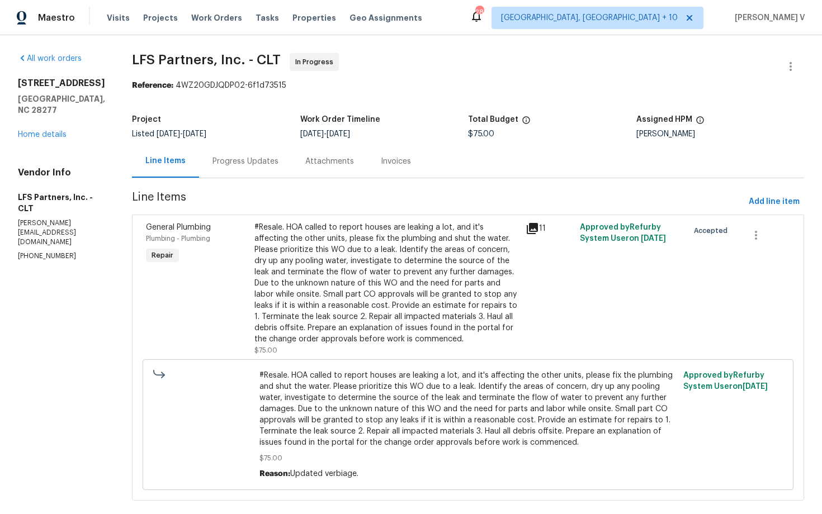
click at [279, 312] on div "#Resale. HOA called to report houses are leaking a lot, and it's affecting the …" at bounding box center [386, 283] width 264 height 123
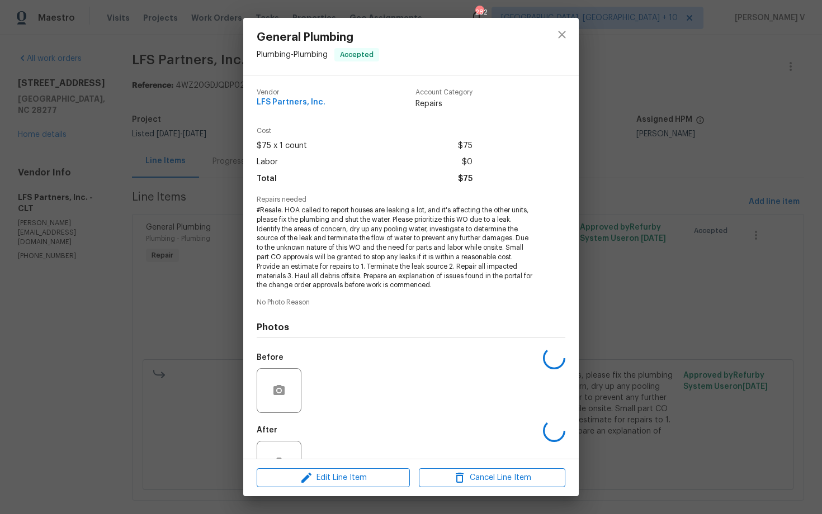
scroll to position [39, 0]
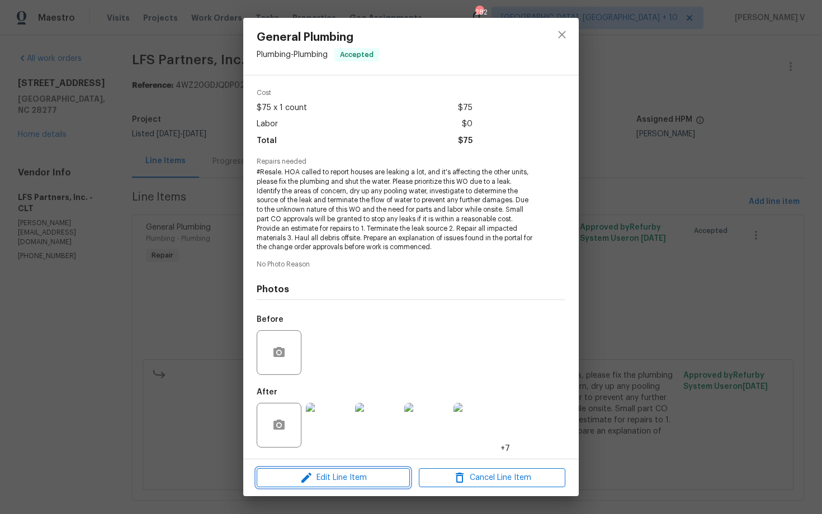
click at [279, 475] on span "Edit Line Item" at bounding box center [333, 478] width 146 height 14
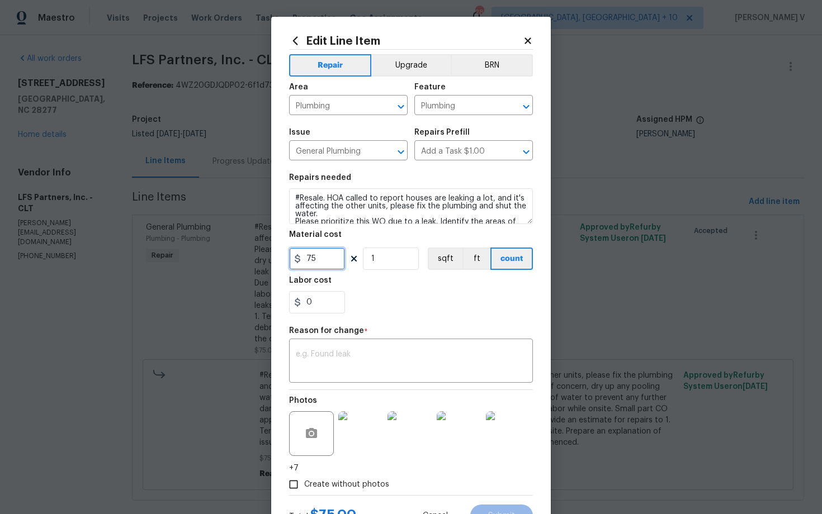
click at [314, 260] on input "75" at bounding box center [317, 259] width 56 height 22
type input "450"
click at [376, 357] on textarea at bounding box center [411, 361] width 230 height 23
paste textarea "(DV) Updated cost per BR team approval."
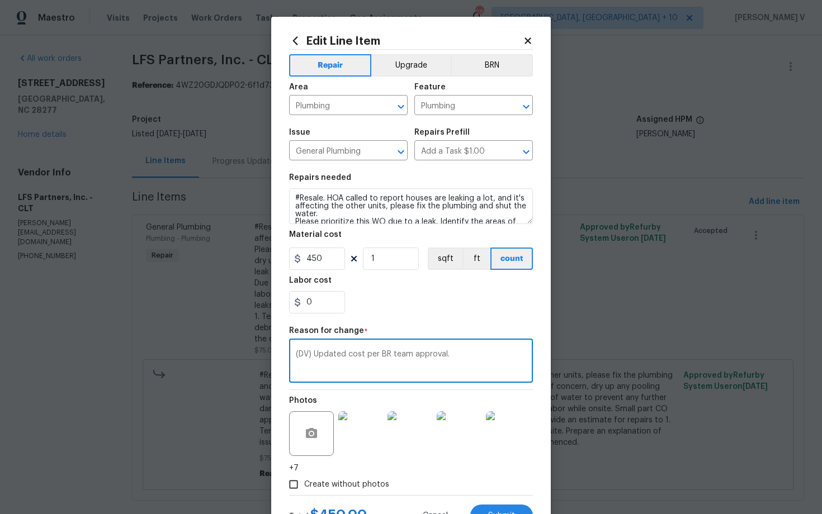
scroll to position [48, 0]
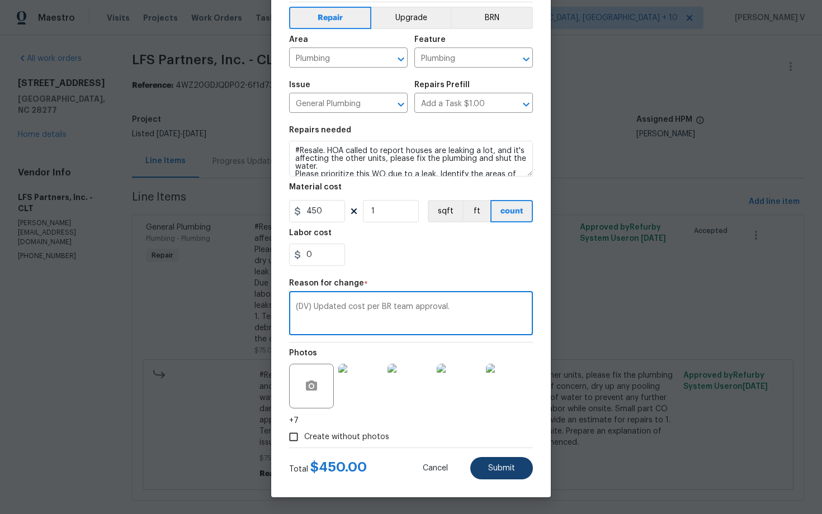
type textarea "(DV) Updated cost per BR team approval."
click at [491, 462] on button "Submit" at bounding box center [501, 468] width 63 height 22
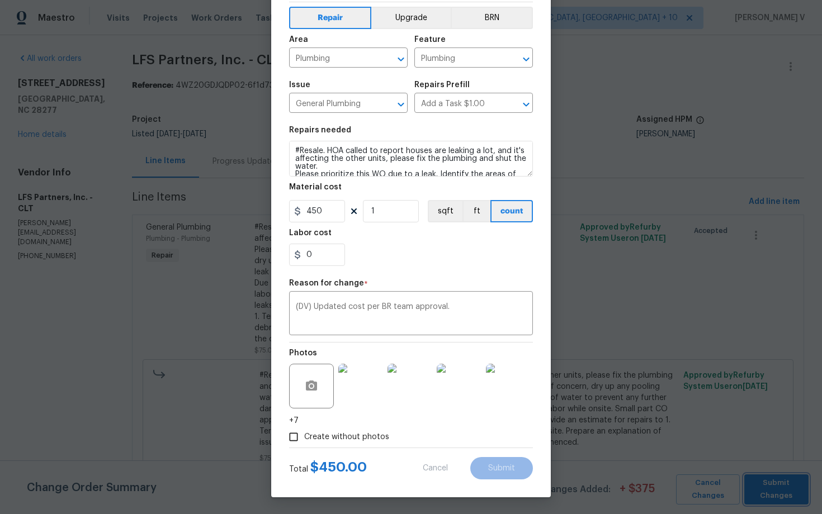
click at [767, 494] on span "Submit Changes" at bounding box center [775, 490] width 53 height 26
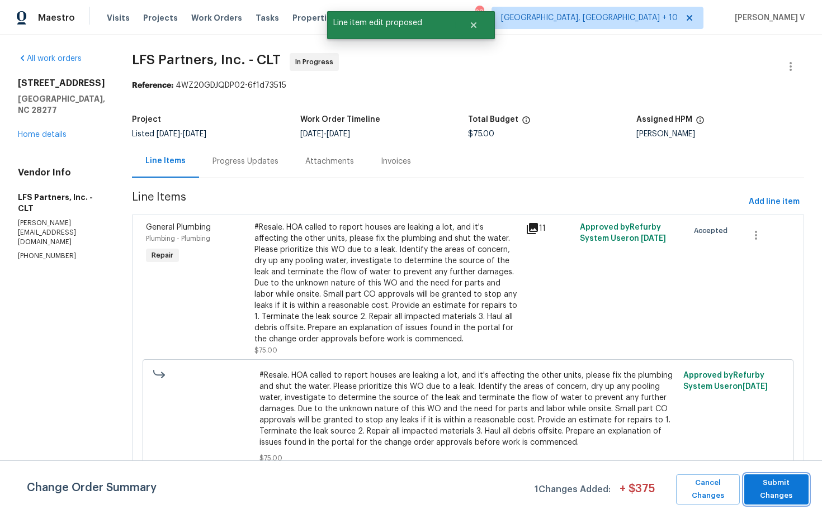
scroll to position [0, 0]
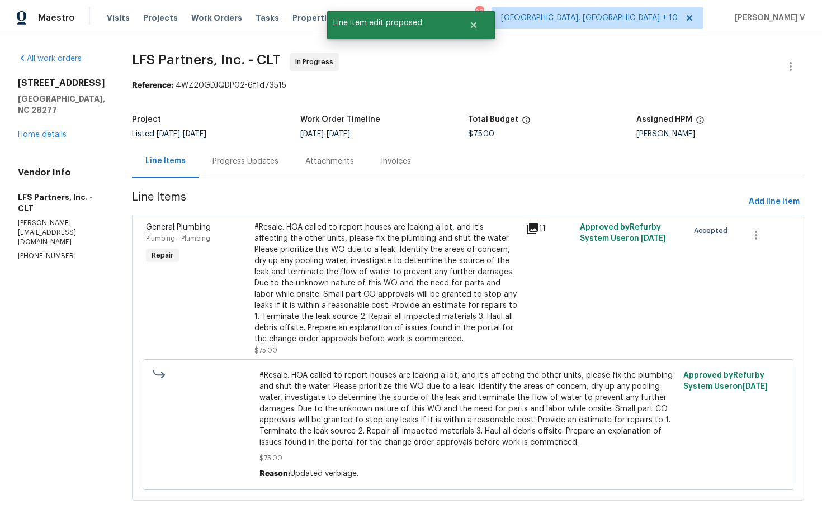
click at [242, 166] on div "Progress Updates" at bounding box center [245, 161] width 66 height 11
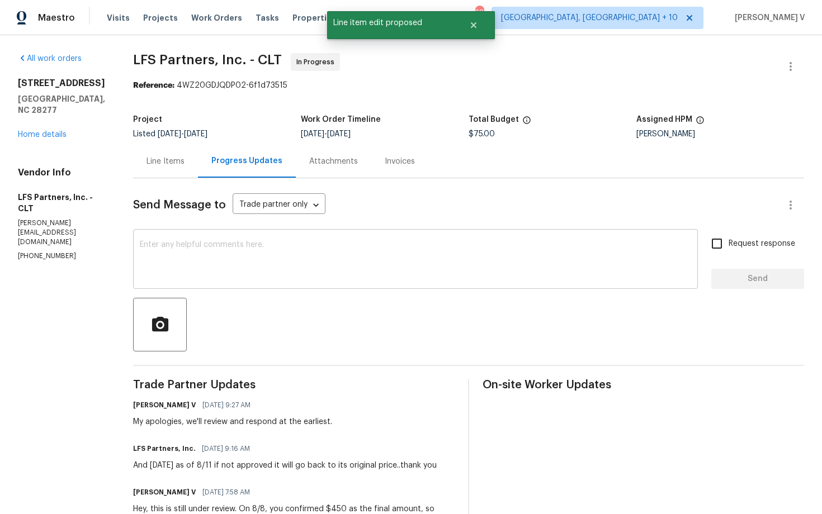
click at [207, 243] on textarea at bounding box center [415, 260] width 551 height 39
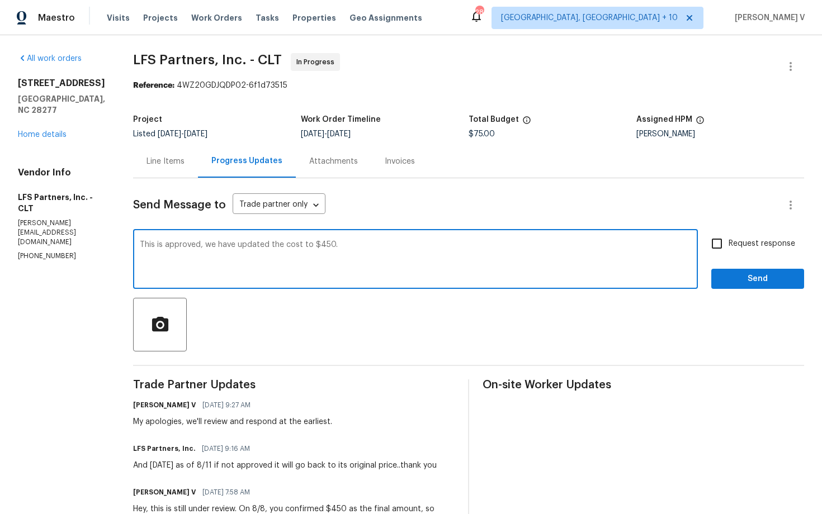
type textarea "This is approved, we have updated the cost to $450."
click at [741, 251] on label "Request response" at bounding box center [750, 243] width 90 height 23
click at [728, 251] on input "Request response" at bounding box center [716, 243] width 23 height 23
checkbox input "true"
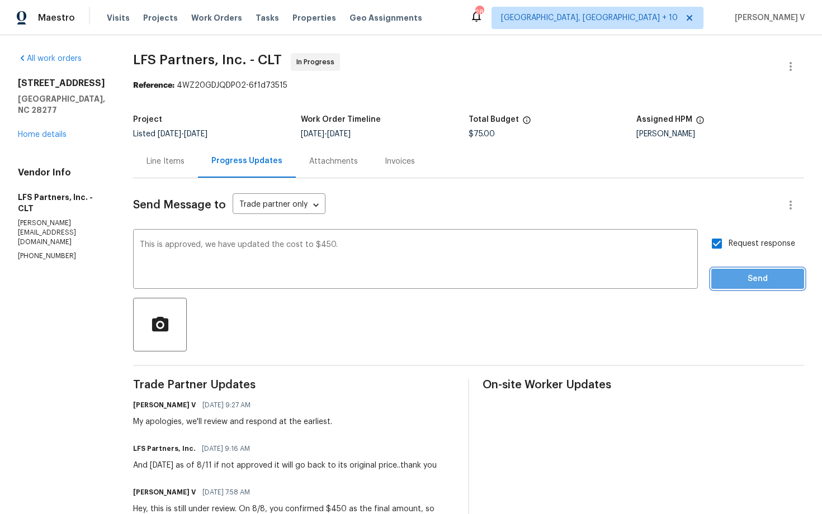
click at [747, 283] on span "Send" at bounding box center [757, 279] width 75 height 14
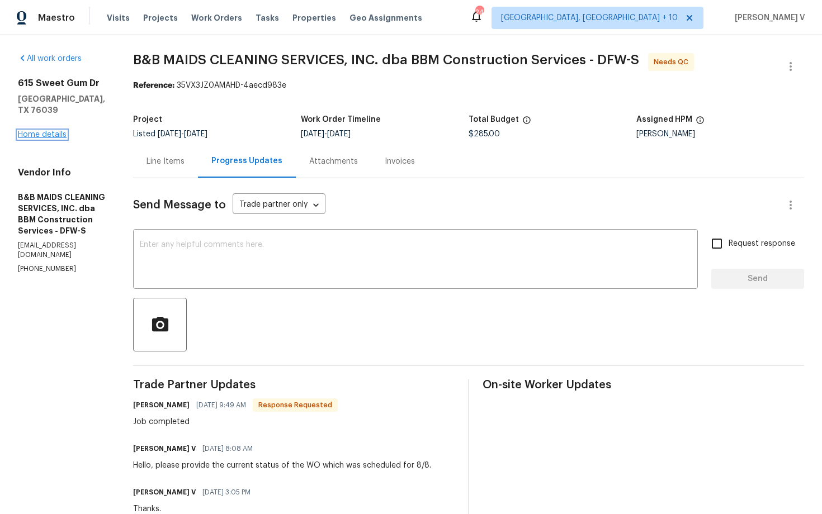
click at [49, 131] on link "Home details" at bounding box center [42, 135] width 49 height 8
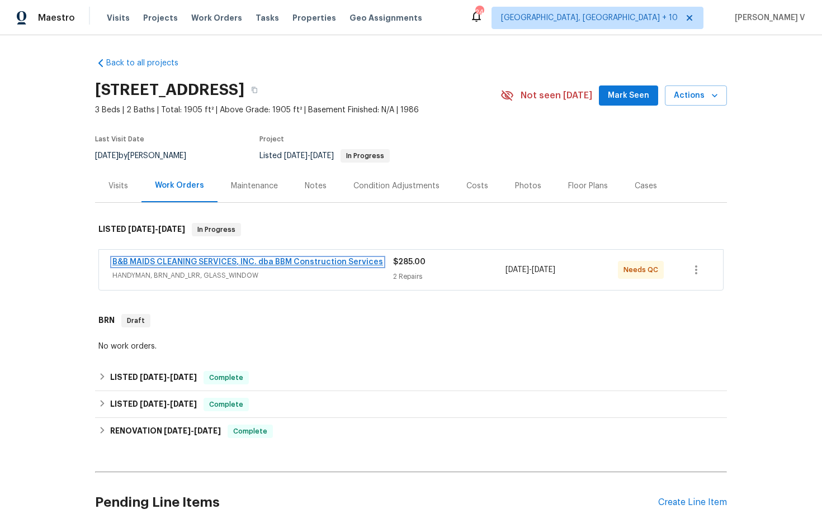
click at [234, 259] on link "B&B MAIDS CLEANING SERVICES, INC. dba BBM Construction Services" at bounding box center [247, 262] width 271 height 8
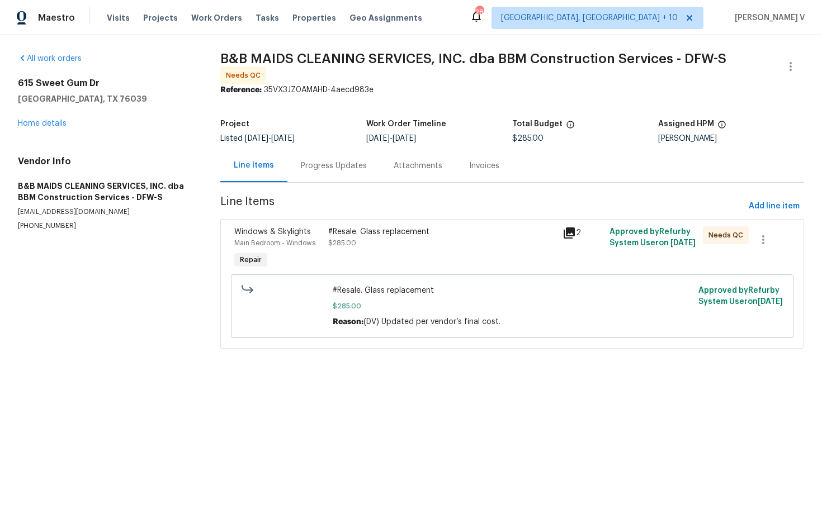
click at [355, 178] on div "Progress Updates" at bounding box center [333, 165] width 93 height 33
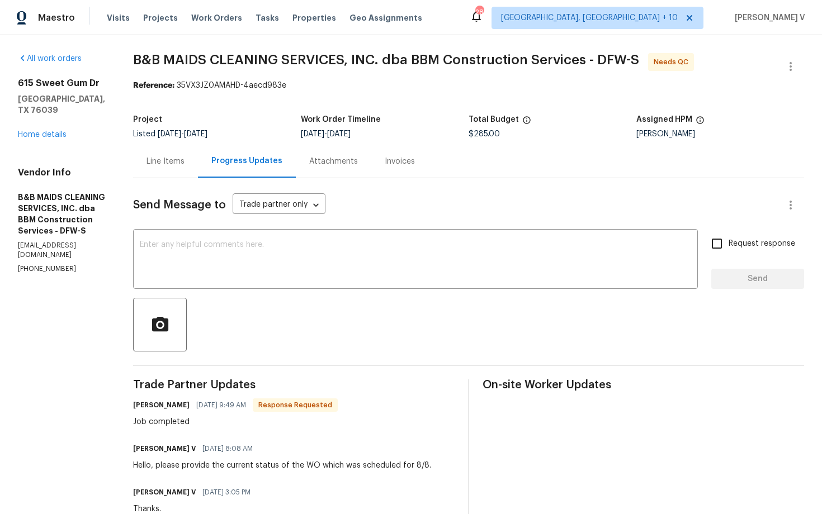
click at [198, 155] on div "Line Items" at bounding box center [165, 161] width 65 height 33
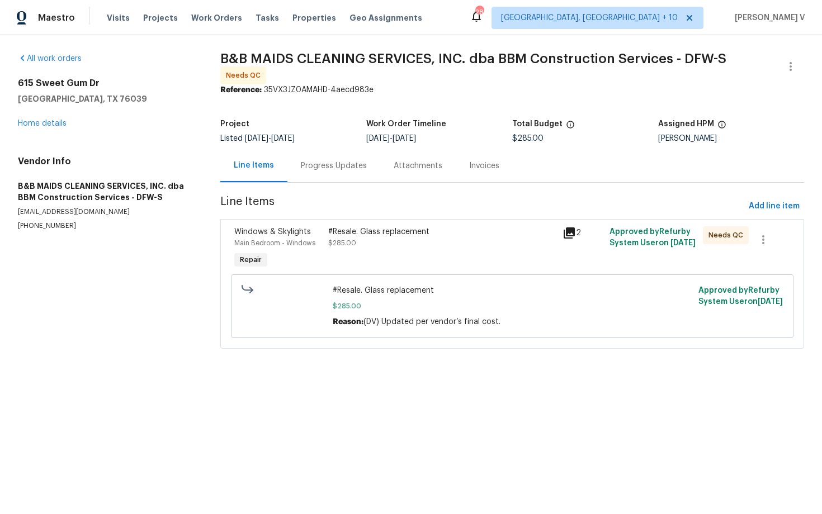
click at [371, 238] on div "#Resale. Glass replacement $285.00" at bounding box center [441, 237] width 227 height 22
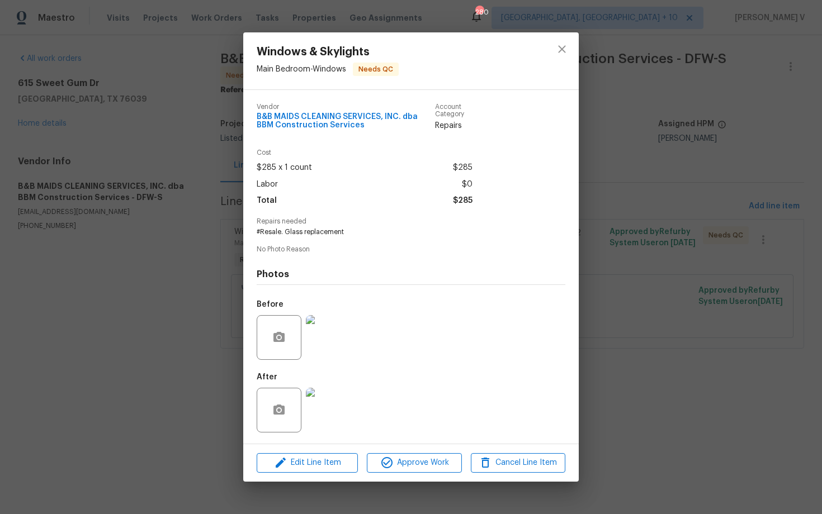
click at [330, 330] on img at bounding box center [328, 337] width 45 height 45
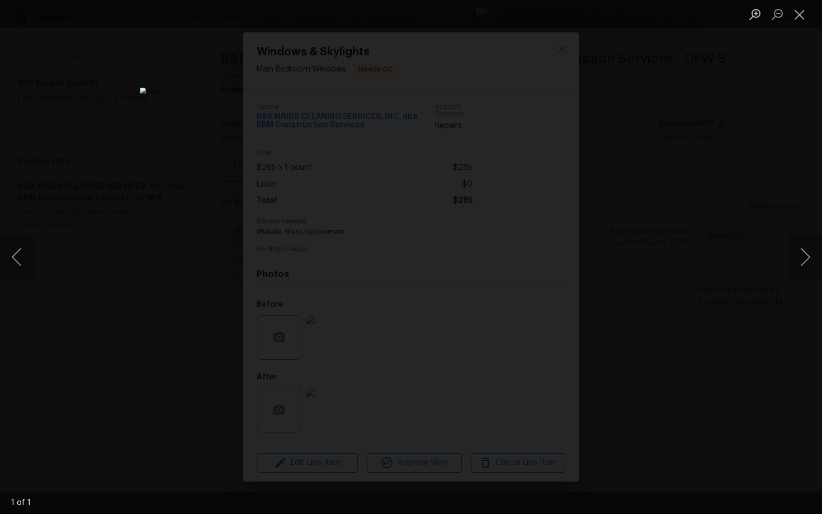
click at [764, 67] on div "Lightbox" at bounding box center [411, 257] width 822 height 514
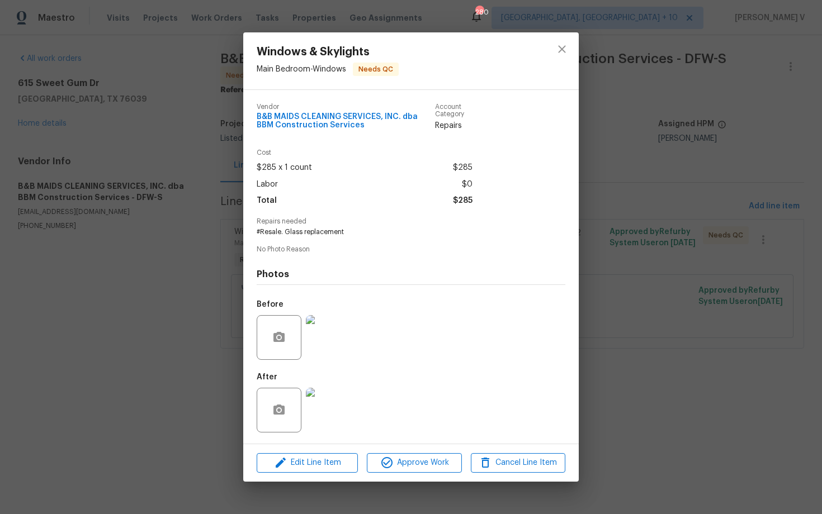
click at [335, 399] on img at bounding box center [328, 410] width 45 height 45
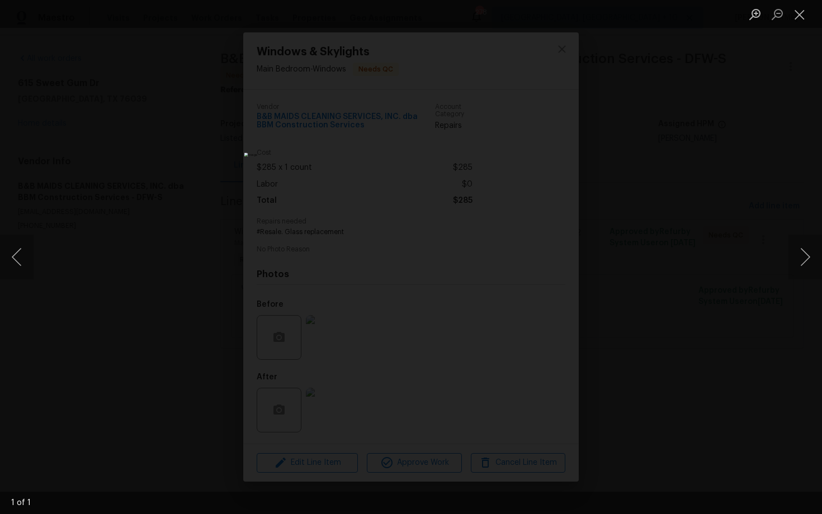
click at [582, 204] on div "Lightbox" at bounding box center [411, 257] width 822 height 514
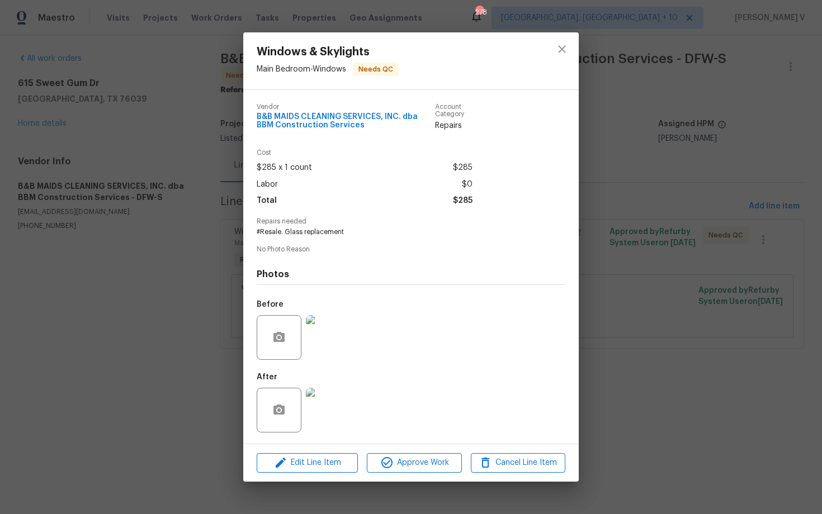
click at [333, 326] on img at bounding box center [328, 337] width 45 height 45
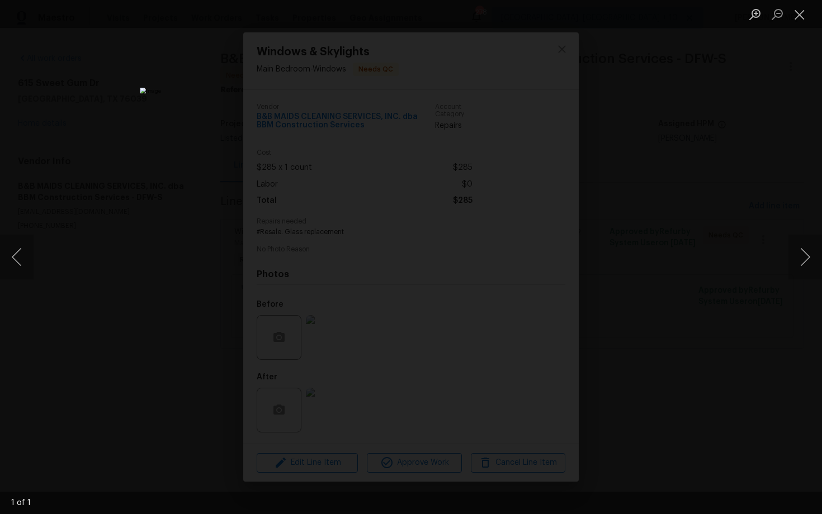
click at [717, 183] on div "Lightbox" at bounding box center [411, 257] width 822 height 514
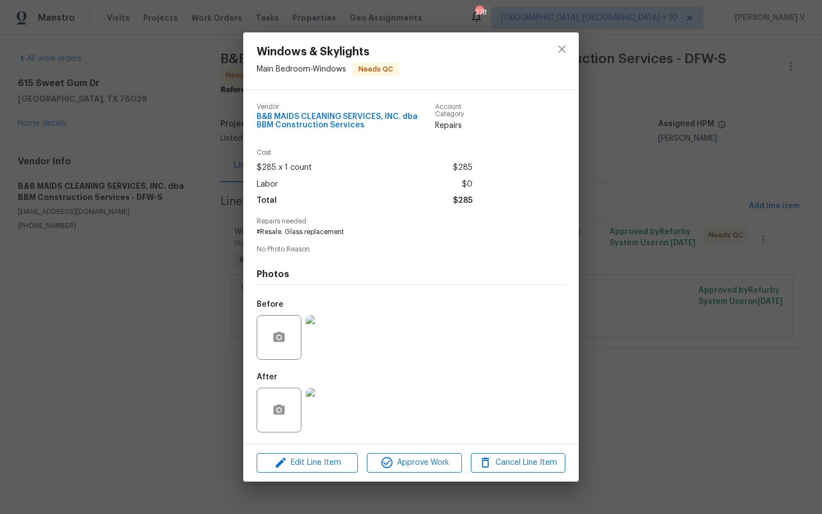
click at [336, 354] on img at bounding box center [328, 337] width 45 height 45
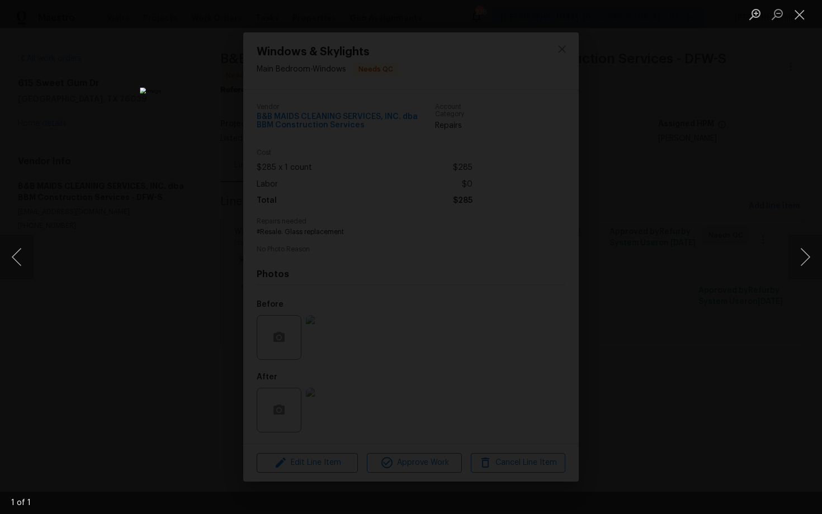
click at [705, 259] on div "Lightbox" at bounding box center [411, 257] width 822 height 514
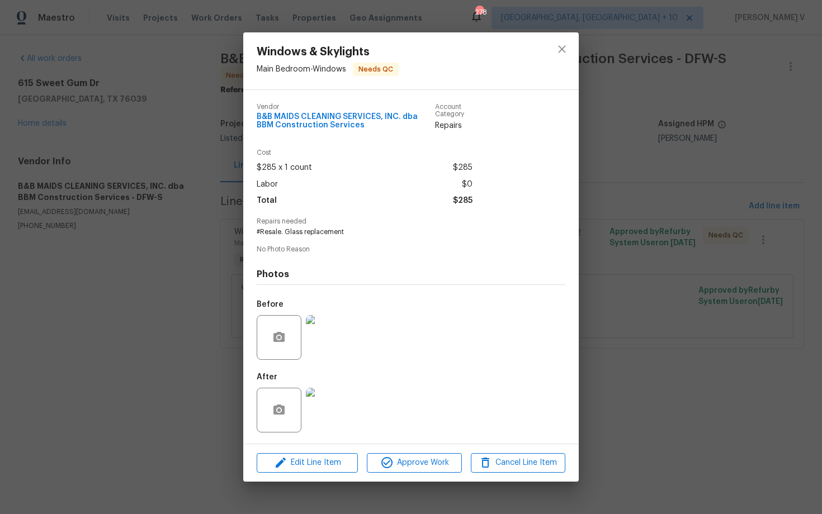
click at [327, 406] on img at bounding box center [328, 410] width 45 height 45
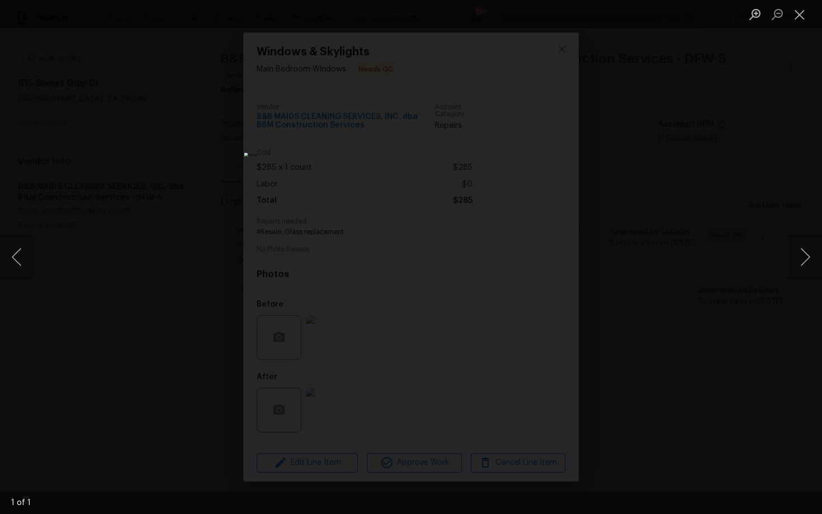
click at [257, 269] on div "Lightbox" at bounding box center [411, 257] width 822 height 514
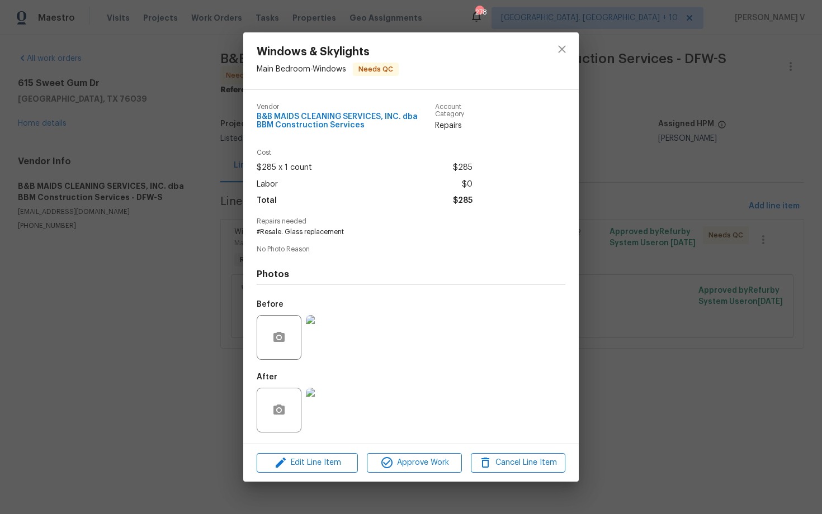
click at [634, 293] on div "Windows & Skylights Main Bedroom - Windows Needs QC Vendor B&B MAIDS CLEANING S…" at bounding box center [411, 257] width 822 height 514
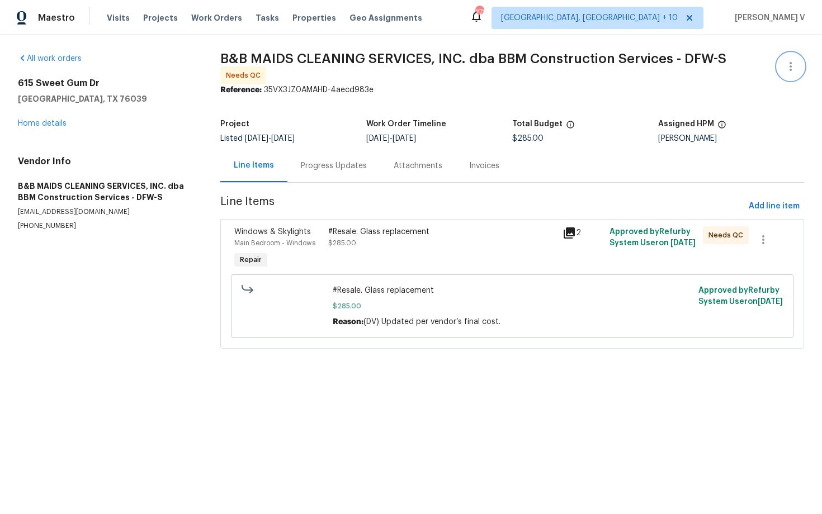
click at [790, 56] on button "button" at bounding box center [790, 66] width 27 height 27
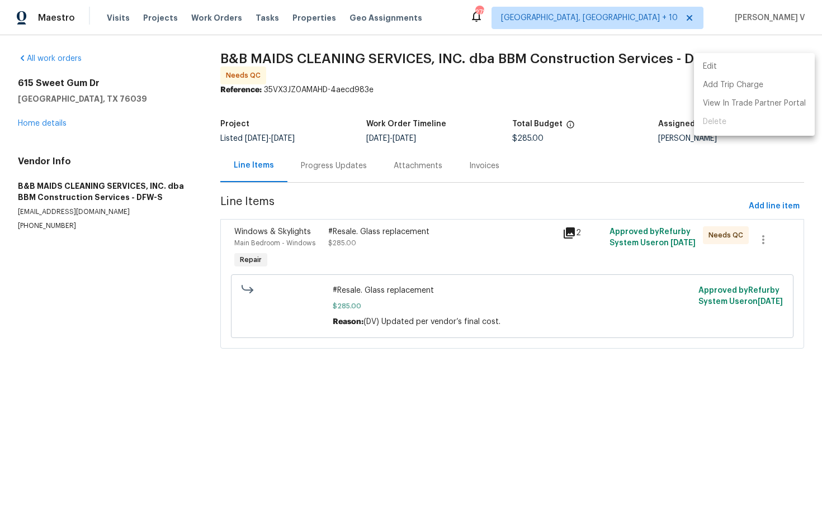
click at [790, 56] on ul "Edit Add Trip Charge View In Trade Partner Portal Delete" at bounding box center [754, 94] width 121 height 83
click at [776, 59] on li "Edit" at bounding box center [754, 67] width 121 height 18
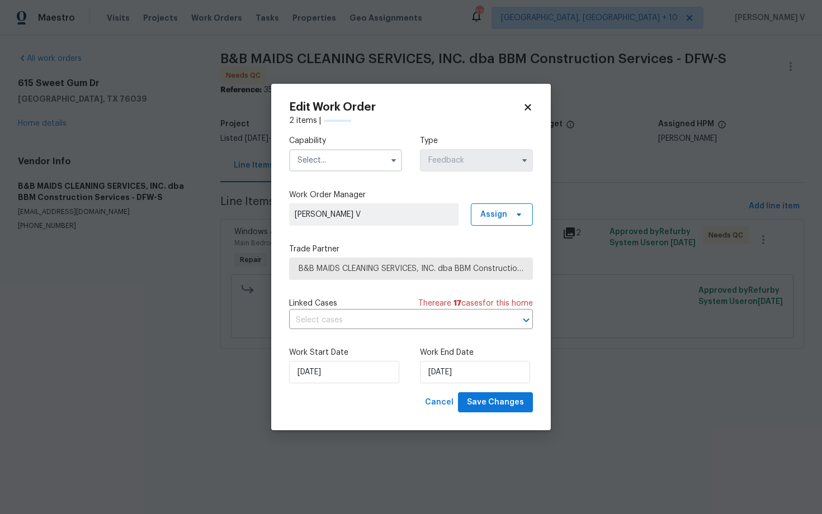
click at [340, 151] on input "text" at bounding box center [345, 160] width 113 height 22
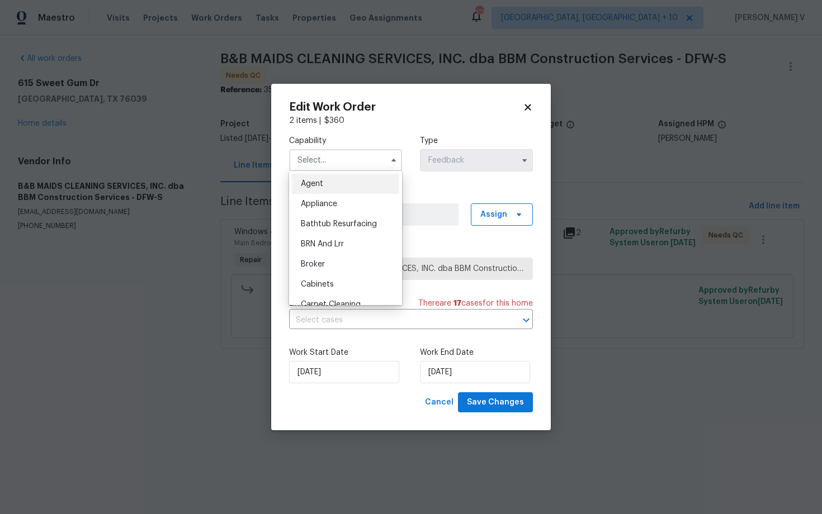
click at [321, 178] on div "Agent" at bounding box center [345, 184] width 107 height 20
type input "Agent"
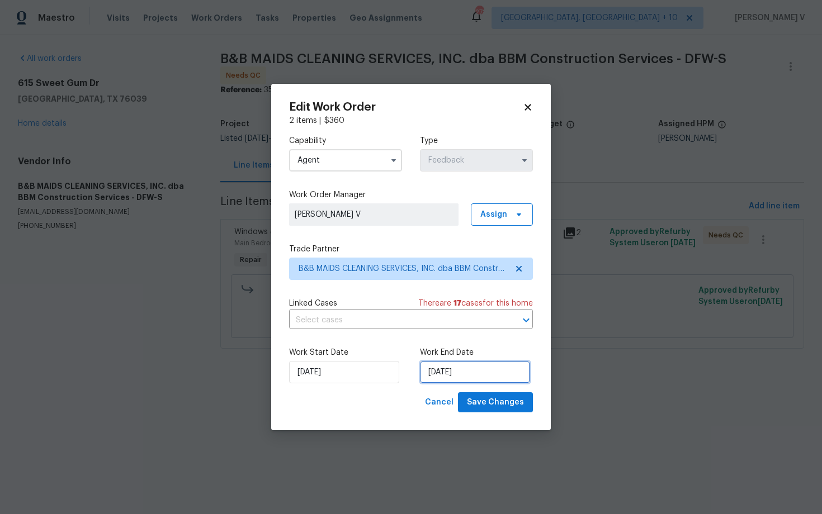
click at [446, 373] on input "09/08/2025" at bounding box center [475, 372] width 110 height 22
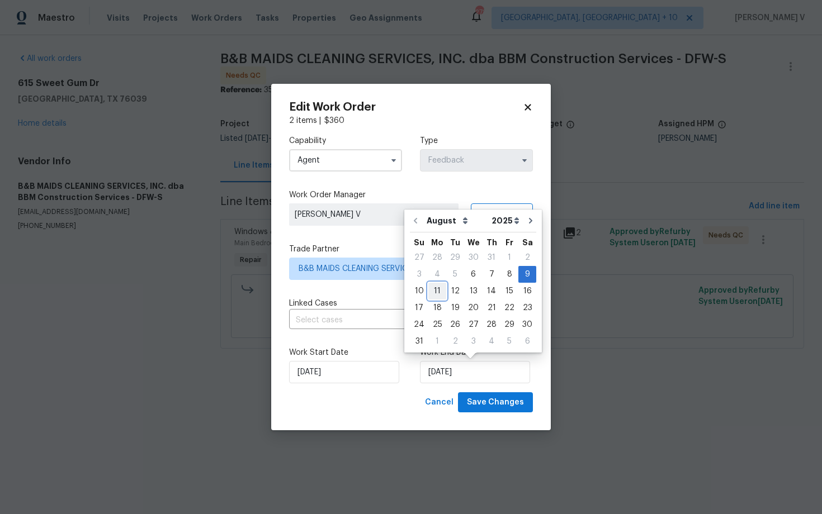
click at [439, 289] on div "11" at bounding box center [437, 291] width 18 height 16
type input "11/08/2025"
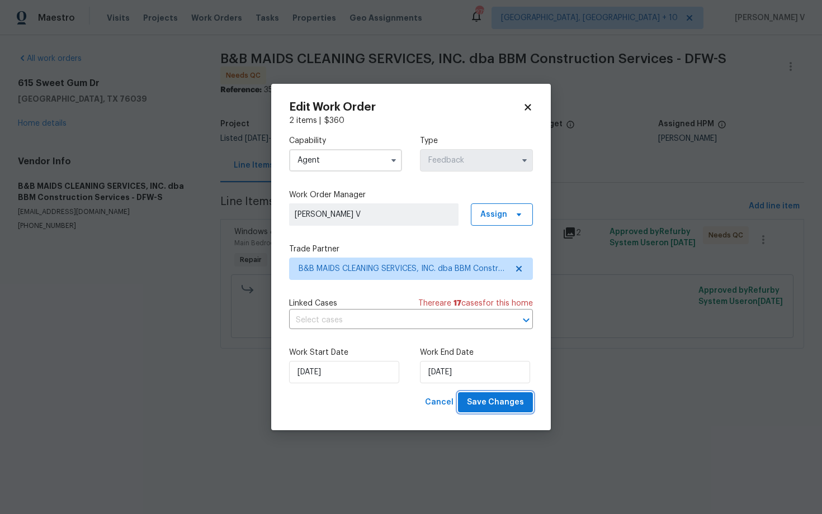
click at [491, 396] on span "Save Changes" at bounding box center [495, 403] width 57 height 14
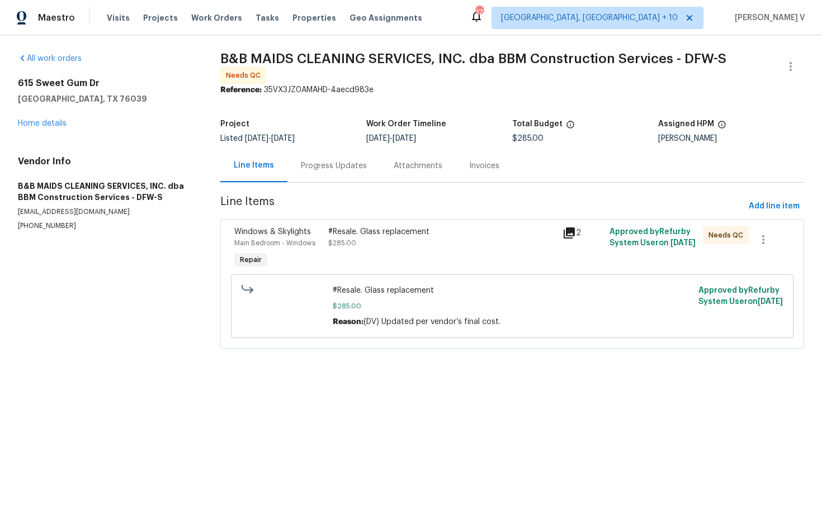
click at [347, 165] on div "Progress Updates" at bounding box center [334, 165] width 66 height 11
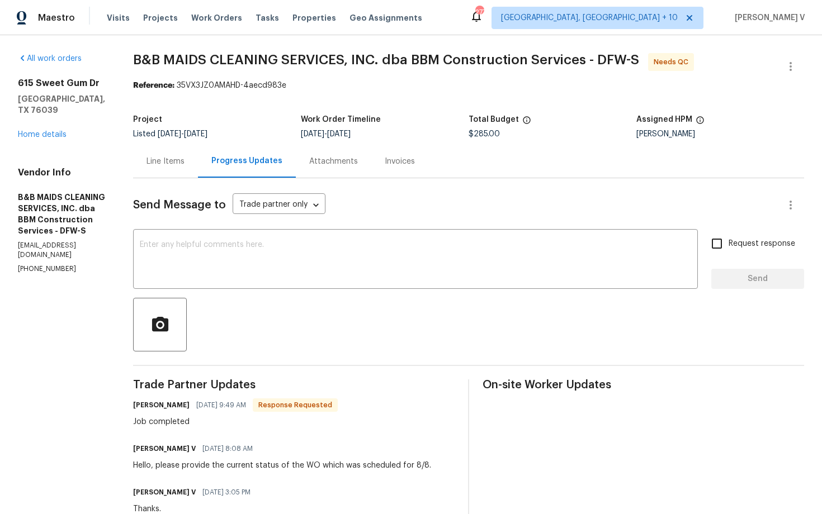
click at [198, 148] on div "Line Items" at bounding box center [165, 161] width 65 height 33
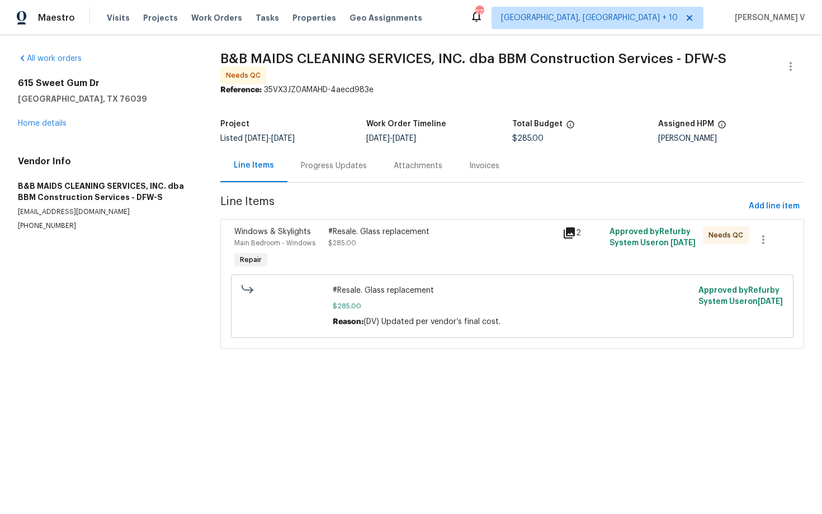
click at [372, 250] on div "#Resale. Glass replacement $285.00" at bounding box center [442, 248] width 234 height 51
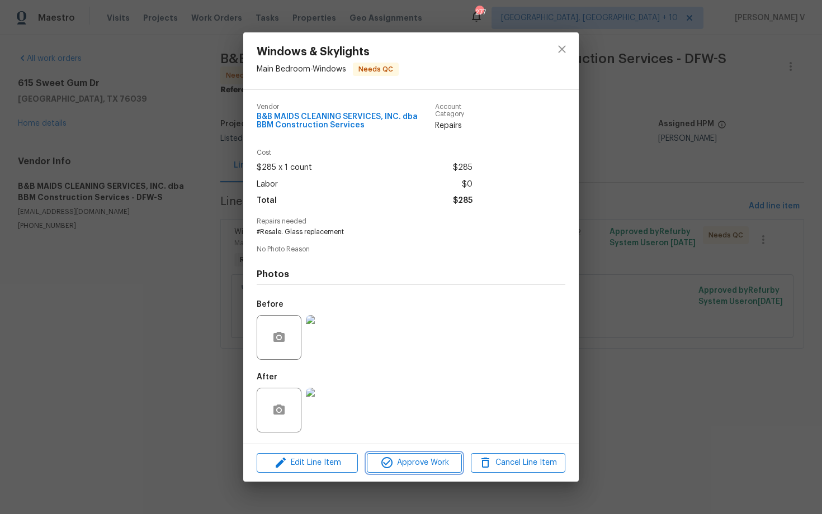
click at [406, 460] on span "Approve Work" at bounding box center [414, 463] width 88 height 14
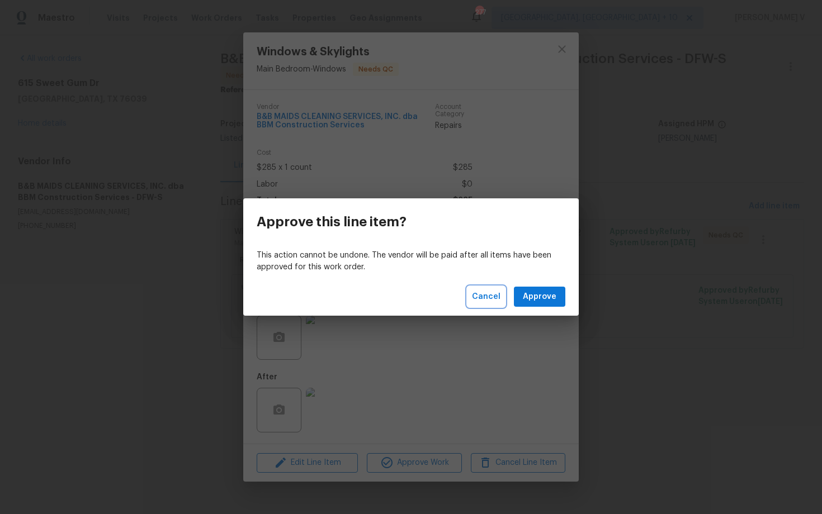
click at [492, 296] on span "Cancel" at bounding box center [486, 297] width 29 height 14
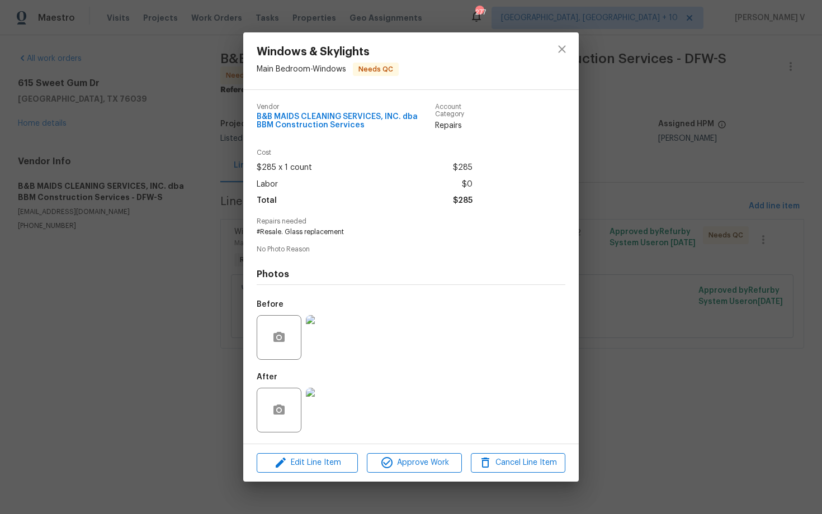
click at [99, 295] on div "Windows & Skylights Main Bedroom - Windows Needs QC Vendor B&B MAIDS CLEANING S…" at bounding box center [411, 257] width 822 height 514
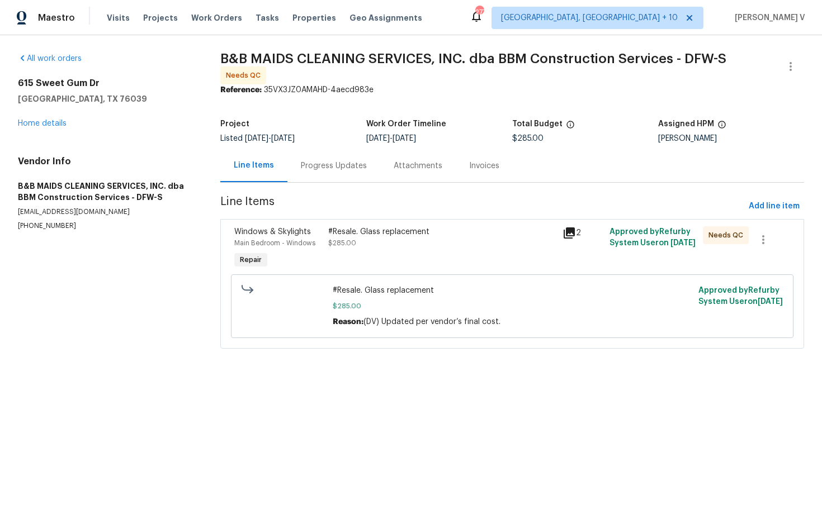
click at [406, 249] on div "#Resale. Glass replacement $285.00" at bounding box center [442, 248] width 234 height 51
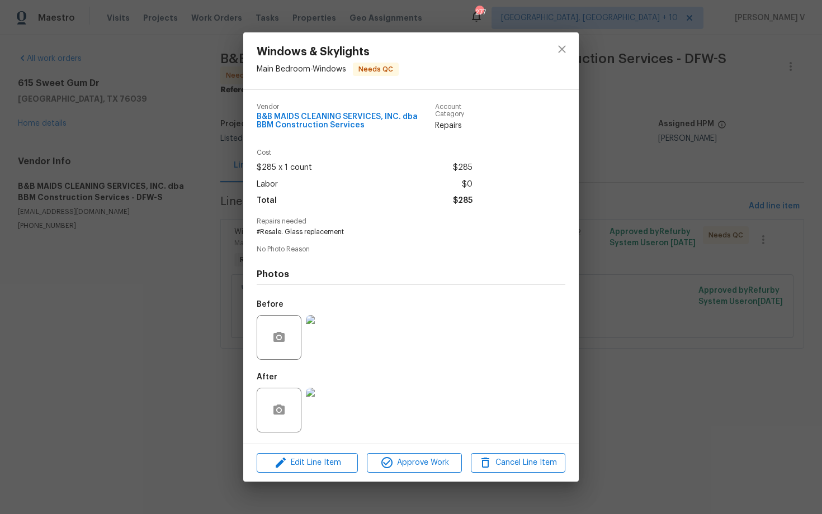
click at [164, 352] on div "Windows & Skylights Main Bedroom - Windows Needs QC Vendor B&B MAIDS CLEANING S…" at bounding box center [411, 257] width 822 height 514
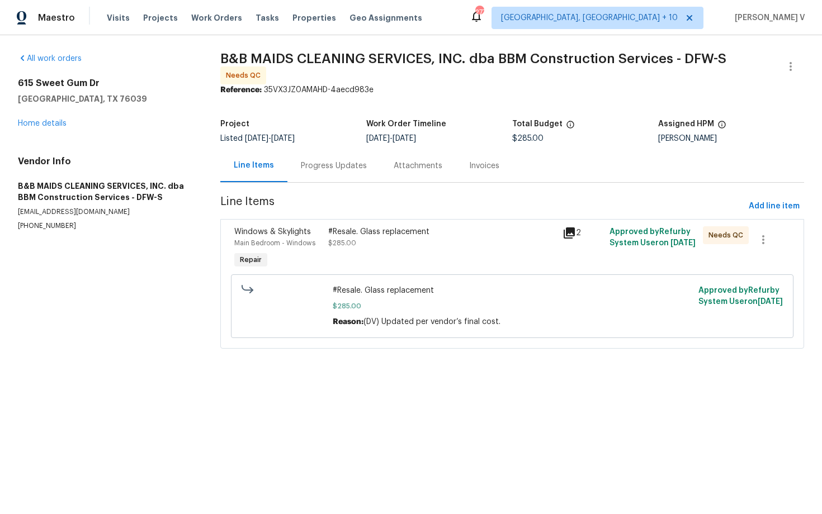
click at [428, 239] on div "#Resale. Glass replacement $285.00" at bounding box center [441, 237] width 227 height 22
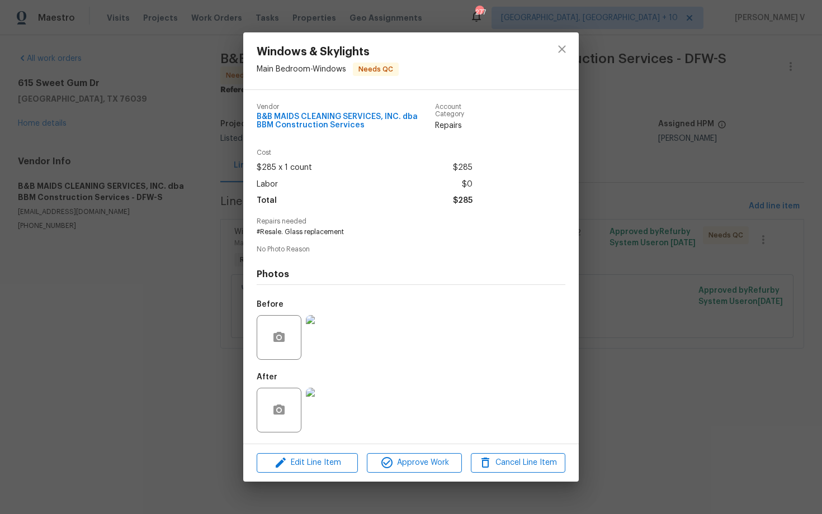
click at [140, 243] on div "Windows & Skylights Main Bedroom - Windows Needs QC Vendor B&B MAIDS CLEANING S…" at bounding box center [411, 257] width 822 height 514
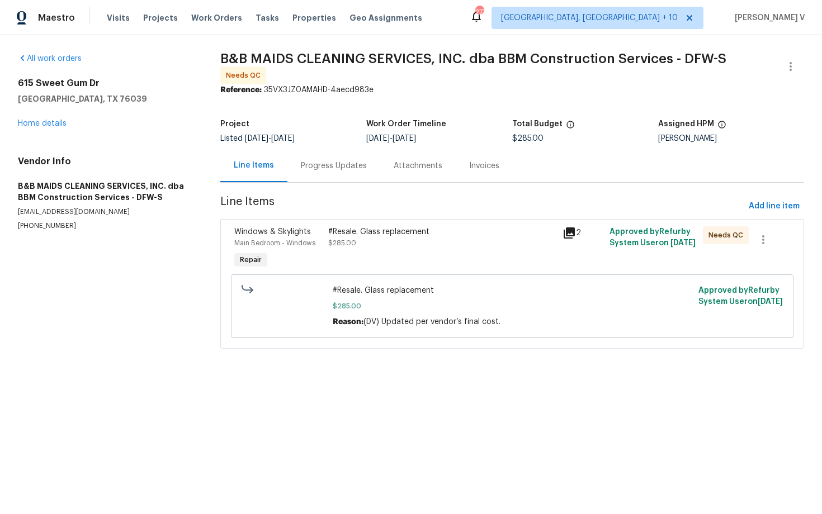
click at [368, 241] on div "#Resale. Glass replacement $285.00" at bounding box center [441, 237] width 227 height 22
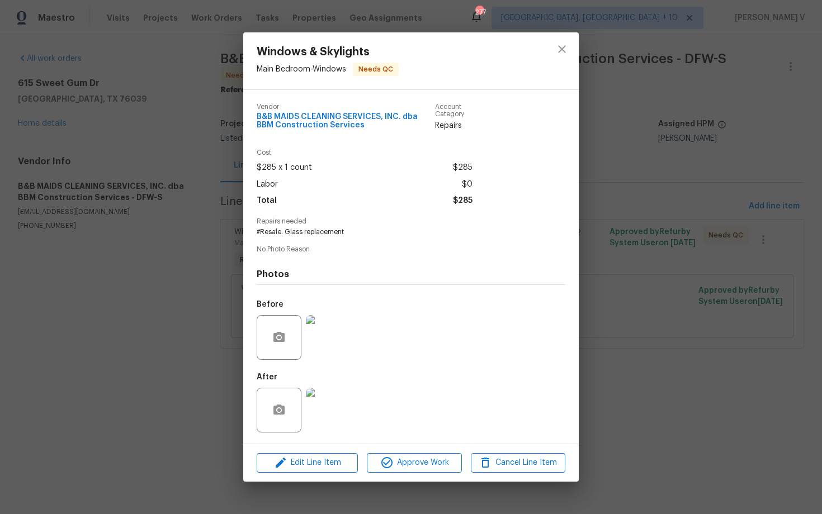
click at [114, 273] on div "Windows & Skylights Main Bedroom - Windows Needs QC Vendor B&B MAIDS CLEANING S…" at bounding box center [411, 257] width 822 height 514
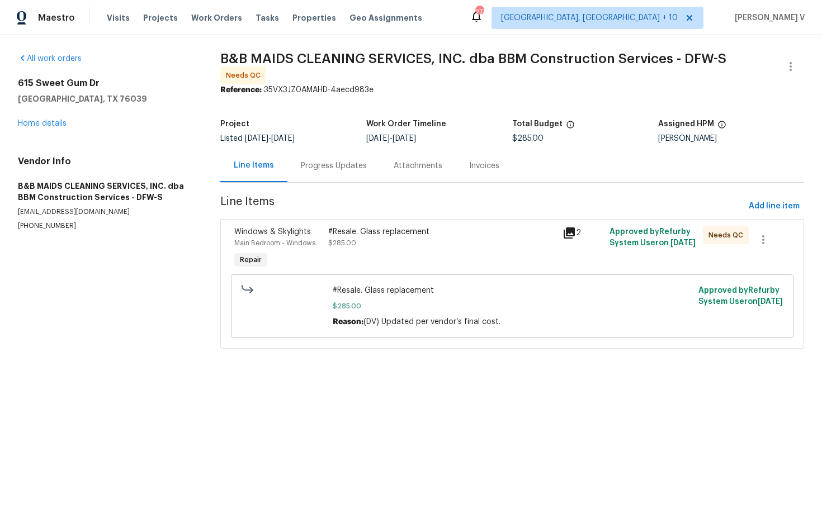
click at [311, 259] on div "Windows & Skylights Main Bedroom - Windows Repair" at bounding box center [278, 248] width 94 height 51
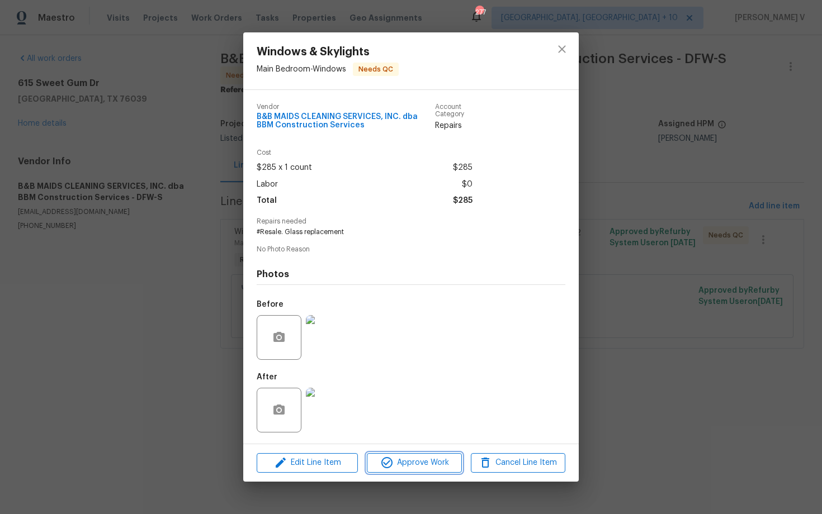
click at [405, 465] on span "Approve Work" at bounding box center [414, 463] width 88 height 14
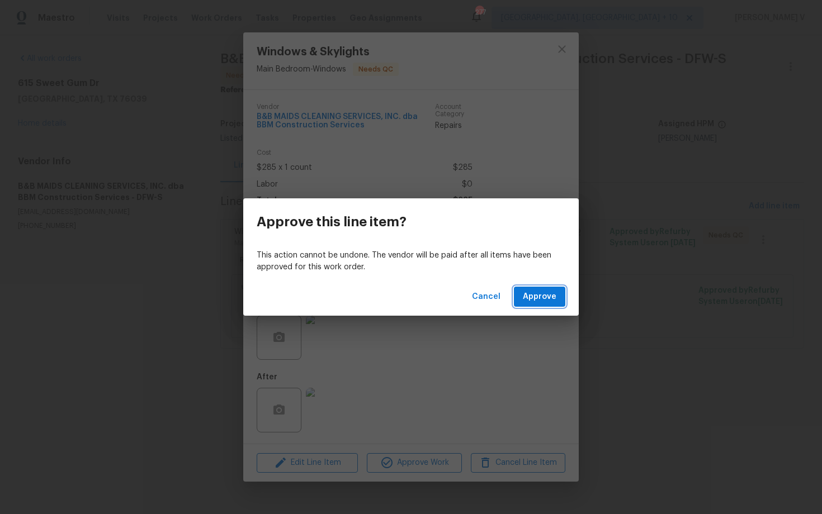
click at [530, 297] on span "Approve" at bounding box center [540, 297] width 34 height 14
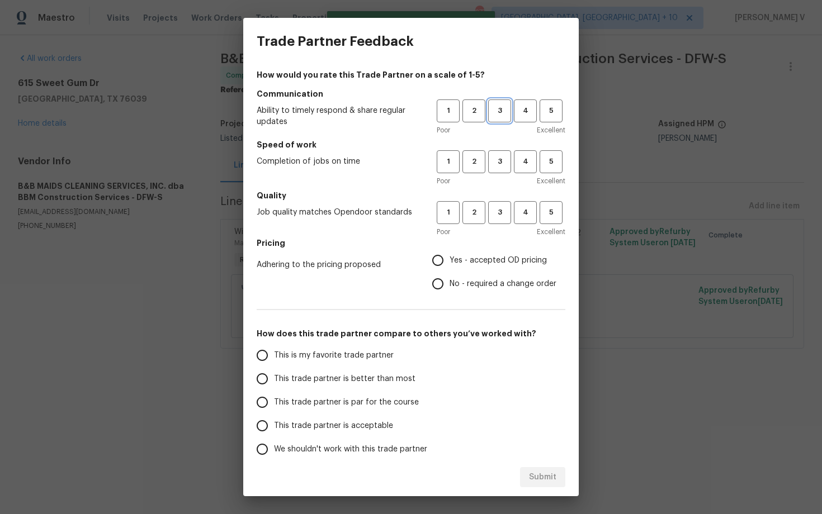
click at [504, 118] on button "3" at bounding box center [499, 110] width 23 height 23
click at [504, 178] on div "Poor Excellent" at bounding box center [500, 180] width 129 height 11
click at [500, 173] on div "1 2 3 4 5 Poor Excellent" at bounding box center [500, 168] width 129 height 36
click at [490, 155] on span "3" at bounding box center [499, 161] width 21 height 13
click at [495, 217] on span "3" at bounding box center [499, 212] width 21 height 13
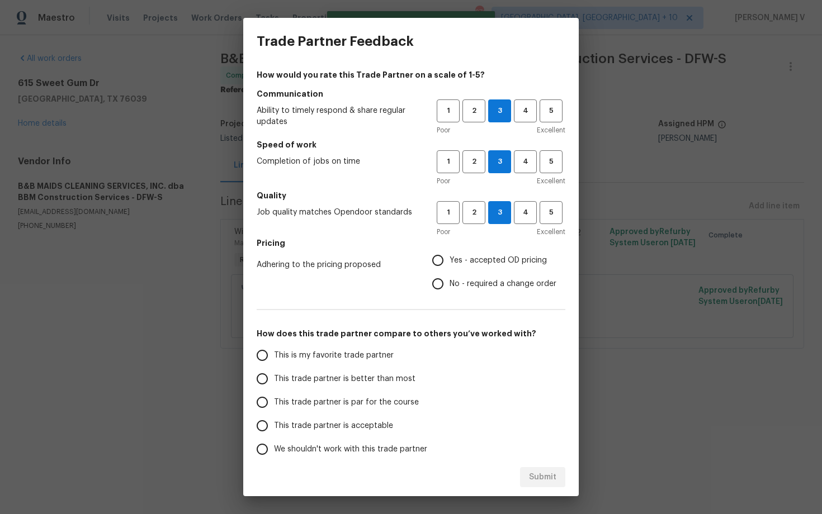
click at [447, 276] on input "No - required a change order" at bounding box center [437, 283] width 23 height 23
radio input "true"
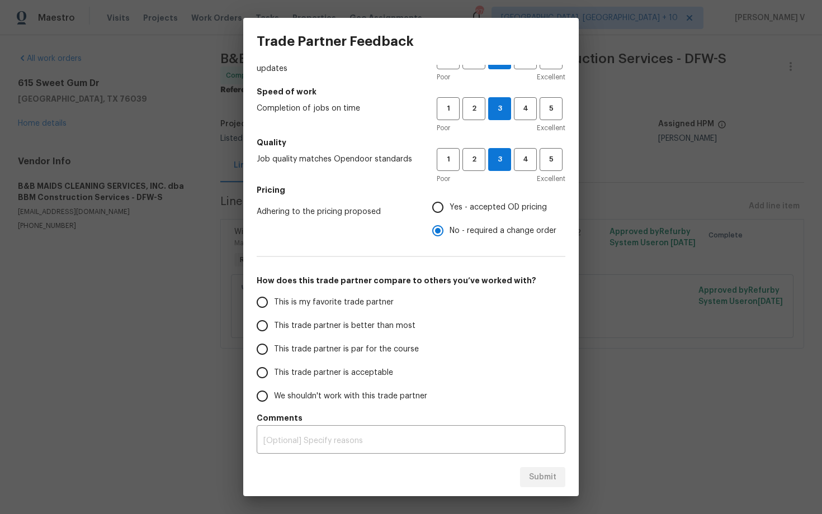
click at [369, 317] on label "This trade partner is better than most" at bounding box center [338, 325] width 177 height 23
click at [274, 317] on input "This trade partner is better than most" at bounding box center [261, 325] width 23 height 23
click at [542, 483] on span "Submit" at bounding box center [542, 478] width 27 height 14
radio input "true"
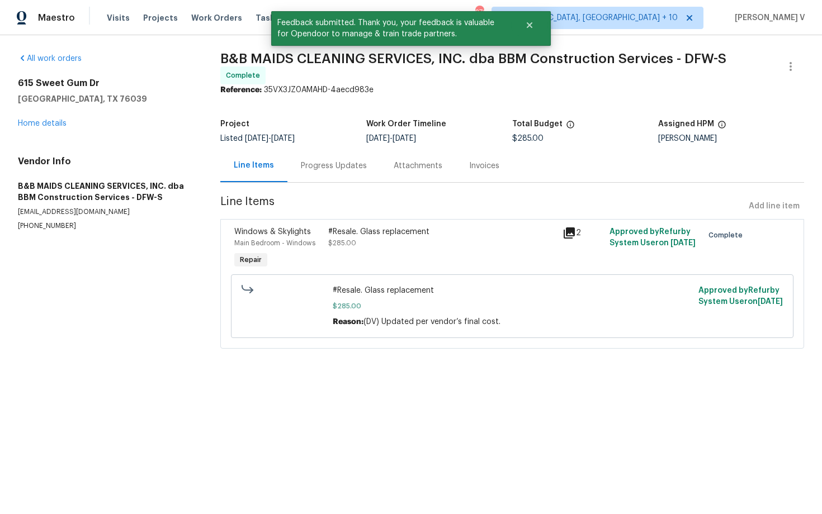
click at [354, 180] on div "Progress Updates" at bounding box center [333, 165] width 93 height 33
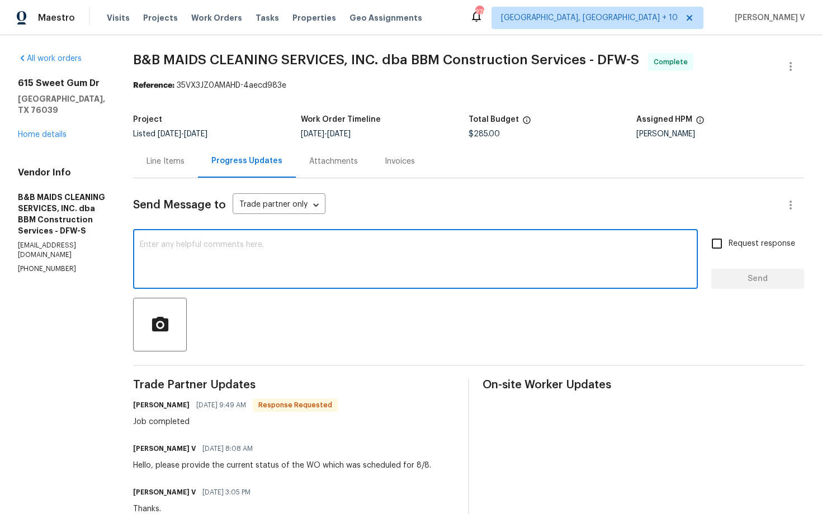
click at [280, 265] on textarea at bounding box center [415, 260] width 551 height 39
paste textarea "Hey, the work order has been approved. Thanks for the job :)"
click at [407, 246] on textarea "Hey, the work order has been approved. Thanks for the job :)" at bounding box center [415, 260] width 551 height 39
paste textarea "Kindly provide us with a detailed invoice mentioning all the scope of work done…"
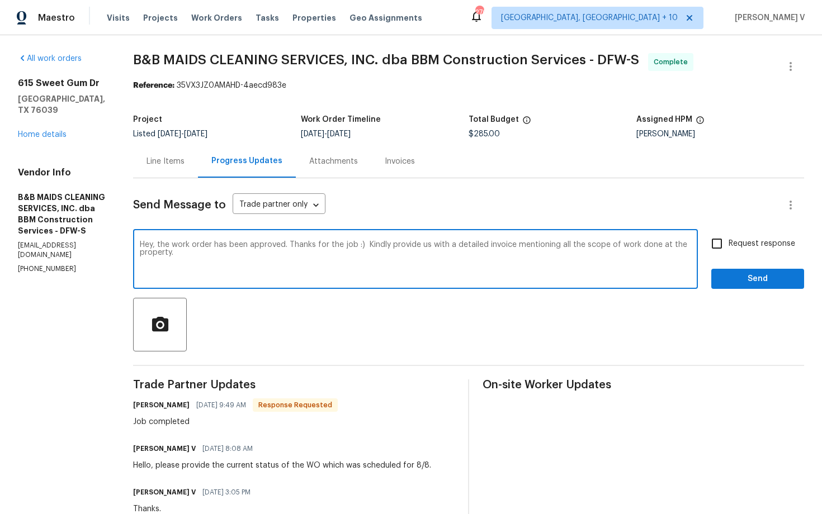
click at [403, 242] on textarea "Hey, the work order has been approved. Thanks for the job :) Kindly provide us …" at bounding box center [415, 260] width 551 height 39
type textarea "Hey, the work order has been approved. Thanks for the job :) Kindly provide us …"
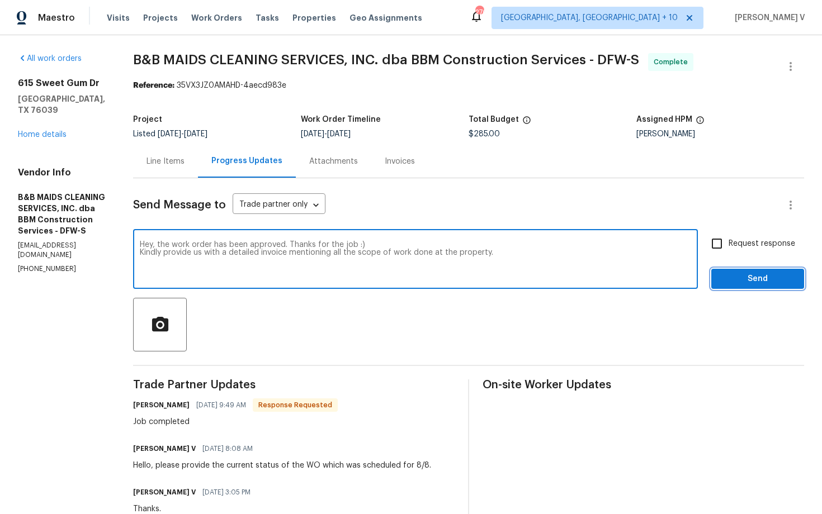
click at [744, 279] on span "Send" at bounding box center [757, 279] width 75 height 14
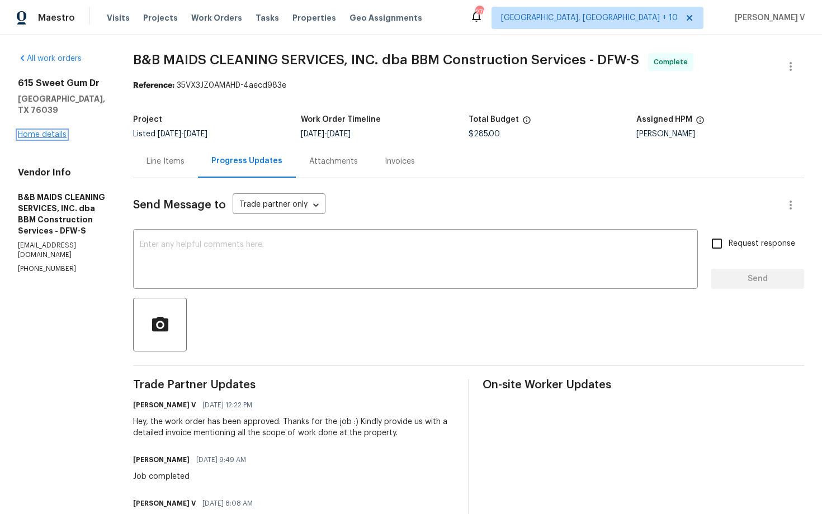
click at [58, 131] on link "Home details" at bounding box center [42, 135] width 49 height 8
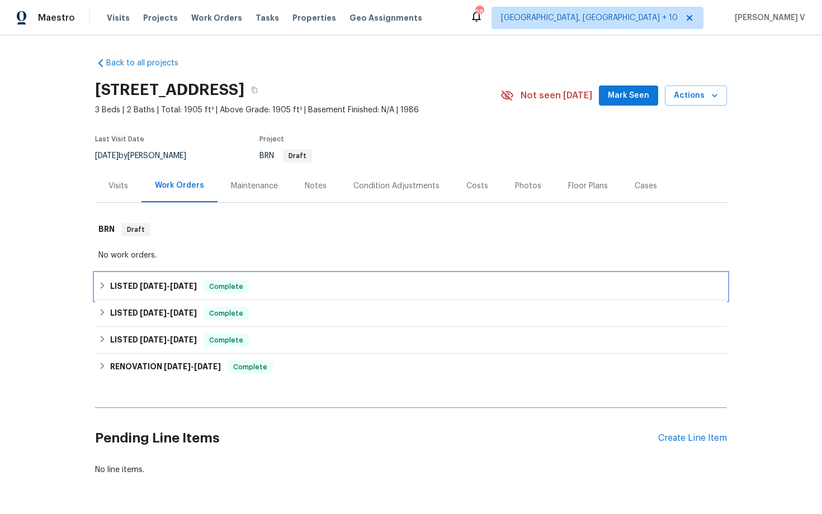
click at [195, 281] on h6 "LISTED [DATE] - [DATE]" at bounding box center [153, 286] width 87 height 13
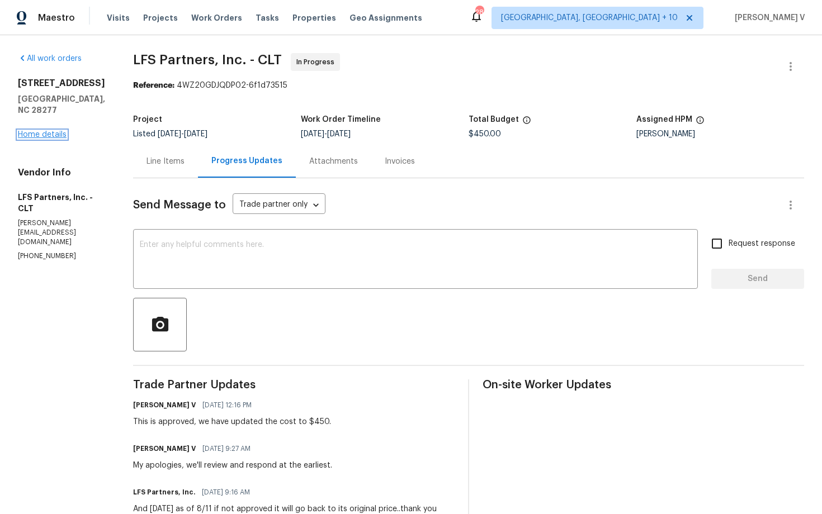
click at [53, 131] on link "Home details" at bounding box center [42, 135] width 49 height 8
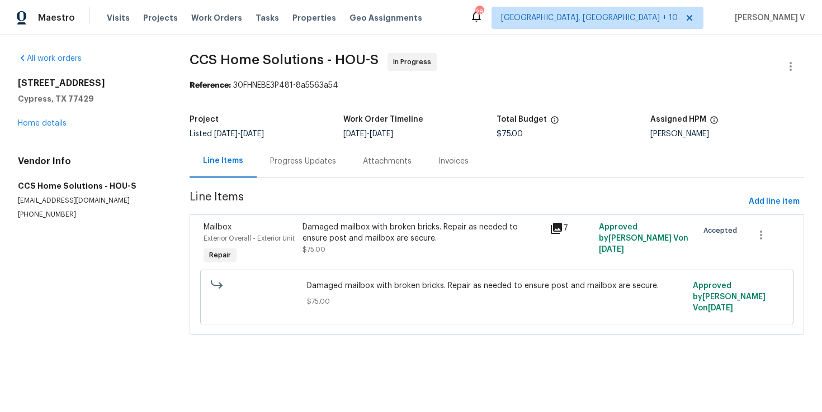
click at [314, 163] on div "Progress Updates" at bounding box center [303, 161] width 66 height 11
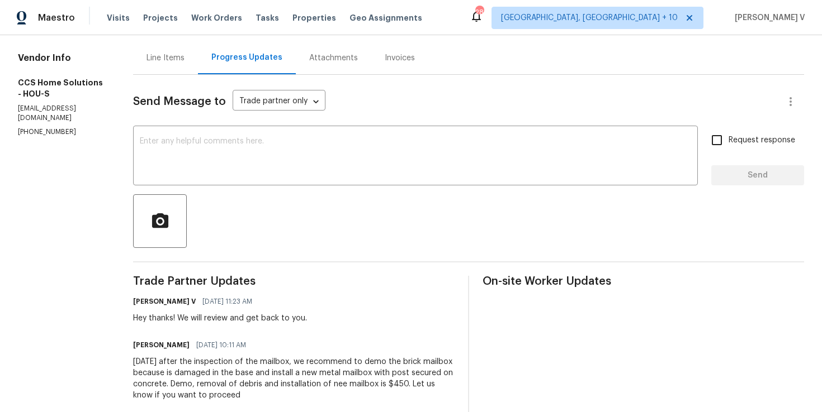
scroll to position [92, 0]
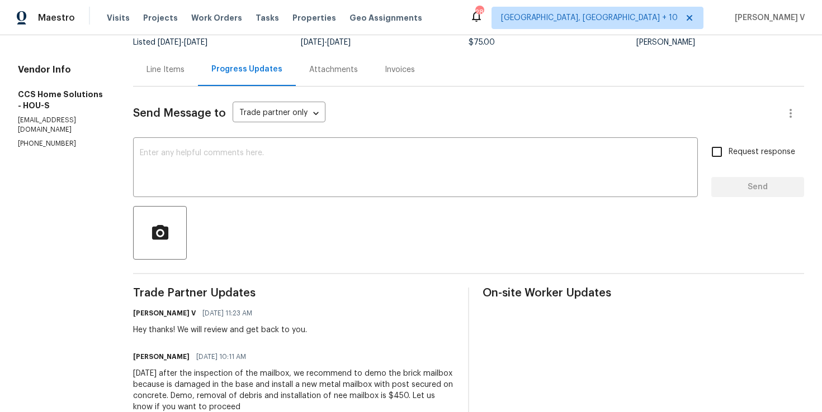
click at [170, 72] on div "Line Items" at bounding box center [165, 69] width 38 height 11
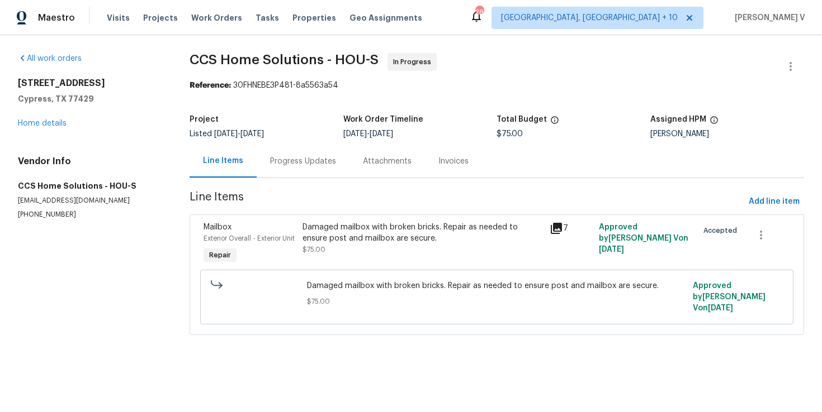
click at [352, 265] on div "Damaged mailbox with broken bricks. Repair as needed to ensure post and mailbox…" at bounding box center [422, 244] width 247 height 51
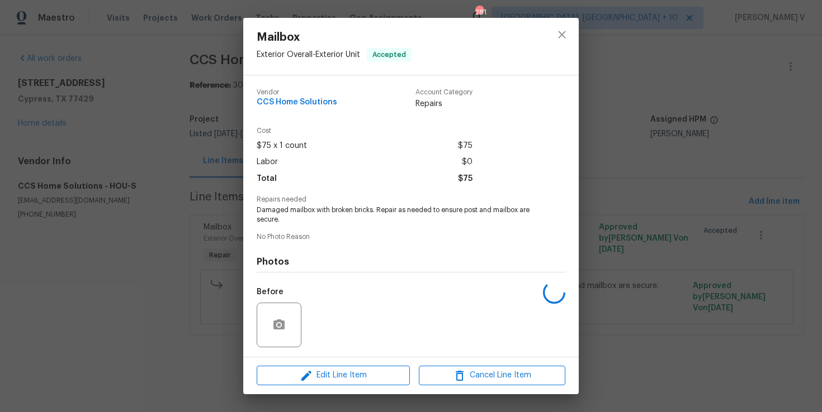
scroll to position [74, 0]
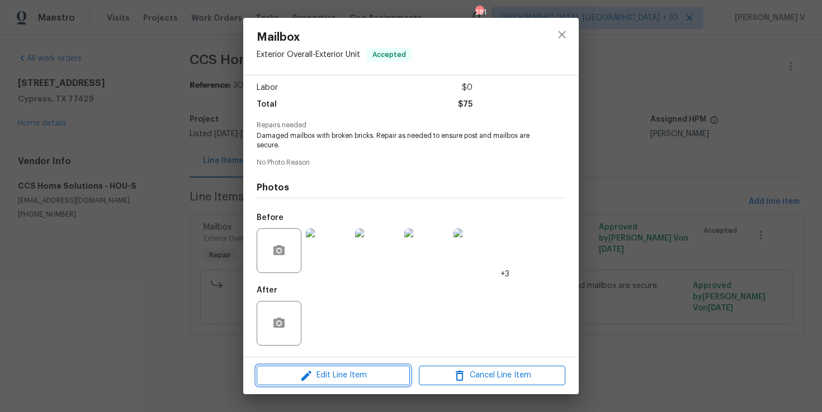
click at [321, 385] on button "Edit Line Item" at bounding box center [333, 376] width 153 height 20
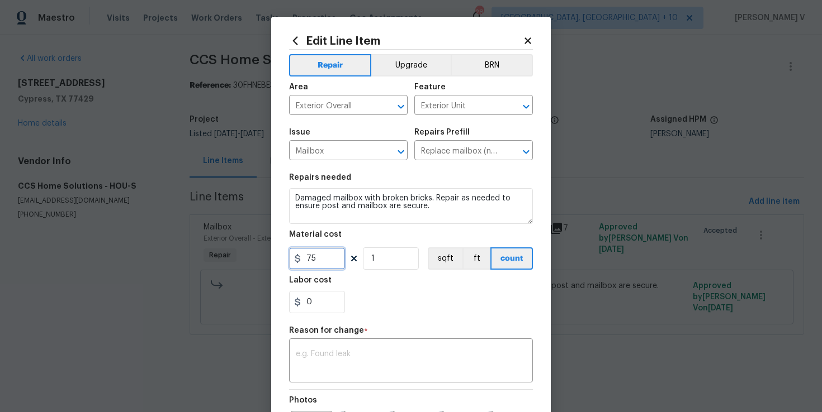
click at [312, 254] on input "75" at bounding box center [317, 259] width 56 height 22
type input "450"
click at [355, 358] on textarea at bounding box center [411, 361] width 230 height 23
paste textarea "(DV) Updated cost per BR team approval."
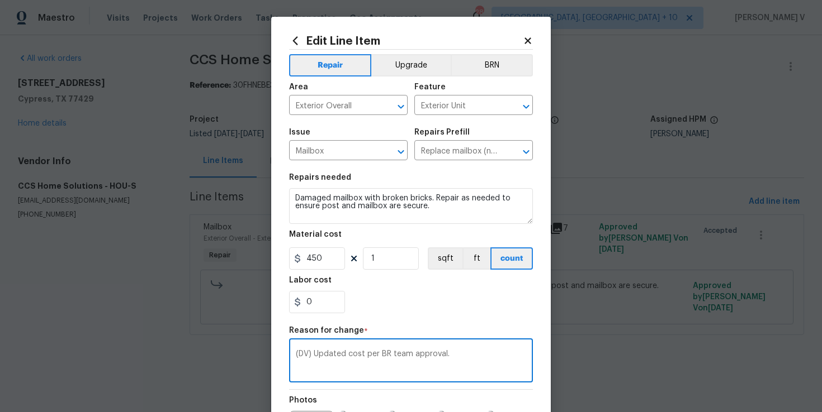
scroll to position [150, 0]
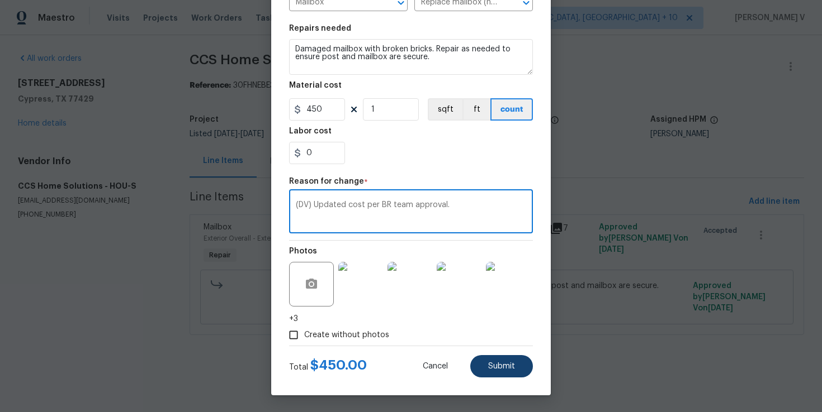
type textarea "(DV) Updated cost per BR team approval."
click at [500, 367] on span "Submit" at bounding box center [501, 367] width 27 height 8
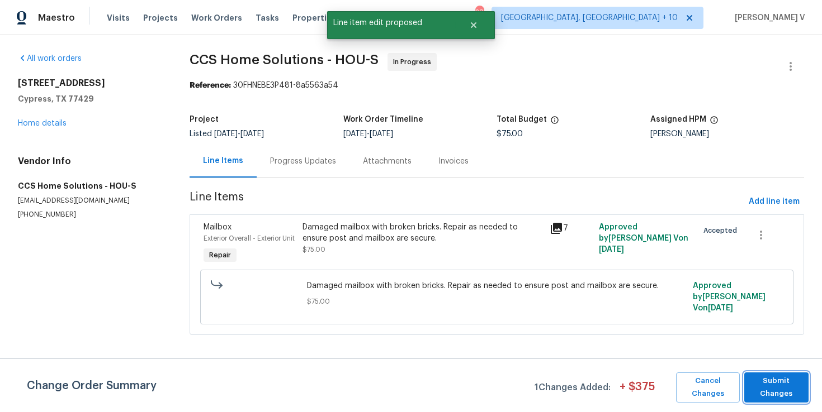
click at [775, 396] on span "Submit Changes" at bounding box center [775, 388] width 53 height 26
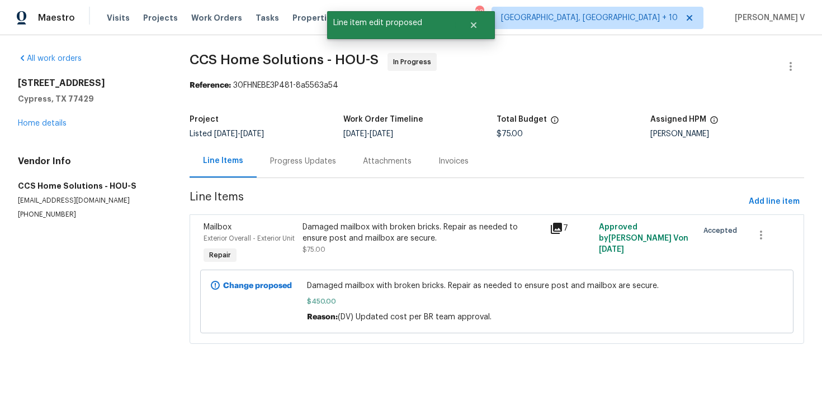
click at [320, 177] on div "Progress Updates" at bounding box center [303, 161] width 93 height 33
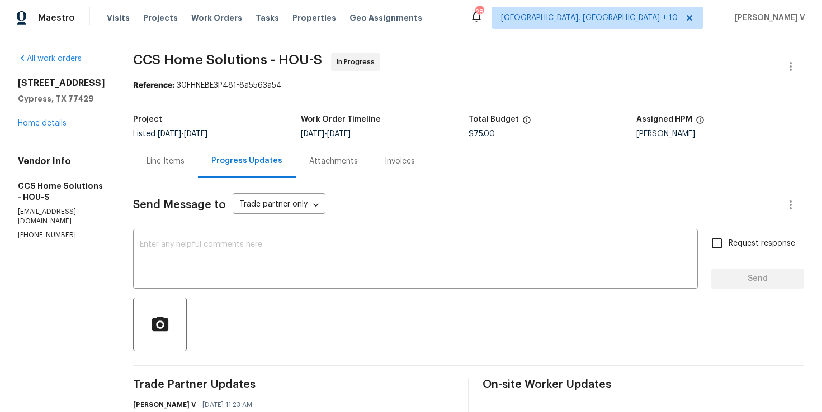
click at [179, 167] on div "Line Items" at bounding box center [165, 161] width 38 height 11
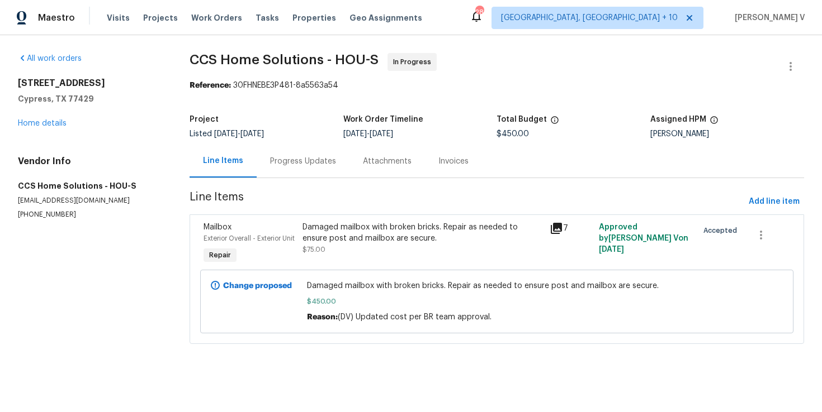
click at [265, 168] on div "Progress Updates" at bounding box center [303, 161] width 93 height 33
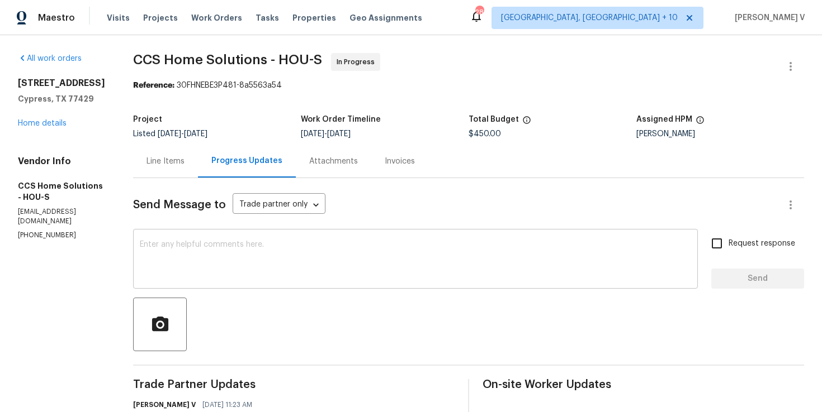
click at [206, 239] on div "x ​" at bounding box center [415, 260] width 564 height 57
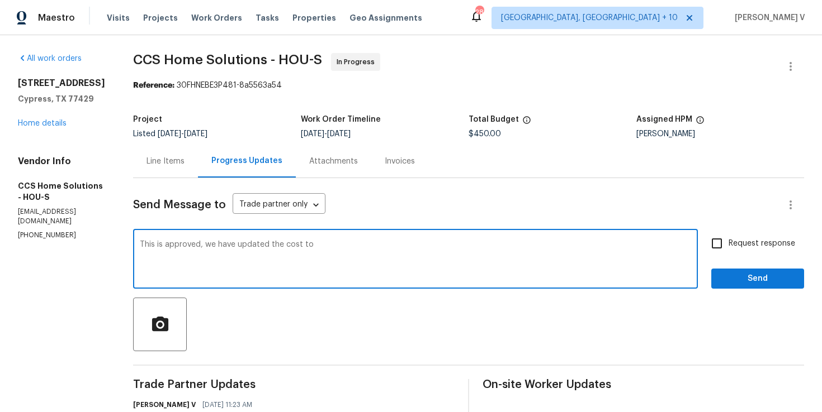
click at [486, 139] on div "Project Listed 8/8/2025 - 8/12/2025 Work Order Timeline 8/8/2025 - 8/12/2025 To…" at bounding box center [468, 127] width 671 height 36
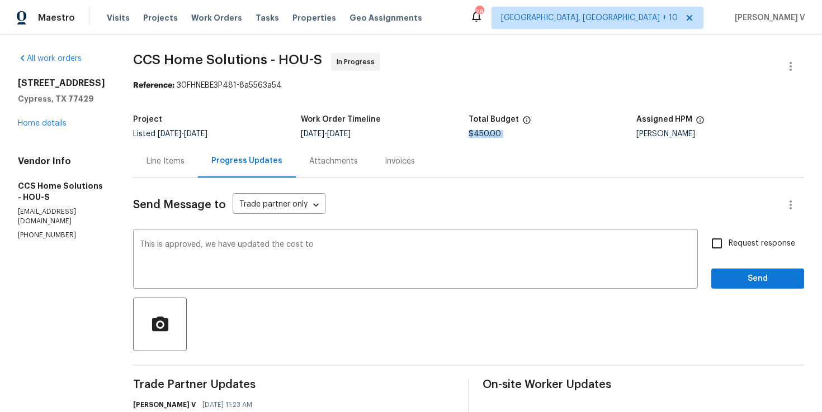
click at [486, 139] on div "Project Listed 8/8/2025 - 8/12/2025 Work Order Timeline 8/8/2025 - 8/12/2025 To…" at bounding box center [468, 127] width 671 height 36
copy span "$450.00"
click at [363, 250] on textarea "This is approved, we have updated the cost to" at bounding box center [415, 260] width 551 height 39
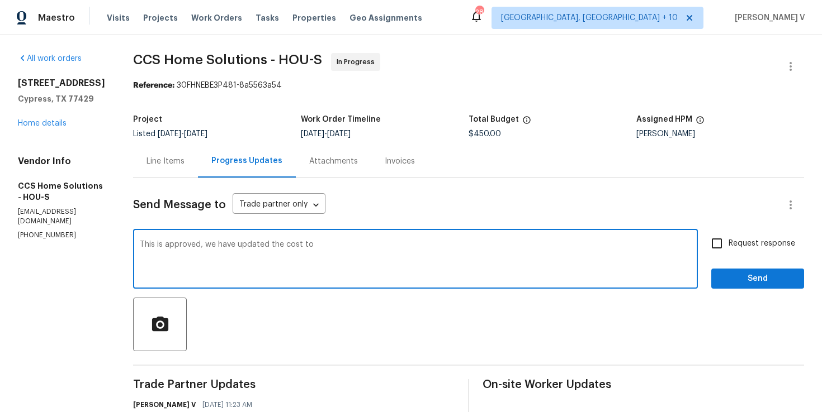
paste textarea "$450.00"
click at [0, 0] on qb-div "Replace with approved;" at bounding box center [0, 0] width 0 height 0
type textarea "This is approved; we have updated the cost to $450.00. Let us know the completi…"
click at [739, 243] on span "Request response" at bounding box center [761, 244] width 67 height 12
click at [728, 243] on input "Request response" at bounding box center [716, 243] width 23 height 23
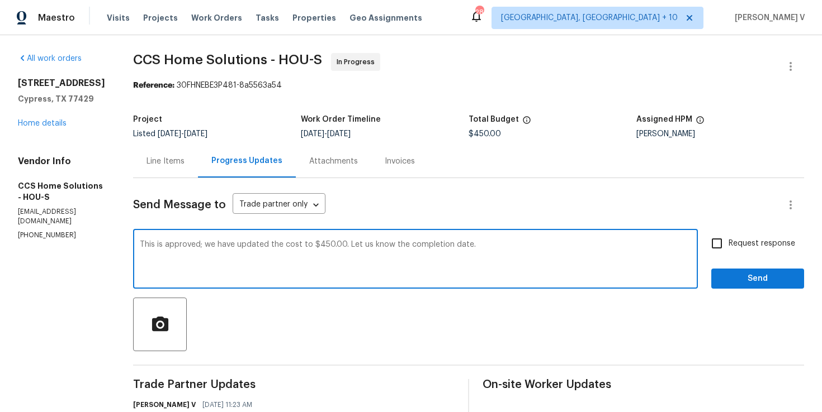
checkbox input "true"
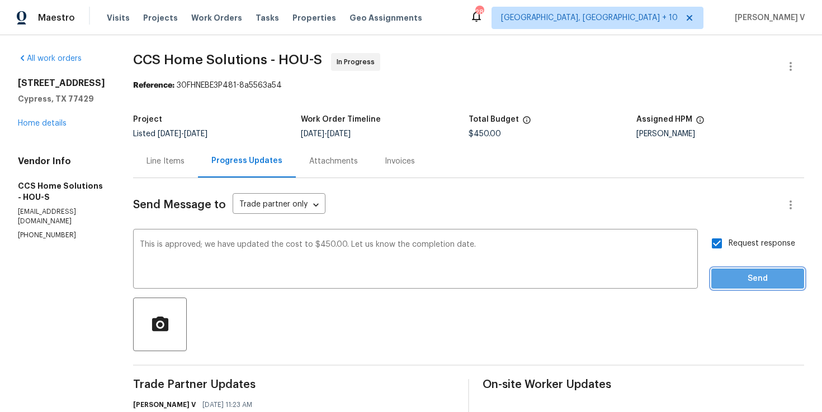
click at [739, 274] on span "Send" at bounding box center [757, 279] width 75 height 14
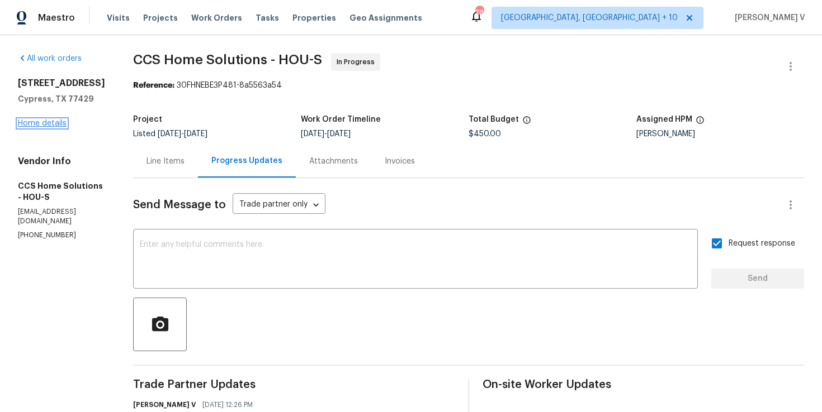
click at [35, 127] on link "Home details" at bounding box center [42, 124] width 49 height 8
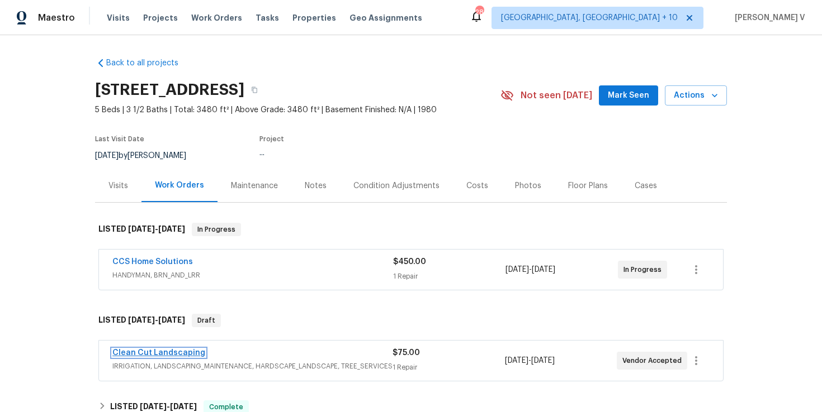
click at [171, 353] on link "Clean Cut Landscaping" at bounding box center [158, 353] width 93 height 8
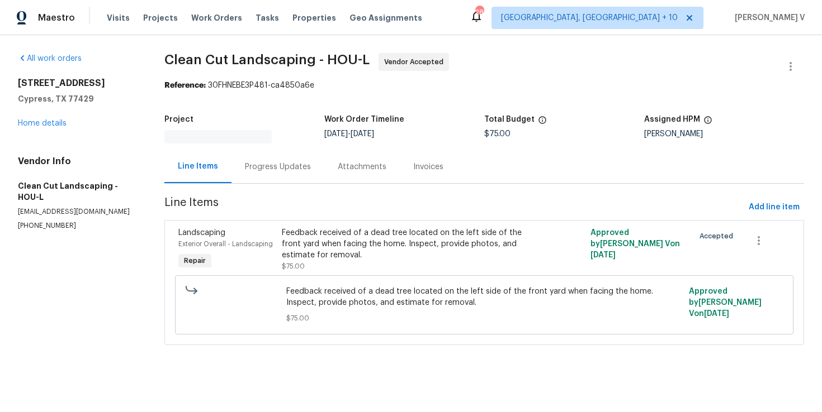
click at [317, 160] on div "Progress Updates" at bounding box center [277, 166] width 93 height 33
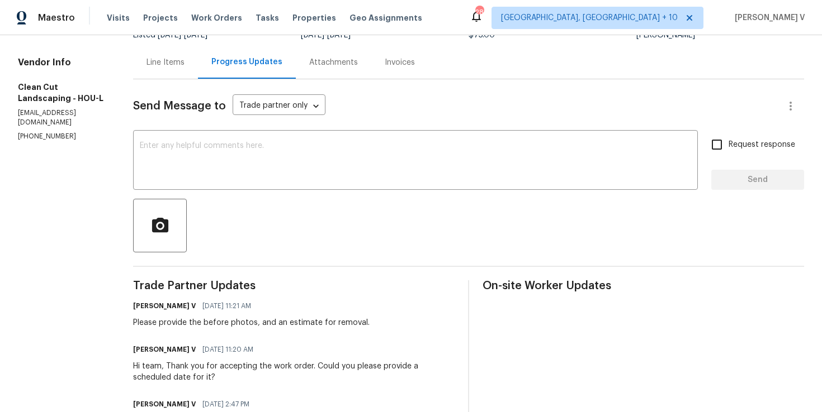
scroll to position [163, 0]
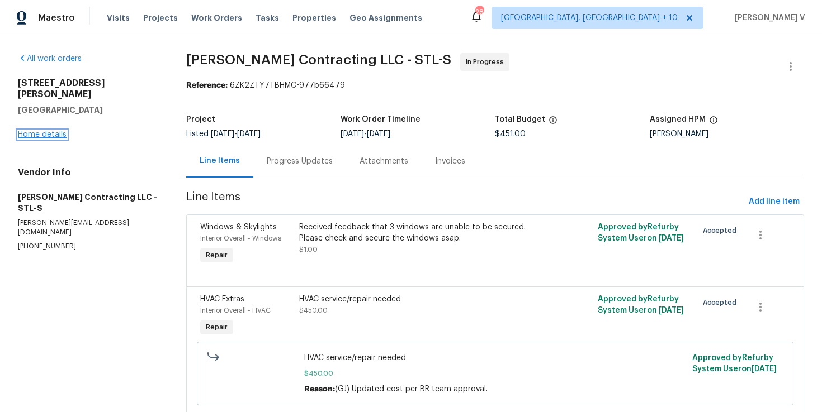
click at [37, 131] on link "Home details" at bounding box center [42, 135] width 49 height 8
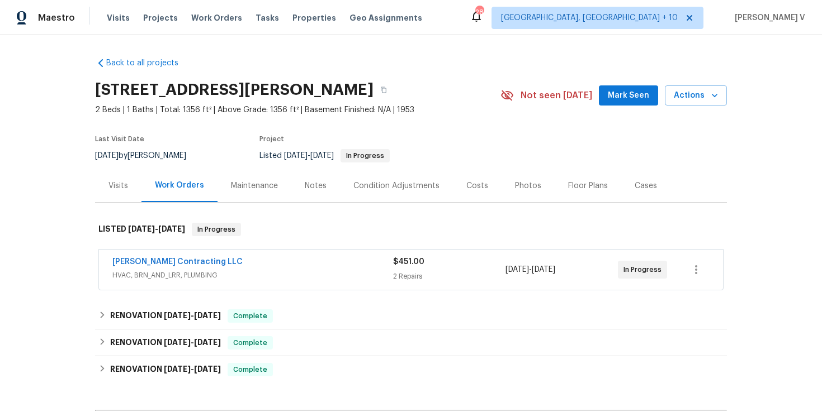
click at [314, 281] on div "Loftin Contracting LLC HVAC, BRN_AND_LRR, PLUMBING" at bounding box center [252, 270] width 281 height 27
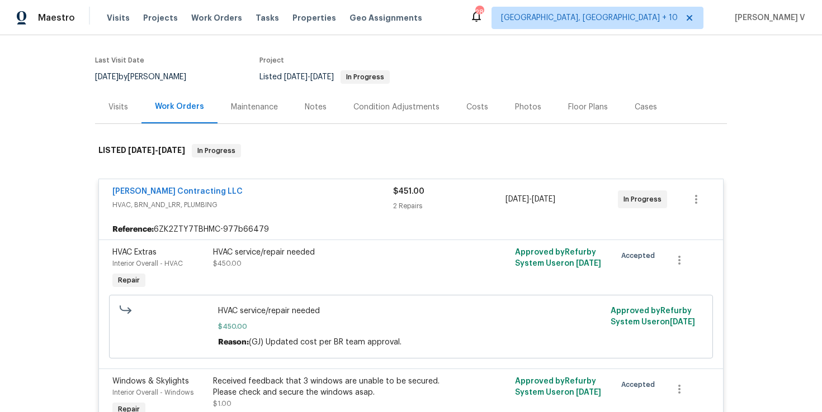
scroll to position [166, 0]
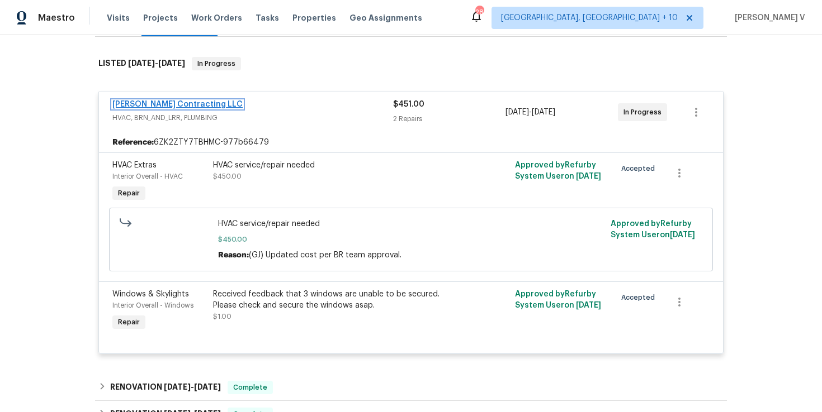
click at [151, 106] on link "[PERSON_NAME] Contracting LLC" at bounding box center [177, 105] width 130 height 8
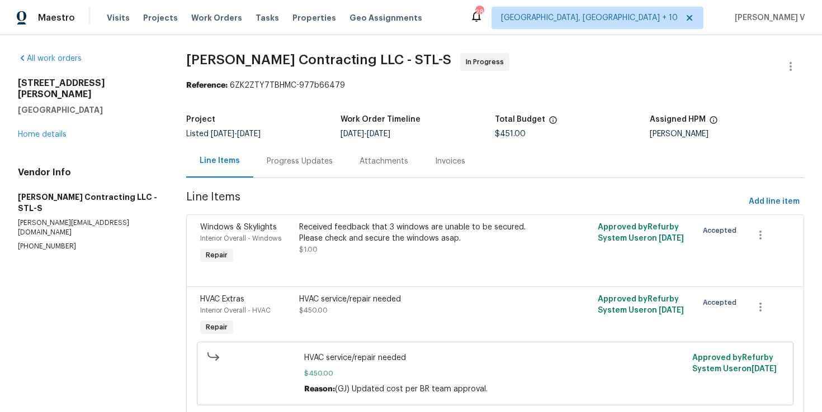
click at [288, 158] on div "Progress Updates" at bounding box center [300, 161] width 66 height 11
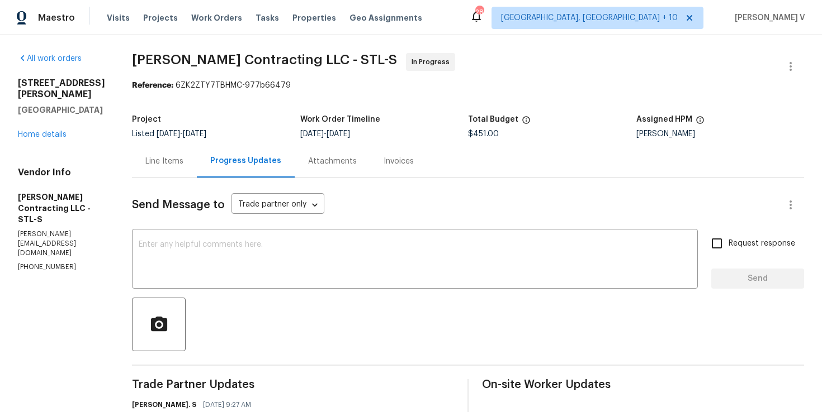
click at [186, 149] on div "Line Items" at bounding box center [164, 161] width 65 height 33
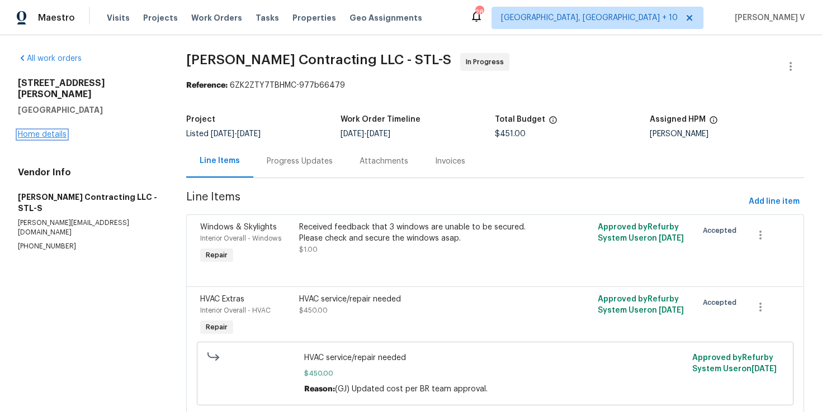
click at [54, 131] on link "Home details" at bounding box center [42, 135] width 49 height 8
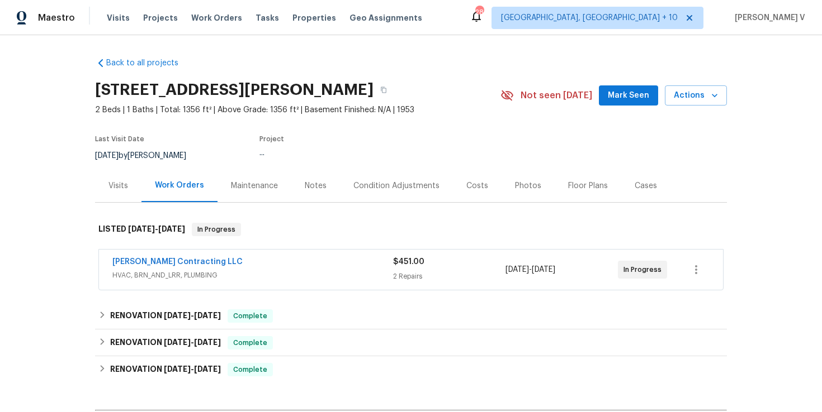
click at [268, 298] on div "Back to all projects 614 Conover Ln, Saint Louis, MO 63126 2 Beds | 1 Baths | T…" at bounding box center [411, 268] width 632 height 439
click at [277, 274] on span "HVAC, BRN_AND_LRR, PLUMBING" at bounding box center [252, 275] width 281 height 11
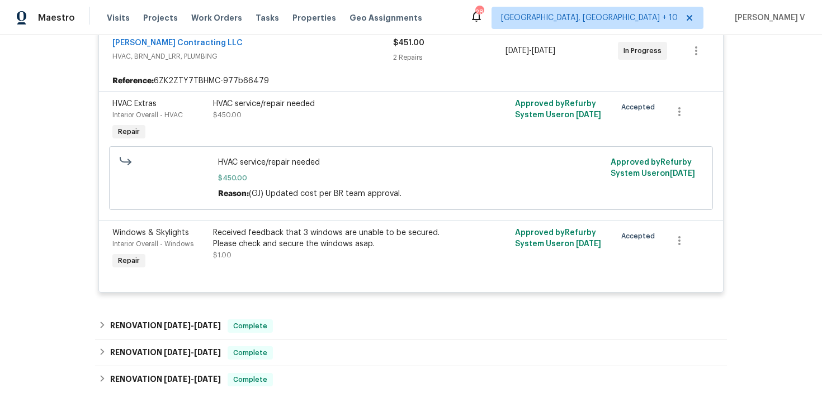
click at [264, 51] on span "HVAC, BRN_AND_LRR, PLUMBING" at bounding box center [252, 56] width 281 height 11
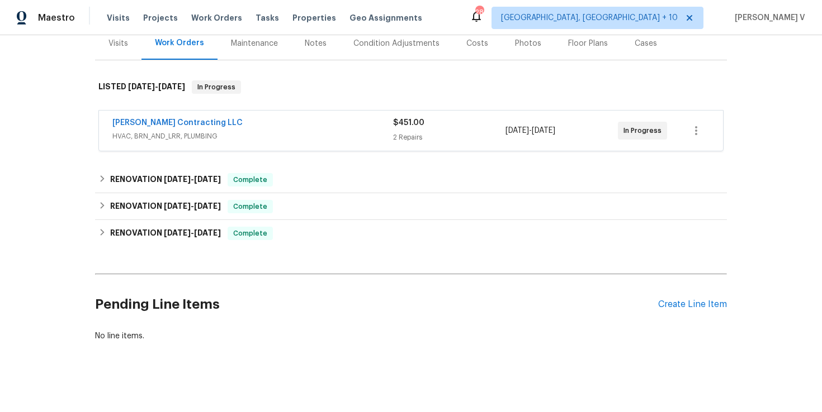
scroll to position [142, 0]
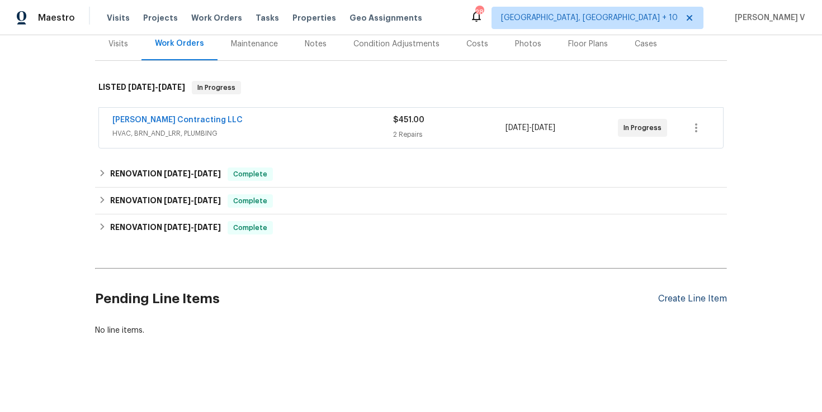
click at [683, 297] on div "Create Line Item" at bounding box center [692, 299] width 69 height 11
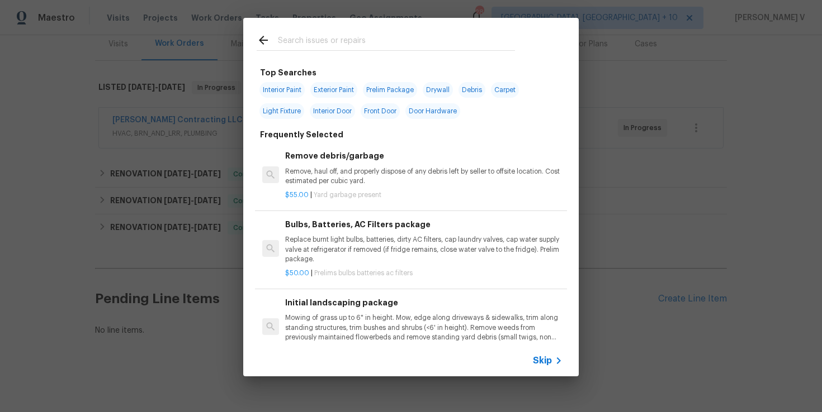
click at [554, 359] on icon at bounding box center [558, 360] width 13 height 13
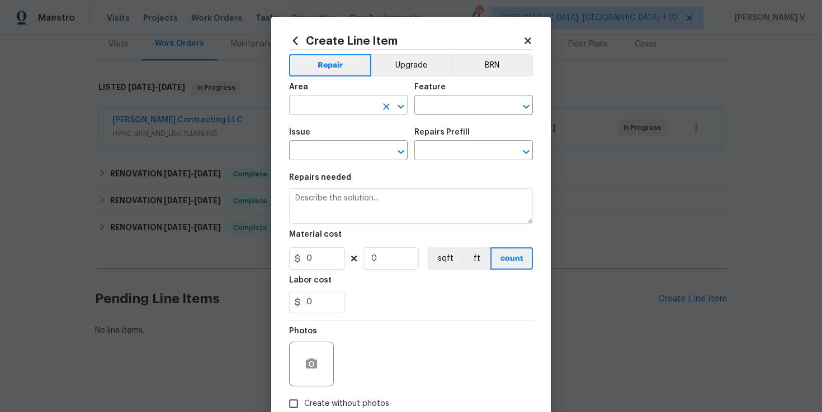
click at [348, 112] on input "text" at bounding box center [332, 106] width 87 height 17
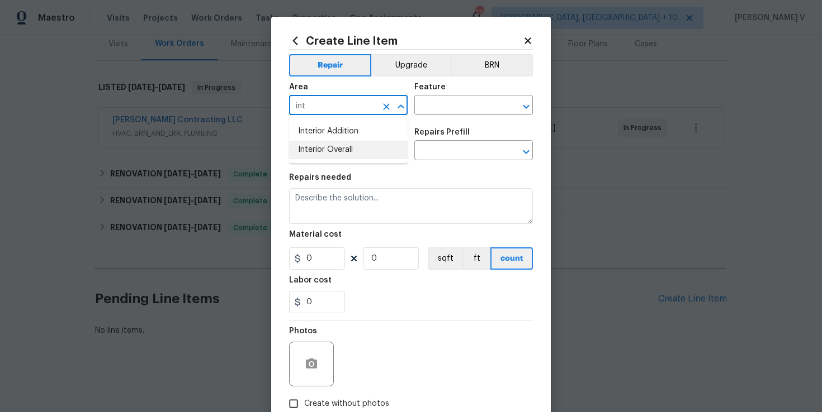
click at [332, 143] on li "Interior Overall" at bounding box center [348, 150] width 118 height 18
type input "Interior Overall"
click at [456, 97] on div "Feature" at bounding box center [473, 90] width 118 height 15
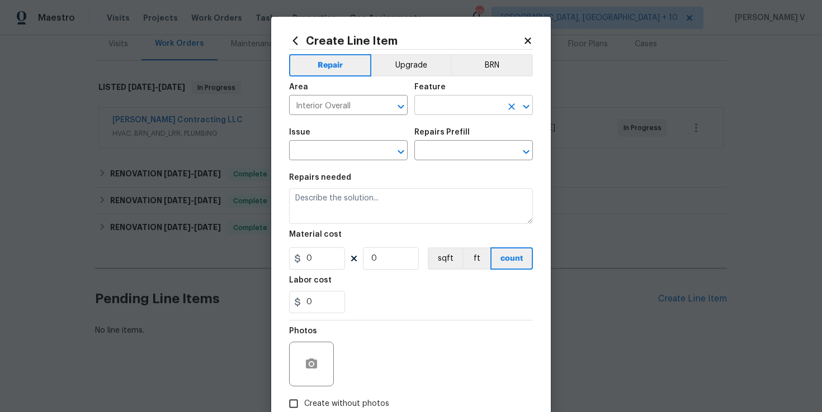
click at [454, 108] on input "text" at bounding box center [457, 106] width 87 height 17
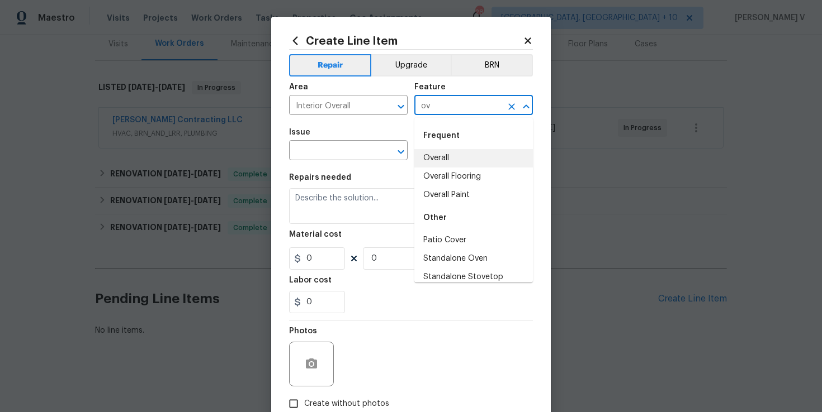
click at [430, 158] on li "Overall" at bounding box center [473, 158] width 118 height 18
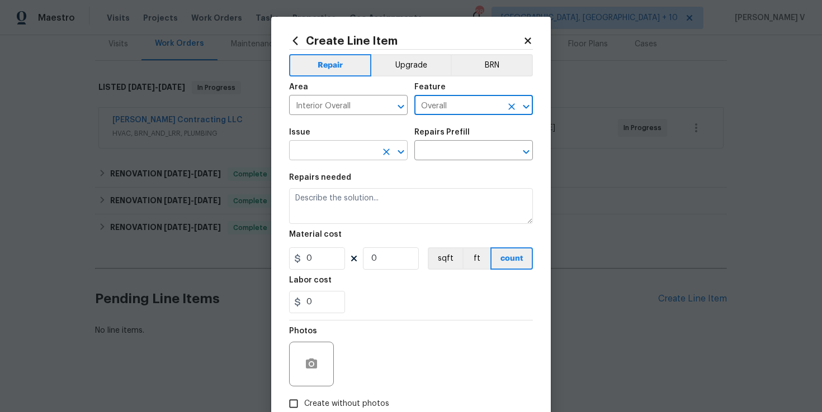
type input "Overall"
click at [303, 152] on input "text" at bounding box center [332, 151] width 87 height 17
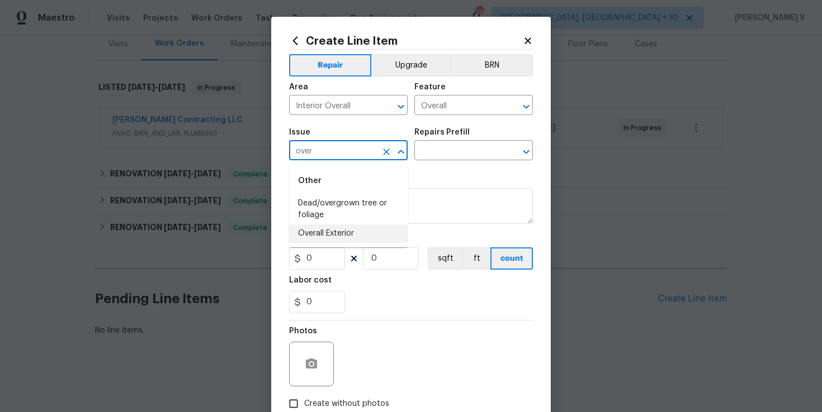
click at [338, 234] on li "Overall Exterior" at bounding box center [348, 234] width 118 height 18
type input "Overall Exterior"
click at [481, 155] on input "text" at bounding box center [457, 151] width 87 height 17
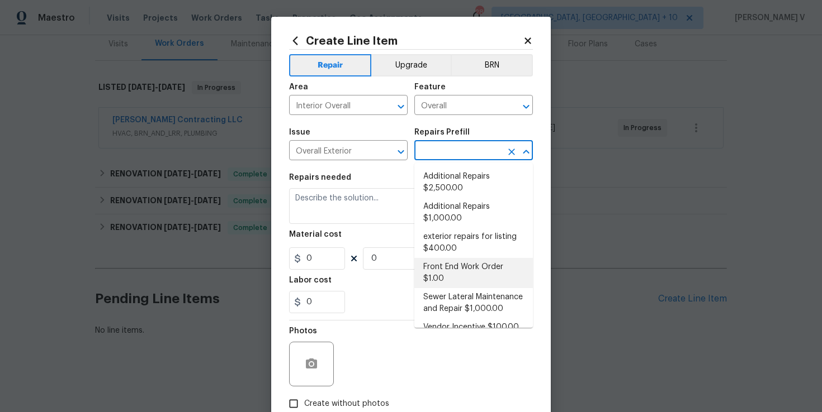
click at [440, 268] on li "Front End Work Order $1.00" at bounding box center [473, 273] width 118 height 30
type input "Front End Work Order $1.00"
type textarea "Placeholder line item for the creation of front end work orders."
type input "1"
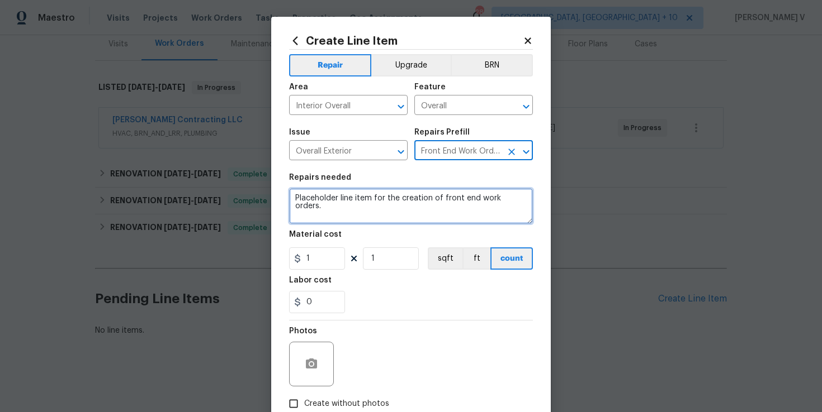
click at [404, 211] on textarea "Placeholder line item for the creation of front end work orders." at bounding box center [411, 206] width 244 height 36
paste textarea "Received feedback that an alarm activates when the back patio door is opened an…"
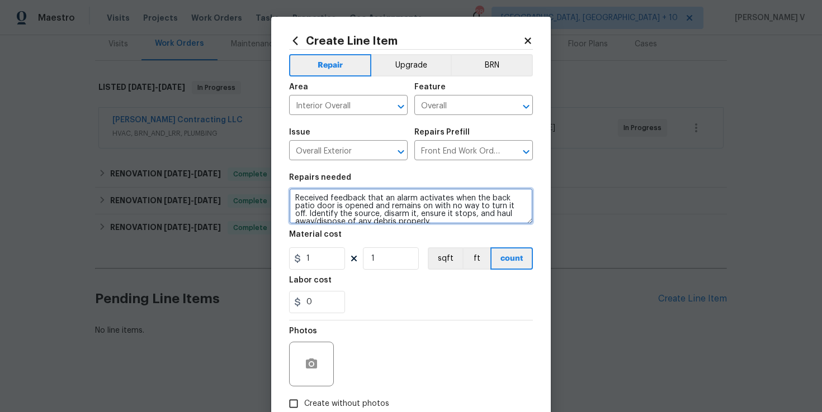
scroll to position [2, 0]
type textarea "Received feedback that an alarm activates when the back patio door is opened an…"
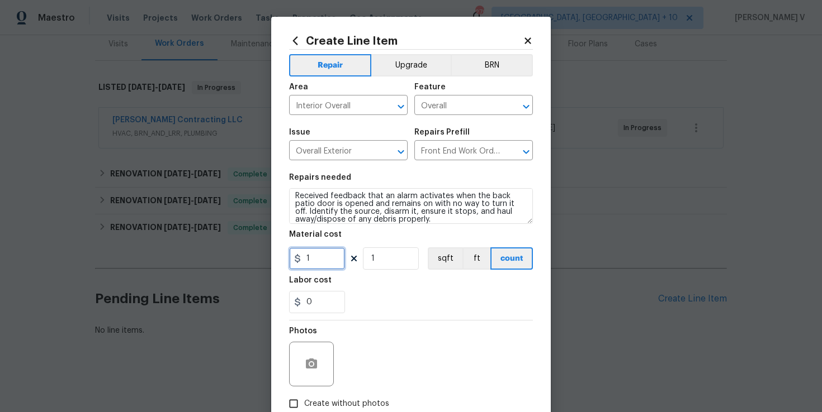
click at [302, 263] on input "1" at bounding box center [317, 259] width 56 height 22
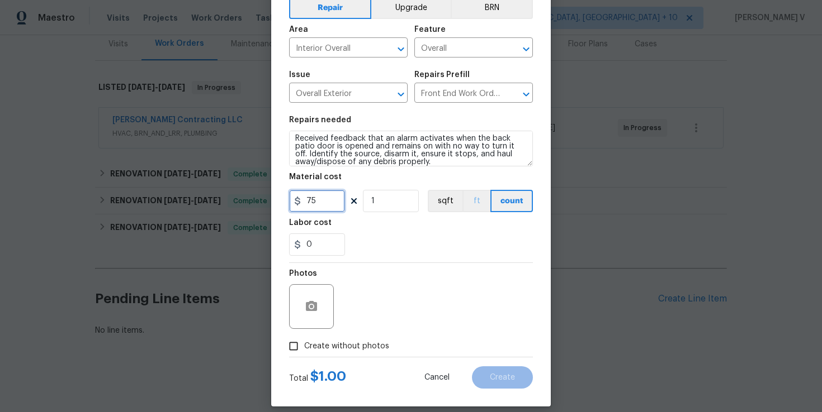
scroll to position [69, 0]
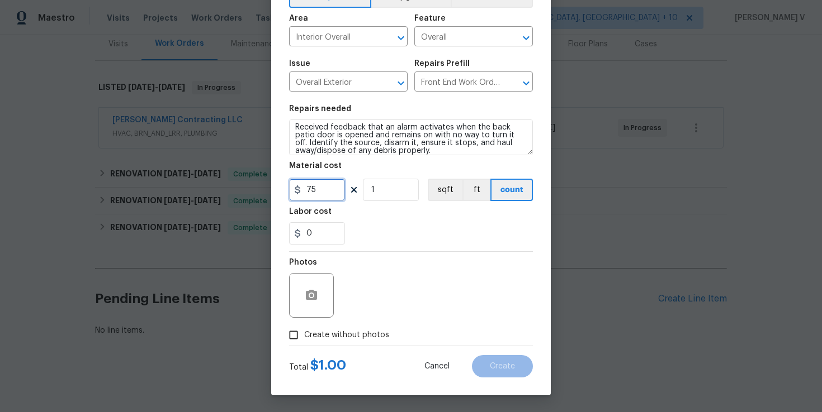
type input "75"
click at [390, 278] on div "Photos" at bounding box center [411, 288] width 244 height 73
click at [302, 341] on input "Create without photos" at bounding box center [293, 335] width 21 height 21
checkbox input "true"
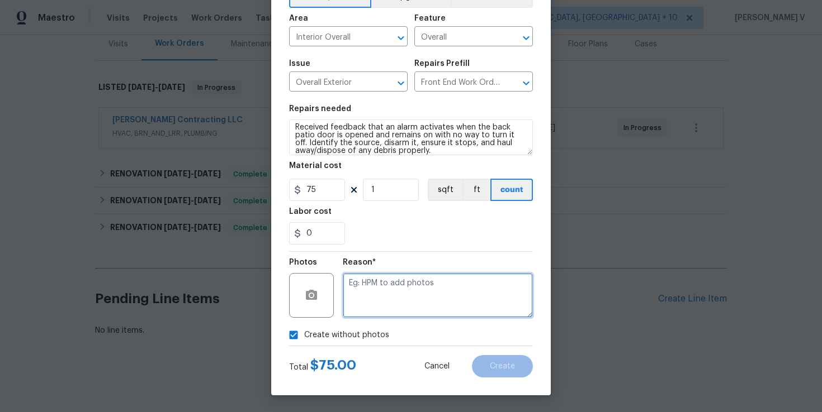
click at [452, 288] on textarea at bounding box center [438, 295] width 190 height 45
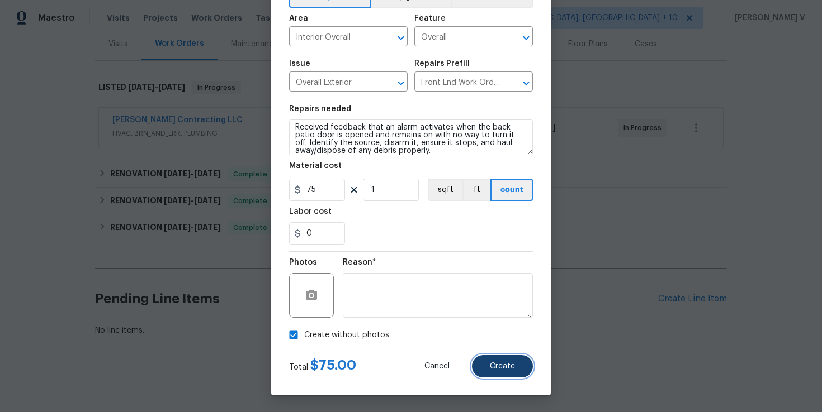
click at [498, 366] on span "Create" at bounding box center [502, 367] width 25 height 8
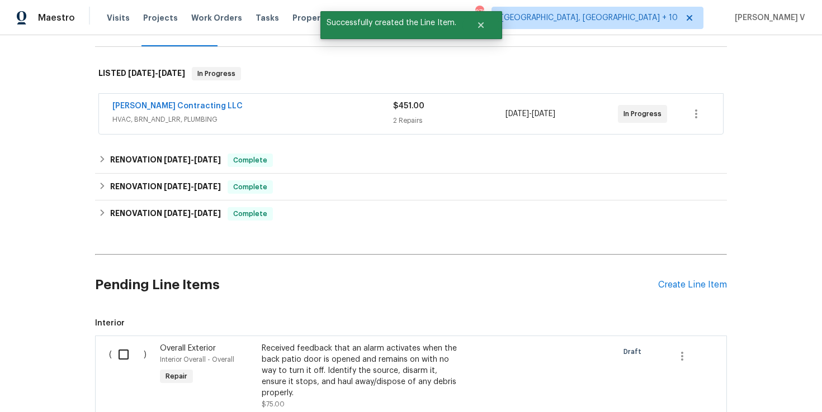
scroll to position [314, 0]
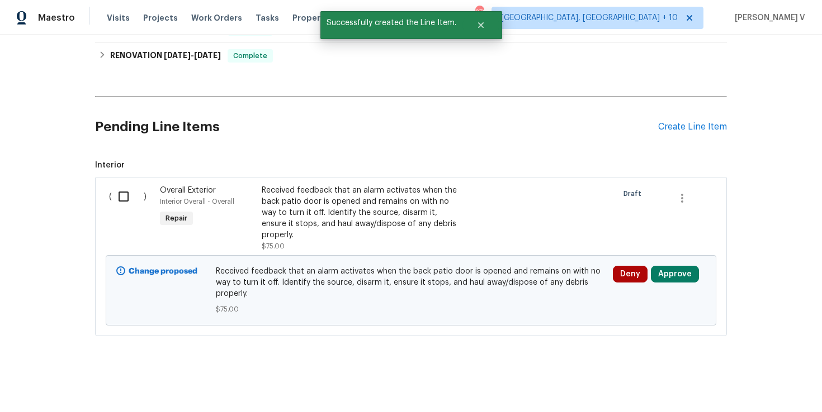
click at [123, 201] on input "checkbox" at bounding box center [128, 196] width 32 height 23
checkbox input "true"
click at [730, 380] on span "Create Work Order" at bounding box center [757, 385] width 74 height 14
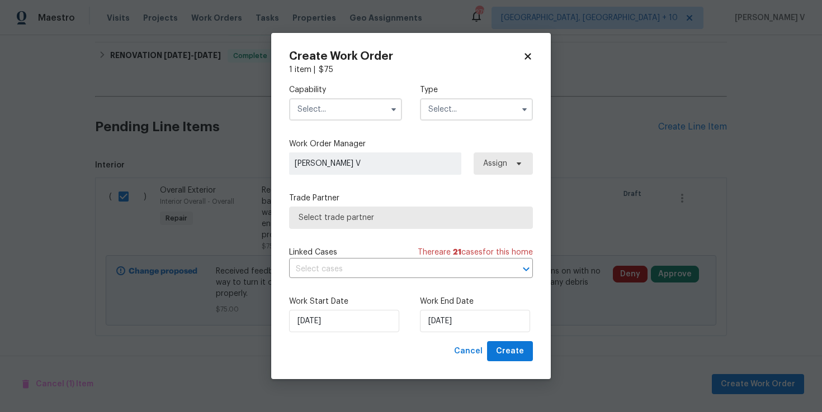
click at [350, 112] on input "text" at bounding box center [345, 109] width 113 height 22
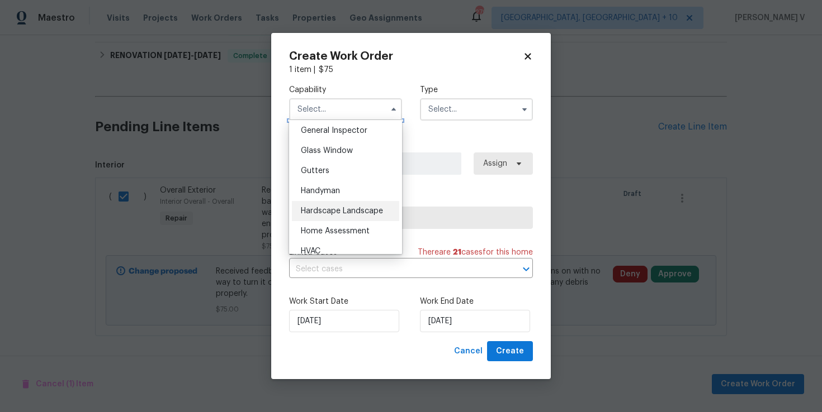
scroll to position [557, 0]
click at [348, 197] on div "Handyman" at bounding box center [345, 191] width 107 height 20
type input "Handyman"
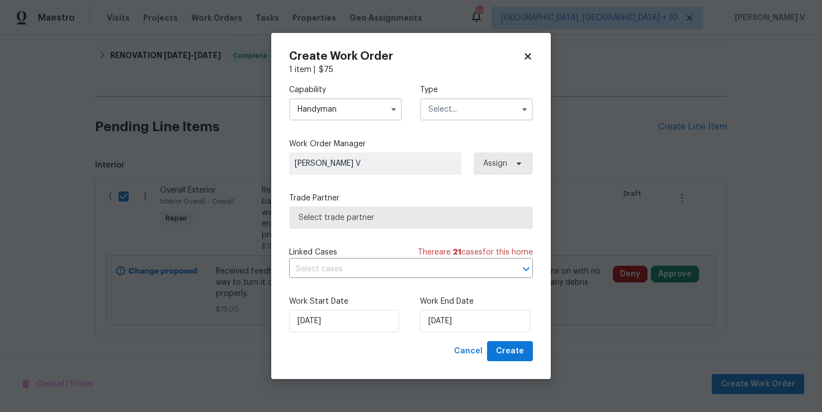
click at [454, 110] on input "text" at bounding box center [476, 109] width 113 height 22
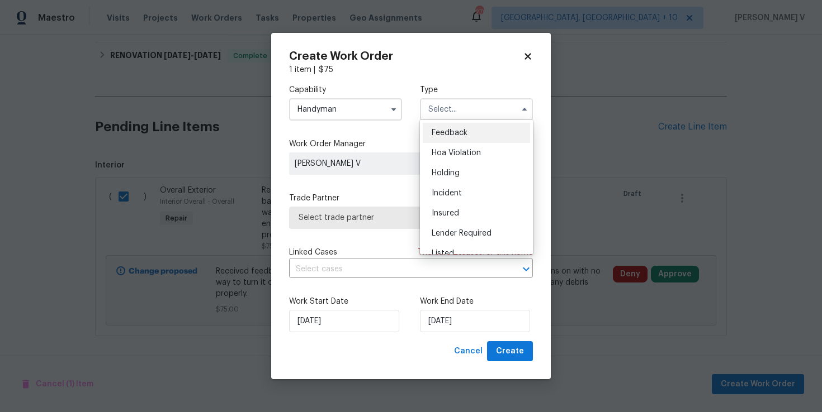
click at [447, 129] on div "Feedback" at bounding box center [476, 133] width 107 height 20
type input "Feedback"
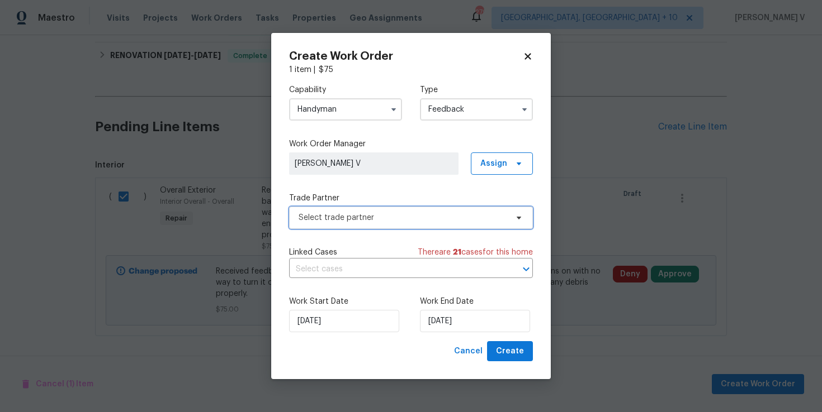
click at [355, 226] on span "Select trade partner" at bounding box center [411, 218] width 244 height 22
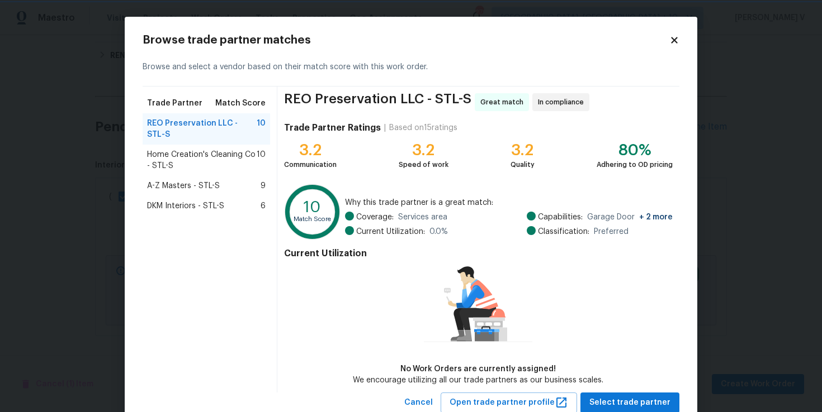
scroll to position [35, 0]
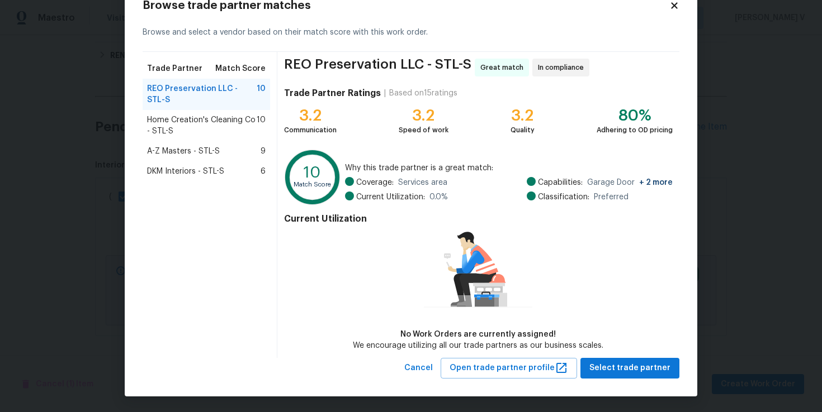
click at [213, 115] on span "Home Creation's Cleaning Co - STL-S" at bounding box center [202, 126] width 110 height 22
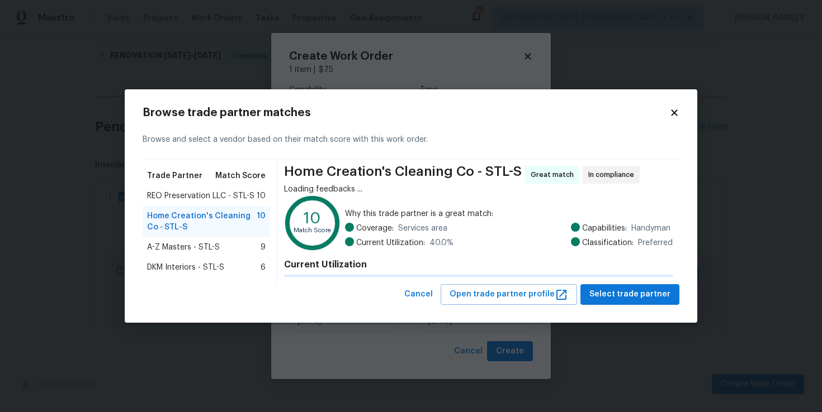
scroll to position [0, 0]
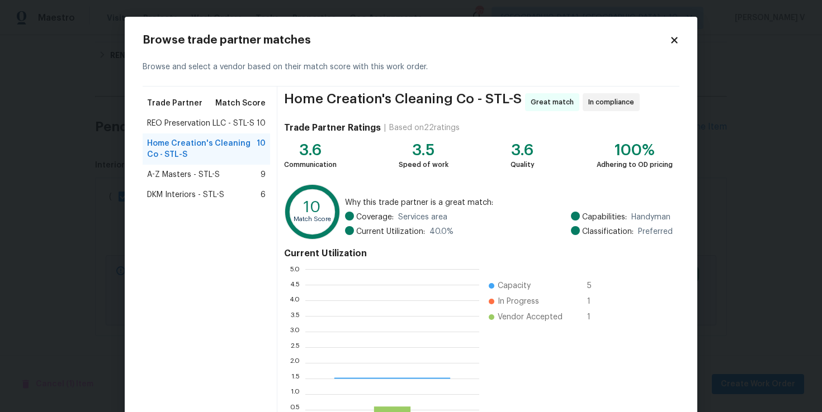
click at [213, 103] on div "Trade Partner Match Score" at bounding box center [206, 103] width 127 height 20
click at [210, 170] on span "A-Z Masters - STL-S" at bounding box center [183, 174] width 73 height 11
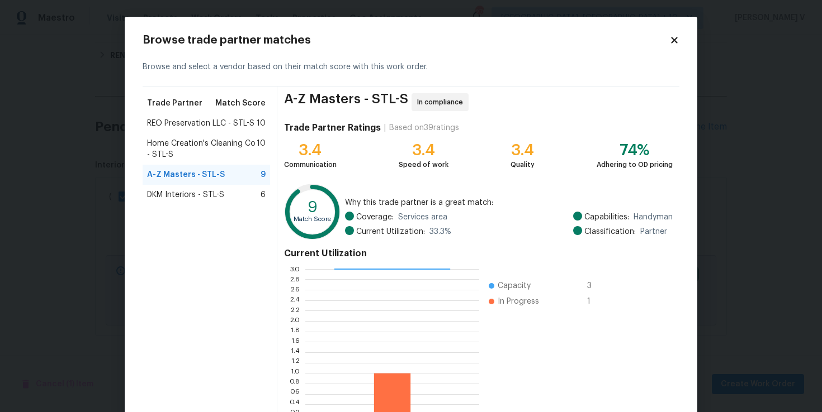
scroll to position [80, 0]
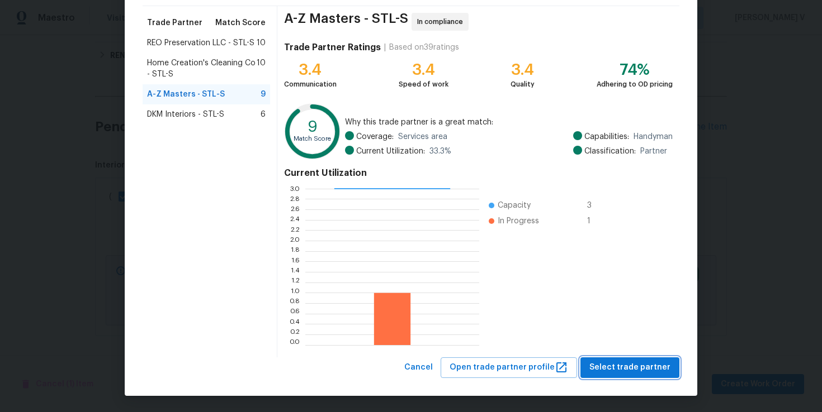
click at [635, 373] on span "Select trade partner" at bounding box center [629, 368] width 81 height 14
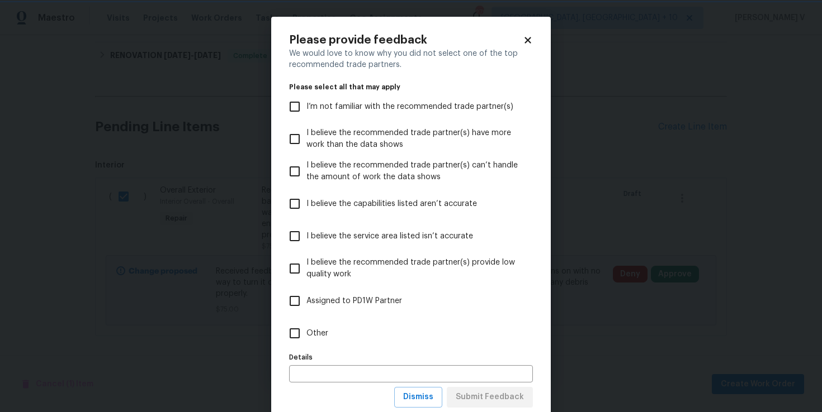
scroll to position [0, 0]
click at [440, 349] on label "Other" at bounding box center [403, 333] width 241 height 32
click at [306, 345] on input "Other" at bounding box center [294, 333] width 23 height 23
checkbox input "true"
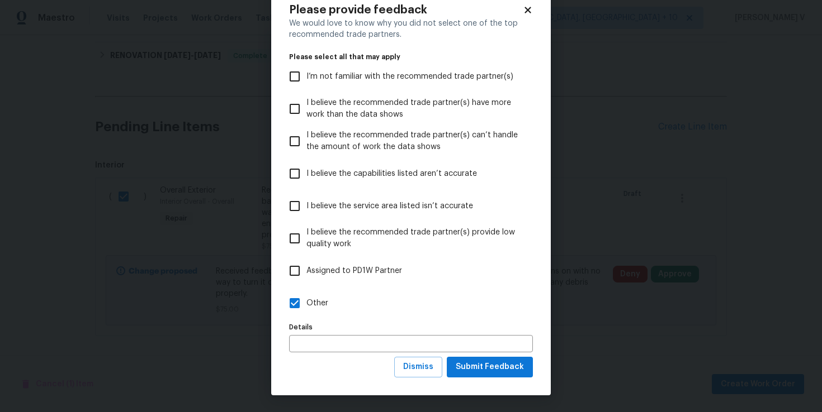
click at [485, 380] on div "Please provide feedback We would love to know why you did not select one of the…" at bounding box center [410, 191] width 279 height 409
click at [492, 372] on span "Submit Feedback" at bounding box center [489, 367] width 68 height 14
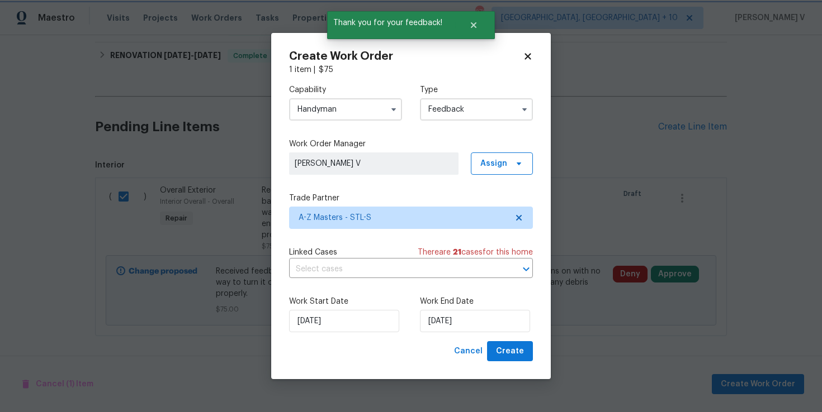
scroll to position [0, 0]
click at [464, 324] on input "[DATE]" at bounding box center [475, 321] width 110 height 22
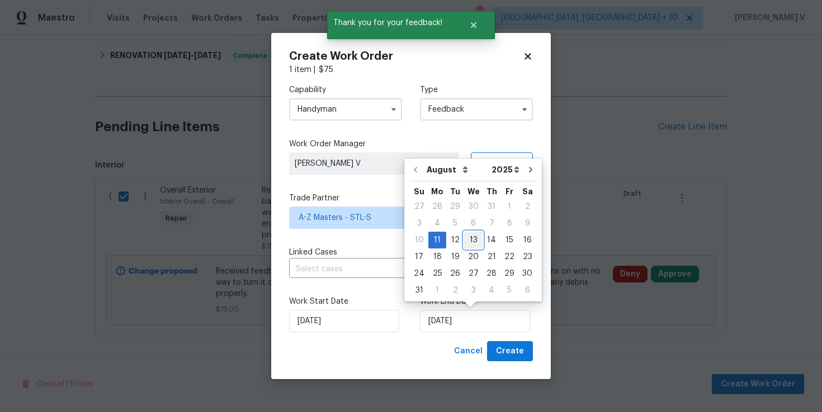
click at [467, 243] on div "13" at bounding box center [473, 241] width 18 height 16
type input "[DATE]"
click at [500, 331] on input "[DATE]" at bounding box center [475, 321] width 110 height 22
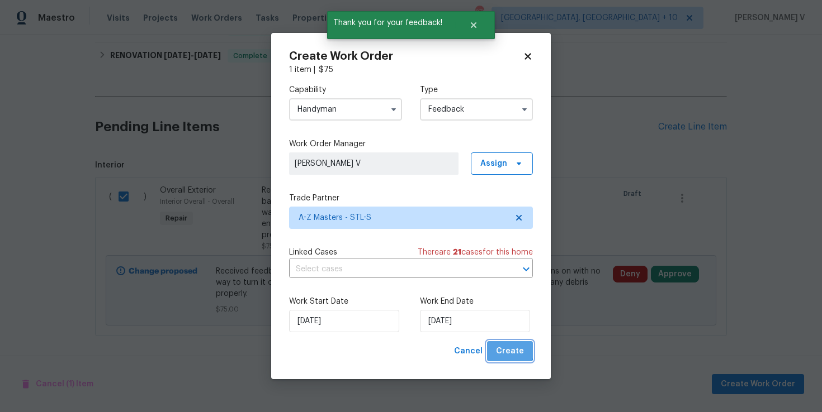
click at [500, 343] on button "Create" at bounding box center [510, 351] width 46 height 21
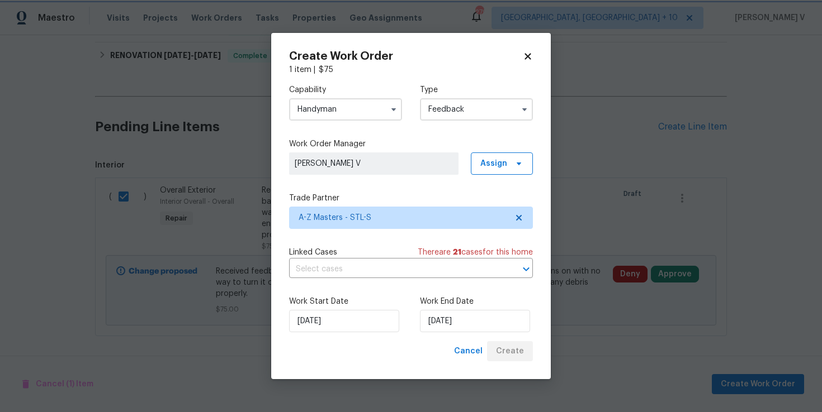
checkbox input "false"
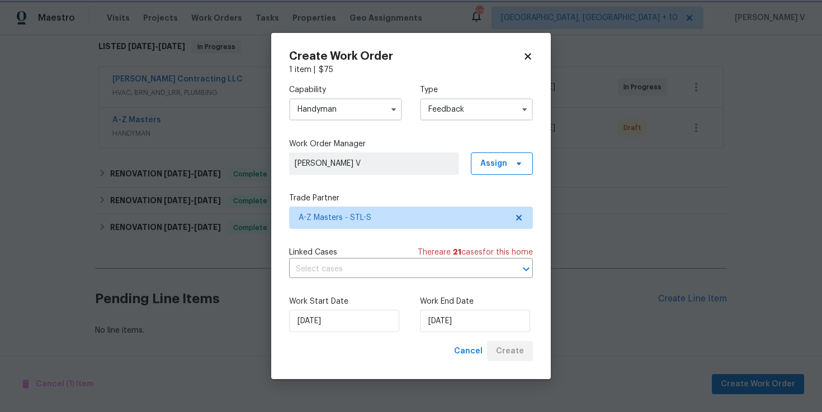
scroll to position [183, 0]
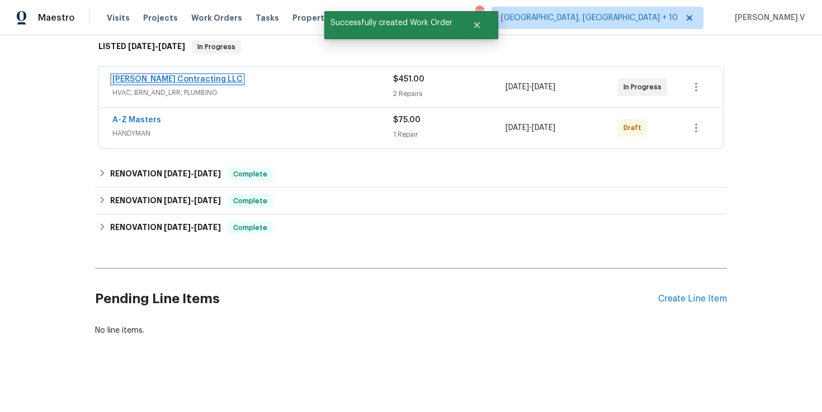
click at [181, 78] on link "[PERSON_NAME] Contracting LLC" at bounding box center [177, 79] width 130 height 8
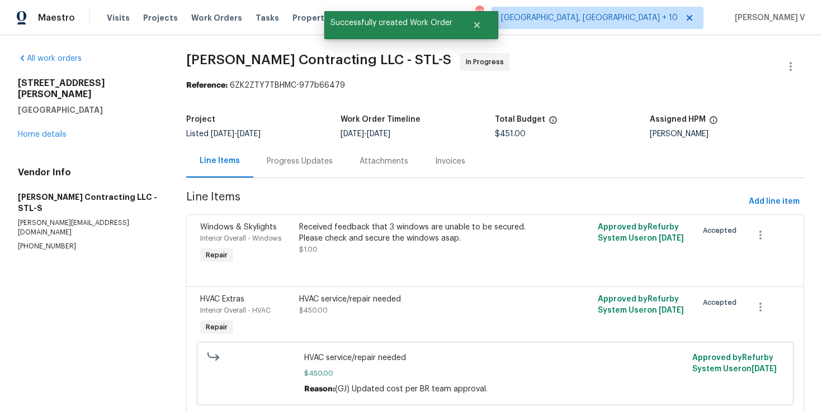
click at [298, 164] on div "Progress Updates" at bounding box center [300, 161] width 66 height 11
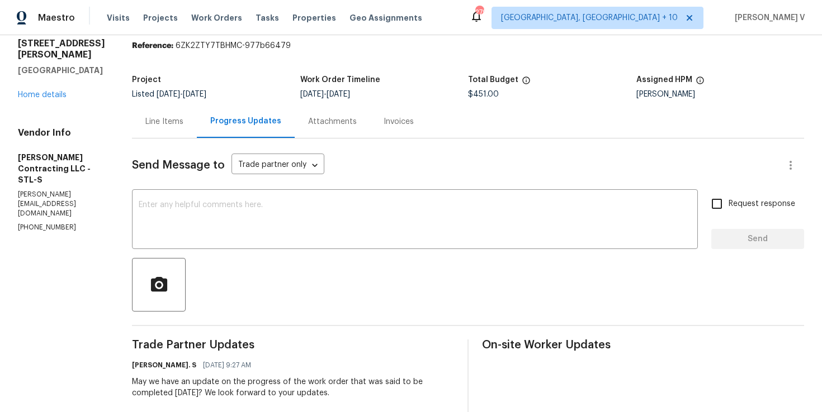
scroll to position [4, 0]
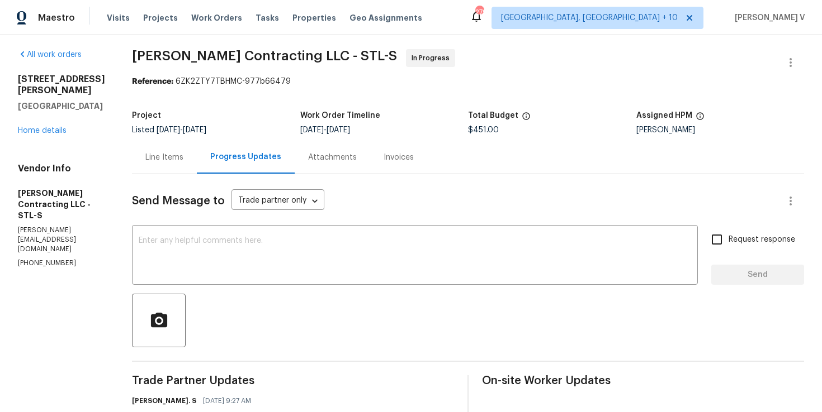
click at [56, 114] on div "614 Conover Ln Saint Louis, MO 63126 Home details" at bounding box center [61, 105] width 87 height 63
click at [56, 127] on link "Home details" at bounding box center [42, 131] width 49 height 8
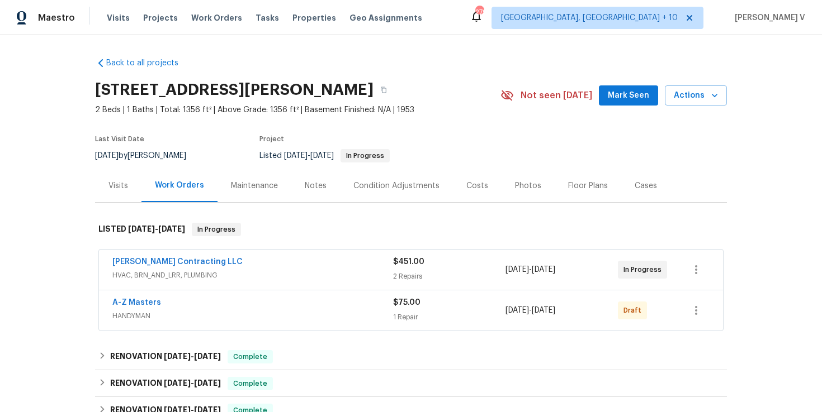
click at [334, 309] on div "A-Z Masters" at bounding box center [252, 303] width 281 height 13
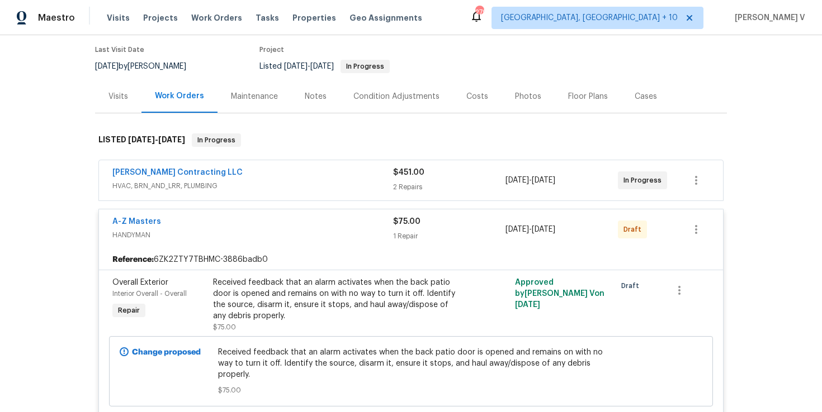
scroll to position [150, 0]
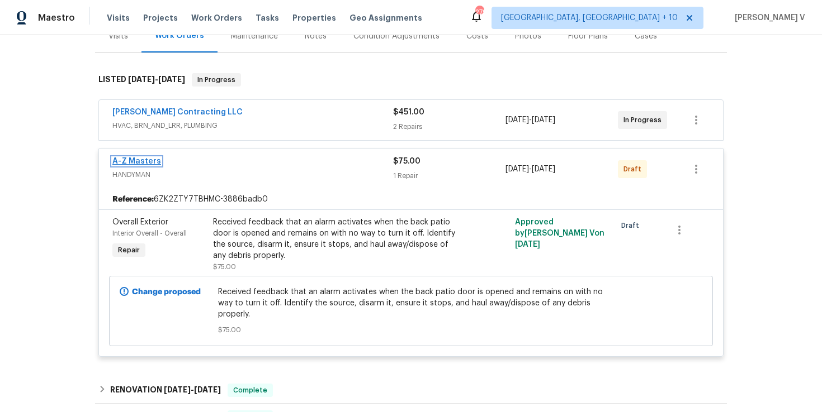
click at [143, 159] on link "A-Z Masters" at bounding box center [136, 162] width 49 height 8
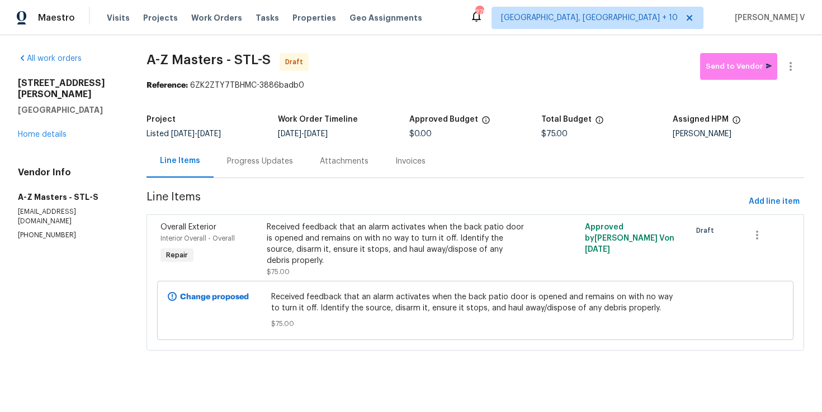
click at [252, 159] on div "Progress Updates" at bounding box center [260, 161] width 66 height 11
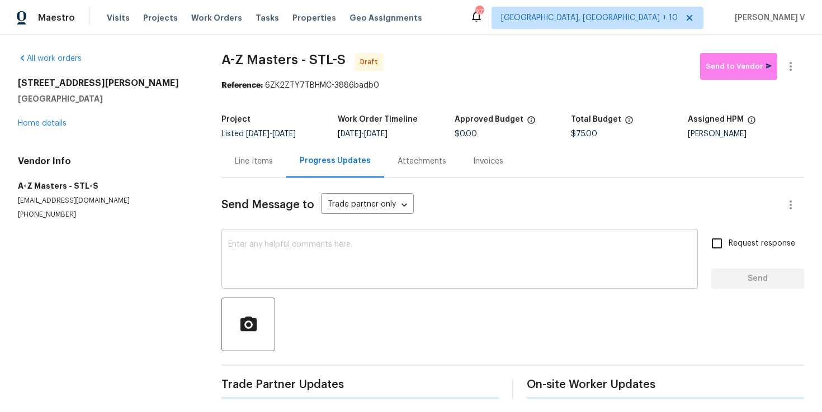
click at [264, 248] on textarea at bounding box center [459, 260] width 463 height 39
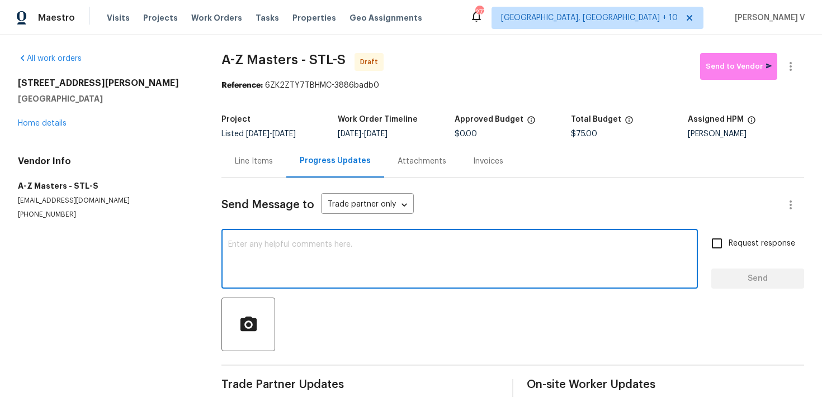
paste textarea "Hi, this is Divya with Opendoor. I’m confirming you received the WO for the pro…"
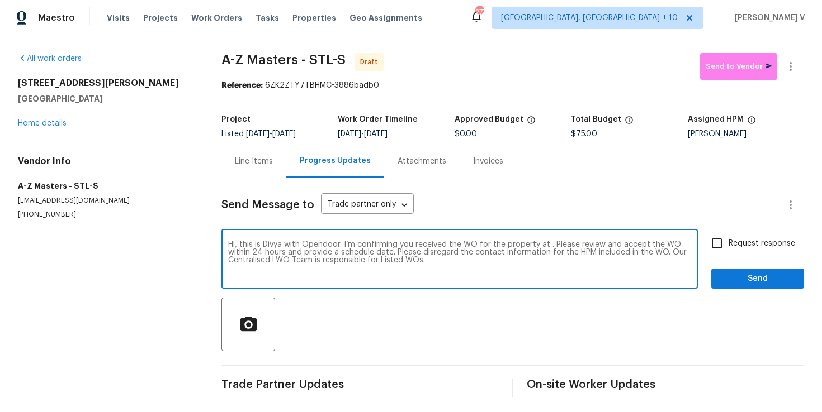
click at [546, 248] on textarea "Hi, this is Divya with Opendoor. I’m confirming you received the WO for the pro…" at bounding box center [459, 260] width 463 height 39
paste textarea "614 Conover Ln, Saint Louis, MO 63126"
type textarea "Hi, this is Divya with Opendoor. I’m confirming you received the WO for the pro…"
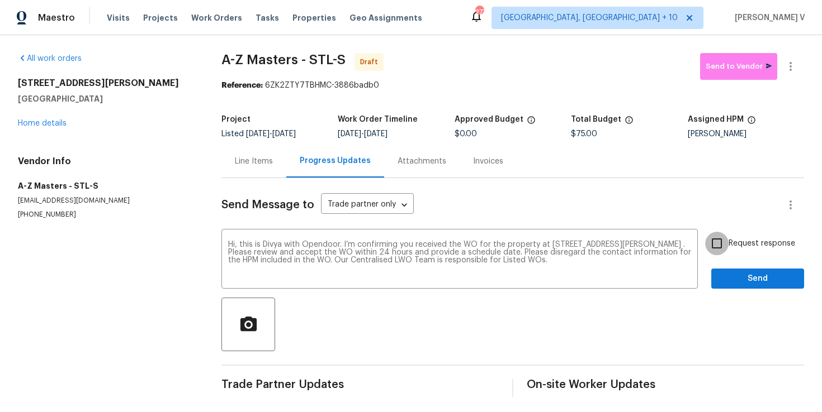
click at [724, 249] on input "Request response" at bounding box center [716, 243] width 23 height 23
checkbox input "true"
click at [746, 276] on span "Send" at bounding box center [757, 279] width 75 height 14
click at [786, 75] on button "button" at bounding box center [790, 66] width 27 height 27
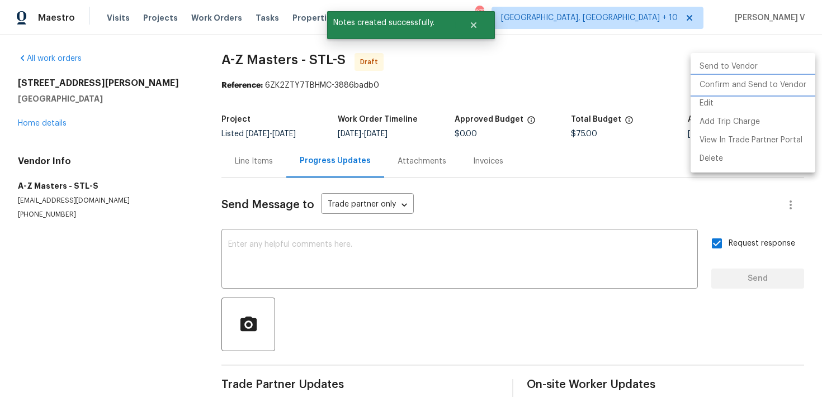
click at [731, 88] on li "Confirm and Send to Vendor" at bounding box center [752, 85] width 125 height 18
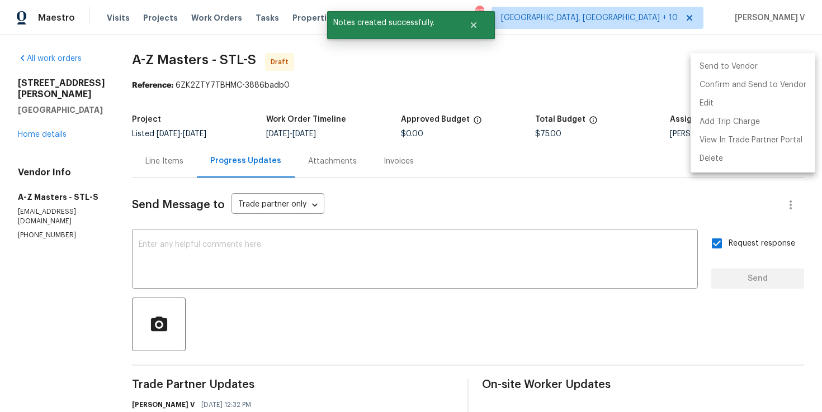
click at [349, 104] on div at bounding box center [411, 206] width 822 height 412
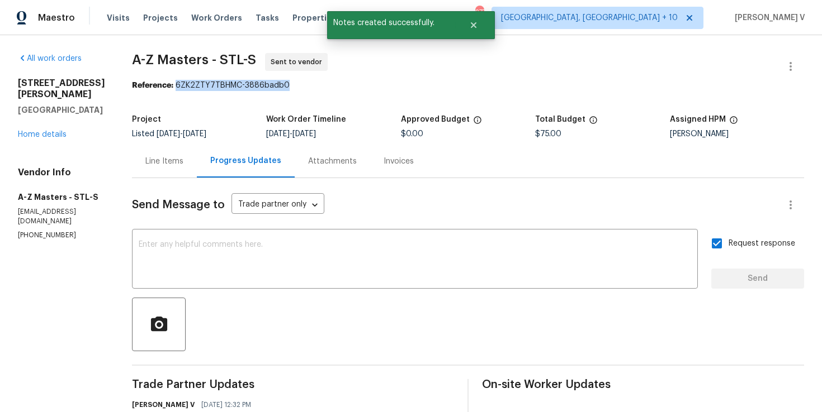
drag, startPoint x: 175, startPoint y: 83, endPoint x: 378, endPoint y: 80, distance: 202.9
click at [378, 80] on div "Reference: 6ZK2ZTY7TBHMC-3886badb0" at bounding box center [468, 85] width 672 height 11
copy div "6ZK2ZTY7TBHMC-3886badb0"
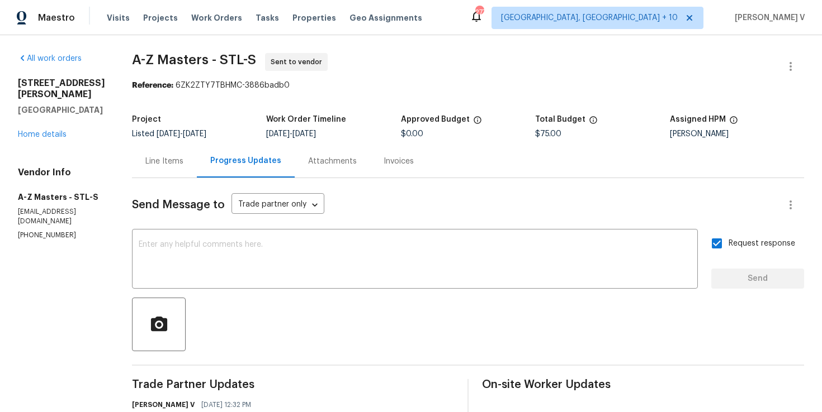
click at [129, 56] on div "All work orders 614 Conover Ln Saint Louis, MO 63126 Home details Vendor Info A…" at bounding box center [411, 263] width 822 height 457
drag, startPoint x: 129, startPoint y: 56, endPoint x: 199, endPoint y: 55, distance: 69.9
click at [199, 55] on div "All work orders 614 Conover Ln Saint Louis, MO 63126 Home details Vendor Info A…" at bounding box center [411, 263] width 822 height 457
copy span "A-Z Masters"
click at [46, 129] on div "614 Conover Ln Saint Louis, MO 63126 Home details" at bounding box center [61, 109] width 87 height 63
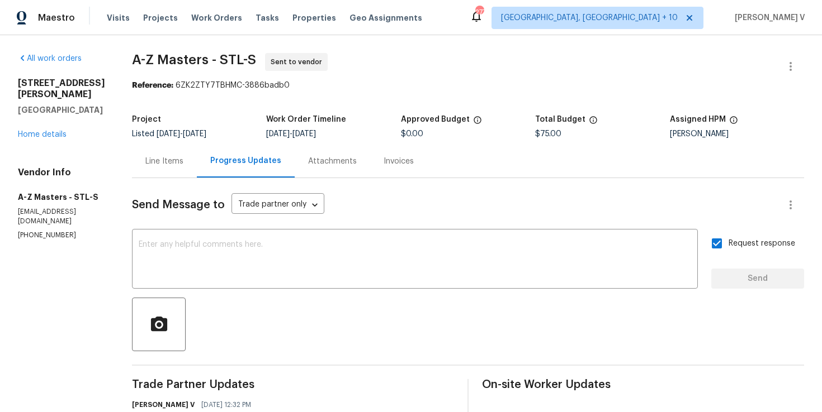
click at [48, 127] on div "614 Conover Ln Saint Louis, MO 63126 Home details" at bounding box center [61, 109] width 87 height 63
click at [50, 127] on div "614 Conover Ln Saint Louis, MO 63126 Home details" at bounding box center [61, 109] width 87 height 63
click at [54, 131] on link "Home details" at bounding box center [42, 135] width 49 height 8
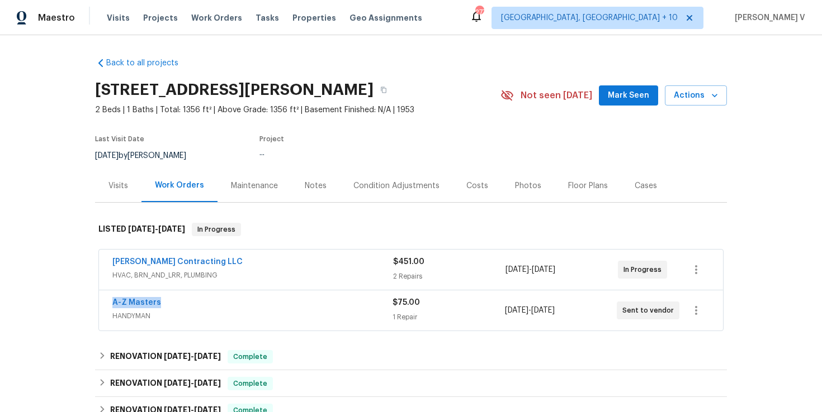
drag, startPoint x: 107, startPoint y: 305, endPoint x: 182, endPoint y: 305, distance: 74.9
click at [182, 305] on div "A-Z Masters HANDYMAN $75.00 1 Repair 8/11/2025 - 8/13/2025 Sent to vendor" at bounding box center [411, 311] width 624 height 40
copy link "A-Z Masters"
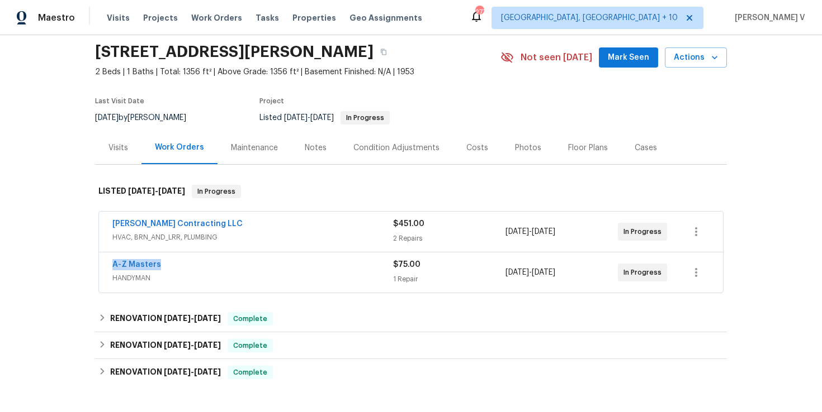
scroll to position [51, 0]
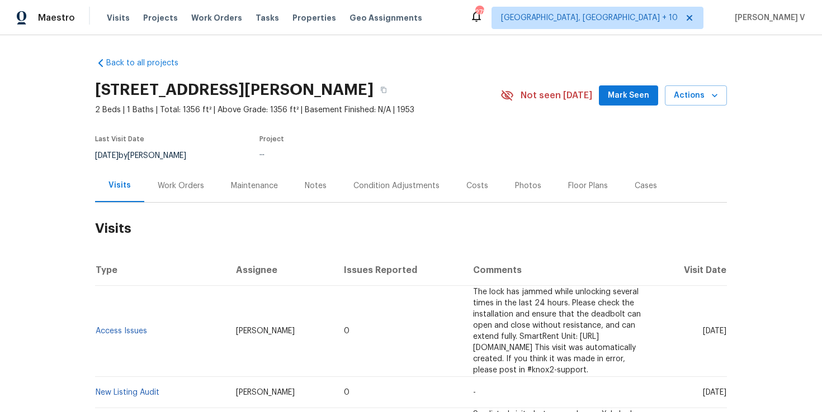
click at [186, 195] on div "Work Orders" at bounding box center [180, 185] width 73 height 33
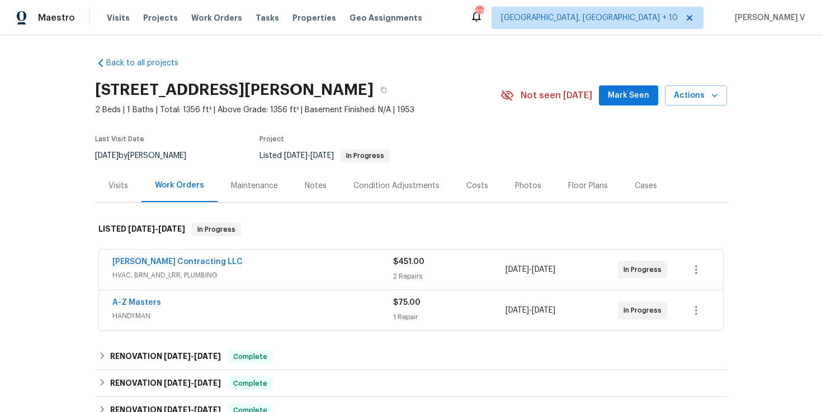
click at [288, 319] on span "HANDYMAN" at bounding box center [252, 316] width 281 height 11
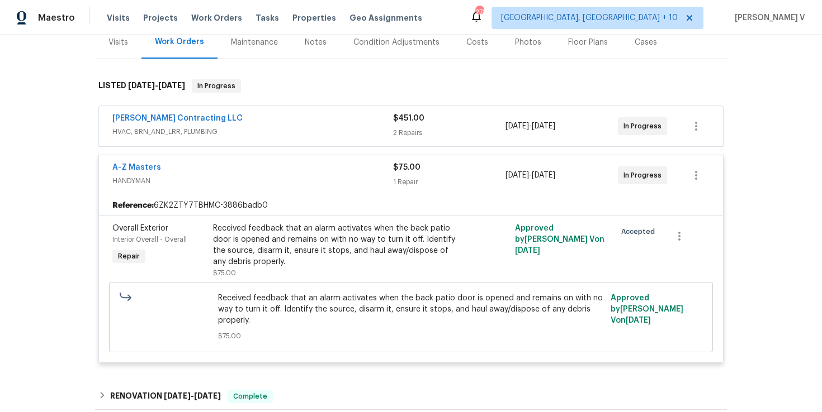
scroll to position [168, 0]
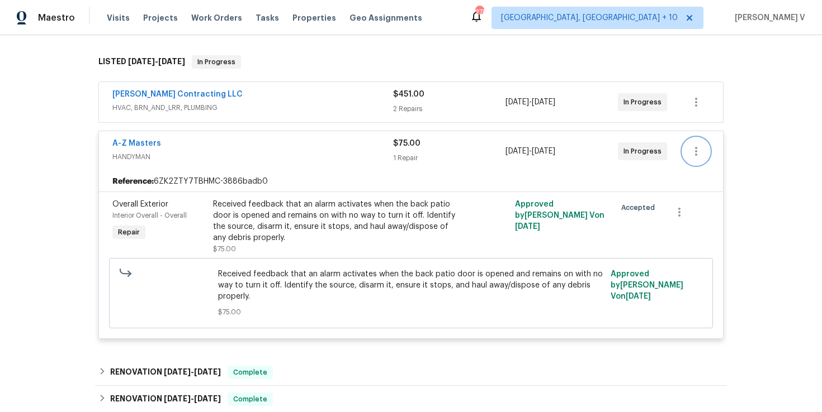
click at [695, 158] on icon "button" at bounding box center [695, 151] width 13 height 13
click at [543, 219] on div at bounding box center [411, 206] width 822 height 412
click at [486, 213] on div at bounding box center [486, 227] width 50 height 63
click at [149, 143] on link "A-Z Masters" at bounding box center [136, 144] width 49 height 8
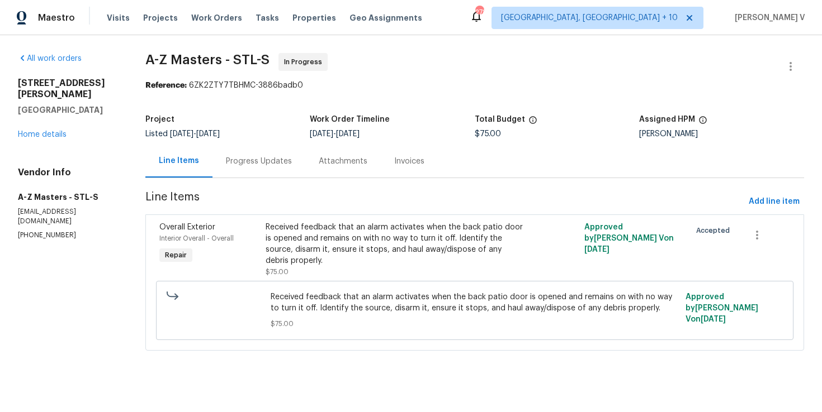
click at [314, 262] on div "Received feedback that an alarm activates when the back patio door is opened an…" at bounding box center [394, 244] width 259 height 45
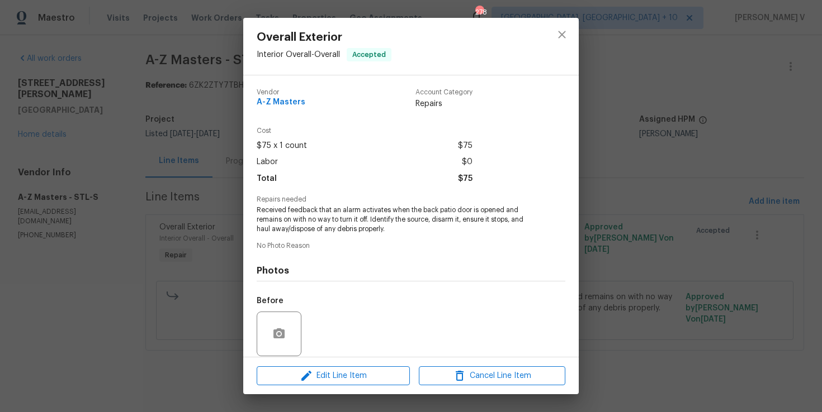
scroll to position [83, 0]
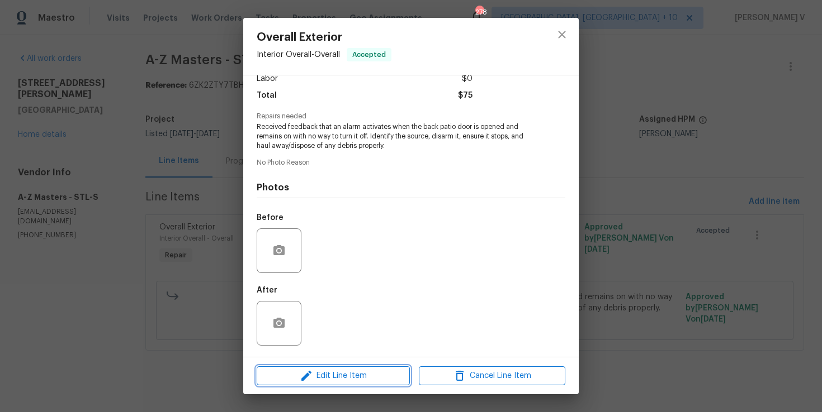
click at [322, 385] on button "Edit Line Item" at bounding box center [333, 377] width 153 height 20
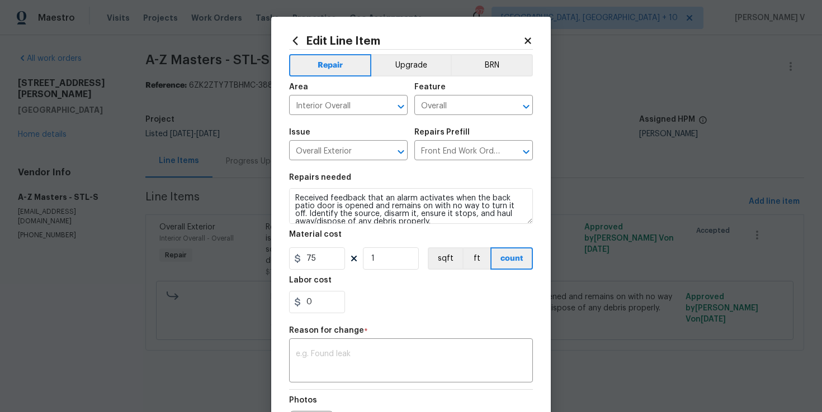
click at [165, 198] on body "Maestro Visits Projects Work Orders Tasks Properties Geo Assignments 278 [GEOGR…" at bounding box center [411, 191] width 822 height 382
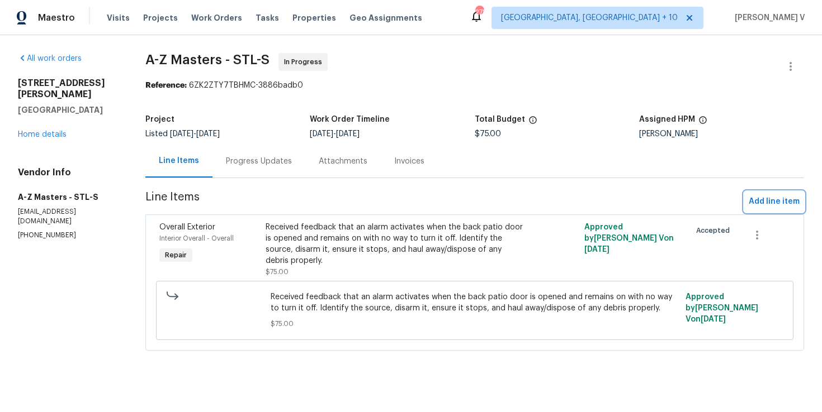
click at [772, 203] on span "Add line item" at bounding box center [773, 202] width 51 height 14
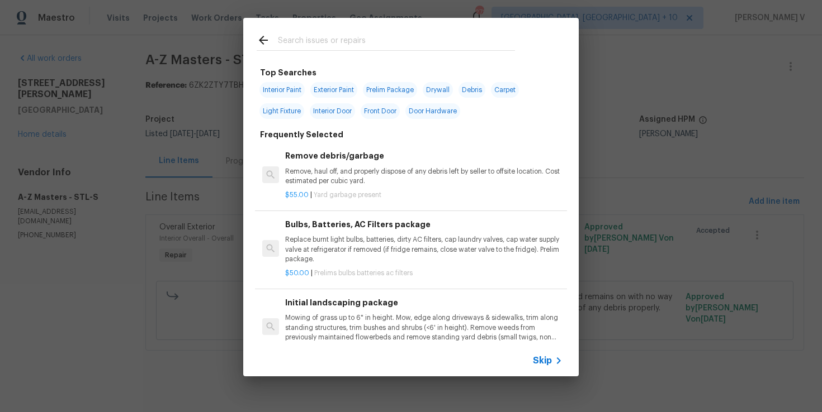
click at [542, 355] on div "Skip" at bounding box center [549, 360] width 32 height 13
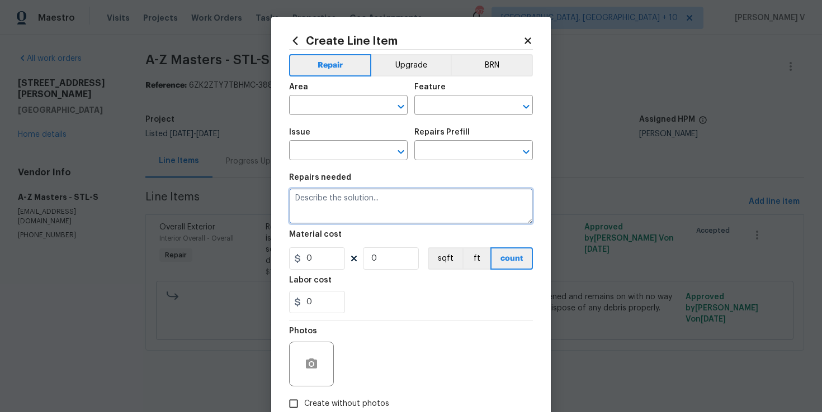
click at [352, 209] on textarea at bounding box center [411, 206] width 244 height 36
paste textarea ": Received feedback that the lockbox code is not working. Please verify functio…"
drag, startPoint x: 301, startPoint y: 199, endPoint x: 268, endPoint y: 197, distance: 33.0
click at [268, 197] on div "Create Line Item Repair Upgrade BRN Area ​ Feature ​ Issue ​ Repairs Prefill ​ …" at bounding box center [411, 206] width 822 height 412
type textarea "Received feedback that the lockbox code is not working. Please verify functiona…"
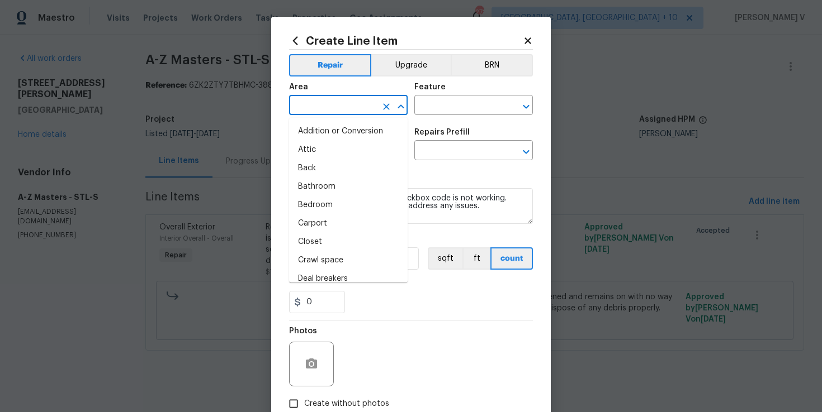
click at [330, 113] on input "text" at bounding box center [332, 106] width 87 height 17
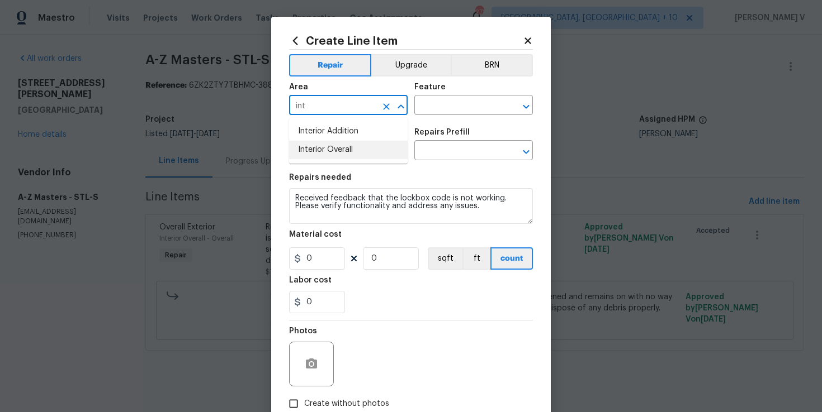
click at [336, 146] on li "Interior Overall" at bounding box center [348, 150] width 118 height 18
type input "Interior Overall"
click at [436, 118] on div "Area Interior Overall ​ Feature ​" at bounding box center [411, 99] width 244 height 45
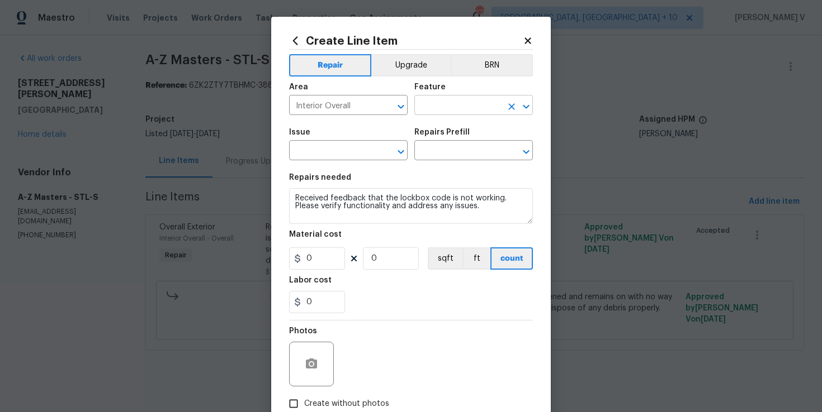
click at [448, 110] on input "text" at bounding box center [457, 106] width 87 height 17
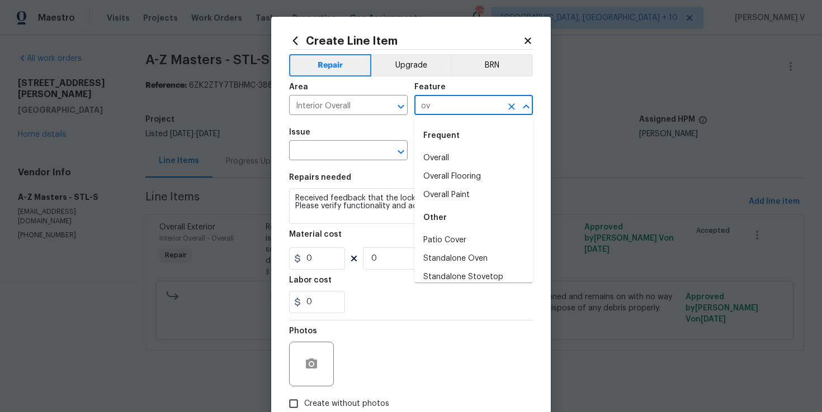
click at [455, 155] on li "Overall" at bounding box center [473, 158] width 118 height 18
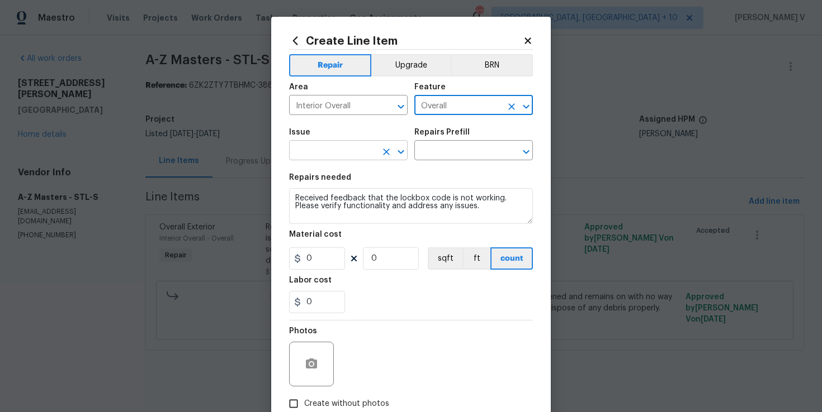
type input "Overall"
click at [324, 145] on input "text" at bounding box center [332, 151] width 87 height 17
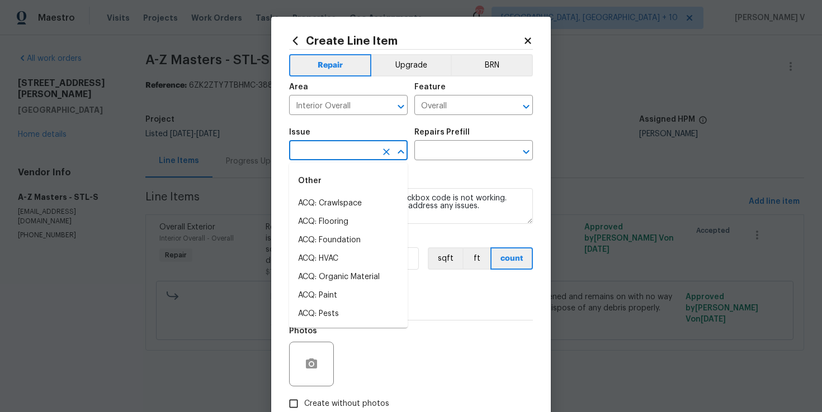
type input ";"
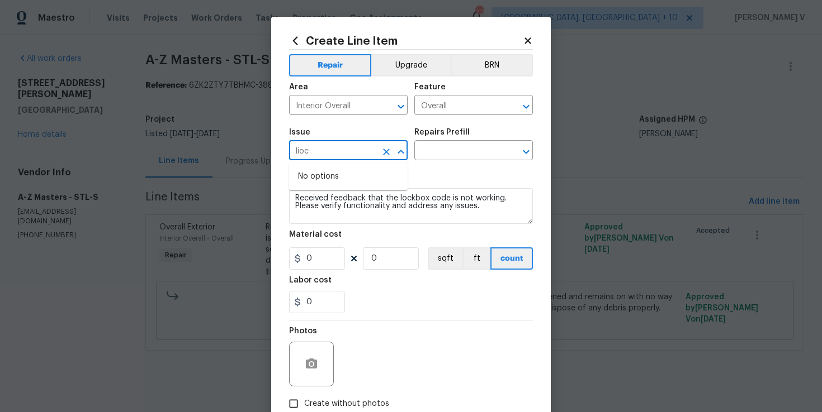
click at [312, 155] on input "lioc" at bounding box center [332, 151] width 87 height 17
click at [347, 153] on input "loc" at bounding box center [332, 151] width 87 height 17
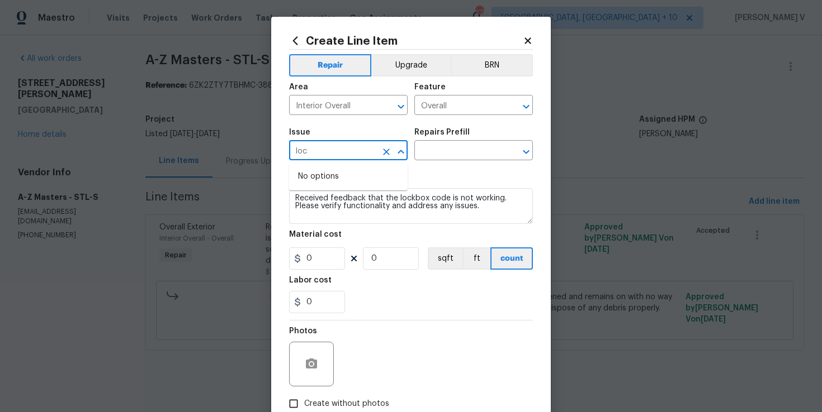
click at [347, 153] on input "loc" at bounding box center [332, 151] width 87 height 17
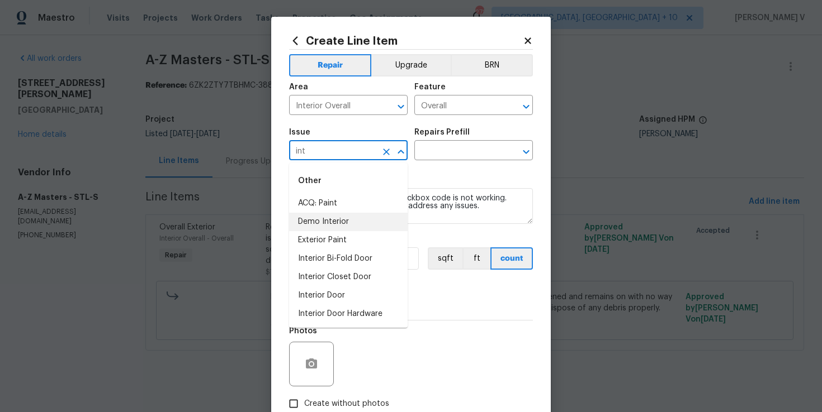
scroll to position [74, 0]
click at [344, 217] on li "Interior Door" at bounding box center [348, 222] width 118 height 18
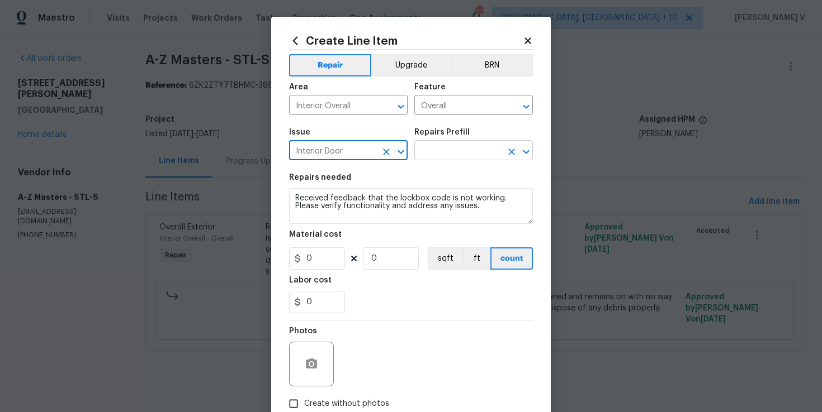
type input "Interior Door"
click at [462, 153] on input "text" at bounding box center [457, 151] width 87 height 17
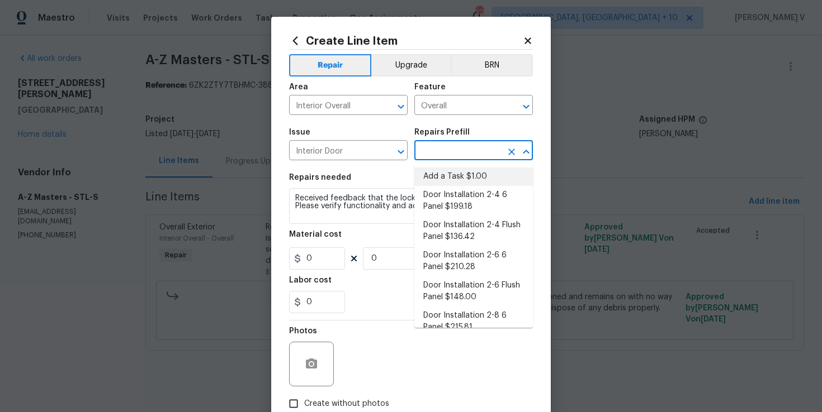
click at [433, 177] on li "Add a Task $1.00" at bounding box center [473, 177] width 118 height 18
type input "Interior Door"
type input "Add a Task $1.00"
type textarea "HPM to detail"
type input "1"
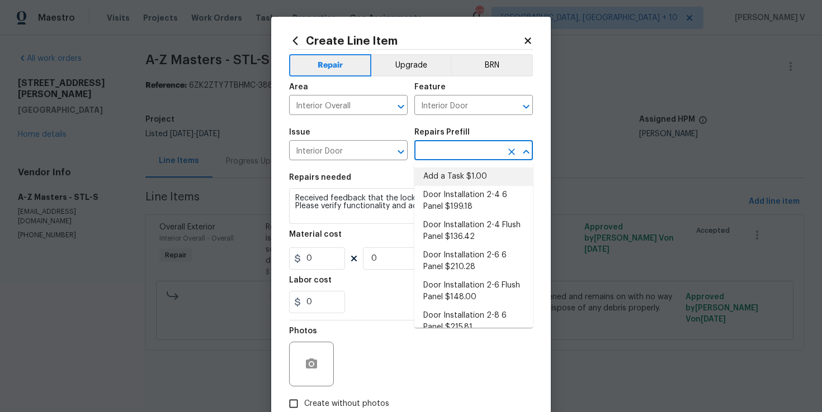
type input "1"
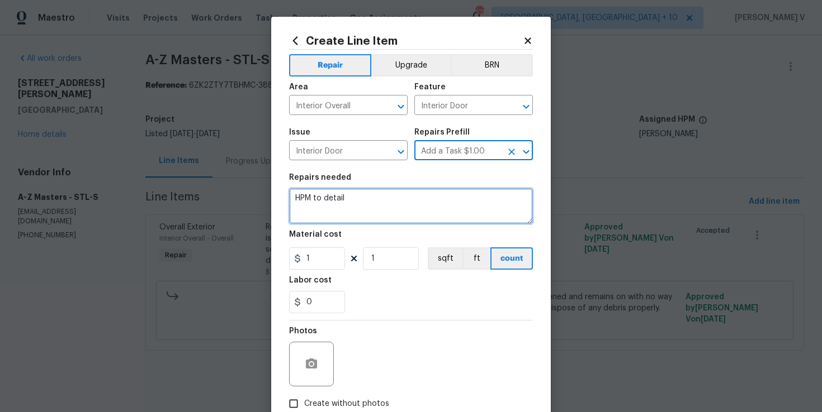
click at [390, 196] on textarea "HPM to detail" at bounding box center [411, 206] width 244 height 36
paste textarea ": Received feedback that the lockbox code is not working. Please verify functio…"
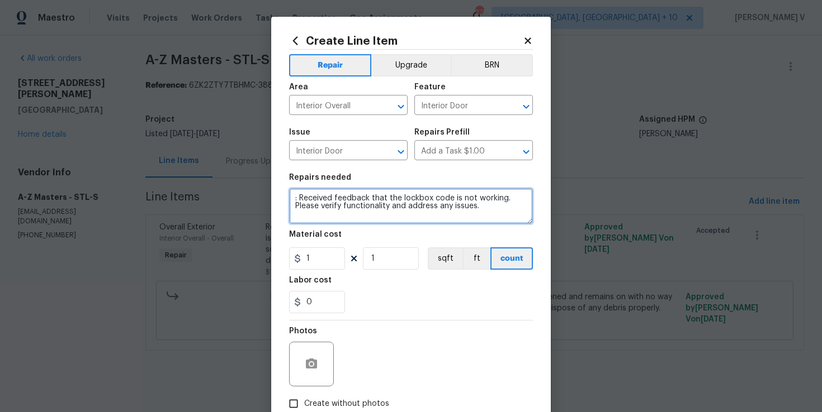
type textarea ": Received feedback that the lockbox code is not working. Please verify functio…"
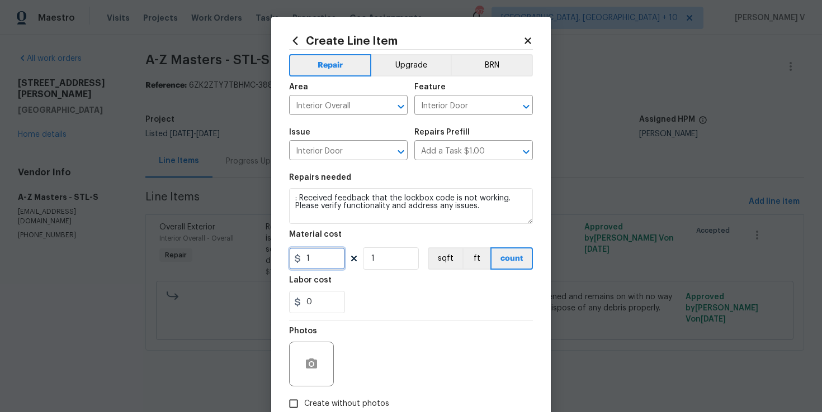
click at [325, 254] on input "1" at bounding box center [317, 259] width 56 height 22
type input "75"
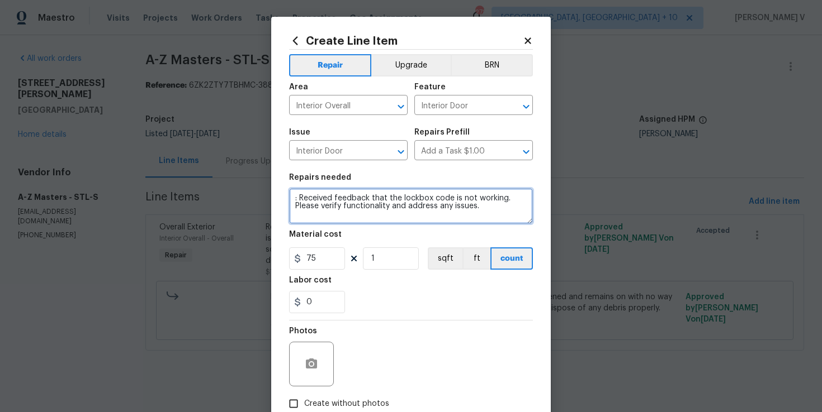
drag, startPoint x: 302, startPoint y: 198, endPoint x: 277, endPoint y: 198, distance: 25.2
click at [277, 198] on div "Create Line Item Repair Upgrade BRN Area Interior Overall ​ Feature Interior Do…" at bounding box center [410, 241] width 279 height 448
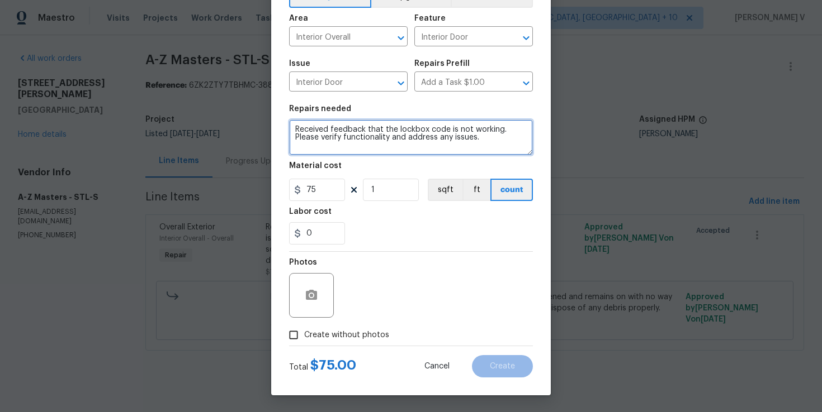
type textarea "Received feedback that the lockbox code is not working. Please verify functiona…"
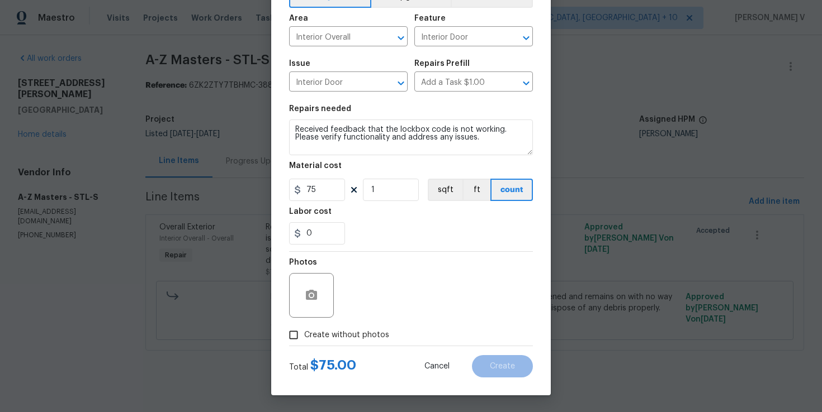
click at [294, 339] on input "Create without photos" at bounding box center [293, 335] width 21 height 21
checkbox input "true"
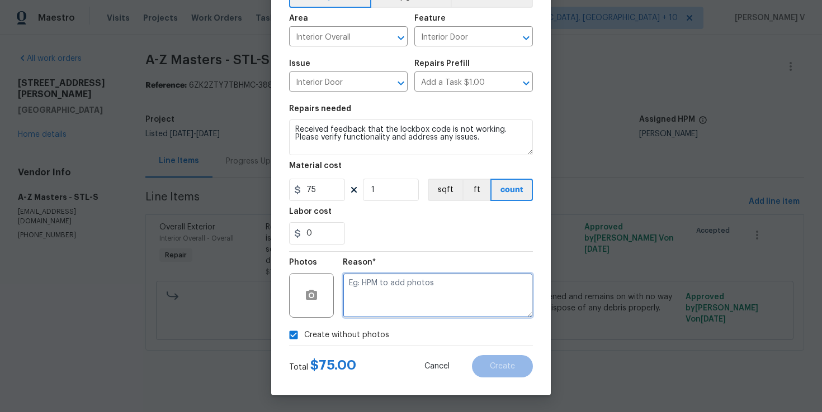
click at [398, 300] on textarea at bounding box center [438, 295] width 190 height 45
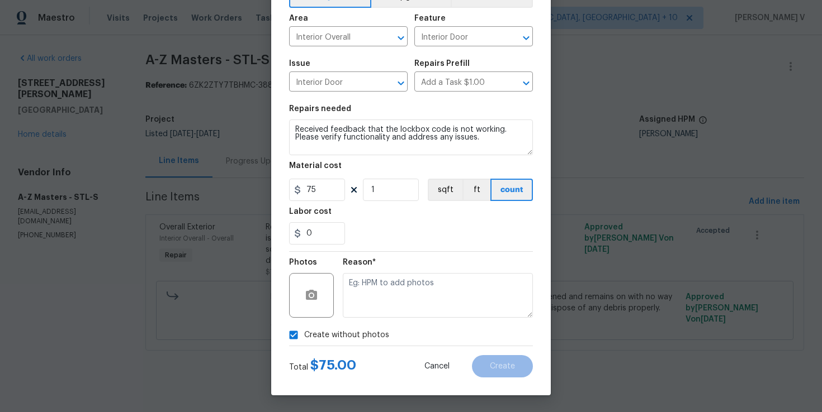
click at [495, 386] on div "Create Line Item Repair Upgrade BRN Area Interior Overall ​ Feature Interior Do…" at bounding box center [410, 172] width 279 height 448
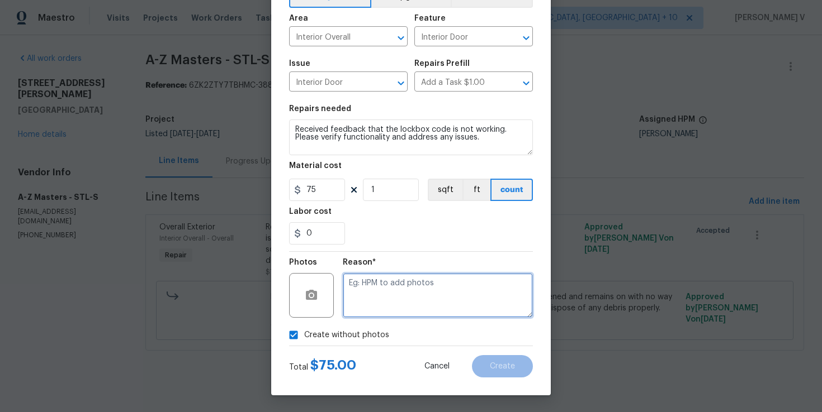
click at [471, 307] on textarea at bounding box center [438, 295] width 190 height 45
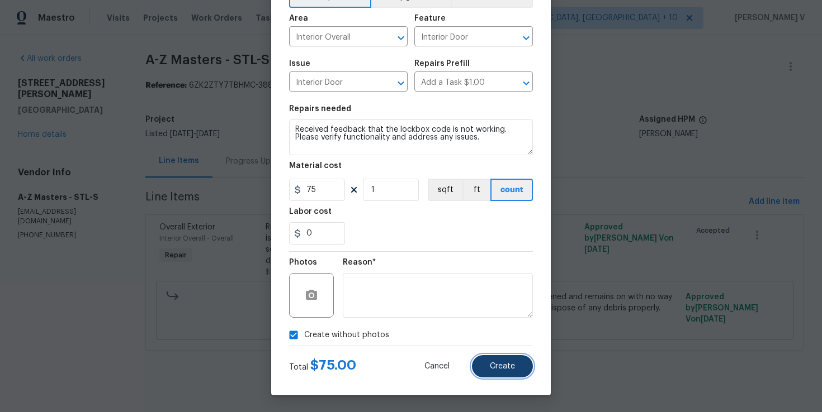
click at [497, 360] on button "Create" at bounding box center [502, 366] width 61 height 22
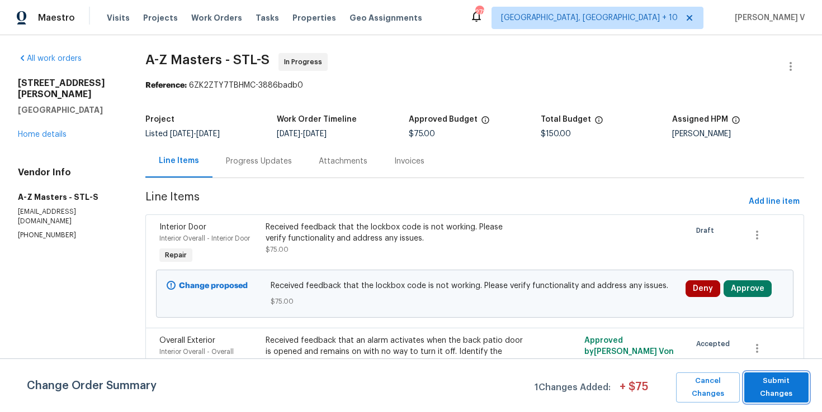
click at [760, 389] on span "Submit Changes" at bounding box center [775, 388] width 53 height 26
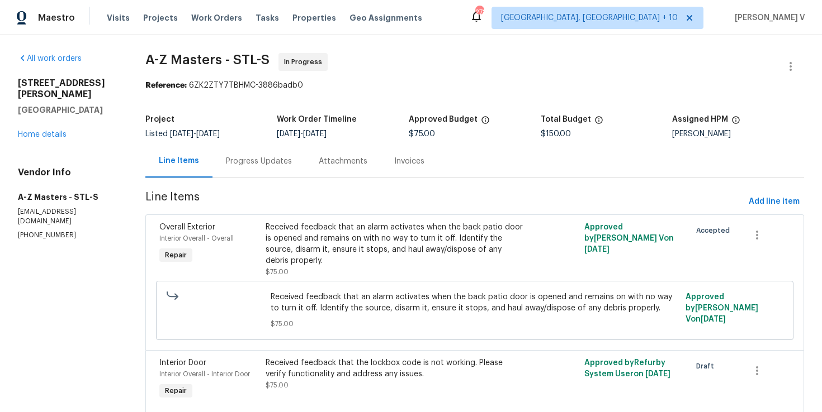
scroll to position [42, 0]
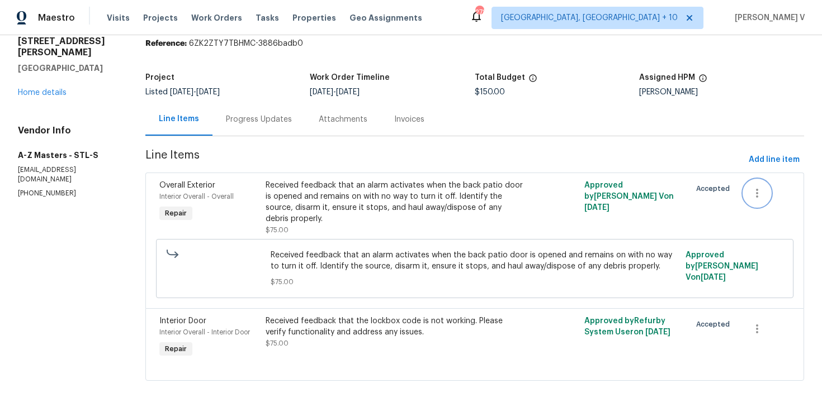
click at [761, 192] on icon "button" at bounding box center [756, 193] width 13 height 13
click at [755, 198] on li "Cancel" at bounding box center [764, 193] width 43 height 18
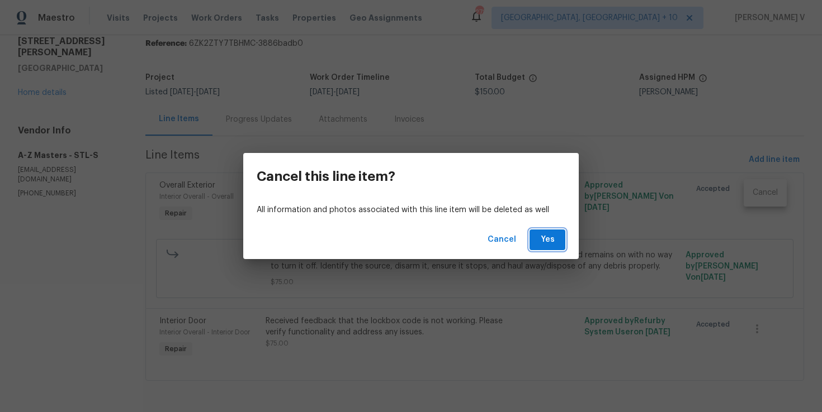
click at [555, 246] on span "Yes" at bounding box center [547, 240] width 18 height 14
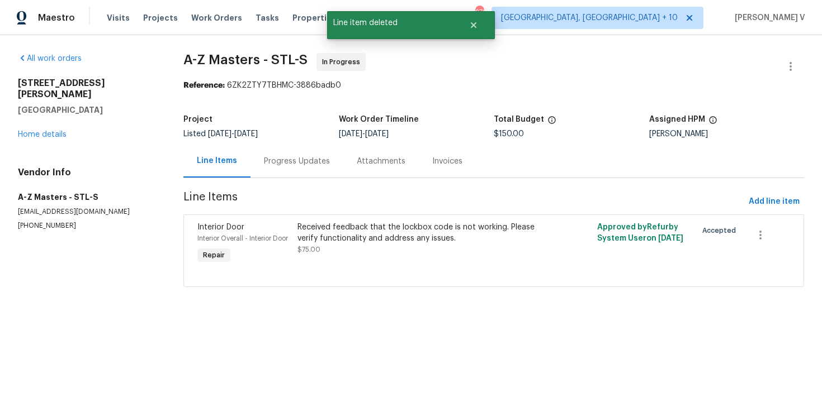
click at [285, 158] on div "Progress Updates" at bounding box center [297, 161] width 66 height 11
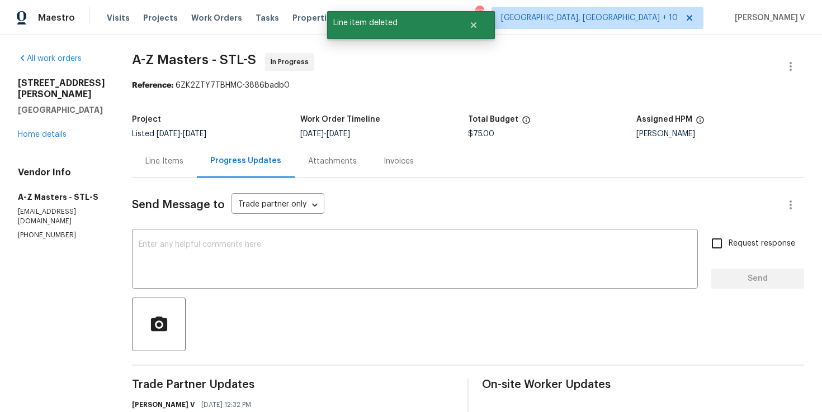
click at [15, 120] on div "All work orders 614 Conover Ln Saint Louis, MO 63126 Home details Vendor Info A…" at bounding box center [411, 263] width 822 height 457
click at [34, 131] on link "Home details" at bounding box center [42, 135] width 49 height 8
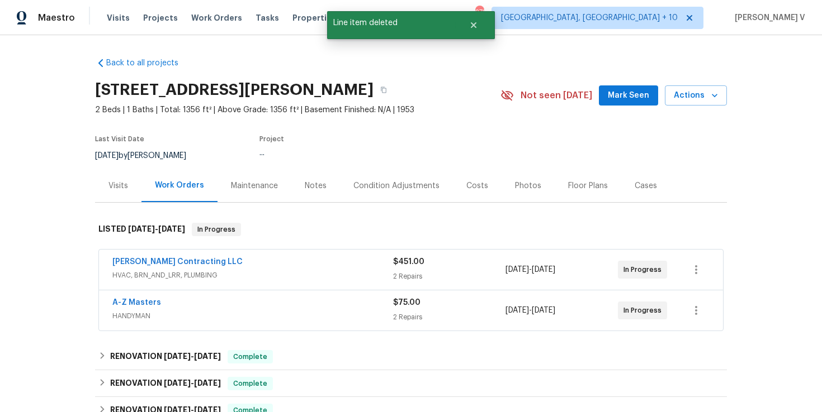
click at [205, 313] on span "HANDYMAN" at bounding box center [252, 316] width 281 height 11
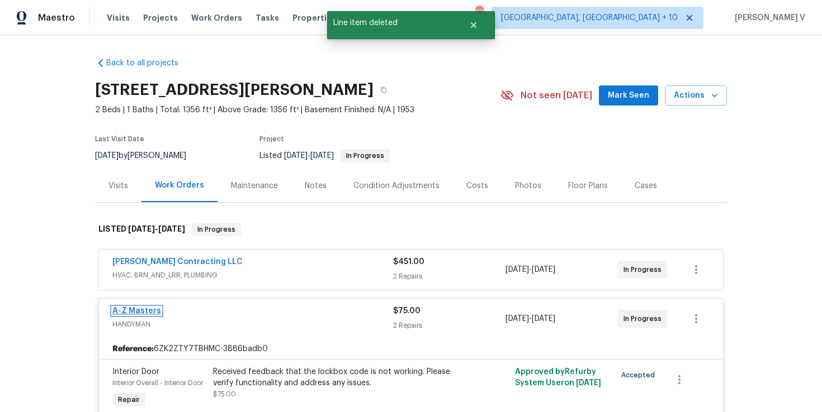
click at [130, 311] on link "A-Z Masters" at bounding box center [136, 311] width 49 height 8
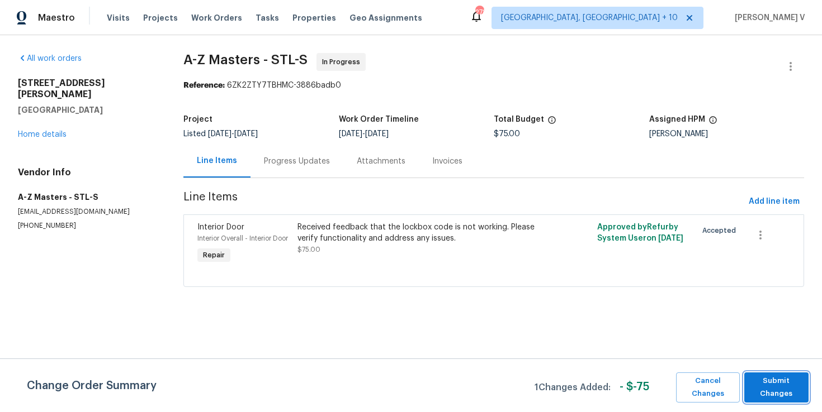
click at [768, 385] on span "Submit Changes" at bounding box center [775, 388] width 53 height 26
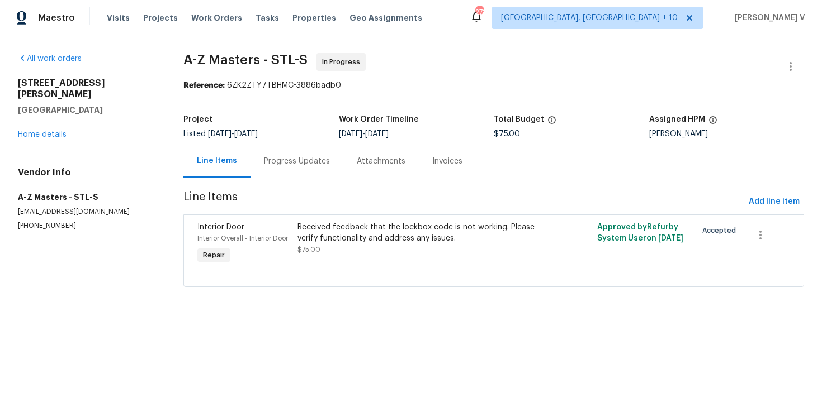
click at [279, 180] on section "A-Z Masters - STL-S In Progress Reference: 6ZK2ZTY7TBHMC-3886badb0 Project List…" at bounding box center [493, 177] width 620 height 248
click at [264, 164] on div "Progress Updates" at bounding box center [297, 161] width 66 height 11
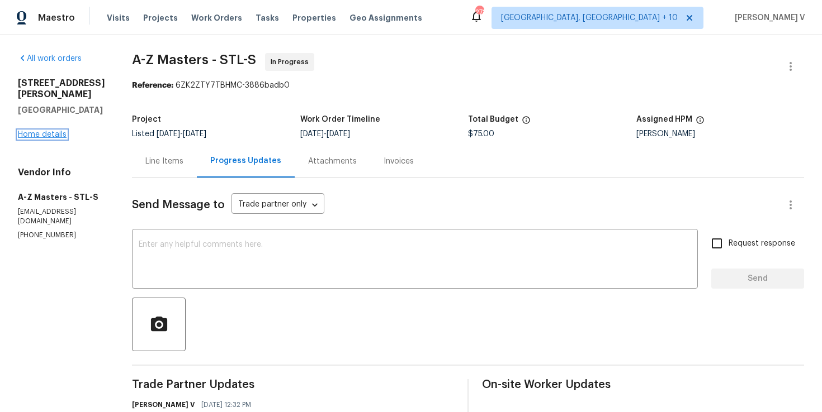
click at [49, 131] on link "Home details" at bounding box center [42, 135] width 49 height 8
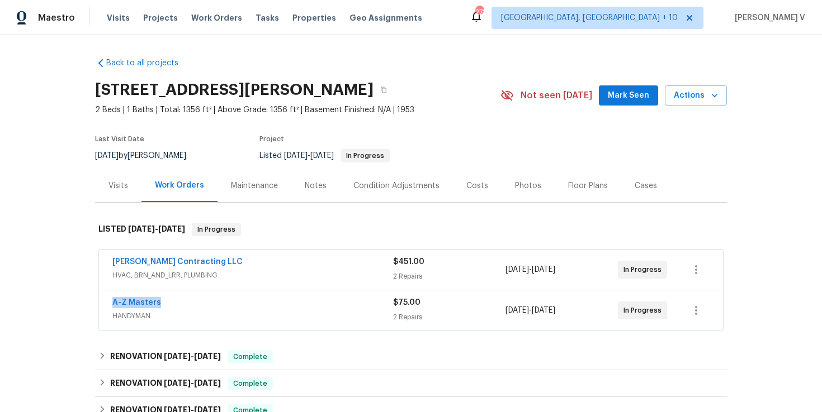
drag, startPoint x: 112, startPoint y: 301, endPoint x: 246, endPoint y: 301, distance: 134.7
click at [247, 301] on div "A-Z Masters HANDYMAN $75.00 2 Repairs 8/11/2025 - 8/13/2025 In Progress" at bounding box center [411, 311] width 624 height 40
copy link "A-Z Masters"
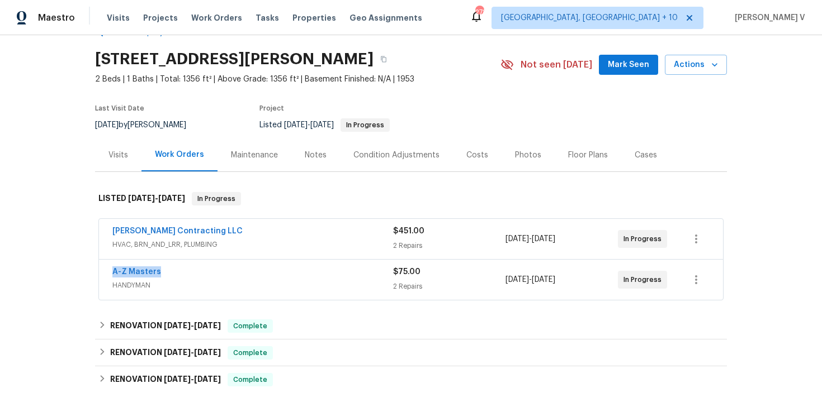
click at [250, 270] on div "A-Z Masters" at bounding box center [252, 273] width 281 height 13
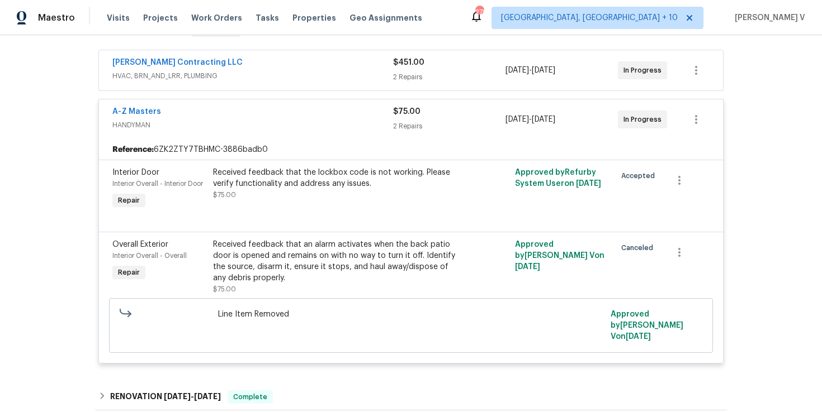
scroll to position [243, 0]
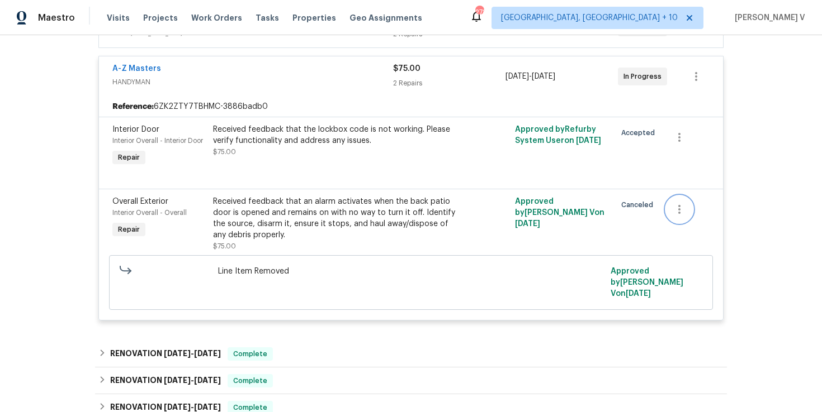
click at [683, 203] on icon "button" at bounding box center [678, 209] width 13 height 13
click at [683, 206] on li "Cancel" at bounding box center [687, 210] width 43 height 18
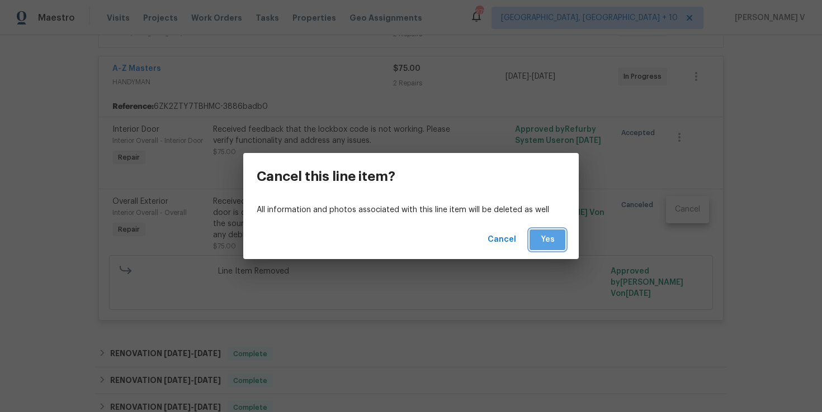
click at [537, 239] on button "Yes" at bounding box center [547, 240] width 36 height 21
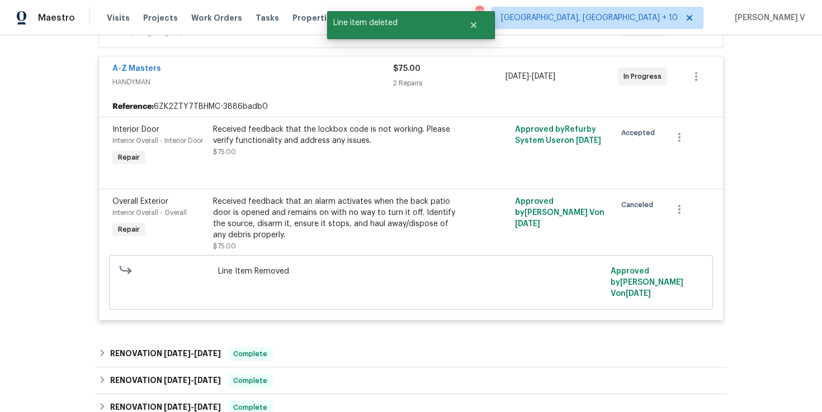
click at [137, 73] on span "A-Z Masters" at bounding box center [136, 68] width 49 height 11
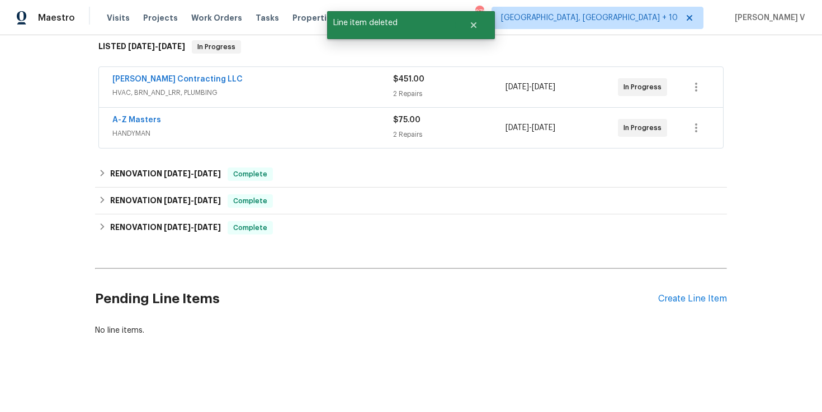
scroll to position [183, 0]
click at [137, 118] on link "A-Z Masters" at bounding box center [136, 120] width 49 height 8
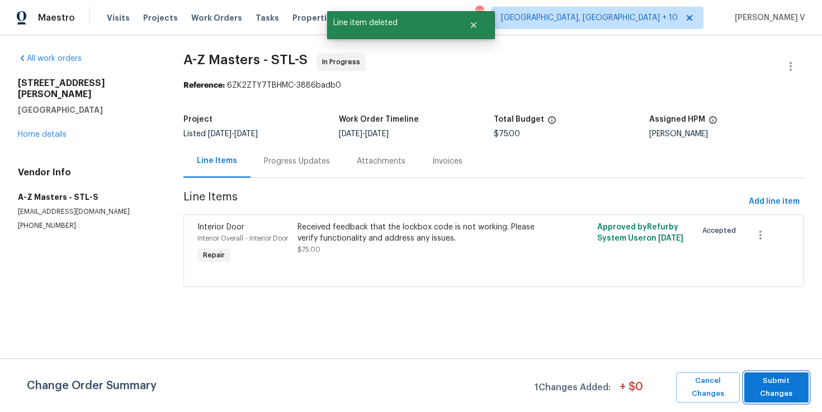
click at [792, 399] on span "Submit Changes" at bounding box center [775, 388] width 53 height 26
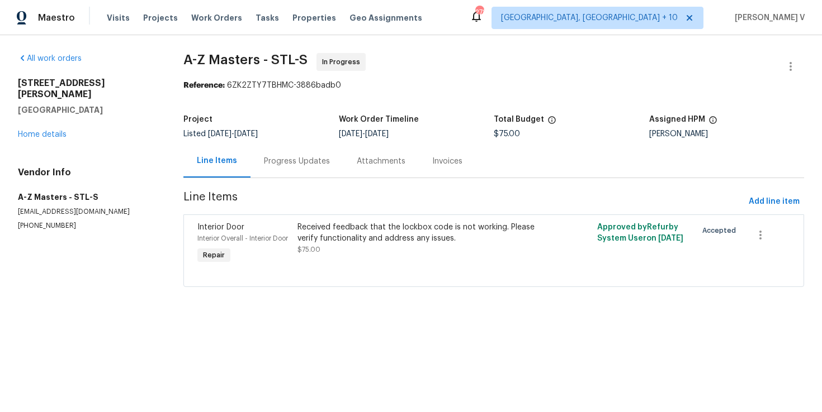
click at [274, 158] on div "Progress Updates" at bounding box center [297, 161] width 66 height 11
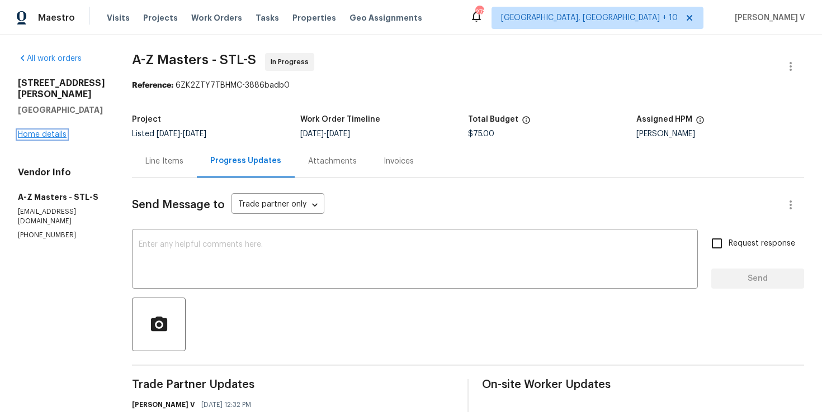
click at [43, 131] on link "Home details" at bounding box center [42, 135] width 49 height 8
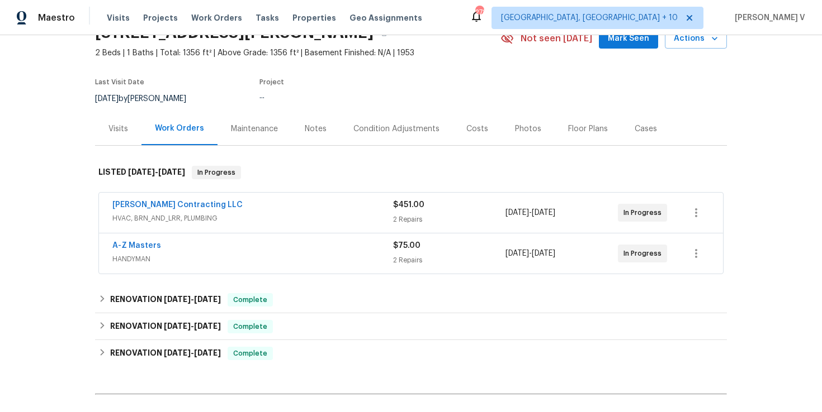
click at [315, 248] on div "A-Z Masters" at bounding box center [252, 246] width 281 height 13
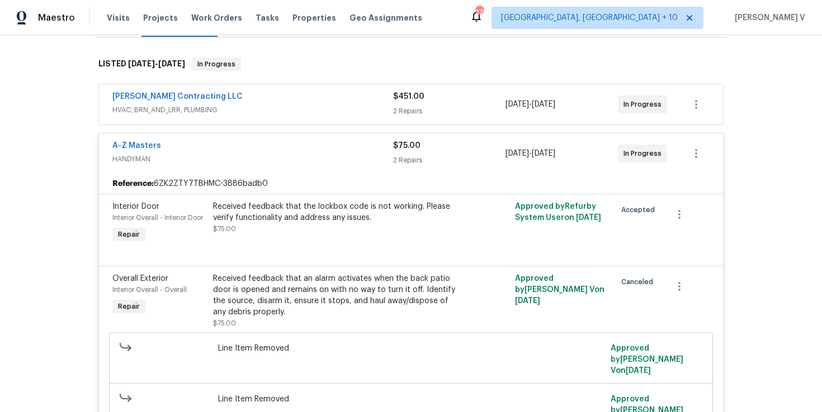
scroll to position [113, 0]
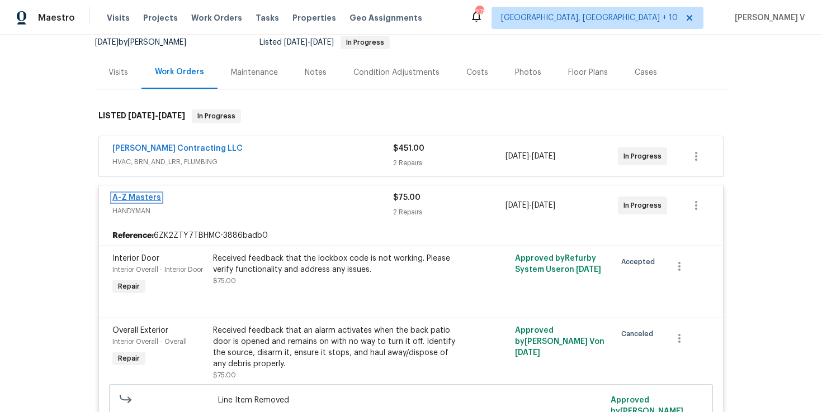
click at [122, 200] on link "A-Z Masters" at bounding box center [136, 198] width 49 height 8
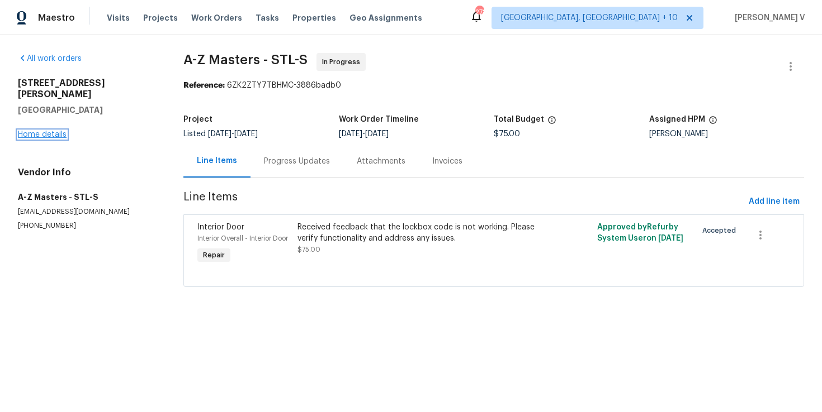
click at [42, 131] on link "Home details" at bounding box center [42, 135] width 49 height 8
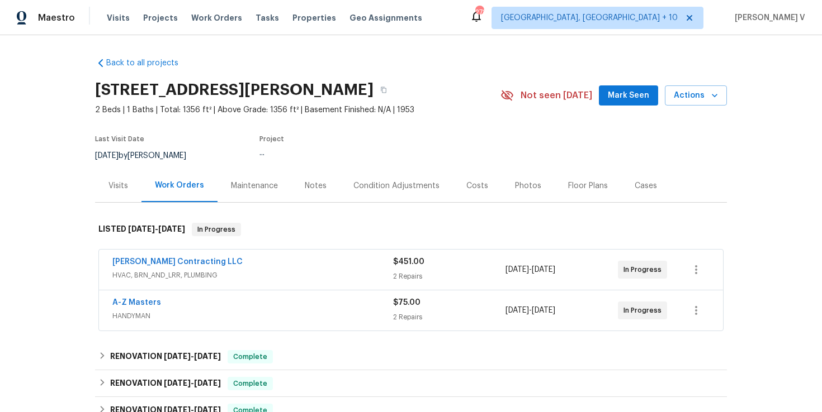
click at [277, 275] on span "HVAC, BRN_AND_LRR, PLUMBING" at bounding box center [252, 275] width 281 height 11
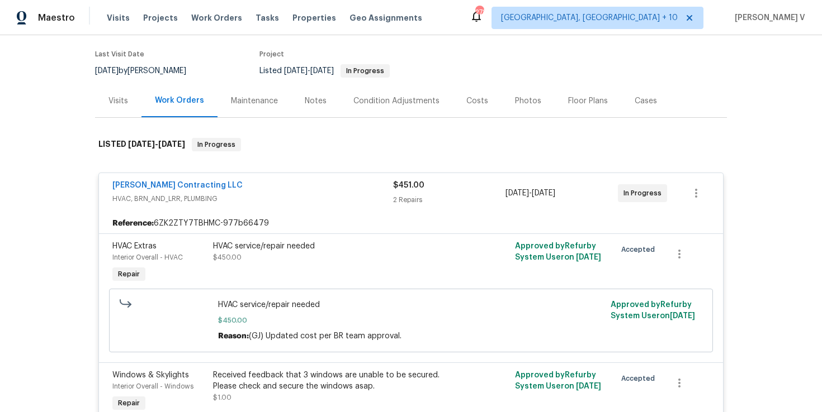
scroll to position [215, 0]
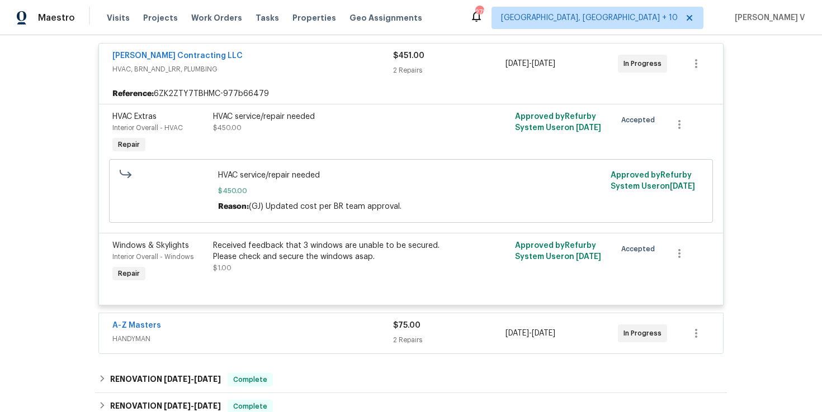
click at [293, 324] on div "A-Z Masters" at bounding box center [252, 326] width 281 height 13
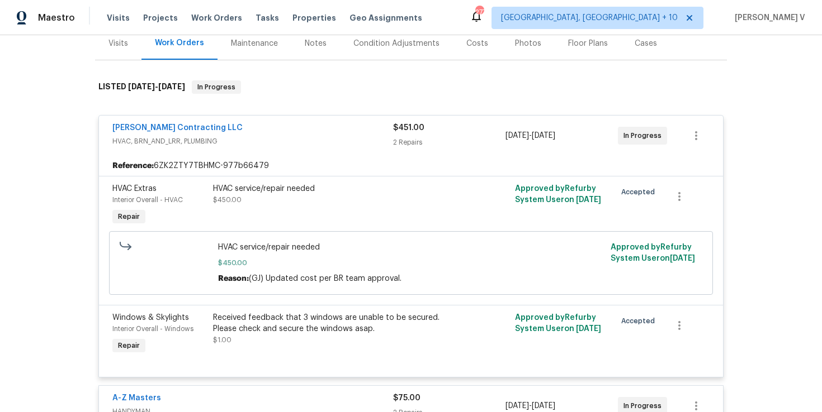
scroll to position [341, 0]
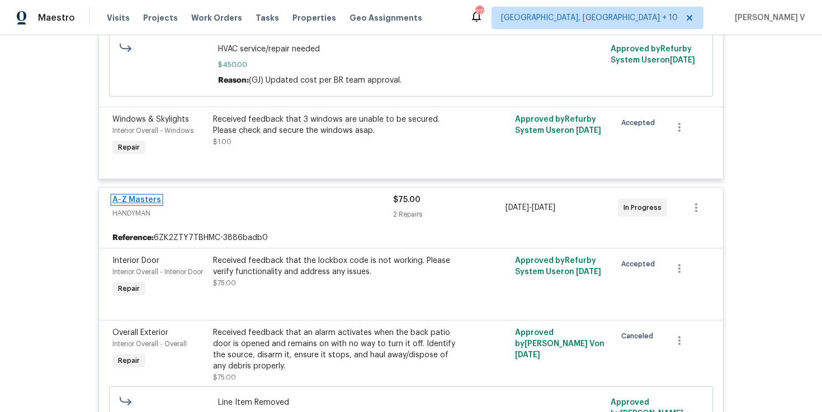
click at [152, 200] on link "A-Z Masters" at bounding box center [136, 200] width 49 height 8
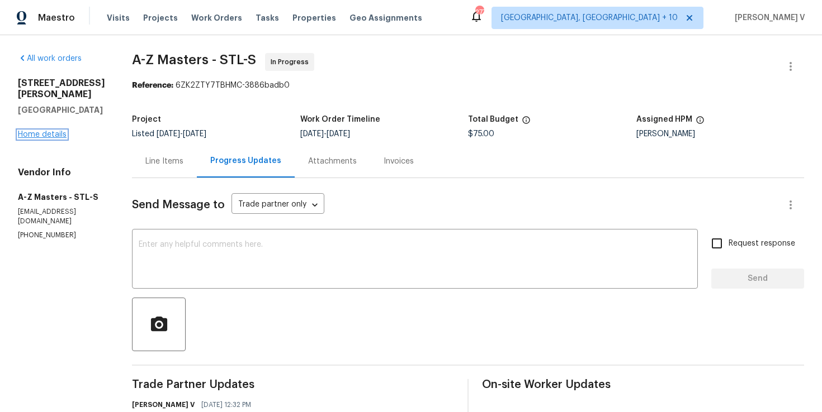
click at [51, 131] on link "Home details" at bounding box center [42, 135] width 49 height 8
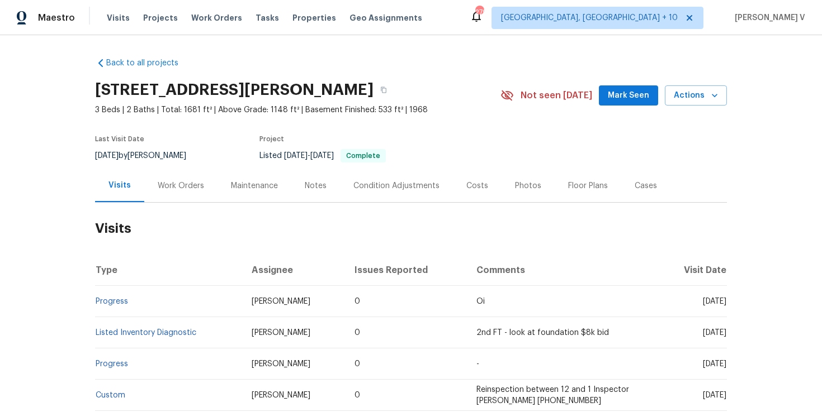
click at [170, 160] on div "[DATE] by [PERSON_NAME]" at bounding box center [147, 155] width 105 height 13
click at [176, 186] on div "Work Orders" at bounding box center [181, 186] width 46 height 11
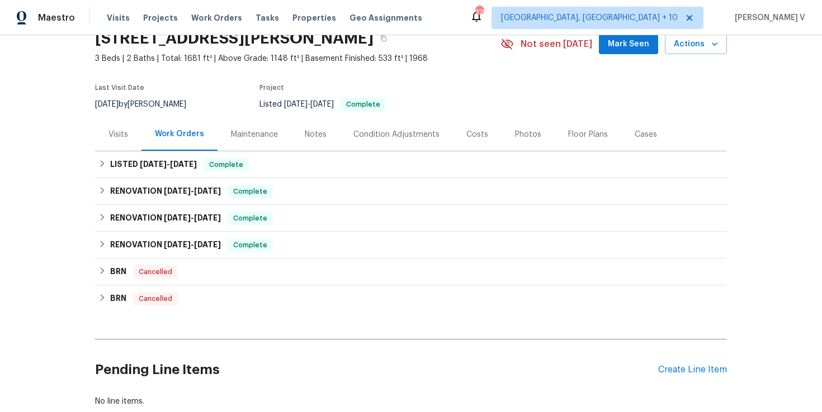
scroll to position [122, 0]
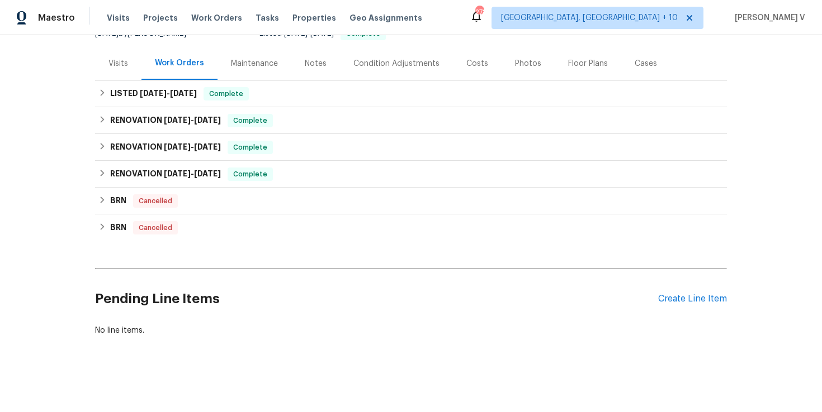
click at [643, 300] on h2 "Pending Line Items" at bounding box center [376, 299] width 563 height 52
click at [670, 300] on div "Create Line Item" at bounding box center [692, 299] width 69 height 11
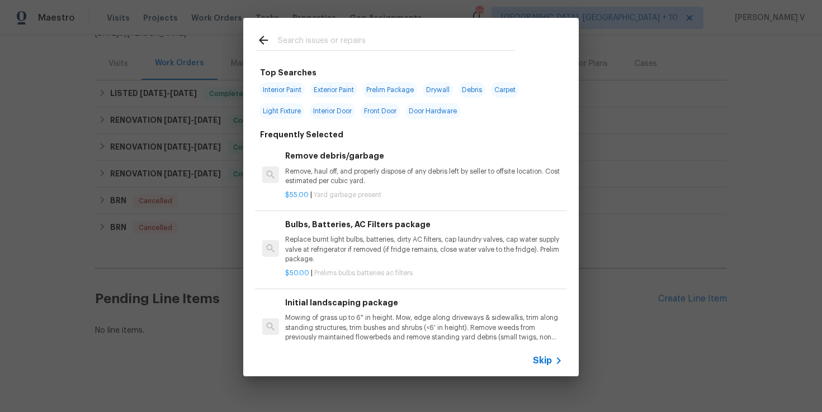
click at [552, 363] on icon at bounding box center [558, 360] width 13 height 13
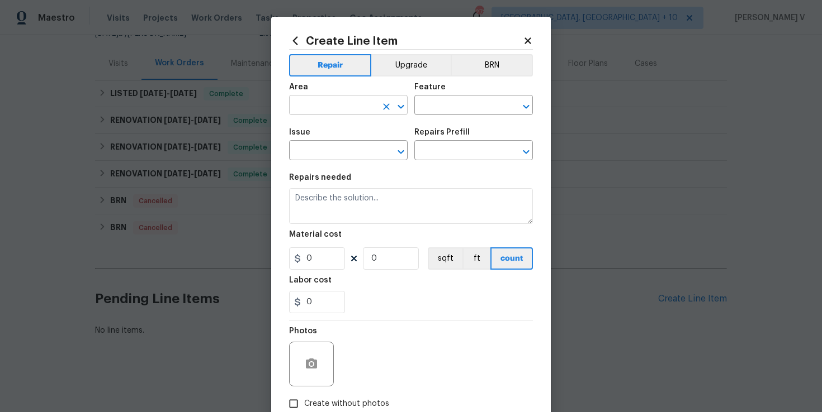
click at [340, 103] on input "text" at bounding box center [332, 106] width 87 height 17
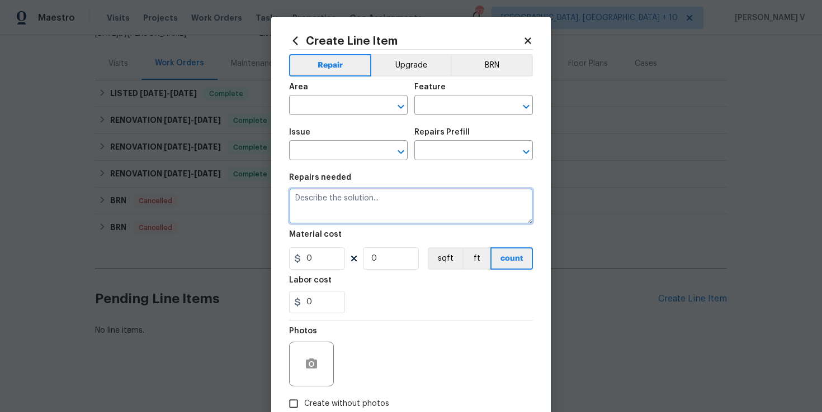
click at [429, 212] on textarea at bounding box center [411, 206] width 244 height 36
paste textarea "Received feedback that an alarm activates when the back patio door is opened an…"
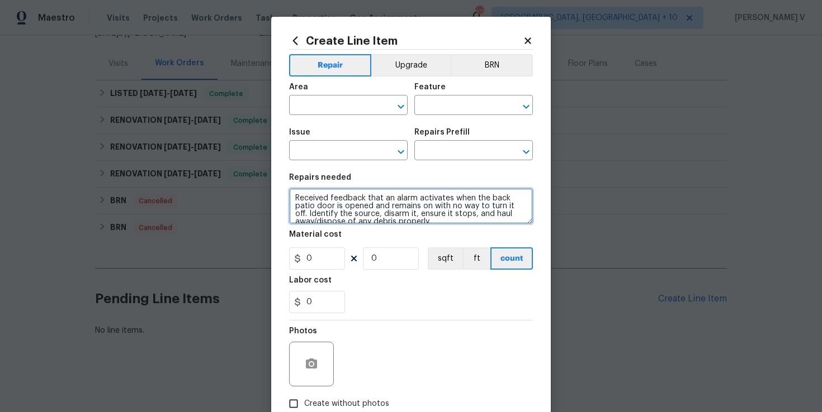
scroll to position [2, 0]
type textarea "Received feedback that an alarm activates when the back patio door is opened an…"
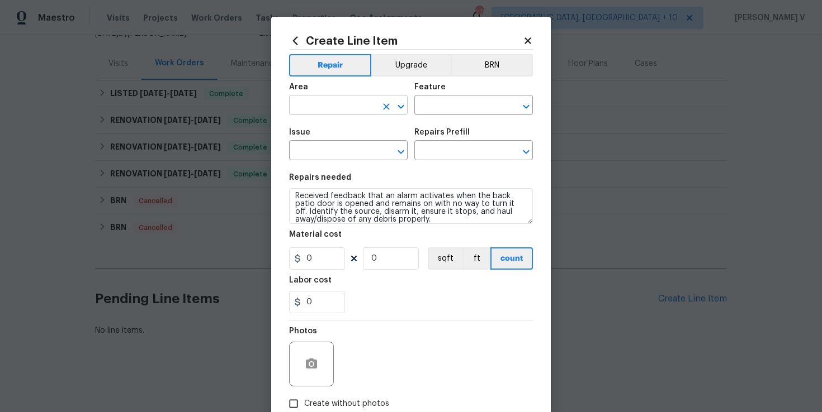
click at [340, 102] on input "text" at bounding box center [332, 106] width 87 height 17
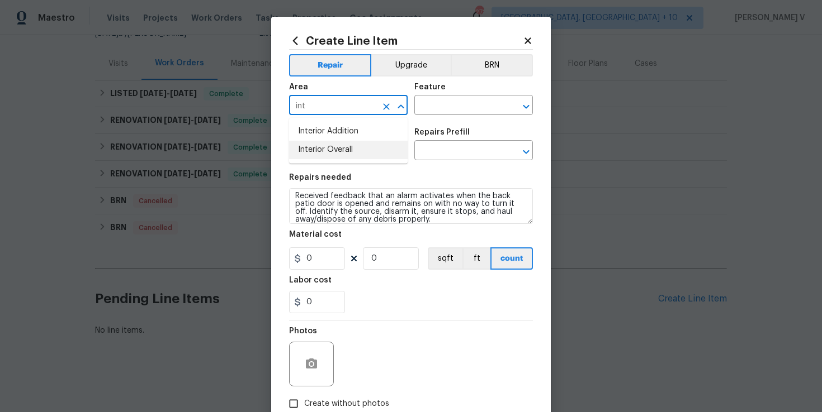
click at [338, 149] on li "Interior Overall" at bounding box center [348, 150] width 118 height 18
type input "Interior Overall"
click at [472, 96] on div "Feature" at bounding box center [473, 90] width 118 height 15
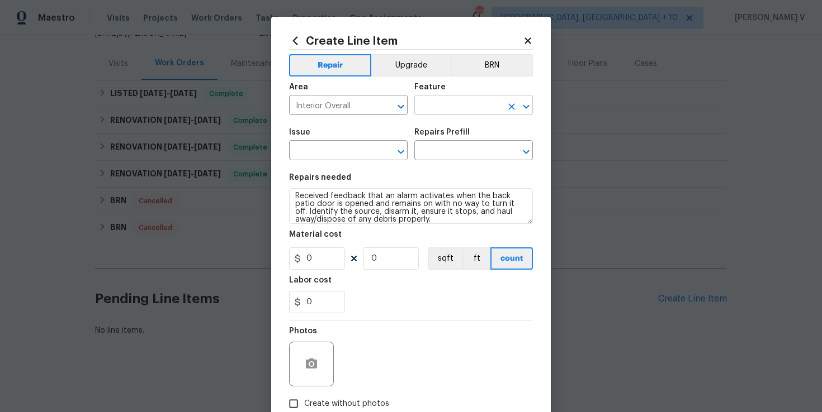
click at [454, 101] on input "text" at bounding box center [457, 106] width 87 height 17
click at [444, 151] on li "Alarms" at bounding box center [473, 158] width 118 height 18
type input "Alarms"
click at [351, 145] on input "text" at bounding box center [332, 151] width 87 height 17
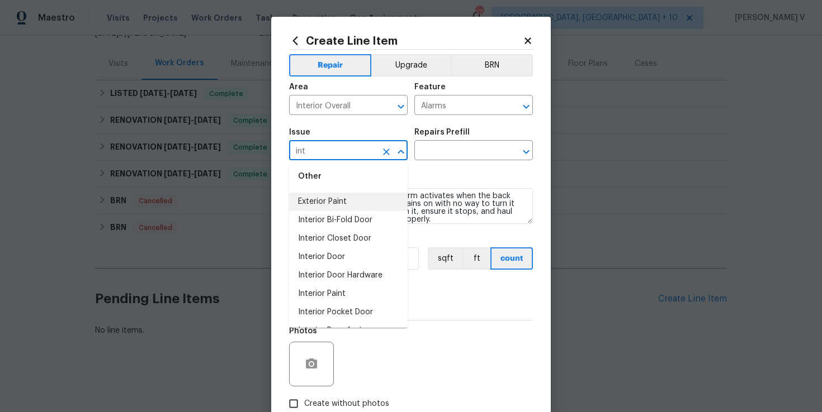
scroll to position [74, 0]
click at [357, 229] on li "Interior Door" at bounding box center [348, 222] width 118 height 18
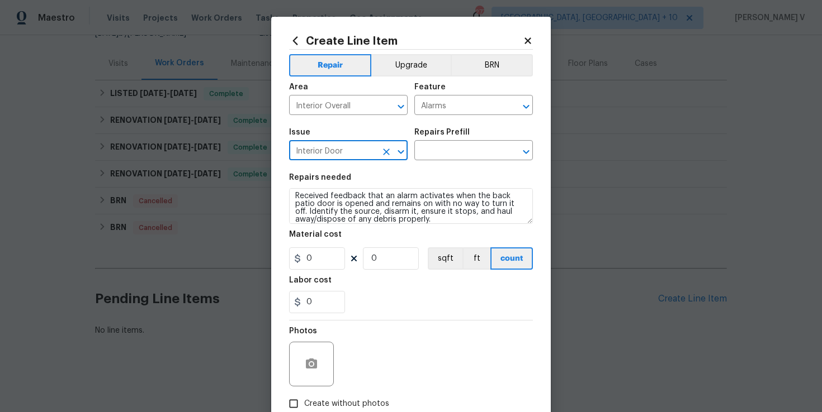
type input "Interior Door"
click at [473, 165] on div "Issue Interior Door ​ Repairs Prefill ​" at bounding box center [411, 144] width 244 height 45
click at [483, 160] on input "text" at bounding box center [457, 151] width 87 height 17
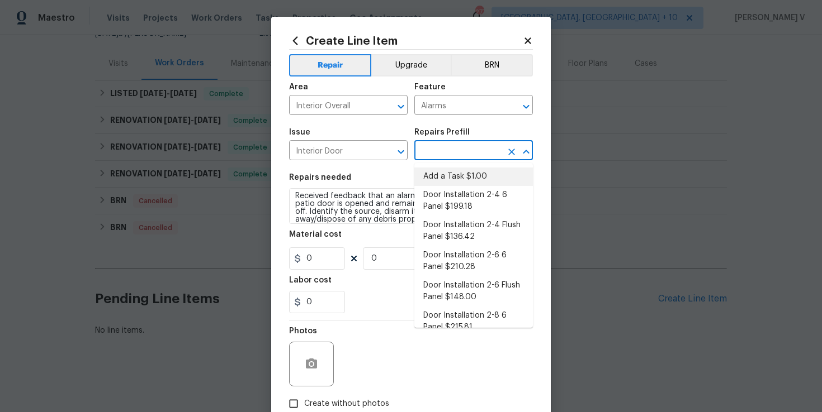
click at [449, 173] on li "Add a Task $1.00" at bounding box center [473, 177] width 118 height 18
type input "Interior Door"
type input "Add a Task $1.00"
type textarea "HPM to detail"
type input "1"
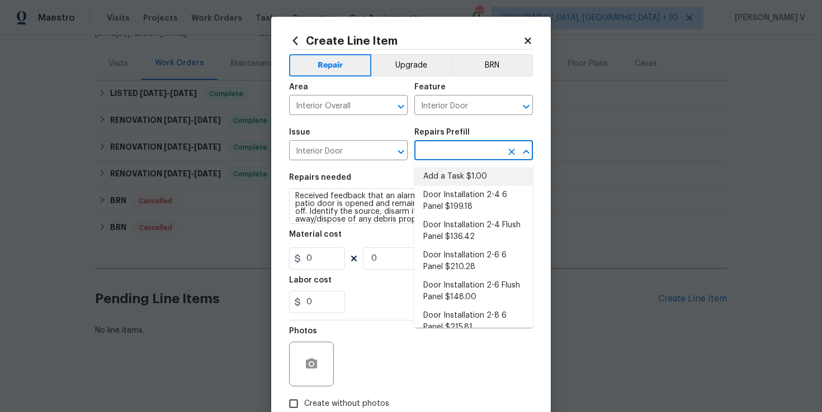
type input "1"
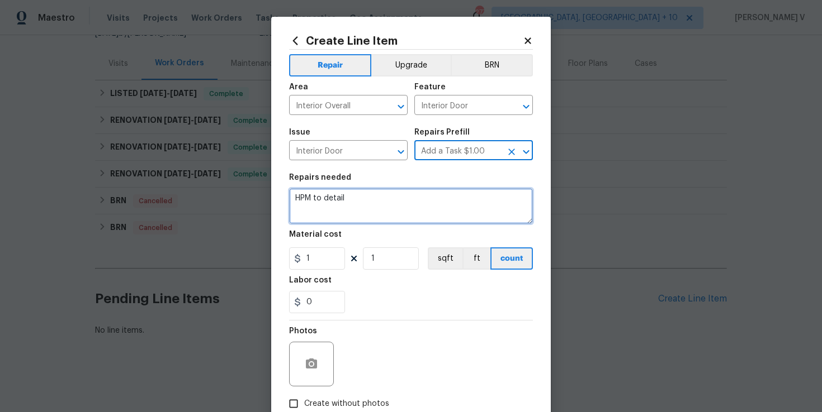
click at [379, 203] on textarea "HPM to detail" at bounding box center [411, 206] width 244 height 36
paste textarea "Received feedback that an alarm activates when the back patio door is opened an…"
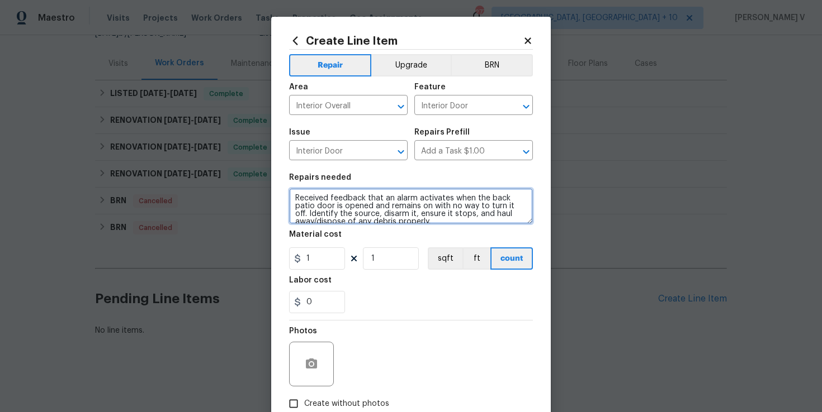
scroll to position [2, 0]
type textarea "Received feedback that an alarm activates when the back patio door is opened an…"
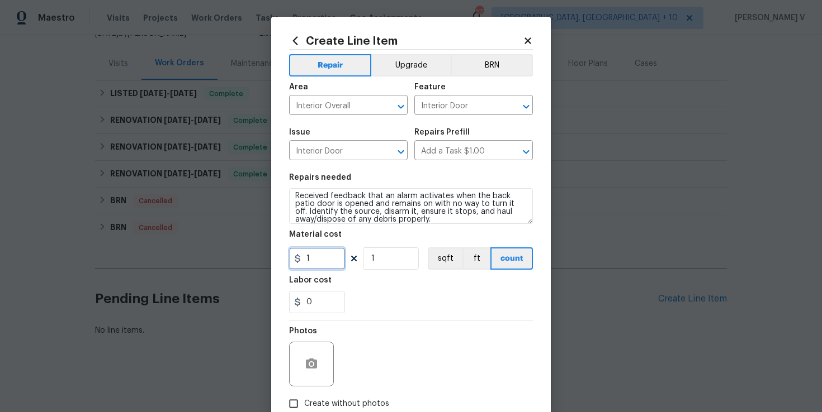
click at [318, 255] on input "1" at bounding box center [317, 259] width 56 height 22
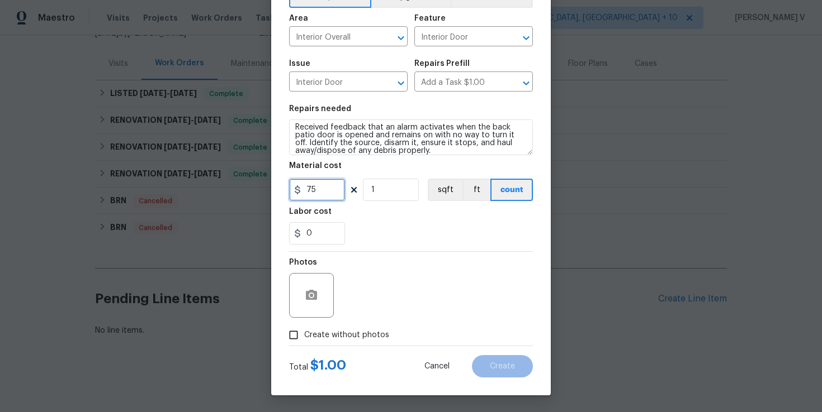
type input "75"
click at [311, 339] on span "Create without photos" at bounding box center [346, 336] width 85 height 12
click at [304, 339] on input "Create without photos" at bounding box center [293, 335] width 21 height 21
checkbox input "true"
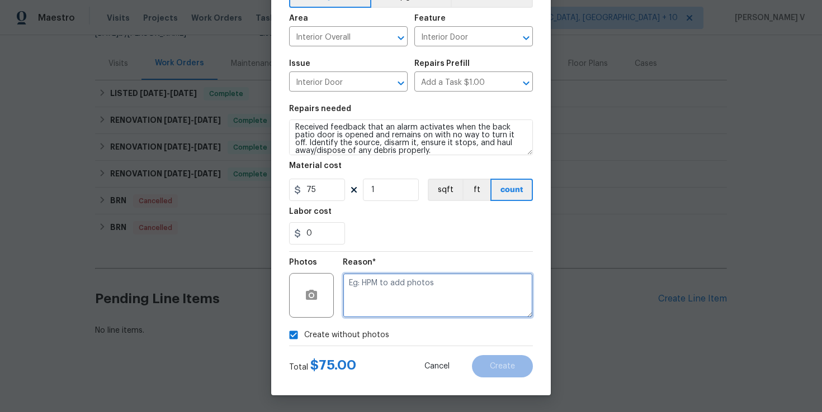
click at [379, 303] on textarea at bounding box center [438, 295] width 190 height 45
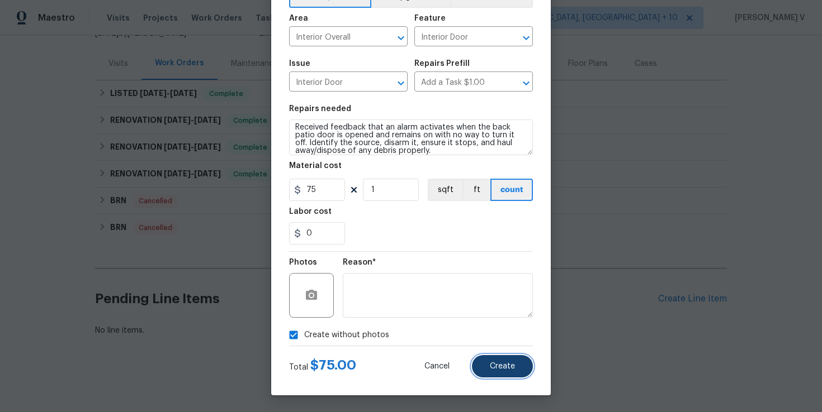
click at [512, 370] on span "Create" at bounding box center [502, 367] width 25 height 8
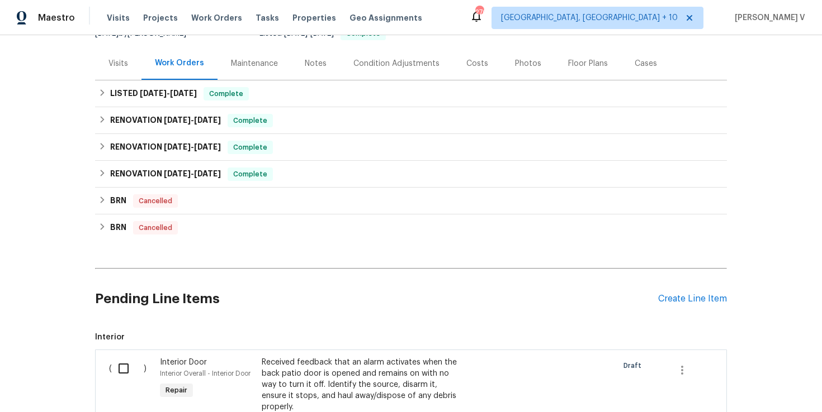
scroll to position [295, 0]
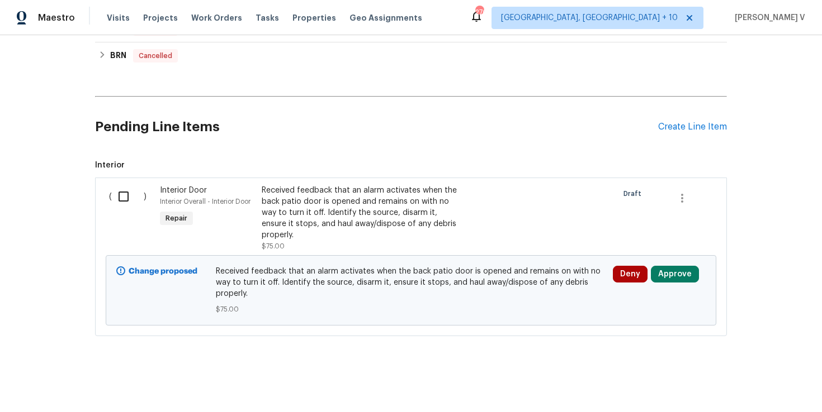
click at [113, 197] on input "checkbox" at bounding box center [128, 196] width 32 height 23
checkbox input "true"
click at [765, 379] on span "Create Work Order" at bounding box center [757, 385] width 74 height 14
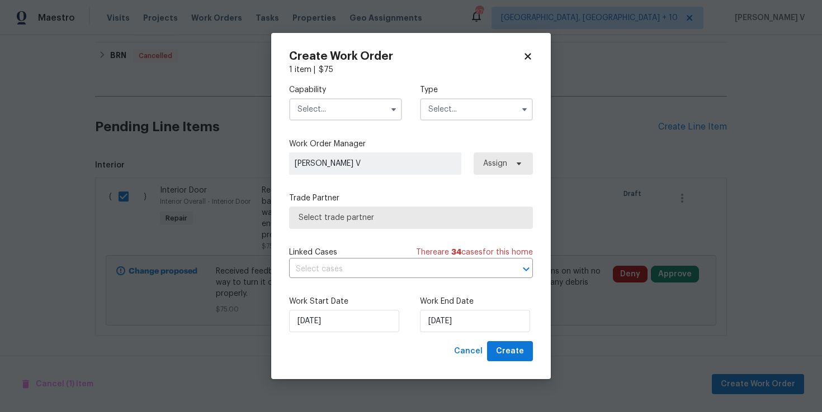
click at [360, 117] on input "text" at bounding box center [345, 109] width 113 height 22
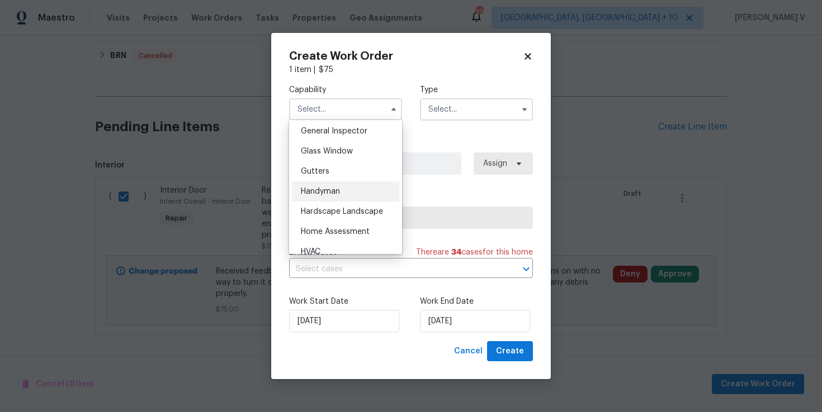
scroll to position [568, 0]
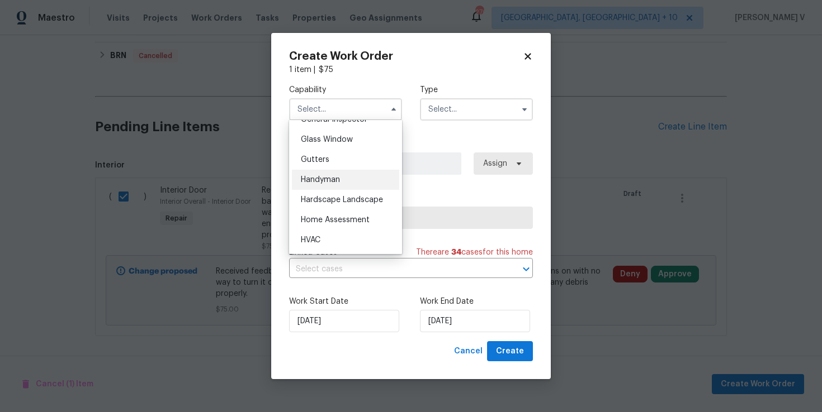
click at [339, 189] on div "Handyman" at bounding box center [345, 180] width 107 height 20
type input "Handyman"
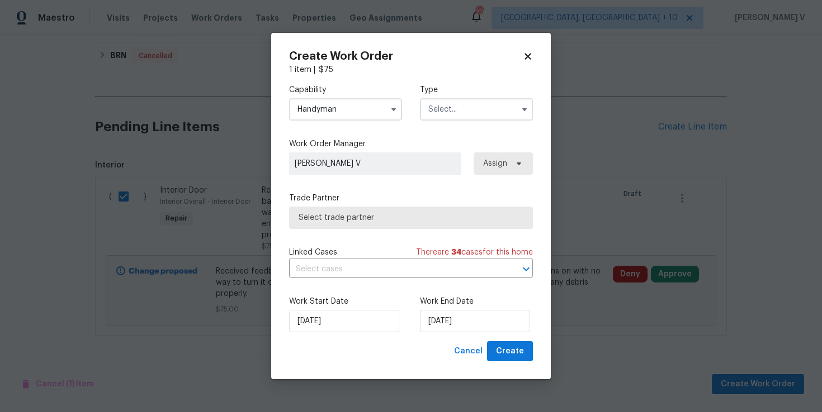
click at [447, 113] on input "text" at bounding box center [476, 109] width 113 height 22
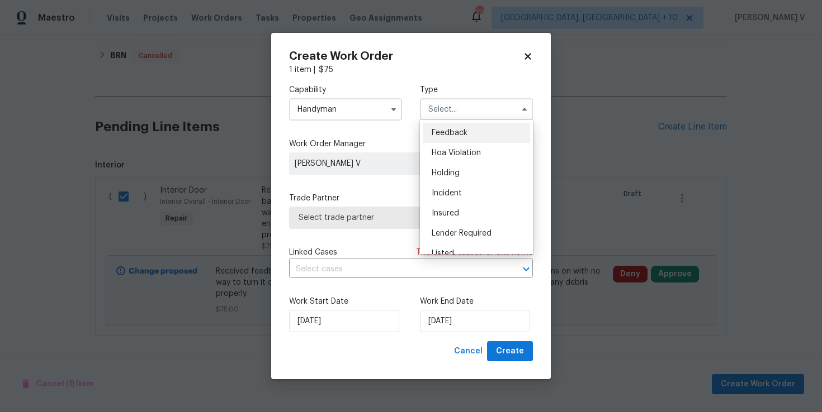
click at [436, 130] on span "Feedback" at bounding box center [449, 133] width 36 height 8
type input "Feedback"
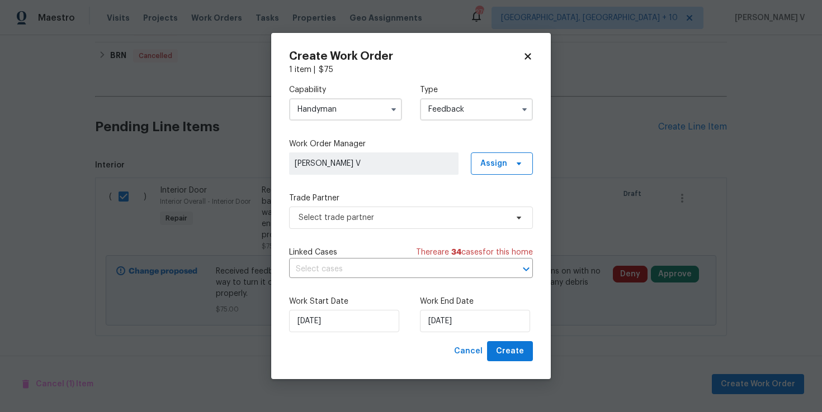
click at [357, 229] on div "Capability Handyman Type Feedback Feedback Hoa Violation Holding Incident Insur…" at bounding box center [411, 208] width 244 height 266
click at [365, 220] on span "Select trade partner" at bounding box center [402, 217] width 208 height 11
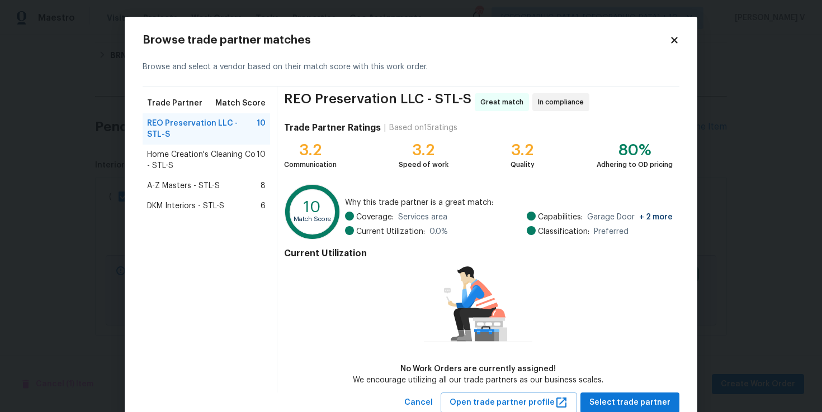
scroll to position [35, 0]
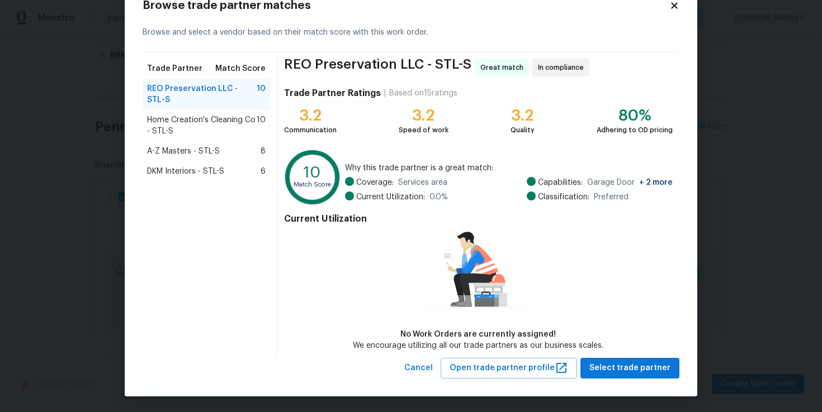
click at [238, 147] on div "A-Z Masters - STL-S 8" at bounding box center [206, 151] width 127 height 20
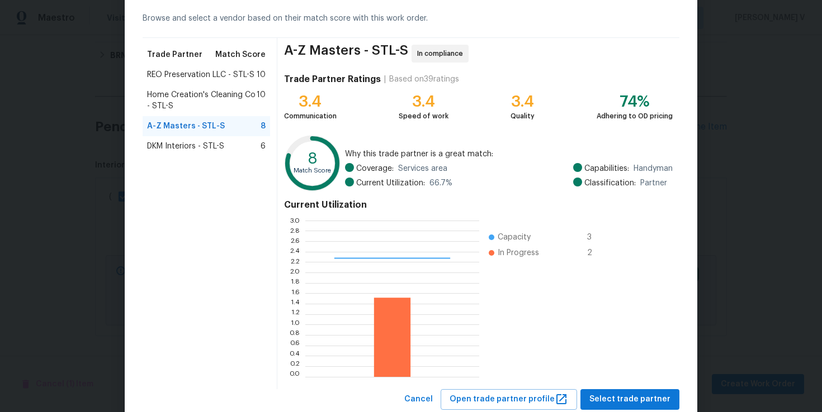
scroll to position [80, 0]
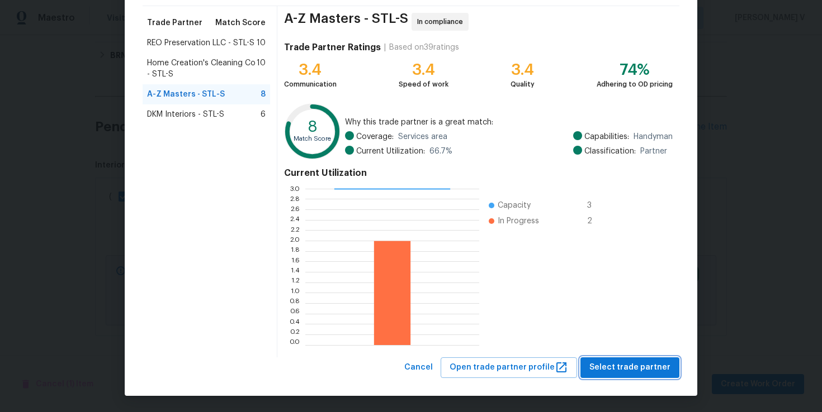
click at [624, 372] on span "Select trade partner" at bounding box center [629, 368] width 81 height 14
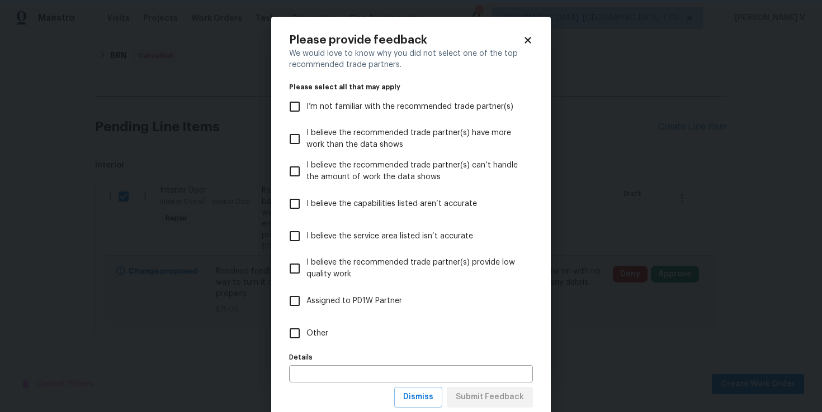
scroll to position [0, 0]
click at [448, 316] on label "Assigned to PD1W Partner" at bounding box center [403, 301] width 241 height 32
click at [306, 313] on input "Assigned to PD1W Partner" at bounding box center [294, 301] width 23 height 23
checkbox input "true"
click at [409, 331] on label "Other" at bounding box center [403, 333] width 241 height 32
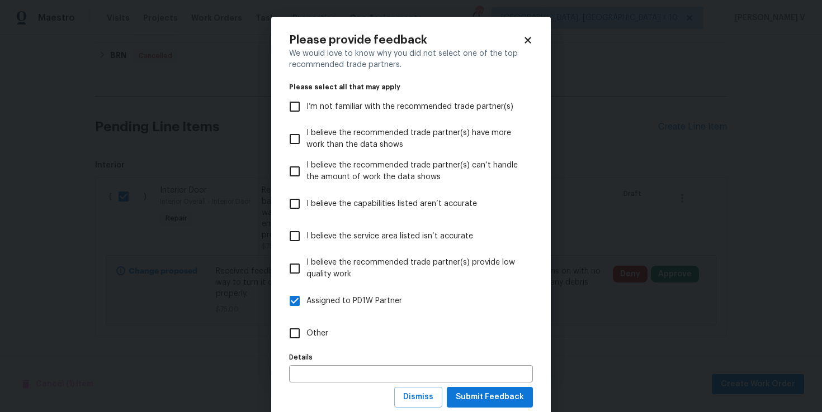
click at [306, 331] on input "Other" at bounding box center [294, 333] width 23 height 23
checkbox input "true"
click at [364, 292] on label "Assigned to PD1W Partner" at bounding box center [403, 301] width 241 height 32
click at [306, 292] on input "Assigned to PD1W Partner" at bounding box center [294, 301] width 23 height 23
checkbox input "false"
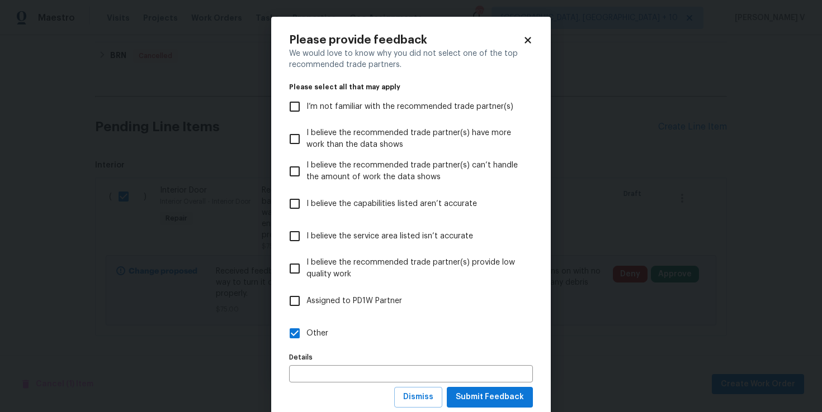
scroll to position [30, 0]
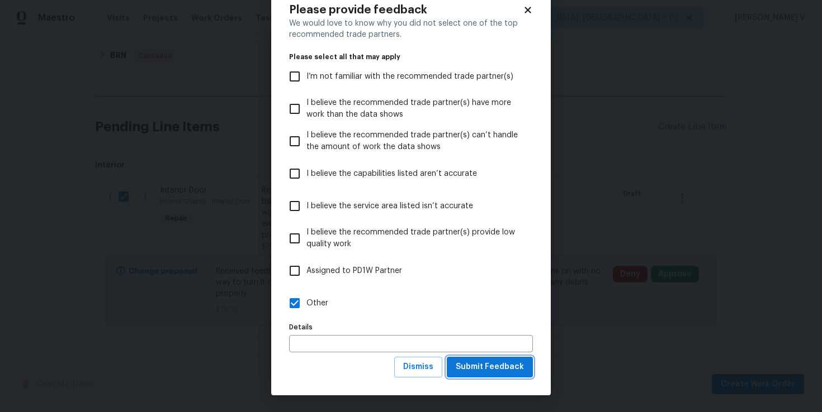
click at [480, 371] on span "Submit Feedback" at bounding box center [489, 367] width 68 height 14
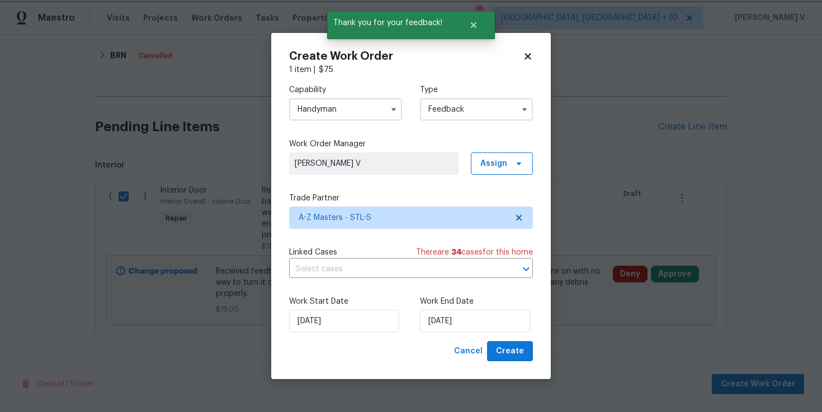
scroll to position [0, 0]
click at [449, 306] on label "Work End Date" at bounding box center [476, 301] width 113 height 11
click at [445, 317] on input "11/08/2025" at bounding box center [475, 321] width 110 height 22
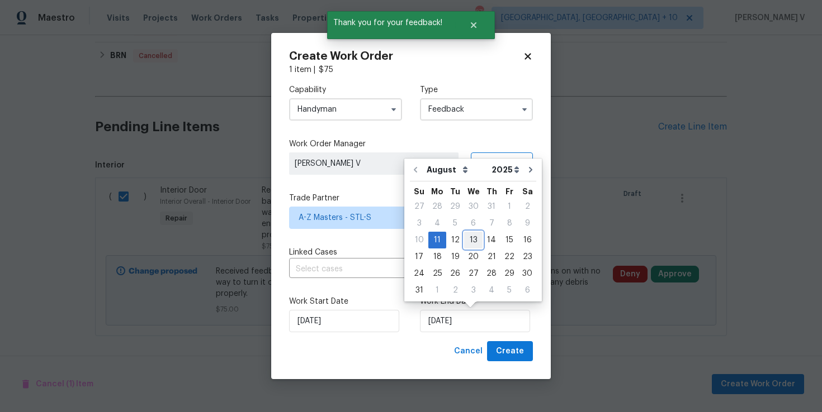
click at [472, 240] on div "13" at bounding box center [473, 241] width 18 height 16
type input "13/08/2025"
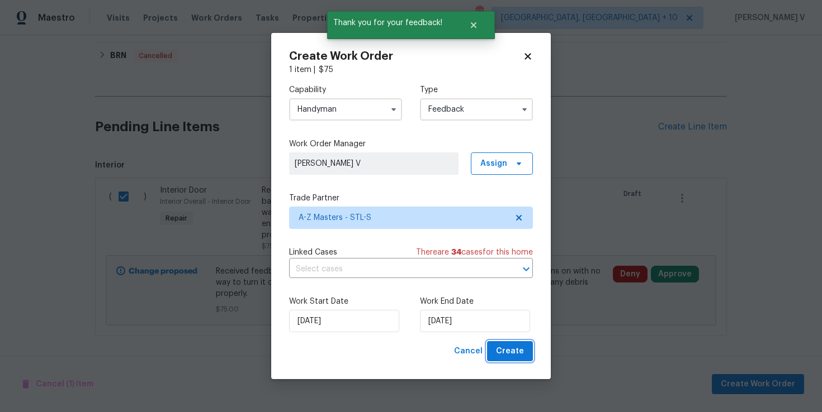
click at [506, 352] on span "Create" at bounding box center [510, 352] width 28 height 14
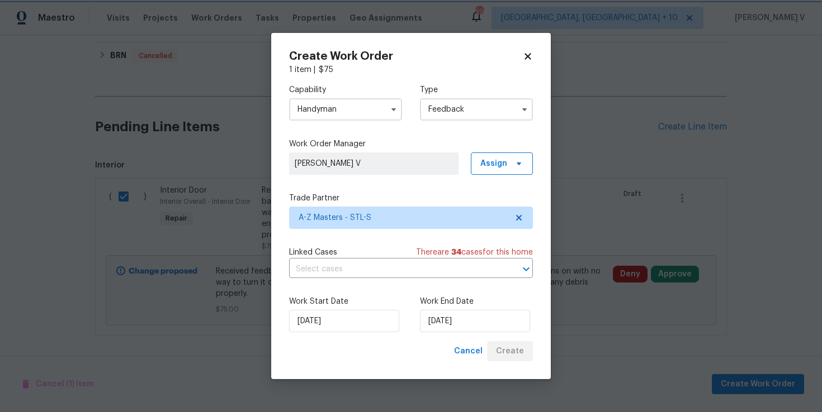
checkbox input "false"
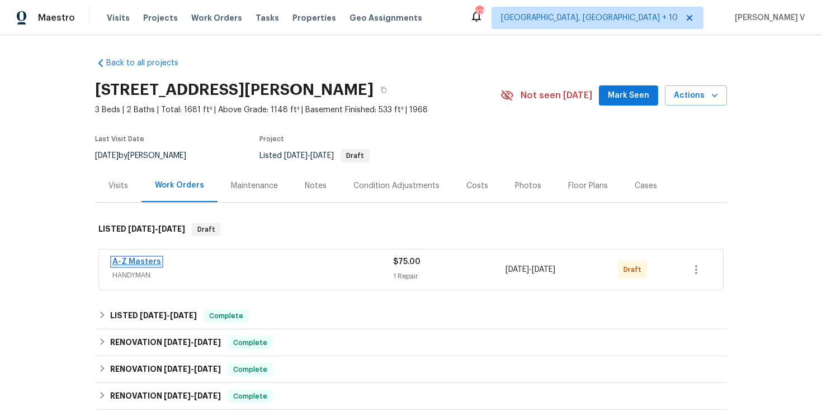
click at [144, 259] on link "A-Z Masters" at bounding box center [136, 262] width 49 height 8
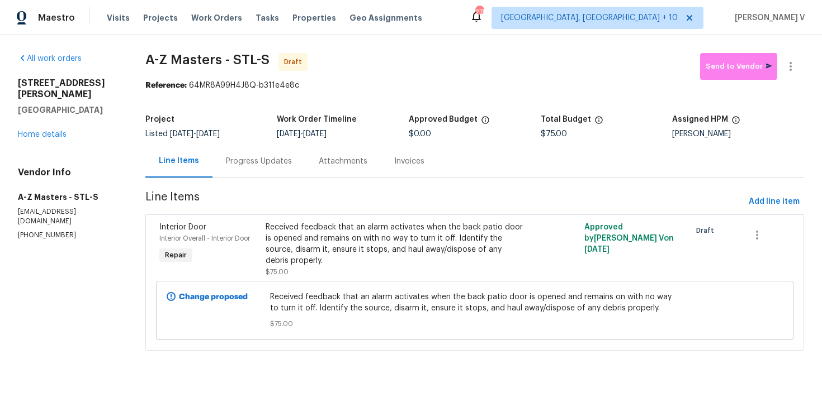
click at [301, 169] on div "Progress Updates" at bounding box center [258, 161] width 93 height 33
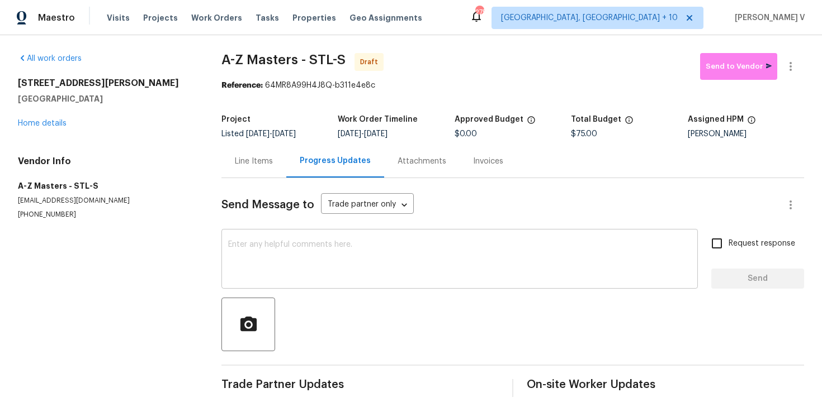
click at [317, 258] on textarea at bounding box center [459, 260] width 463 height 39
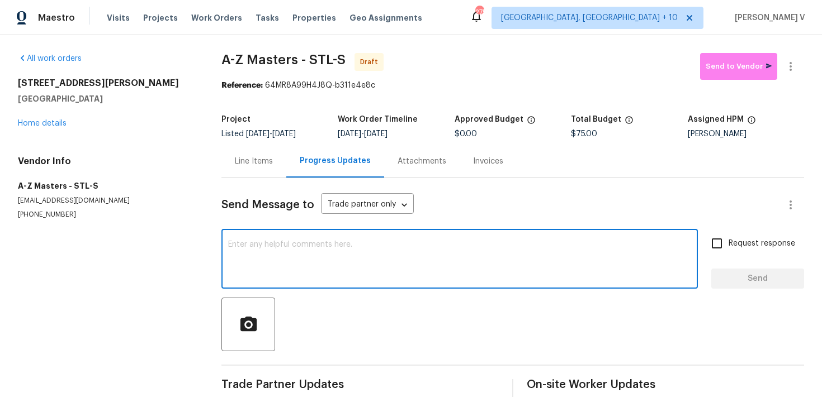
paste textarea "Hi, this is Divya with Opendoor. I’m confirming you received the WO for the pro…"
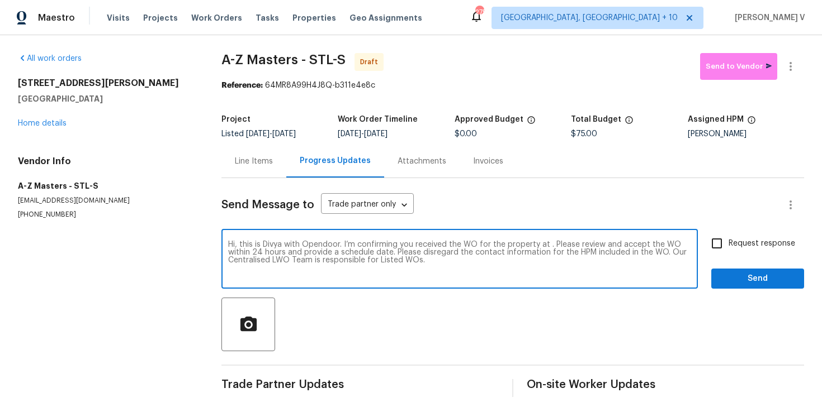
click at [548, 242] on textarea "Hi, this is Divya with Opendoor. I’m confirming you received the WO for the pro…" at bounding box center [459, 260] width 463 height 39
paste textarea "[STREET_ADDRESS][PERSON_NAME]"
click at [675, 248] on textarea "Hi, this is Divya with Opendoor. I’m confirming you received the WO for the pro…" at bounding box center [459, 260] width 463 height 39
type textarea "Hi, this is Divya with Opendoor. I’m confirming you received the WO for the pro…"
click at [727, 244] on input "Request response" at bounding box center [716, 243] width 23 height 23
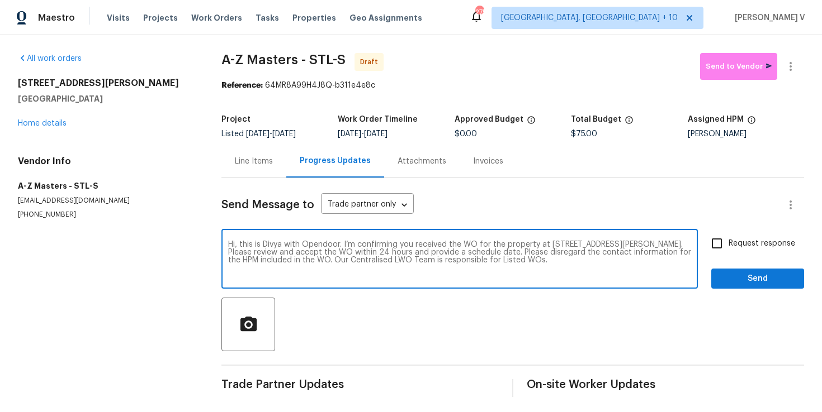
checkbox input "true"
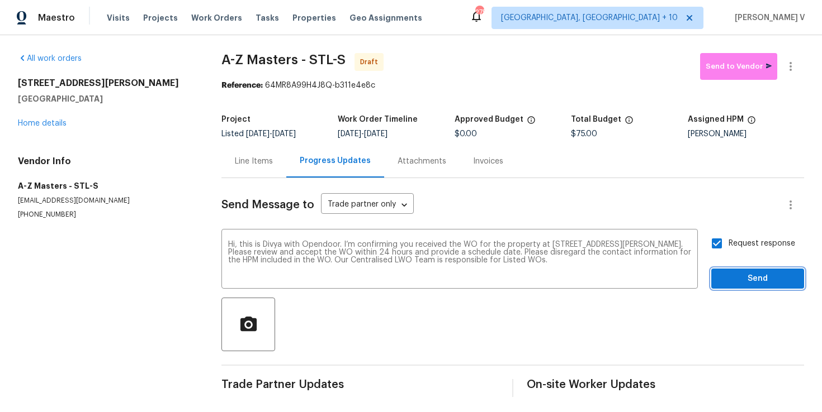
click at [747, 273] on span "Send" at bounding box center [757, 279] width 75 height 14
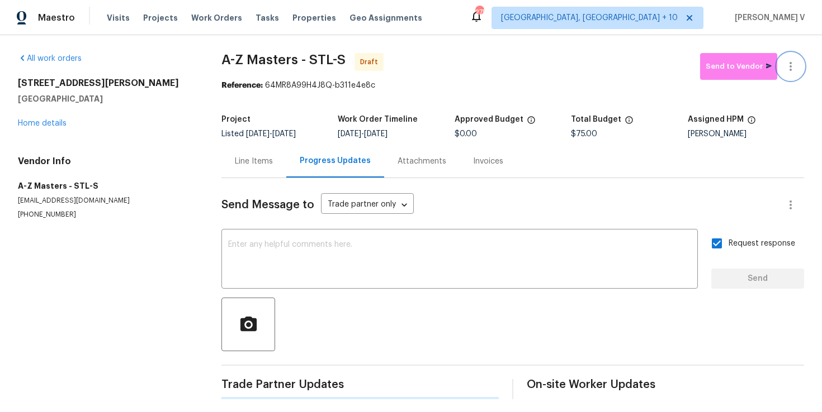
click at [791, 75] on button "button" at bounding box center [790, 66] width 27 height 27
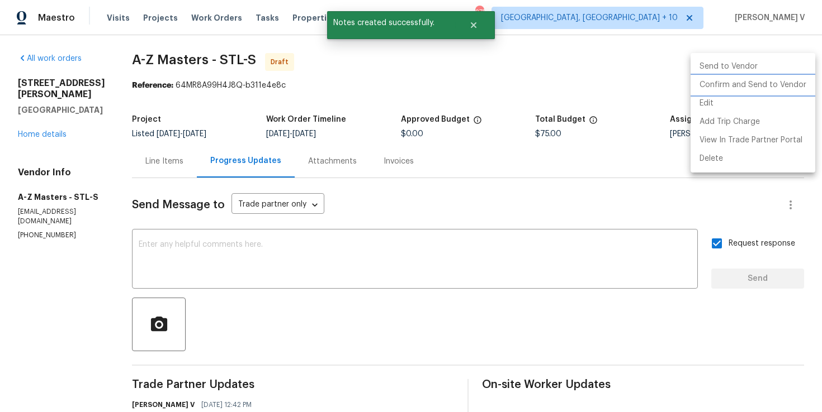
click at [754, 79] on li "Confirm and Send to Vendor" at bounding box center [752, 85] width 125 height 18
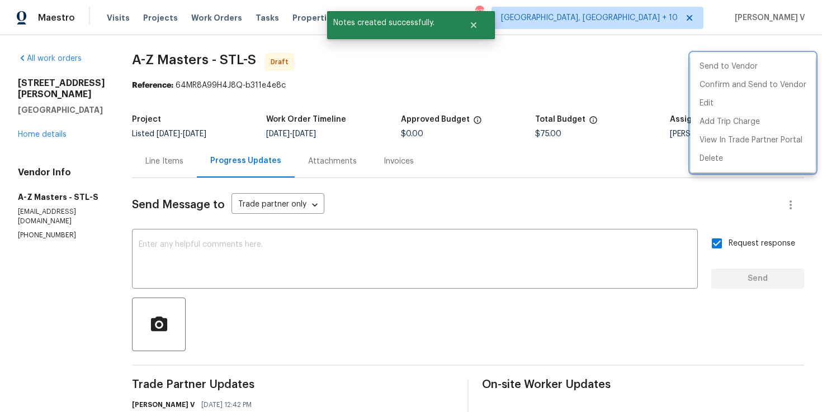
click at [230, 127] on div at bounding box center [411, 206] width 822 height 412
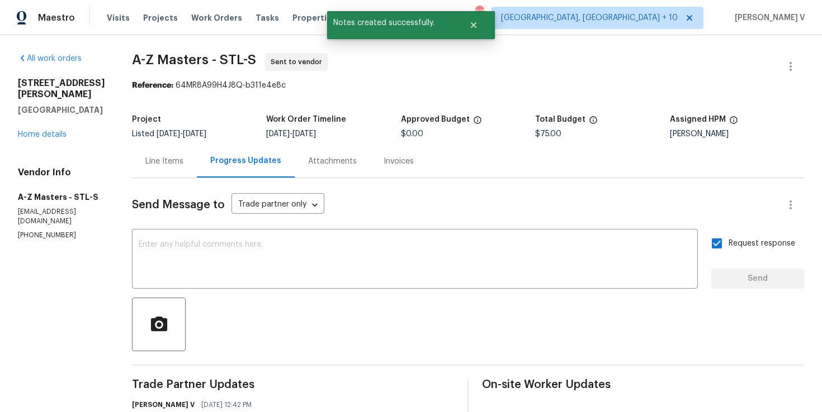
click at [168, 160] on div "Line Items" at bounding box center [164, 161] width 38 height 11
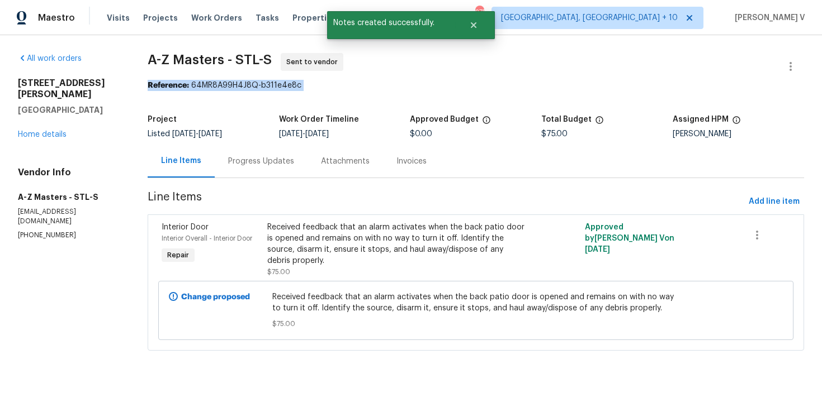
drag, startPoint x: 190, startPoint y: 91, endPoint x: 315, endPoint y: 76, distance: 125.5
click at [315, 76] on section "A-Z Masters - STL-S Sent to vendor Reference: 64MR8A99H4J8Q-b311e4e8c Project L…" at bounding box center [476, 208] width 656 height 311
click at [209, 83] on div "Reference: 64MR8A99H4J8Q-b311e4e8c" at bounding box center [476, 85] width 656 height 11
drag, startPoint x: 191, startPoint y: 86, endPoint x: 330, endPoint y: 85, distance: 138.6
click at [330, 85] on div "Reference: 64MR8A99H4J8Q-b311e4e8c" at bounding box center [476, 85] width 656 height 11
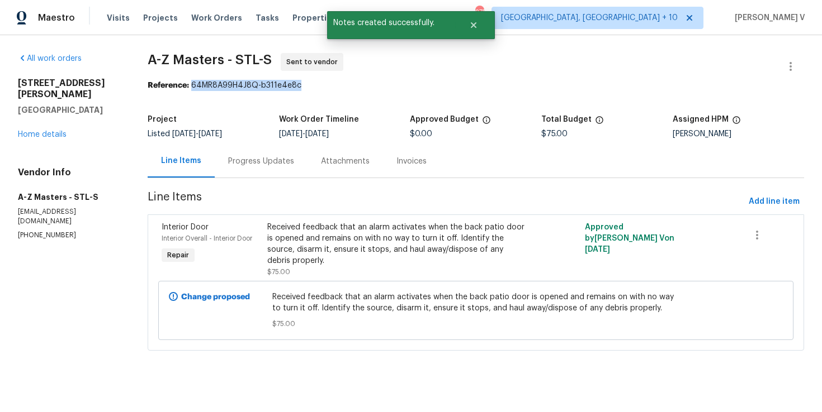
copy div "64MR8A99H4J8Q-b311e4e8c"
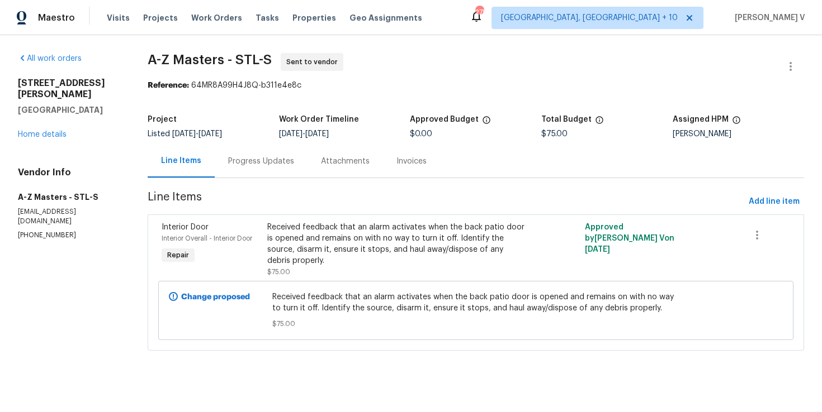
click at [56, 119] on div "4947 Brunston Dr Saint Louis, MO 63128 Home details" at bounding box center [69, 109] width 103 height 63
click at [46, 131] on link "Home details" at bounding box center [42, 135] width 49 height 8
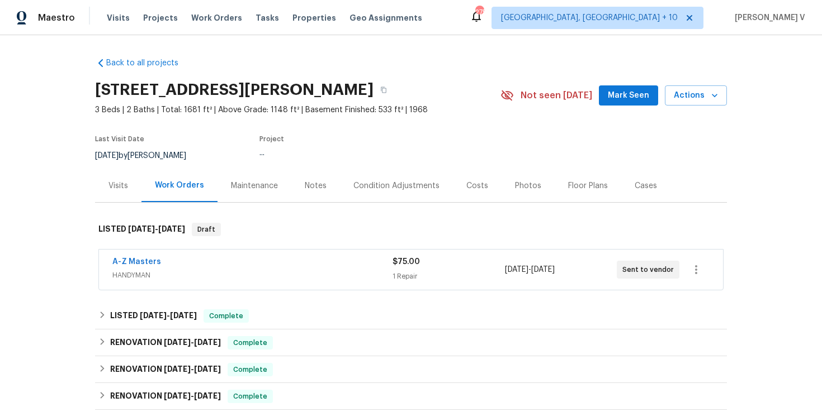
drag, startPoint x: 100, startPoint y: 253, endPoint x: 180, endPoint y: 252, distance: 79.9
click at [180, 252] on div "A-Z Masters HANDYMAN $75.00 1 Repair 8/11/2025 - 8/13/2025 Sent to vendor" at bounding box center [411, 270] width 624 height 40
drag, startPoint x: 89, startPoint y: 259, endPoint x: 193, endPoint y: 258, distance: 104.5
click at [193, 259] on div "Back to all projects 4947 Brunston Dr, Saint Louis, MO 63128 3 Beds | 2 Baths |…" at bounding box center [411, 223] width 822 height 377
copy link "A-Z Masters"
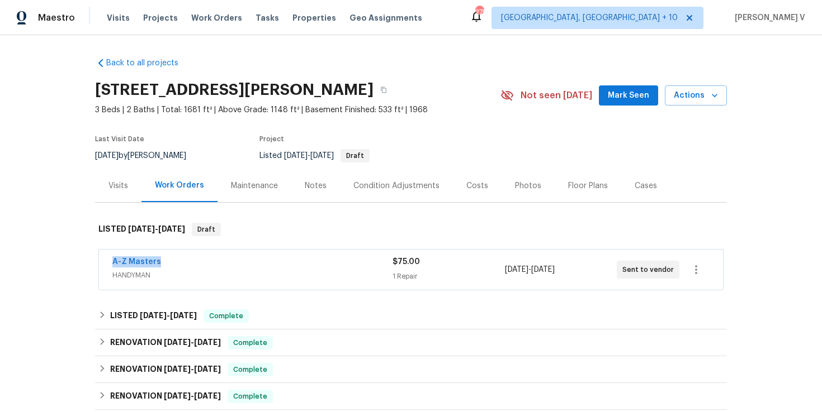
copy link "A-Z Masters"
click at [189, 286] on div "A-Z Masters HANDYMAN $75.00 1 Repair 8/11/2025 - 8/13/2025 Sent to vendor" at bounding box center [411, 270] width 624 height 40
click at [226, 279] on span "HANDYMAN" at bounding box center [252, 275] width 280 height 11
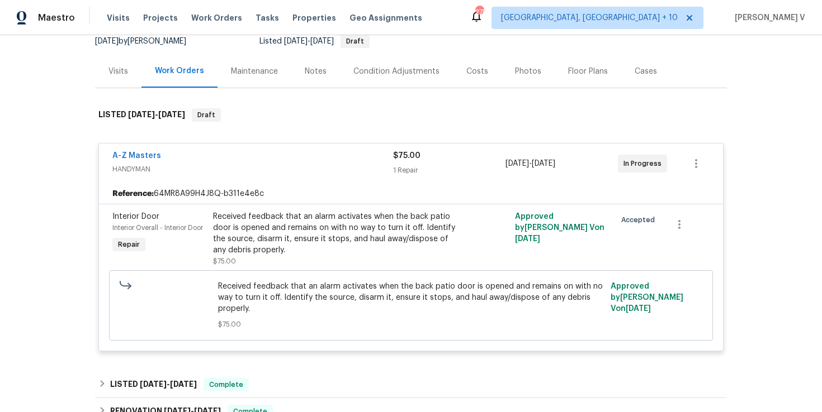
scroll to position [131, 0]
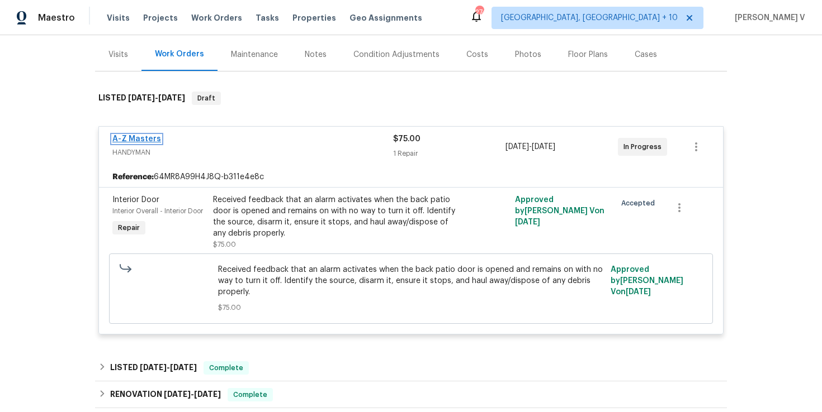
click at [146, 139] on link "A-Z Masters" at bounding box center [136, 139] width 49 height 8
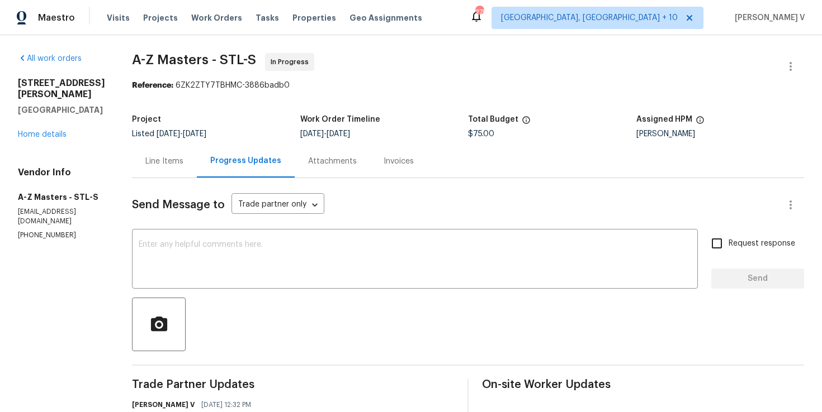
click at [170, 159] on div "Line Items" at bounding box center [164, 161] width 38 height 11
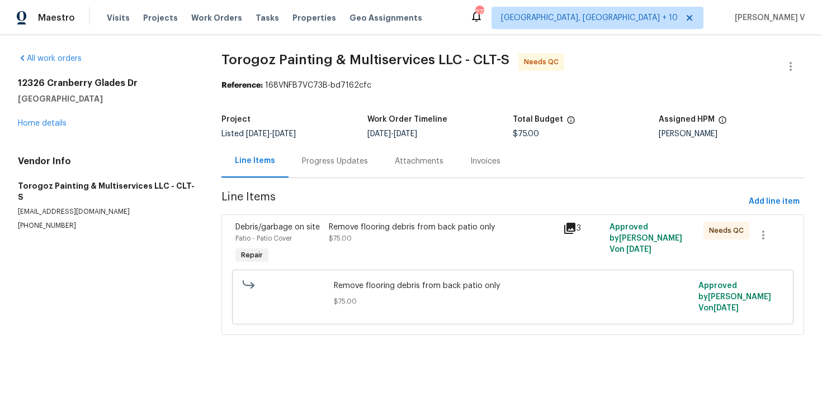
click at [336, 159] on div "Progress Updates" at bounding box center [335, 161] width 66 height 11
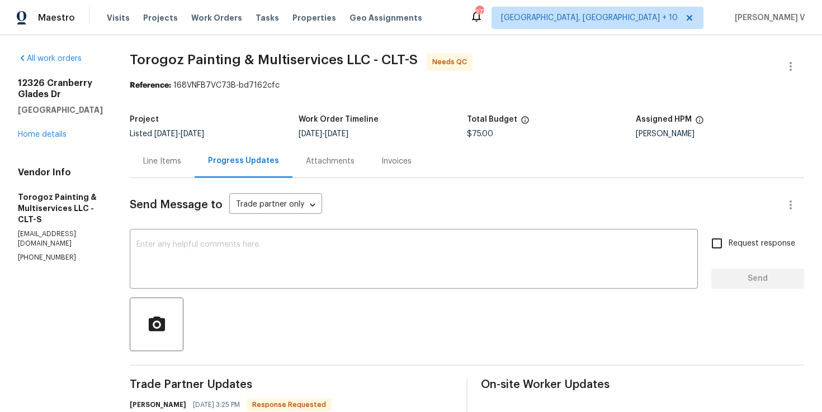
click at [194, 150] on div "Line Items" at bounding box center [162, 161] width 65 height 33
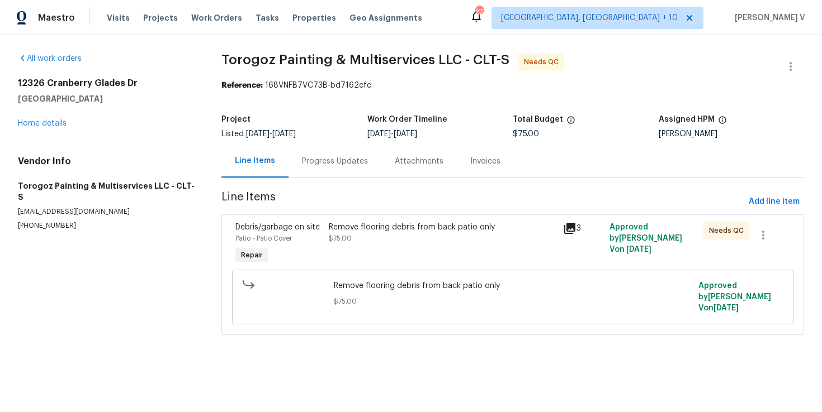
click at [402, 249] on div "Remove flooring debris from back patio only $75.00" at bounding box center [442, 244] width 234 height 51
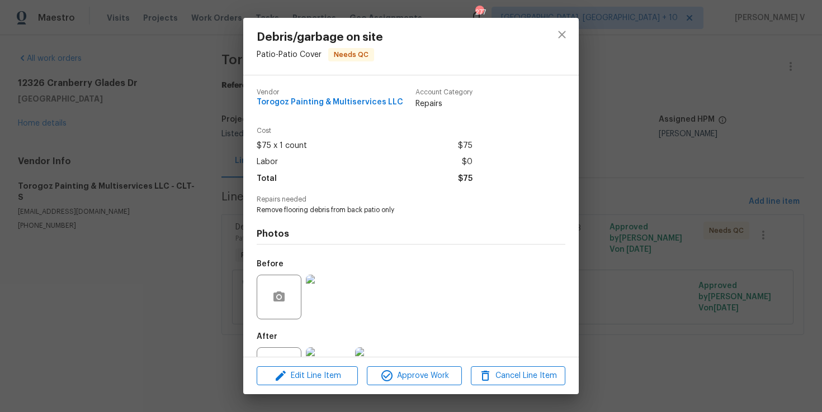
scroll to position [46, 0]
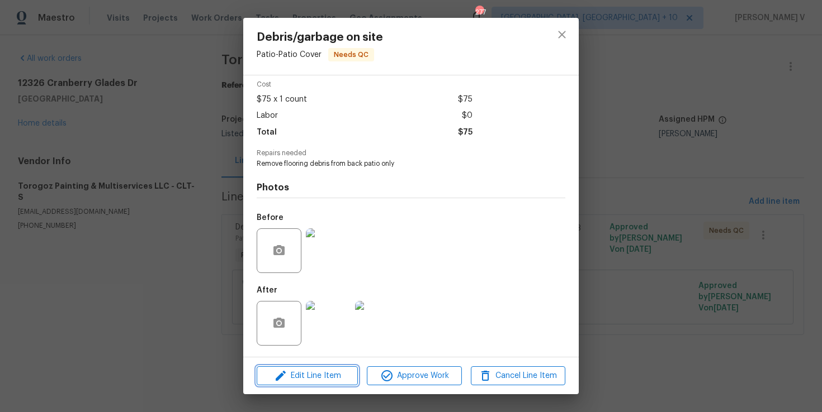
click at [307, 369] on span "Edit Line Item" at bounding box center [307, 376] width 94 height 14
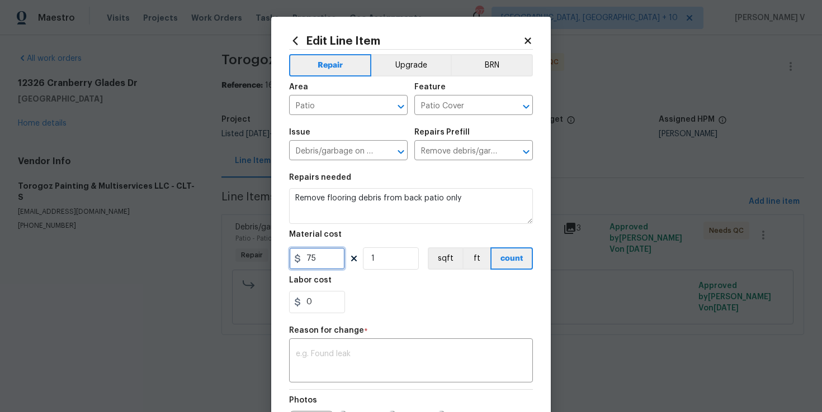
click at [321, 269] on input "75" at bounding box center [317, 259] width 56 height 22
type input "150"
click at [369, 373] on textarea at bounding box center [411, 361] width 230 height 23
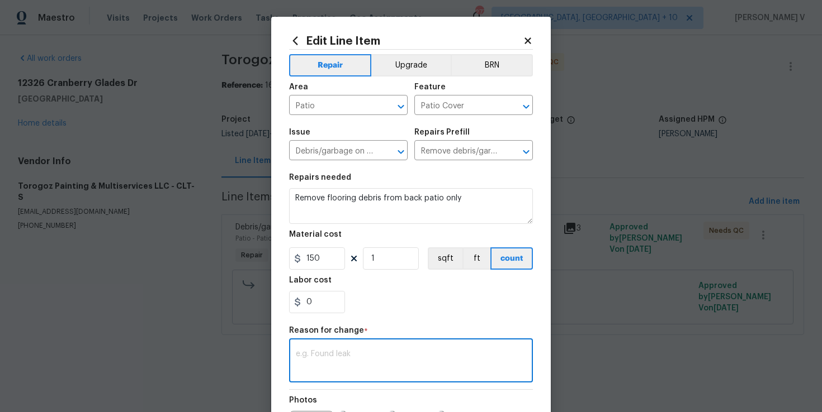
paste textarea "(DV) Updated per vendor’s final cost."
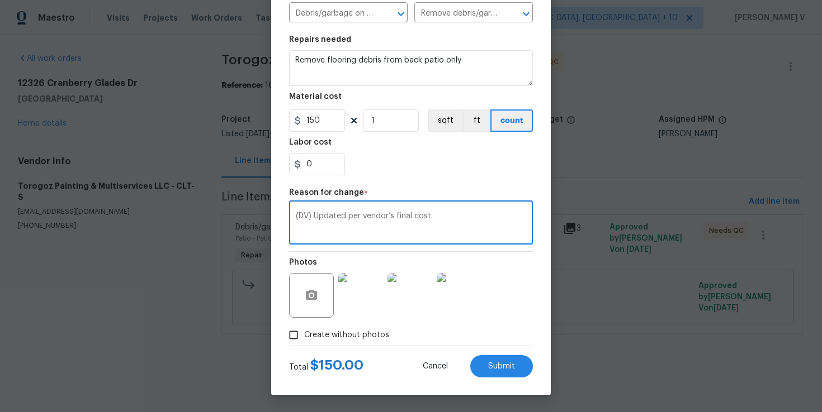
type textarea "(DV) Updated per vendor’s final cost."
click at [535, 366] on div "Edit Line Item Repair Upgrade BRN Area Patio ​ Feature Patio Cover ​ Issue Debr…" at bounding box center [410, 137] width 279 height 517
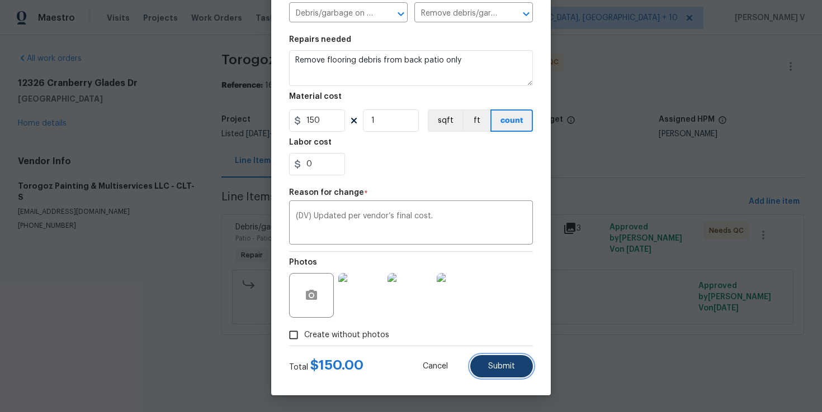
click at [509, 364] on span "Submit" at bounding box center [501, 367] width 27 height 8
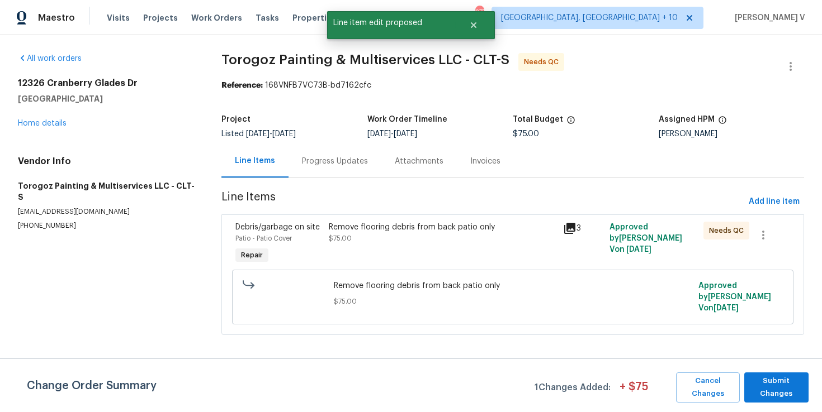
scroll to position [0, 0]
click at [780, 390] on span "Submit Changes" at bounding box center [775, 388] width 53 height 26
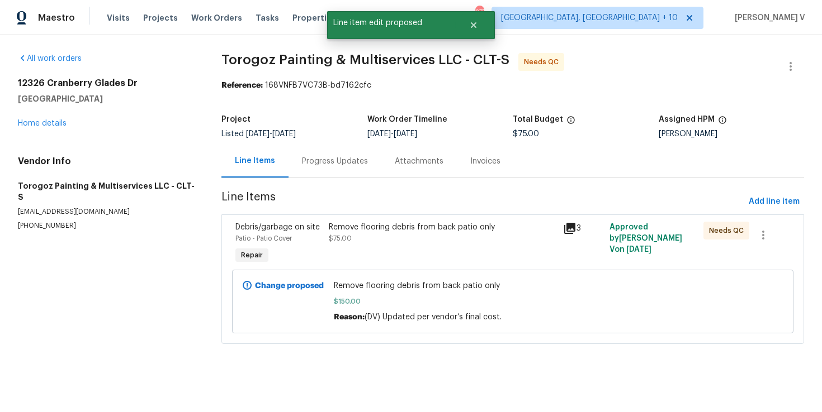
click at [328, 160] on div "Progress Updates" at bounding box center [335, 161] width 66 height 11
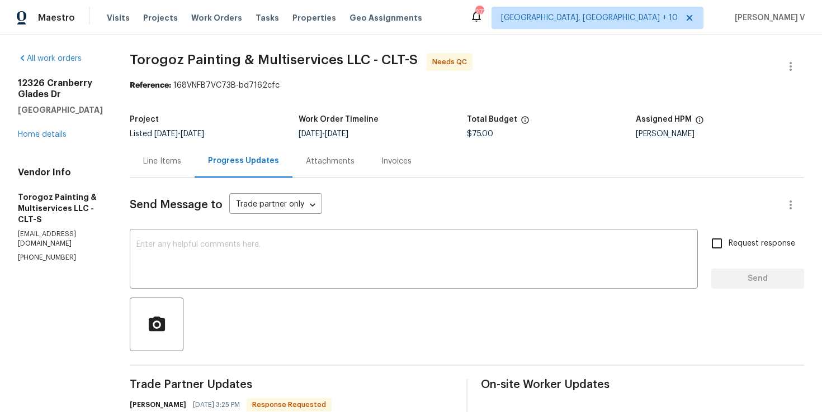
click at [181, 163] on div "Line Items" at bounding box center [162, 161] width 38 height 11
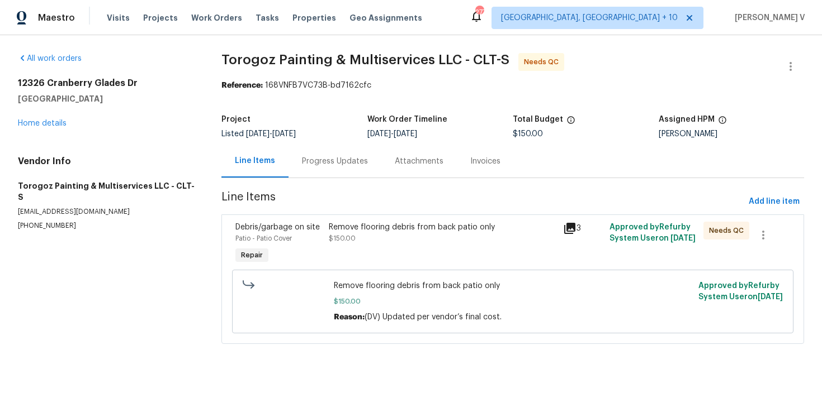
click at [371, 250] on div "Remove flooring debris from back patio only $150.00" at bounding box center [442, 244] width 234 height 51
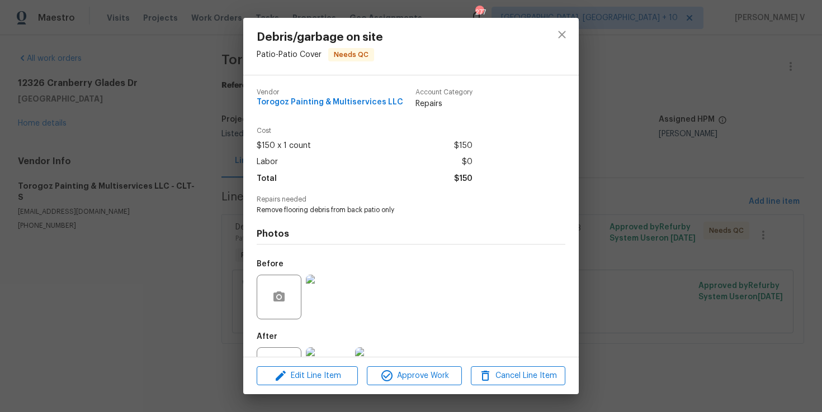
scroll to position [46, 0]
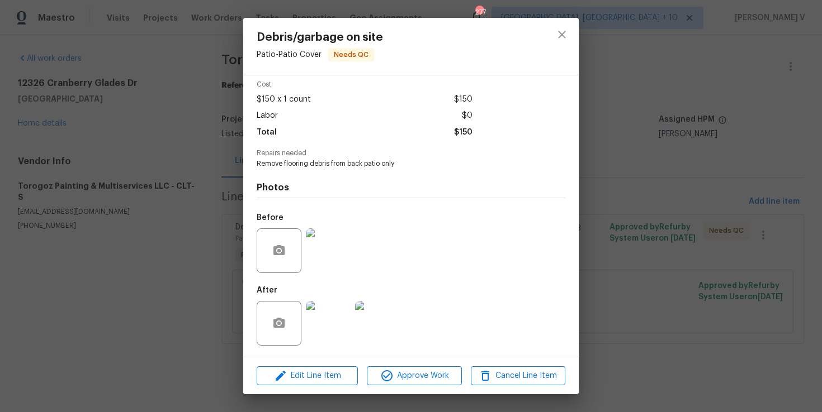
click at [323, 319] on img at bounding box center [328, 323] width 45 height 45
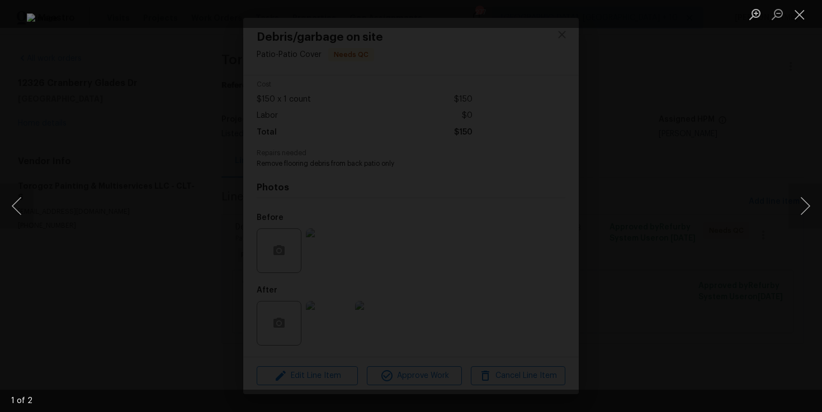
click at [682, 119] on div "Lightbox" at bounding box center [411, 206] width 822 height 412
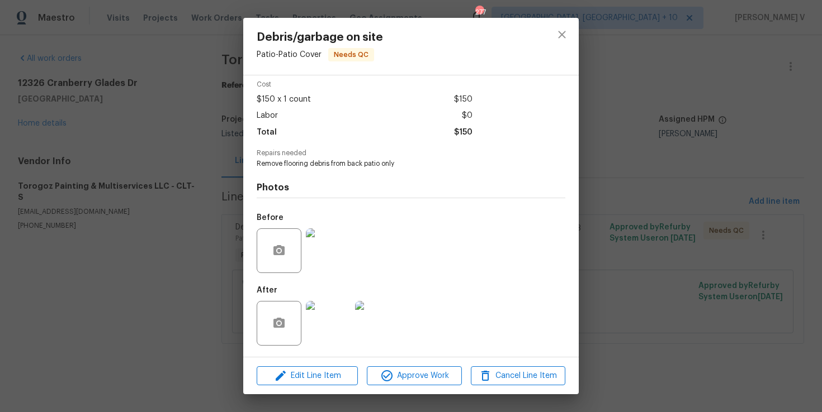
click at [326, 248] on img at bounding box center [328, 251] width 45 height 45
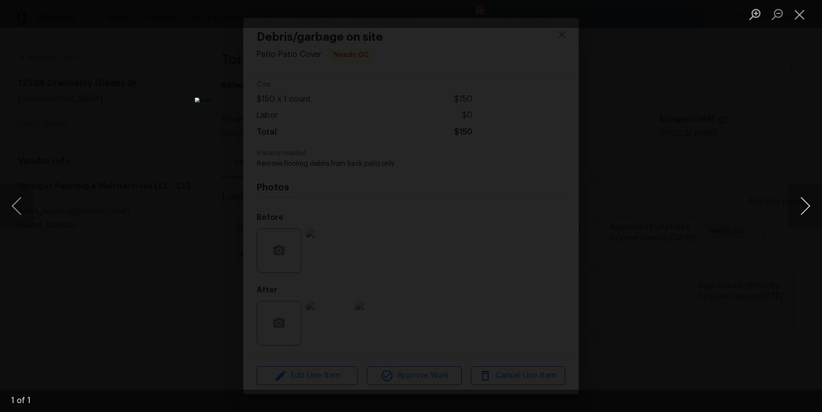
click at [793, 213] on button "Next image" at bounding box center [805, 206] width 34 height 45
click at [734, 145] on div "Lightbox" at bounding box center [411, 206] width 822 height 412
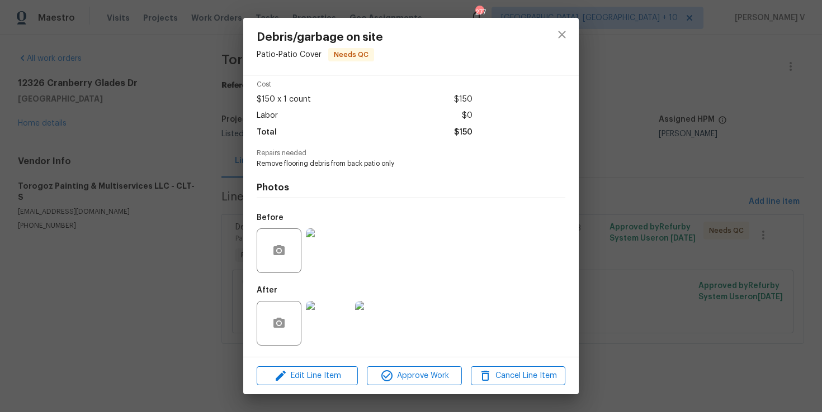
click at [322, 309] on img at bounding box center [328, 323] width 45 height 45
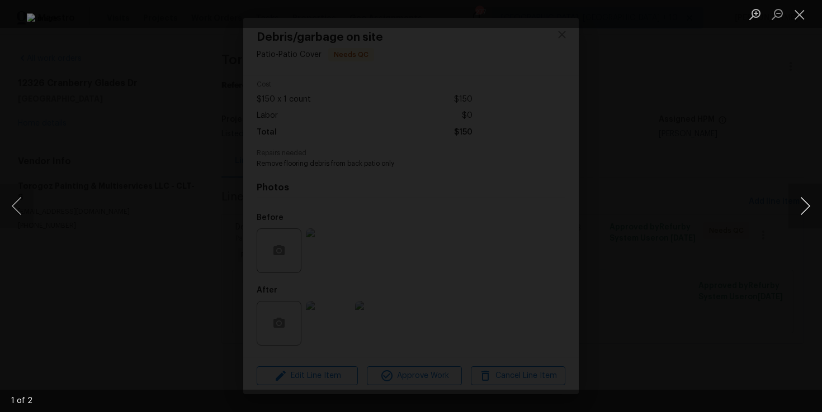
click at [809, 202] on button "Next image" at bounding box center [805, 206] width 34 height 45
click at [737, 116] on div "Lightbox" at bounding box center [411, 206] width 822 height 412
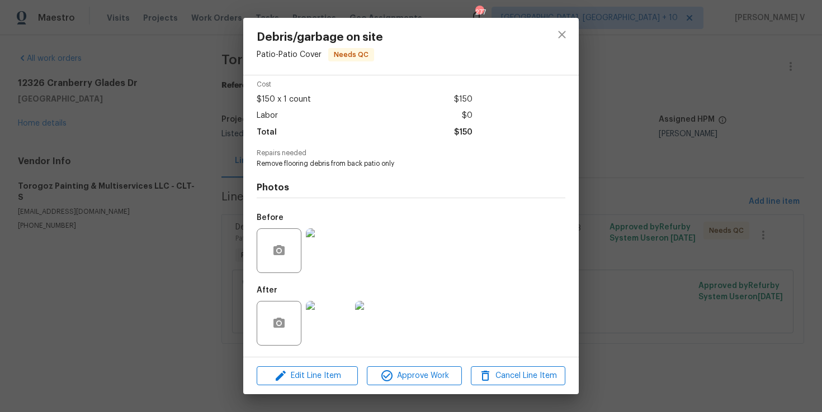
click at [737, 116] on div "Debris/garbage on site Patio - Patio Cover Needs QC Vendor Torogoz Painting & M…" at bounding box center [411, 206] width 822 height 412
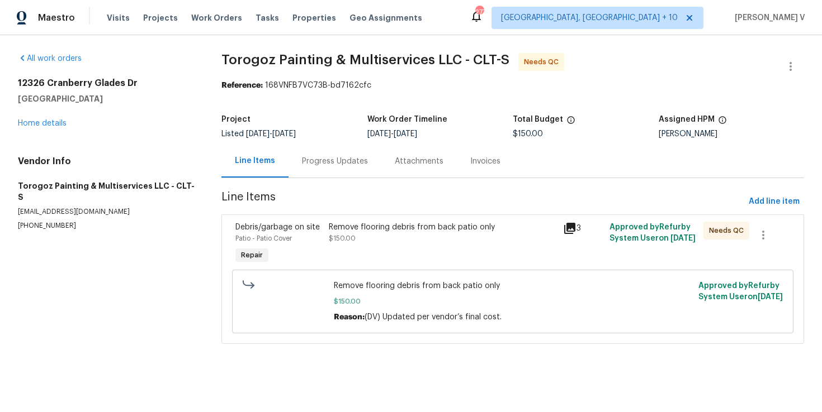
click at [320, 163] on div "Progress Updates" at bounding box center [335, 161] width 66 height 11
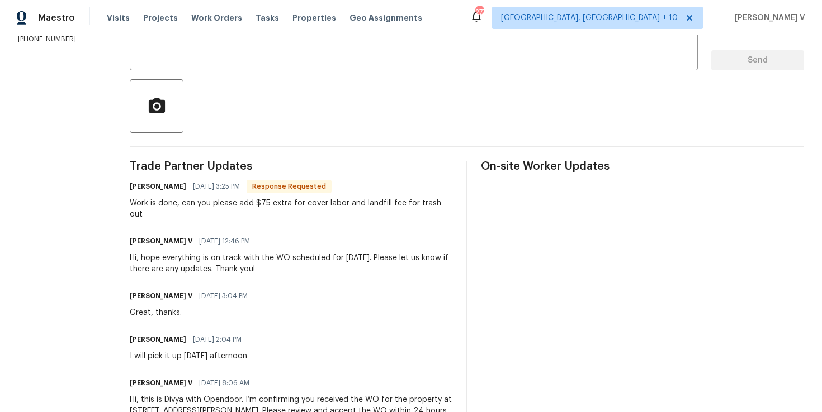
scroll to position [163, 0]
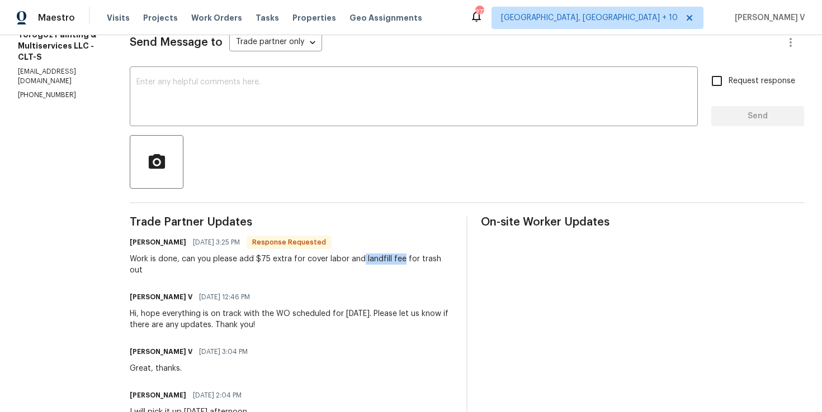
drag, startPoint x: 389, startPoint y: 259, endPoint x: 428, endPoint y: 259, distance: 38.6
click at [428, 259] on div "Work is done, can you please add $75 extra for cover labor and landfill fee for…" at bounding box center [291, 265] width 323 height 22
copy div "landfill fee"
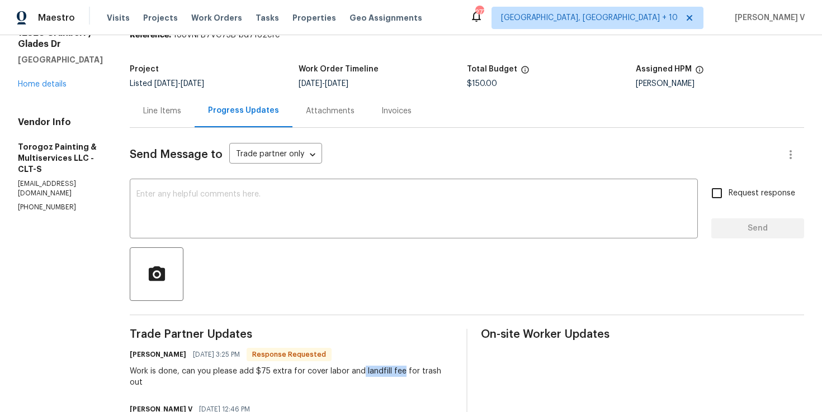
click at [191, 124] on div "Line Items" at bounding box center [162, 110] width 65 height 33
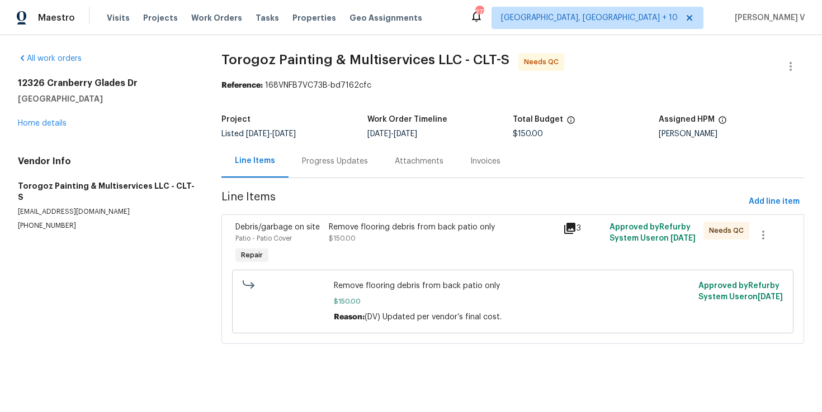
click at [359, 267] on div "Remove flooring debris from back patio only $150.00 Reason: (DV) Updated per ve…" at bounding box center [512, 302] width 554 height 70
click at [395, 241] on div "Remove flooring debris from back patio only $150.00" at bounding box center [442, 233] width 227 height 22
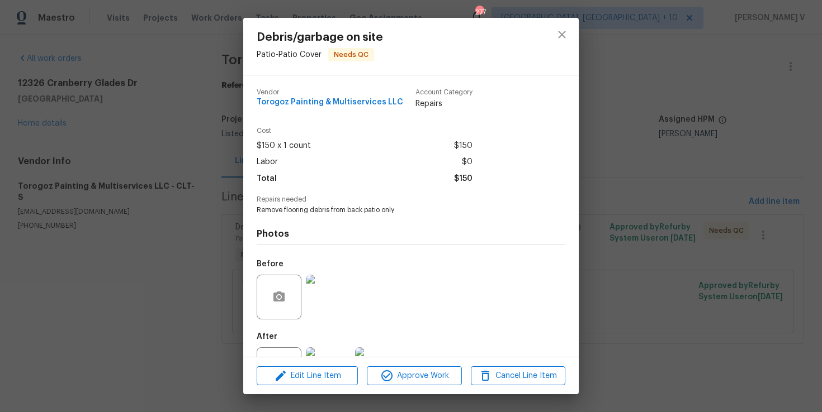
scroll to position [46, 0]
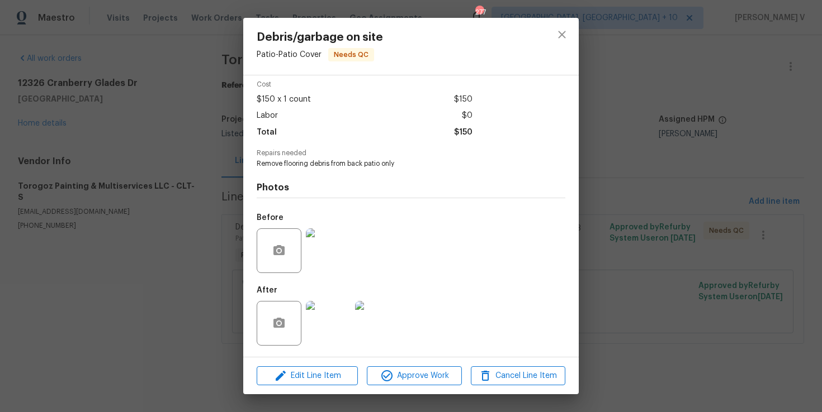
click at [321, 301] on div at bounding box center [327, 324] width 49 height 58
click at [319, 254] on img at bounding box center [328, 251] width 45 height 45
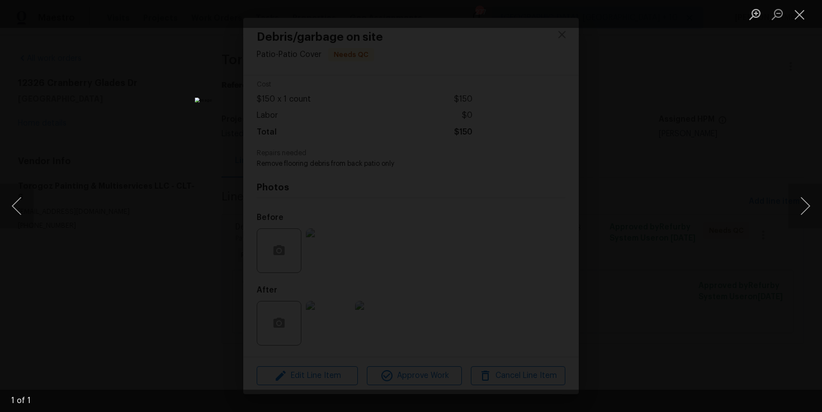
click at [756, 117] on div "Lightbox" at bounding box center [411, 206] width 822 height 412
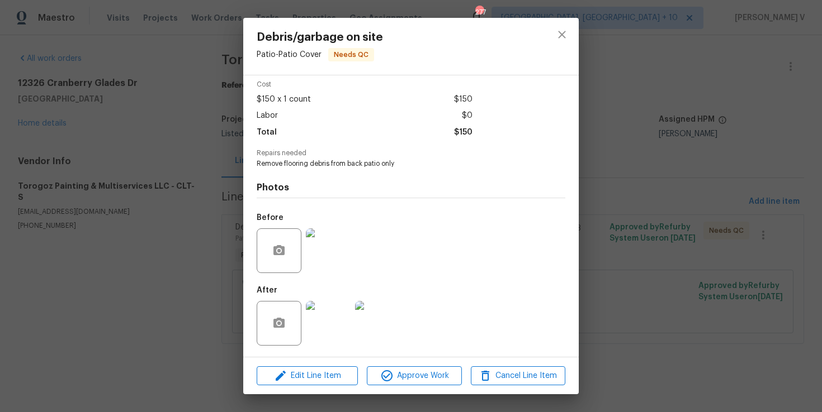
click at [383, 311] on img at bounding box center [377, 323] width 45 height 45
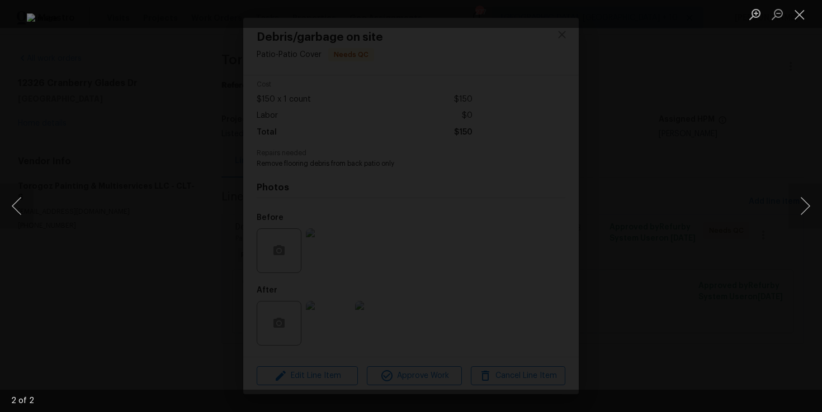
click at [741, 120] on div "Lightbox" at bounding box center [411, 206] width 822 height 412
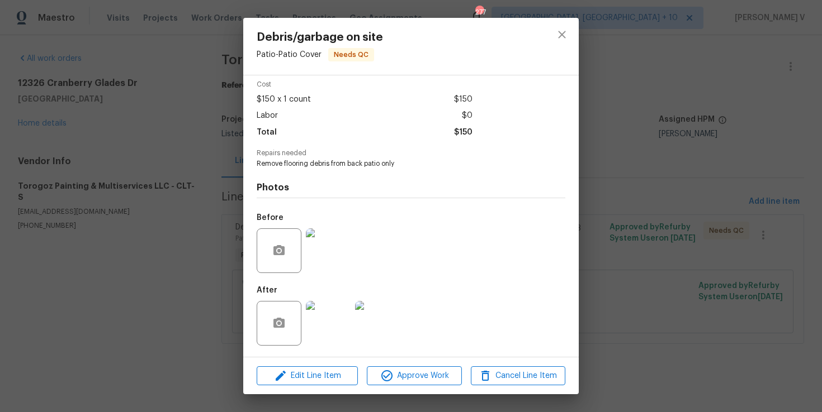
click at [644, 89] on div "Debris/garbage on site Patio - Patio Cover Needs QC Vendor Torogoz Painting & M…" at bounding box center [411, 206] width 822 height 412
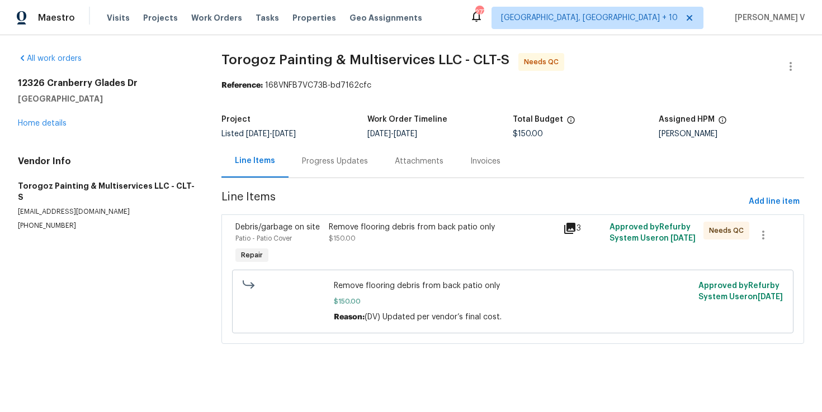
click at [806, 58] on div "All work orders 12326 Cranberry Glades Dr Cornelius, NC 28031 Home details Vend…" at bounding box center [411, 205] width 822 height 340
click at [784, 60] on icon "button" at bounding box center [790, 66] width 13 height 13
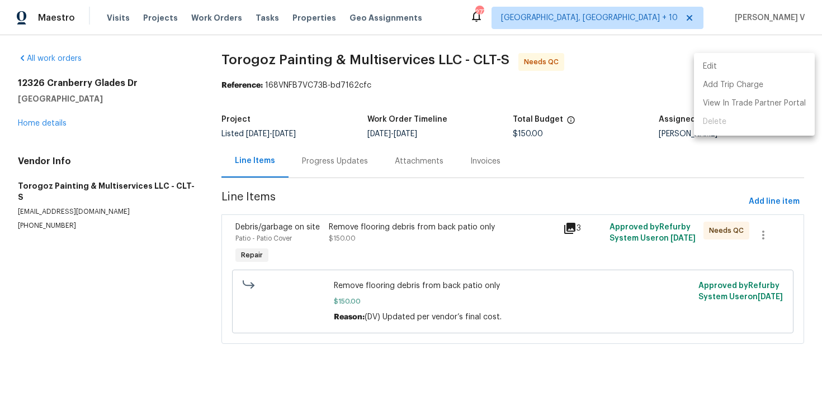
click at [784, 60] on li "Edit" at bounding box center [754, 67] width 121 height 18
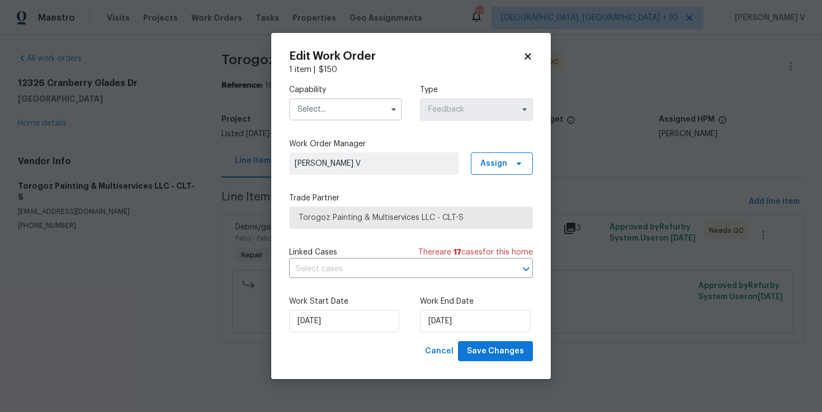
click at [363, 111] on input "text" at bounding box center [345, 109] width 113 height 22
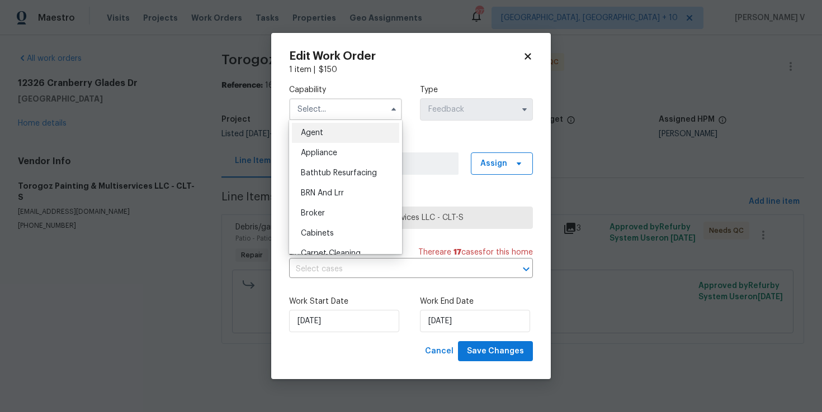
click at [336, 127] on div "Agent" at bounding box center [345, 133] width 107 height 20
type input "Agent"
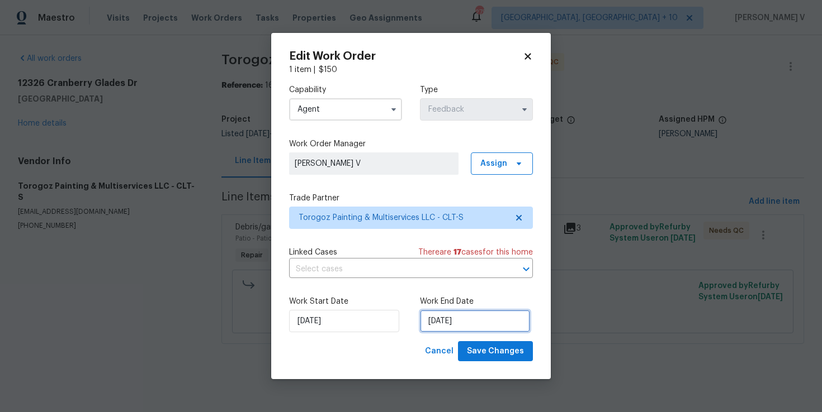
click at [436, 315] on input "11/08/2025" at bounding box center [475, 321] width 110 height 22
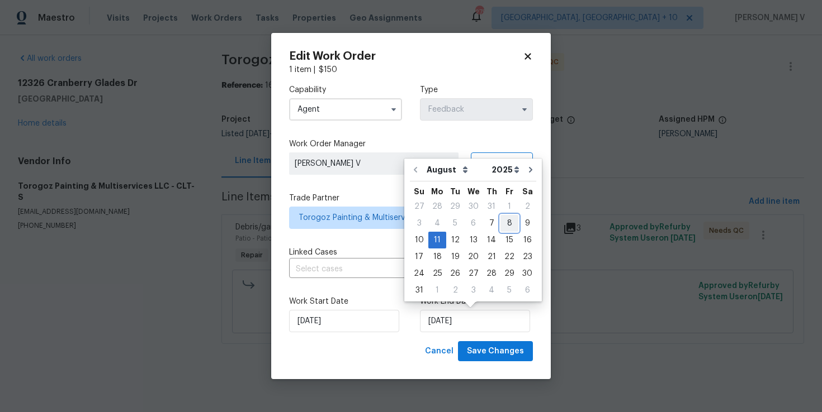
click at [502, 227] on div "8" at bounding box center [509, 224] width 18 height 16
type input "08/08/2025"
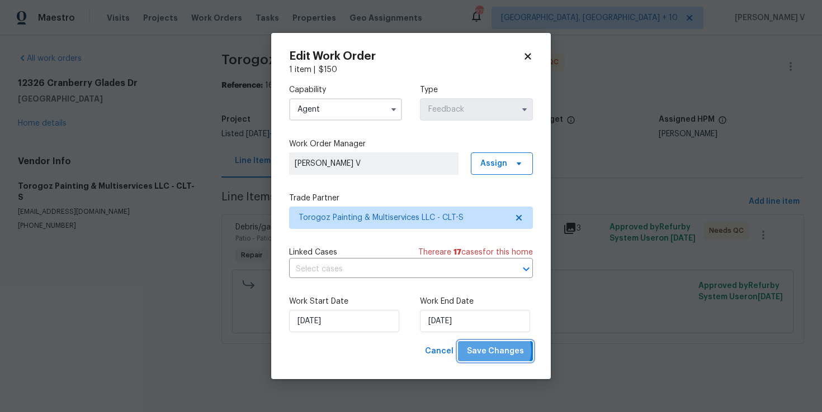
click at [497, 351] on span "Save Changes" at bounding box center [495, 352] width 57 height 14
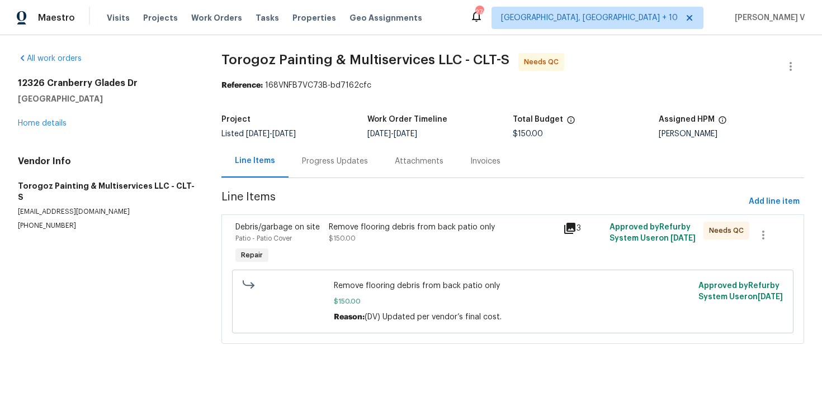
click at [309, 171] on div "Progress Updates" at bounding box center [334, 161] width 93 height 33
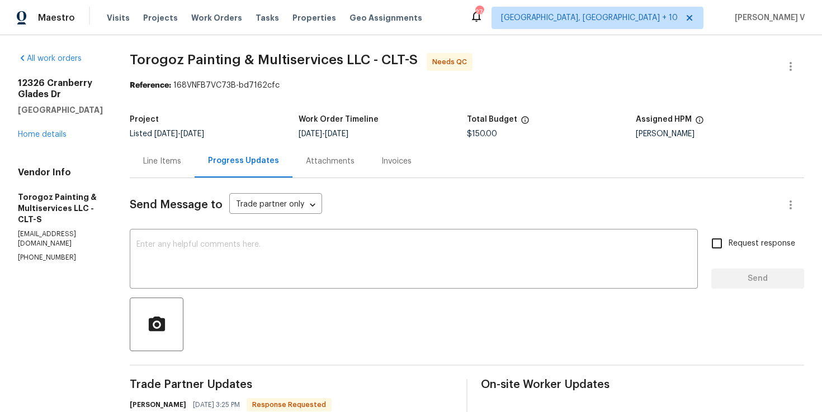
click at [194, 170] on div "Line Items" at bounding box center [162, 161] width 65 height 33
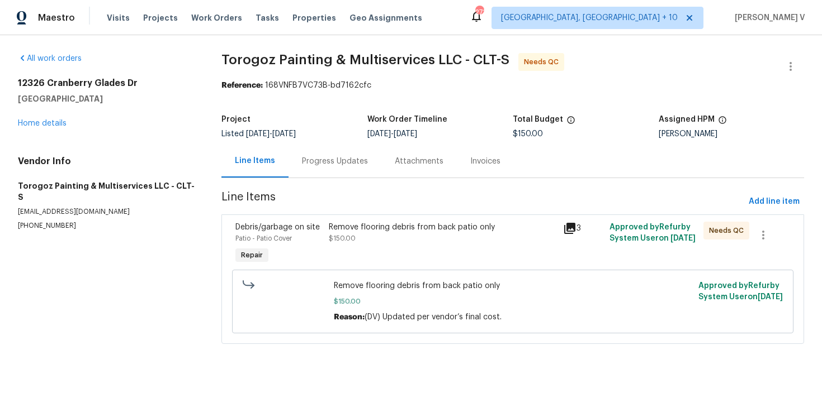
click at [336, 165] on div "Progress Updates" at bounding box center [335, 161] width 66 height 11
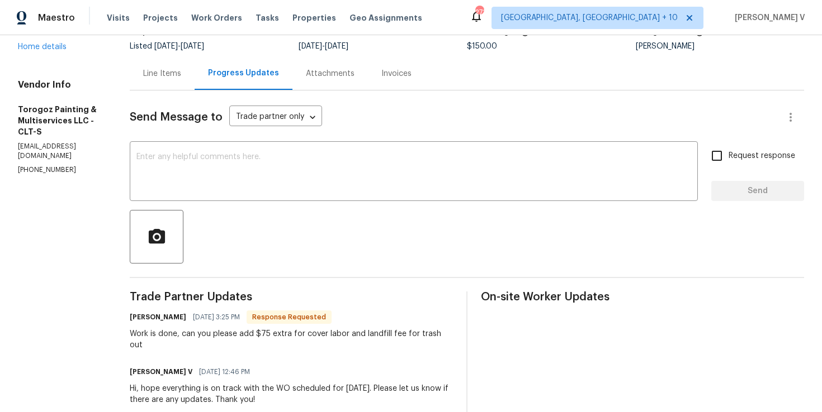
scroll to position [61, 0]
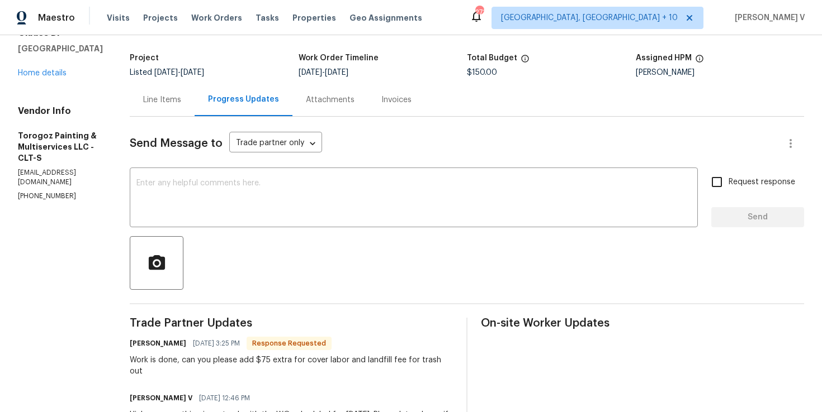
click at [181, 104] on div "Line Items" at bounding box center [162, 99] width 38 height 11
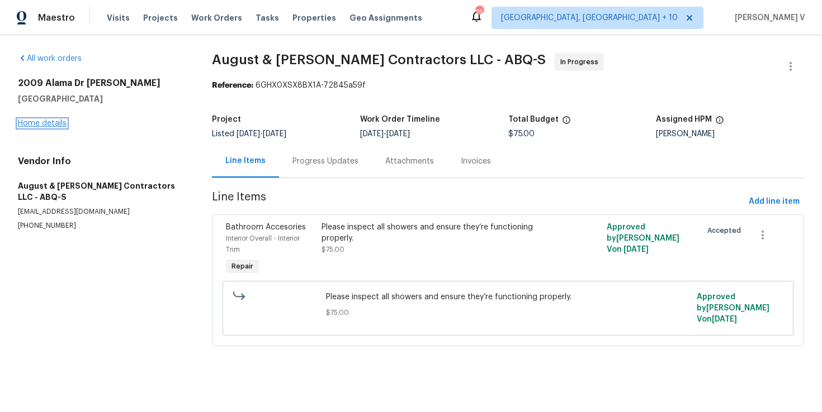
click at [54, 125] on link "Home details" at bounding box center [42, 124] width 49 height 8
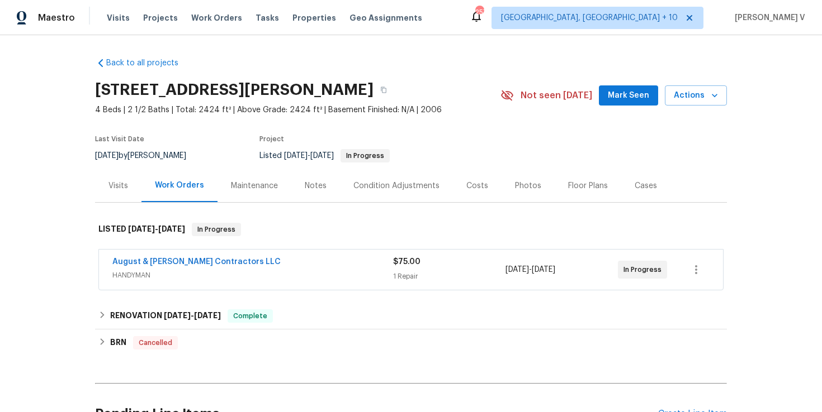
click at [211, 266] on span "August & [PERSON_NAME] Contractors LLC" at bounding box center [196, 262] width 168 height 11
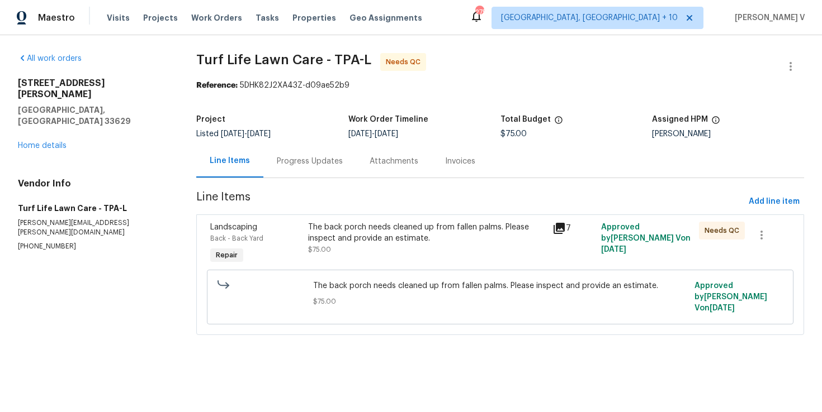
click at [337, 167] on div "Progress Updates" at bounding box center [309, 161] width 93 height 33
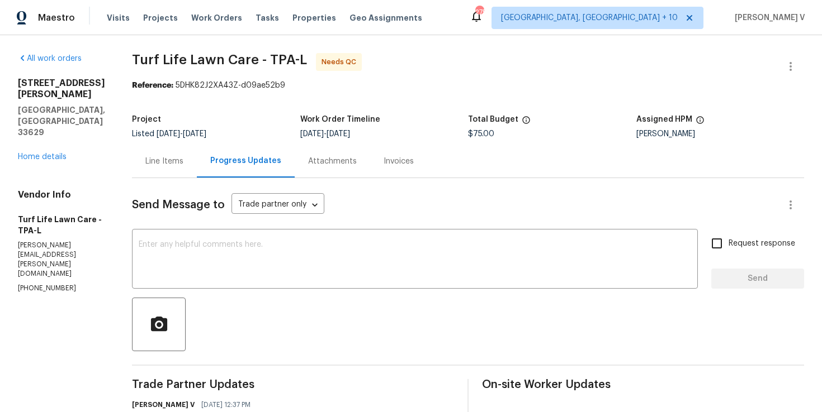
click at [178, 172] on div "Line Items" at bounding box center [164, 161] width 65 height 33
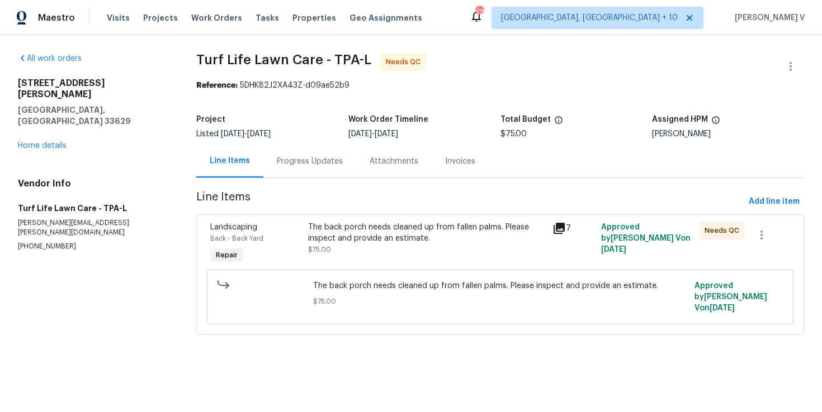
click at [286, 170] on div "Progress Updates" at bounding box center [309, 161] width 93 height 33
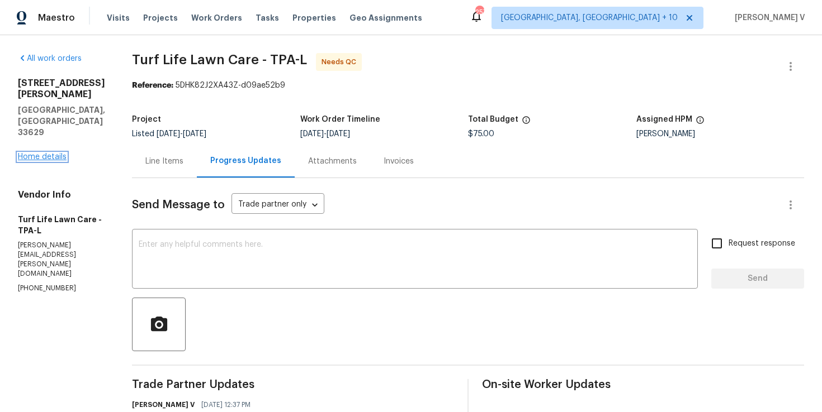
click at [60, 153] on link "Home details" at bounding box center [42, 157] width 49 height 8
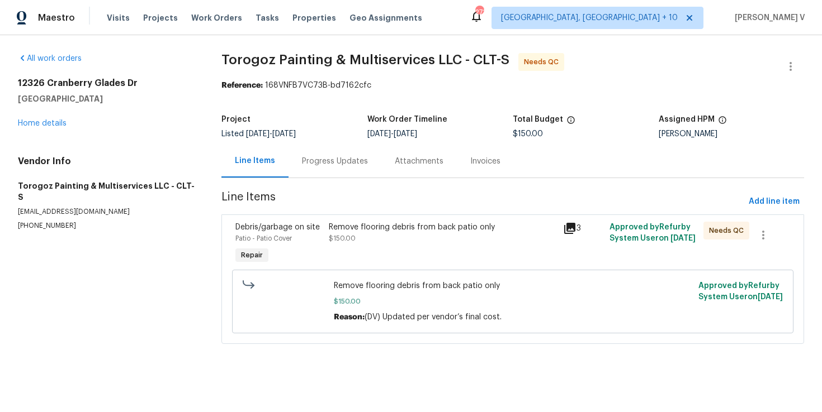
click at [373, 231] on div "Remove flooring debris from back patio only" at bounding box center [442, 227] width 227 height 11
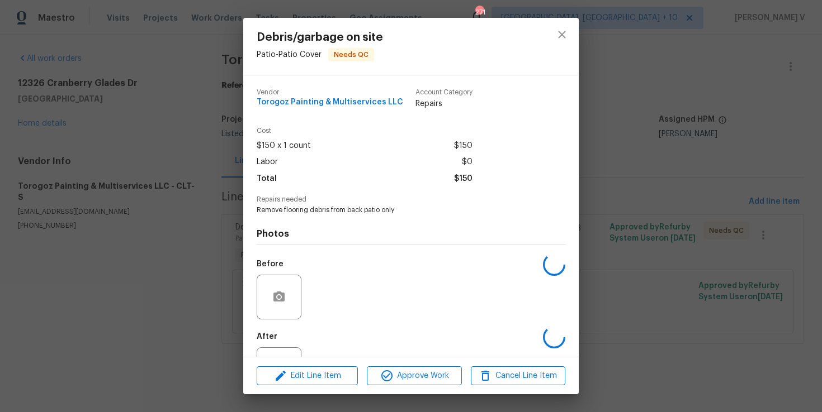
scroll to position [46, 0]
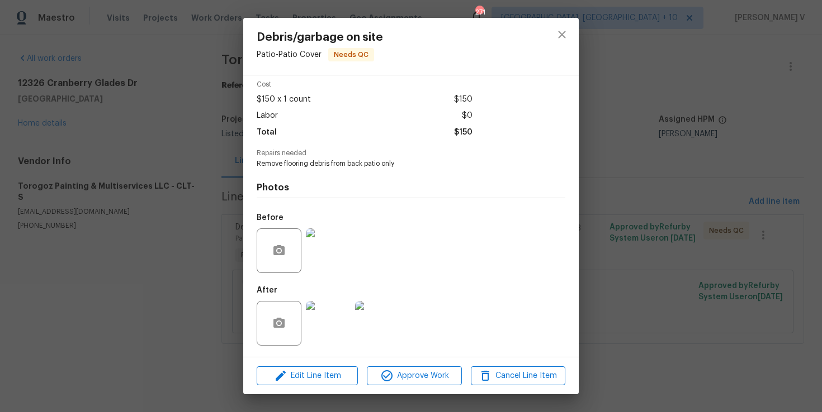
click at [158, 233] on div "Debris/garbage on site Patio - Patio Cover Needs QC Vendor Torogoz Painting & M…" at bounding box center [411, 206] width 822 height 412
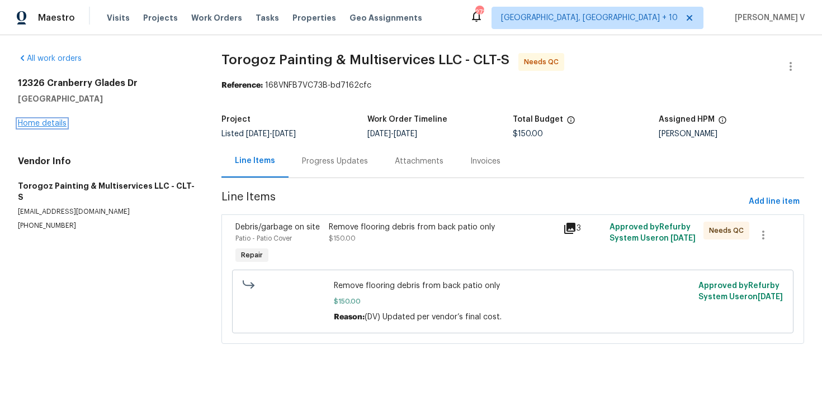
click at [33, 120] on link "Home details" at bounding box center [42, 124] width 49 height 8
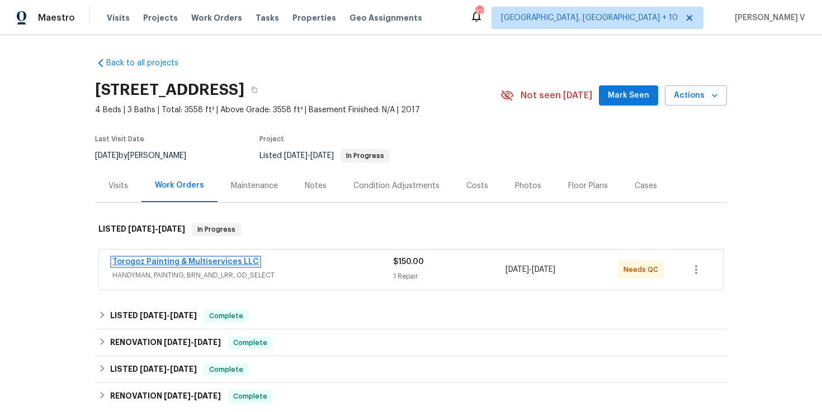
click at [139, 262] on link "Torogoz Painting & Multiservices LLC" at bounding box center [185, 262] width 146 height 8
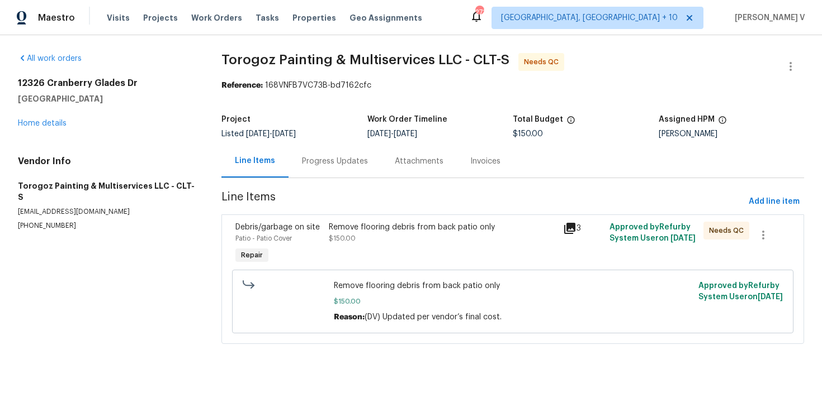
click at [331, 156] on div "Progress Updates" at bounding box center [335, 161] width 66 height 11
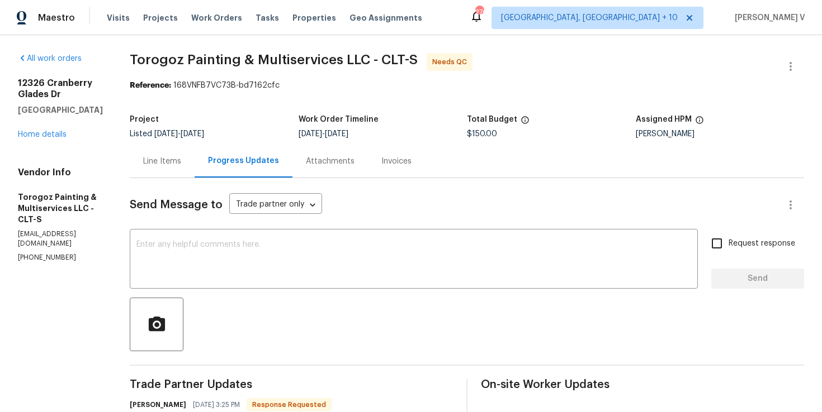
click at [173, 160] on div "Line Items" at bounding box center [162, 161] width 38 height 11
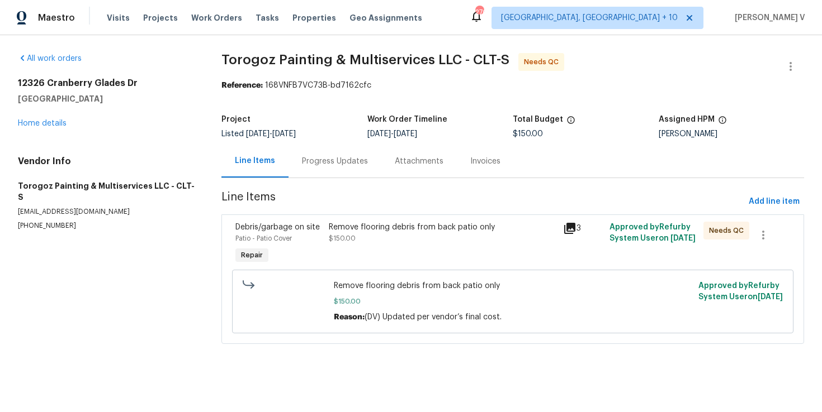
click at [434, 277] on div "Remove flooring debris from back patio only $150.00 Reason: (DV) Updated per ve…" at bounding box center [512, 302] width 561 height 64
click at [302, 149] on div "Progress Updates" at bounding box center [334, 161] width 93 height 33
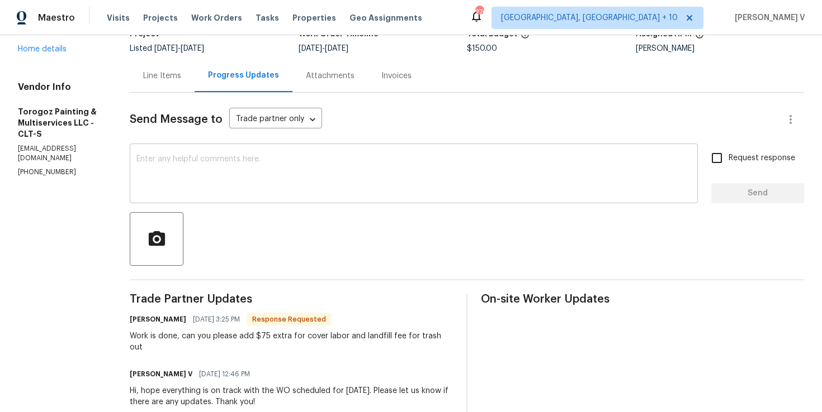
scroll to position [77, 0]
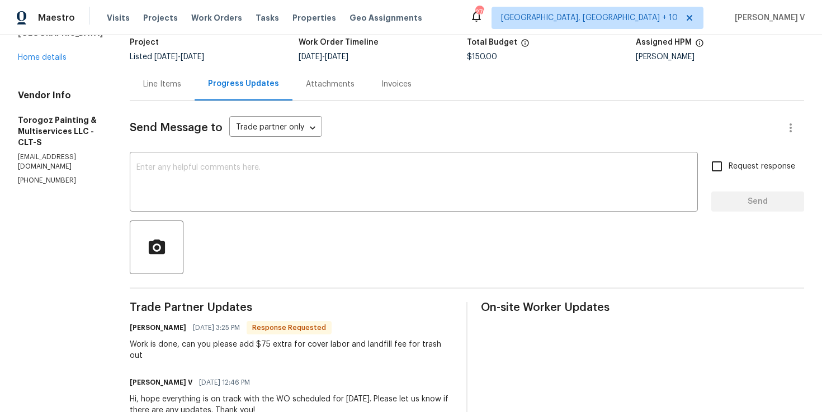
click at [178, 92] on div "Line Items" at bounding box center [162, 84] width 65 height 33
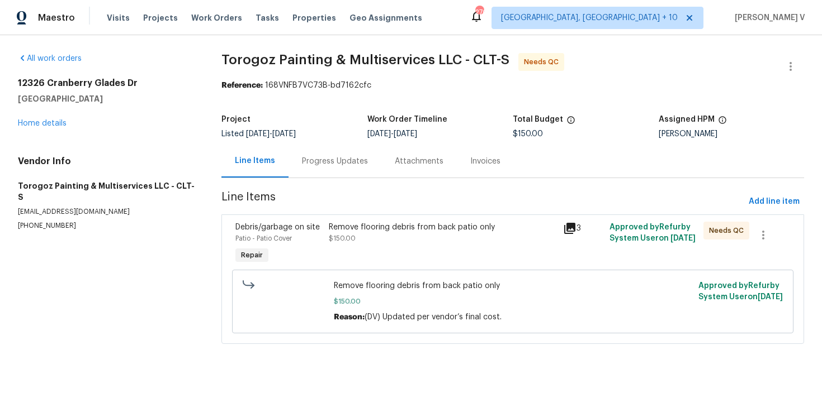
click at [342, 238] on span "$150.00" at bounding box center [342, 238] width 27 height 7
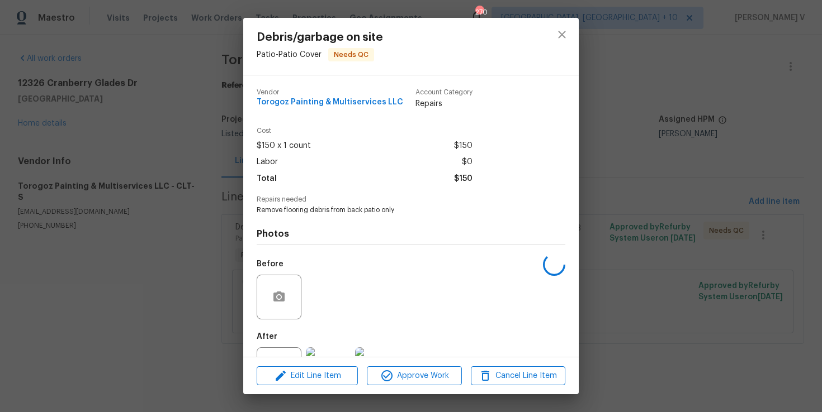
scroll to position [46, 0]
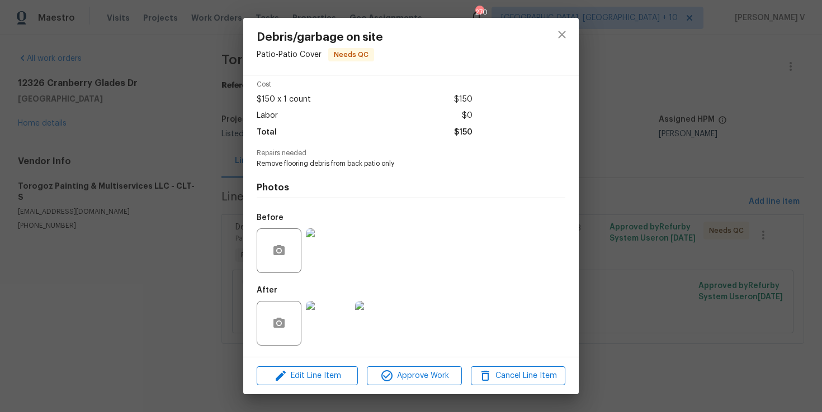
click at [202, 298] on div "Debris/garbage on site Patio - Patio Cover Needs QC Vendor Torogoz Painting & M…" at bounding box center [411, 206] width 822 height 412
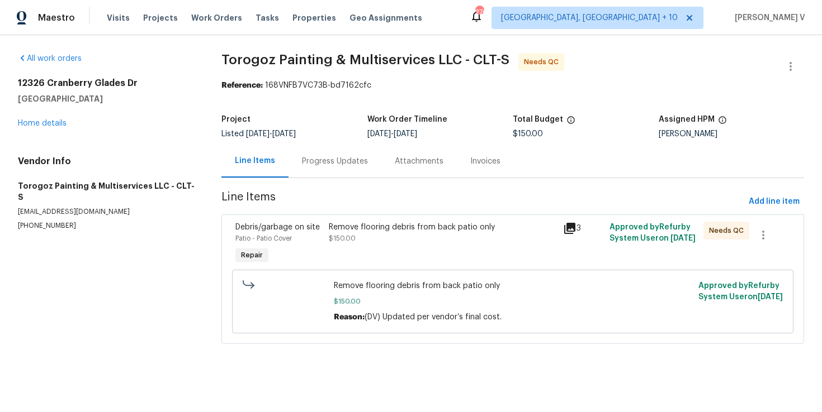
click at [388, 246] on div "Remove flooring debris from back patio only $150.00" at bounding box center [442, 244] width 234 height 51
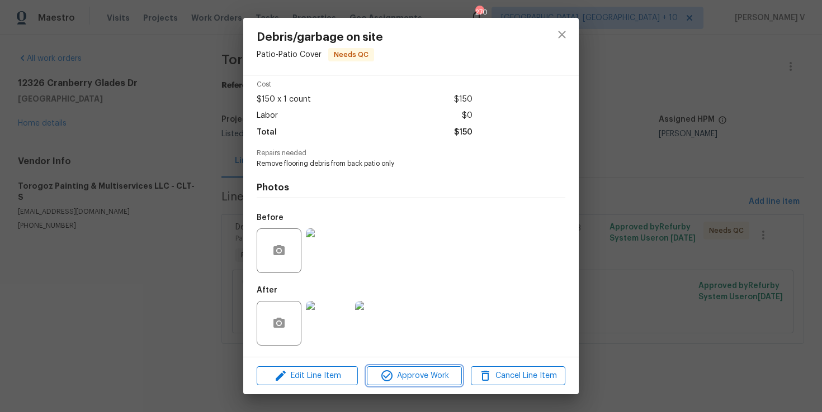
click at [408, 378] on span "Approve Work" at bounding box center [414, 376] width 88 height 14
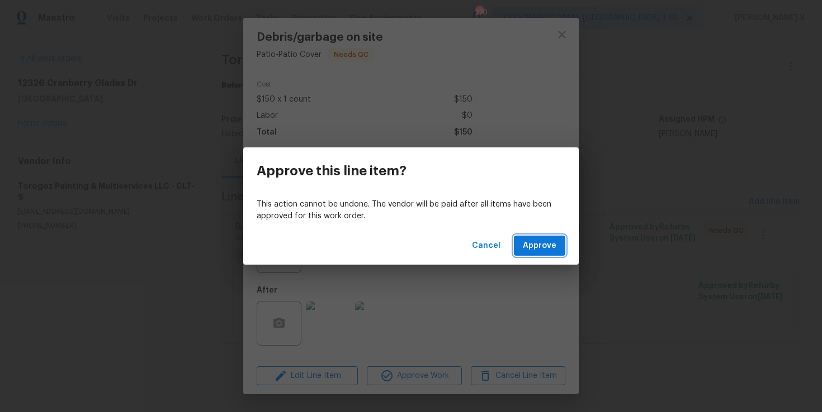
click at [550, 236] on button "Approve" at bounding box center [539, 246] width 51 height 21
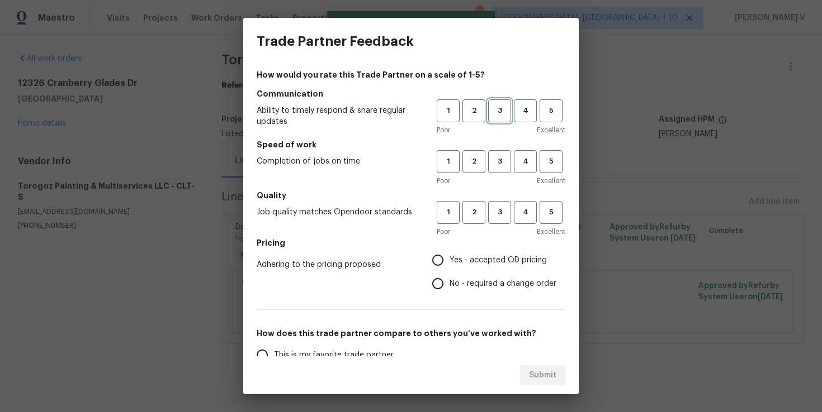
click at [502, 110] on span "3" at bounding box center [499, 111] width 21 height 13
click at [503, 159] on span "3" at bounding box center [499, 161] width 21 height 13
click at [490, 220] on button "3" at bounding box center [499, 212] width 23 height 23
click at [451, 276] on label "No - required a change order" at bounding box center [491, 283] width 130 height 23
click at [449, 276] on input "No - required a change order" at bounding box center [437, 283] width 23 height 23
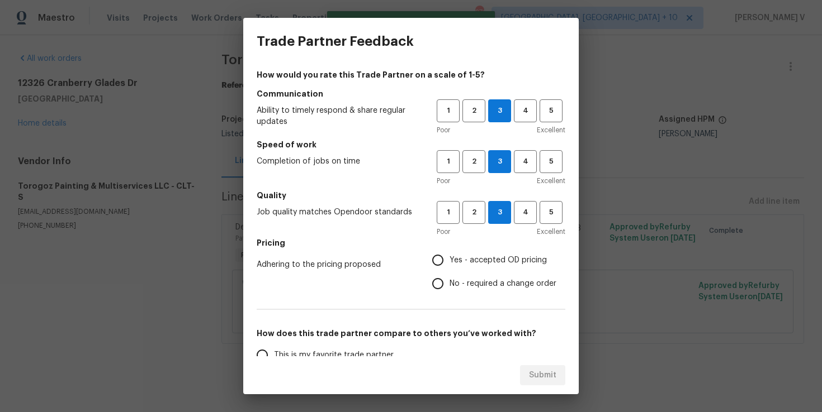
radio input "true"
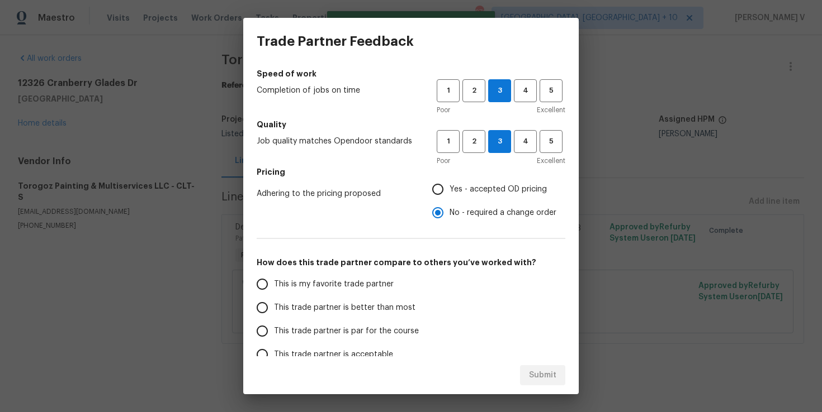
click at [373, 296] on label "This trade partner is better than most" at bounding box center [338, 307] width 177 height 23
click at [274, 296] on input "This trade partner is better than most" at bounding box center [261, 307] width 23 height 23
click at [370, 310] on span "This trade partner is better than most" at bounding box center [344, 308] width 141 height 12
click at [274, 310] on input "This trade partner is better than most" at bounding box center [261, 307] width 23 height 23
radio input "true"
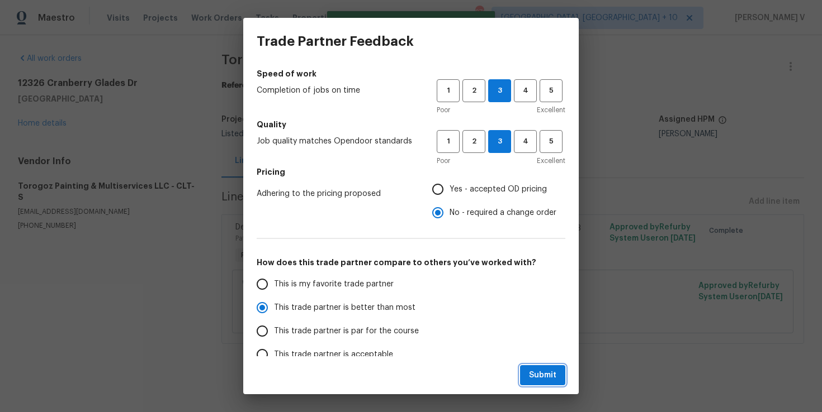
click at [537, 371] on span "Submit" at bounding box center [542, 376] width 27 height 14
radio input "false"
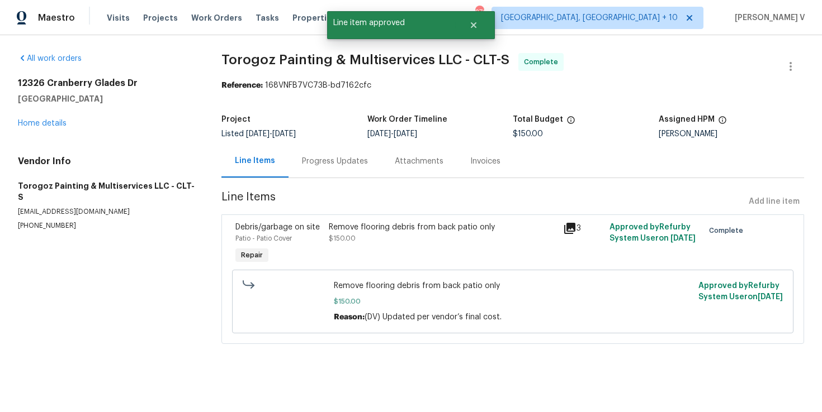
click at [309, 184] on section "Torogoz Painting & Multiservices LLC - CLT-S Complete Reference: 168VNFB7VC73B-…" at bounding box center [512, 205] width 582 height 305
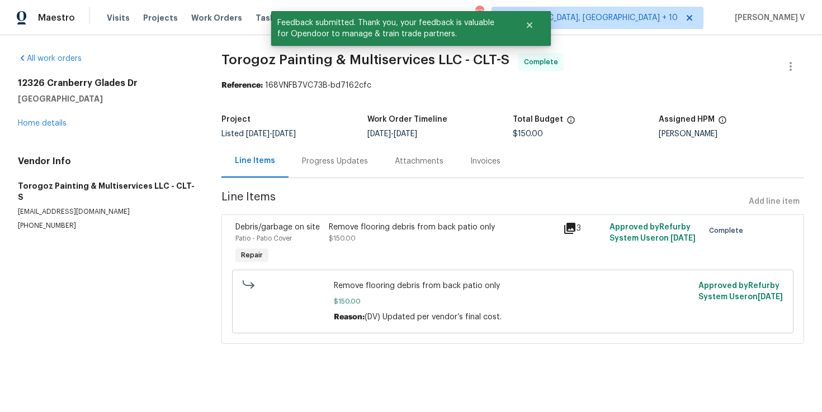
click at [330, 165] on div "Progress Updates" at bounding box center [335, 161] width 66 height 11
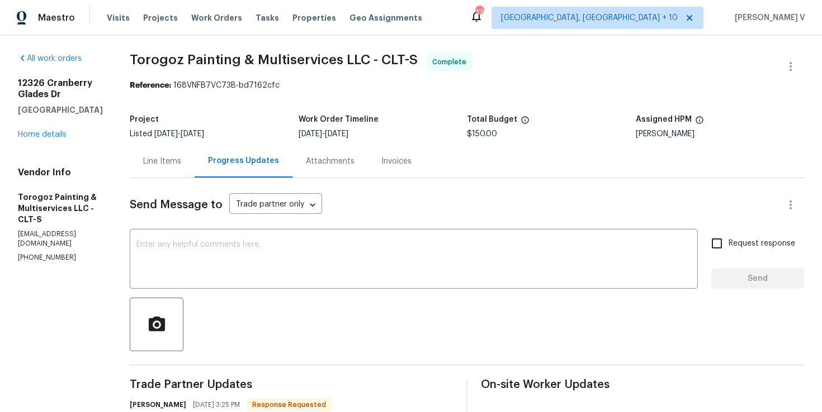
click at [262, 244] on textarea at bounding box center [413, 260] width 554 height 39
paste textarea "Hey, we have updated the cost to $ and the work order has been approved. Thanks…"
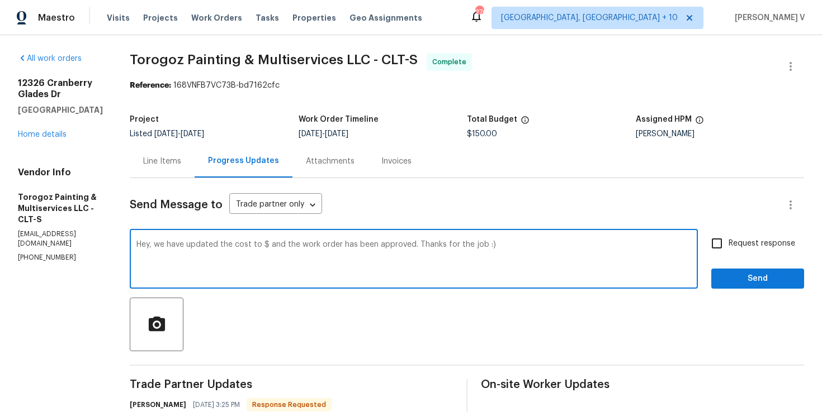
click at [292, 245] on textarea "Hey, we have updated the cost to $ and the work order has been approved. Thanks…" at bounding box center [413, 260] width 554 height 39
type textarea "Hey, we have updated the cost to $150 and the work order has been approved. Tha…"
click at [754, 279] on span "Send" at bounding box center [757, 279] width 75 height 14
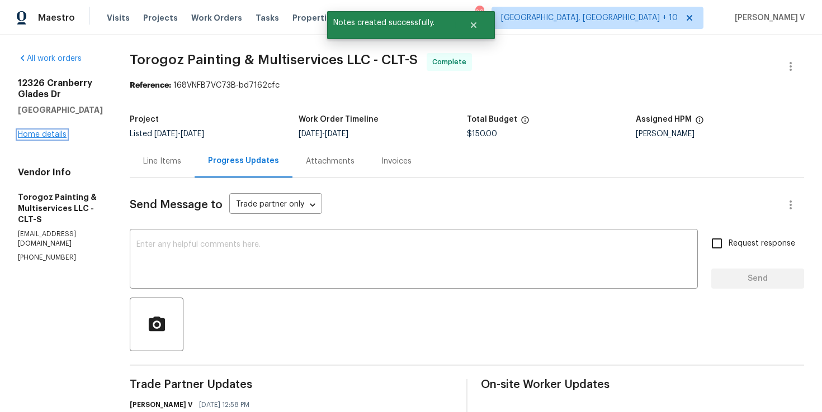
click at [54, 135] on link "Home details" at bounding box center [42, 135] width 49 height 8
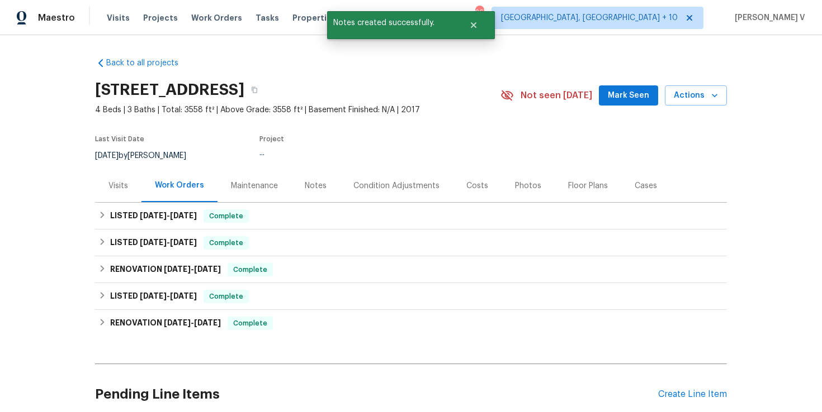
scroll to position [2, 0]
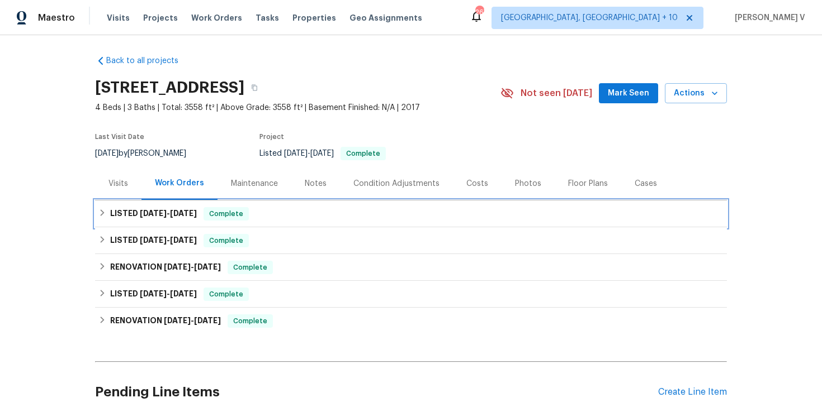
click at [181, 211] on span "8/11/25" at bounding box center [183, 214] width 27 height 8
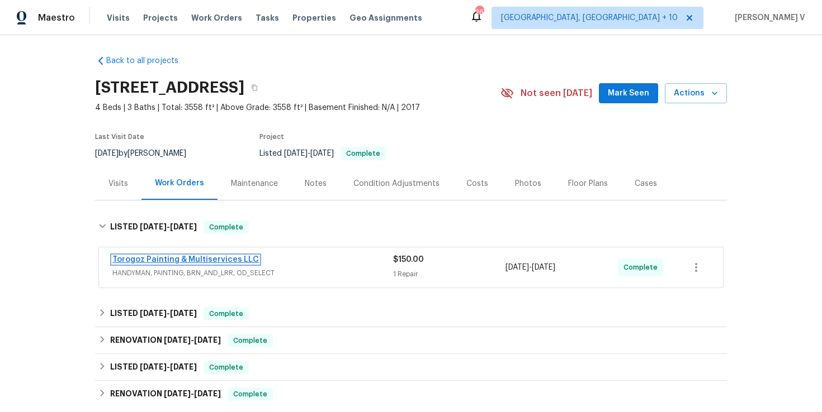
click at [169, 260] on link "Torogoz Painting & Multiservices LLC" at bounding box center [185, 260] width 146 height 8
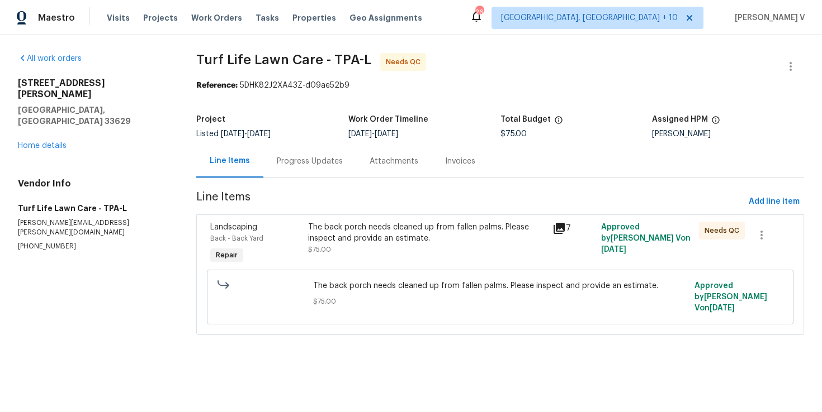
click at [302, 174] on div "Progress Updates" at bounding box center [309, 161] width 93 height 33
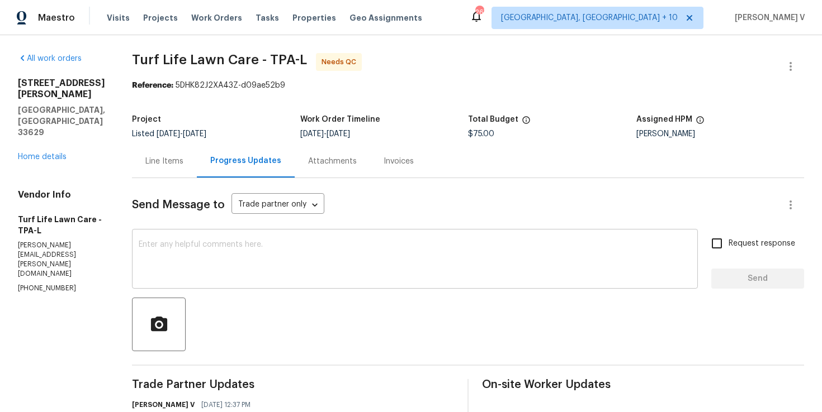
click at [241, 235] on div "x ​" at bounding box center [415, 260] width 566 height 57
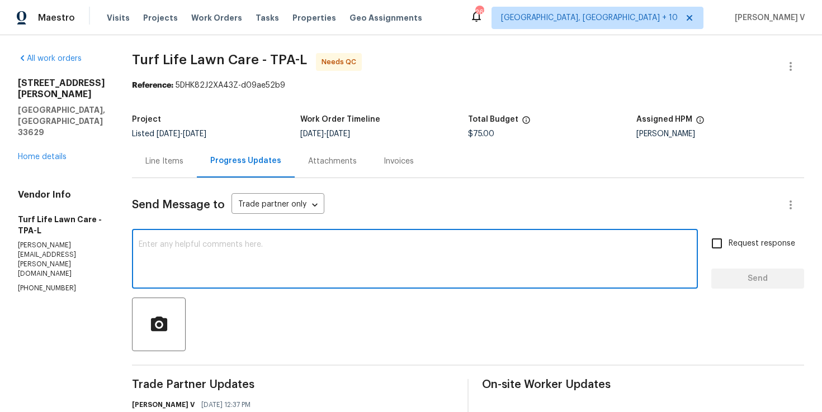
click at [335, 241] on textarea at bounding box center [415, 260] width 552 height 39
click at [170, 246] on textarea "Per your txt confirmation," at bounding box center [415, 260] width 552 height 39
click at [222, 247] on textarea "Per your text confirmation," at bounding box center [415, 260] width 552 height 39
click at [246, 245] on textarea "Per your text confirmation," at bounding box center [415, 260] width 552 height 39
click at [218, 245] on textarea "Per your text confirmation," at bounding box center [415, 260] width 552 height 39
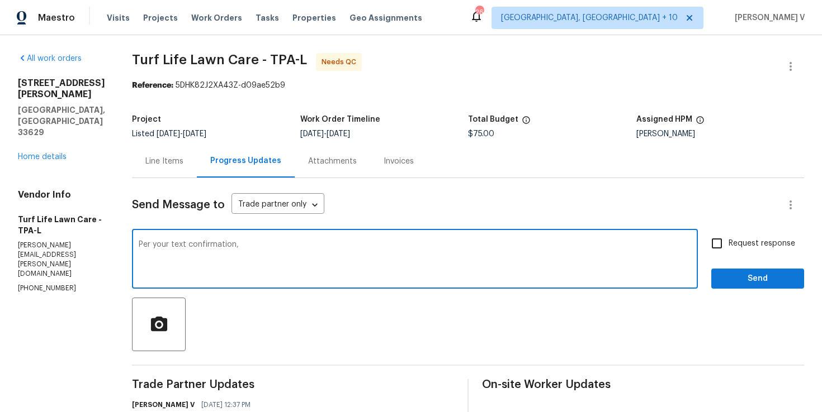
click at [235, 246] on textarea "Per your text confirmation," at bounding box center [415, 260] width 552 height 39
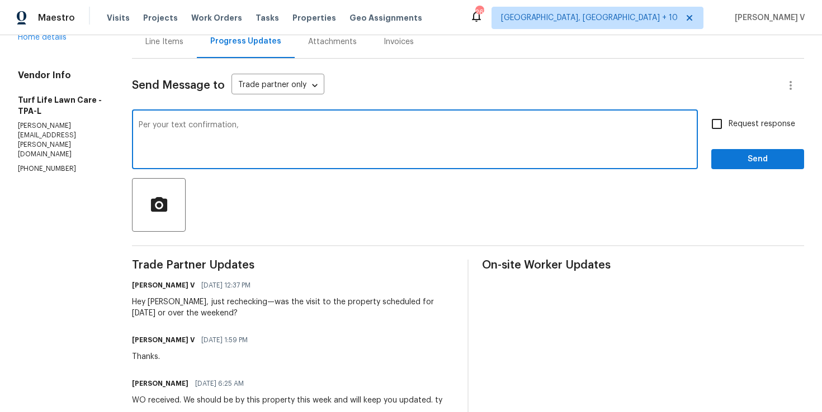
scroll to position [131, 0]
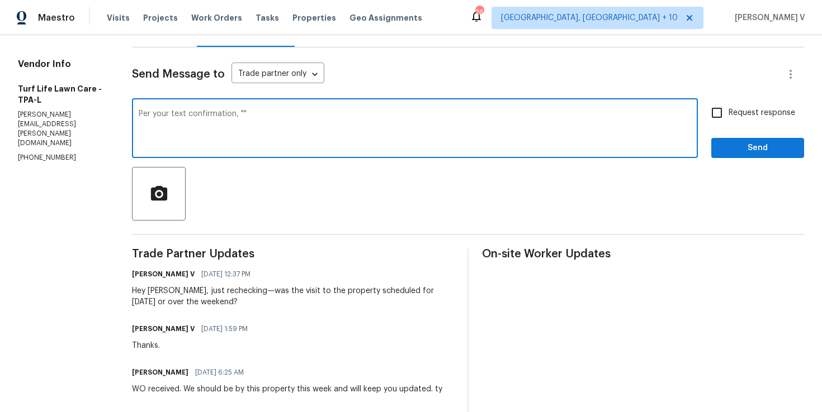
paste textarea "This is completed and waiting for QC"
type textarea "Per your text confirmation, "This is completed and waiting for QC""
click at [749, 155] on button "Send" at bounding box center [757, 148] width 93 height 21
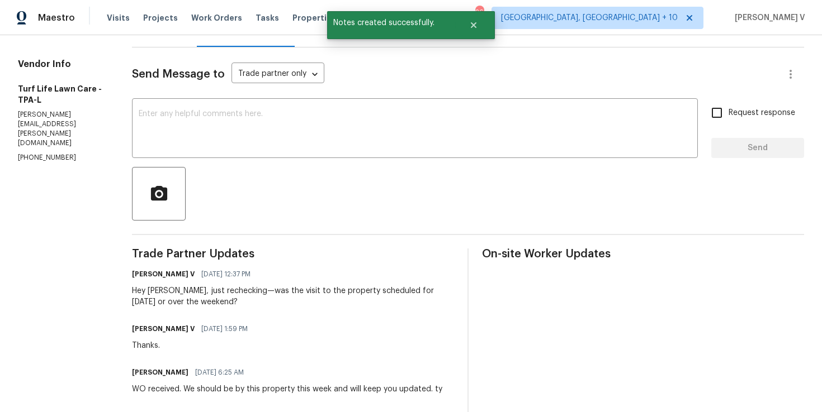
scroll to position [0, 0]
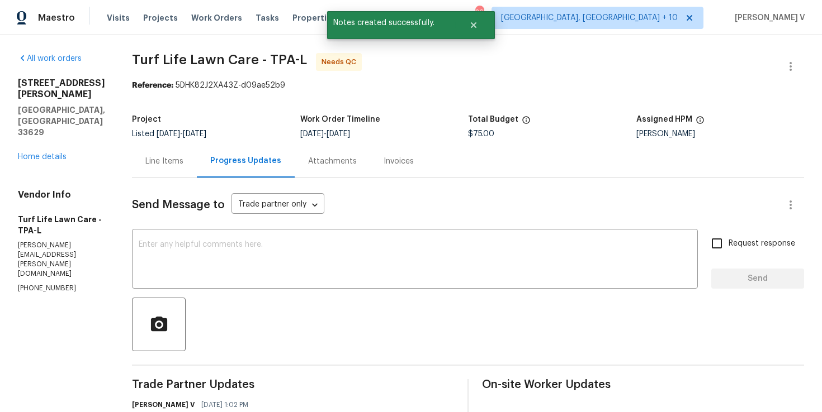
click at [169, 154] on div "Line Items" at bounding box center [164, 161] width 65 height 33
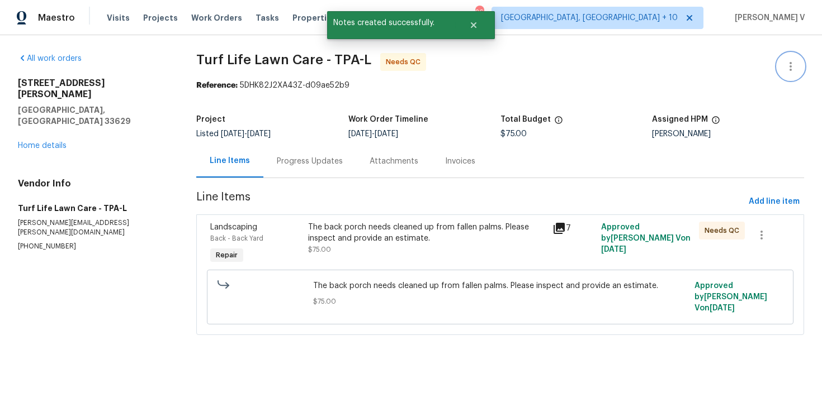
click at [787, 63] on icon "button" at bounding box center [790, 66] width 13 height 13
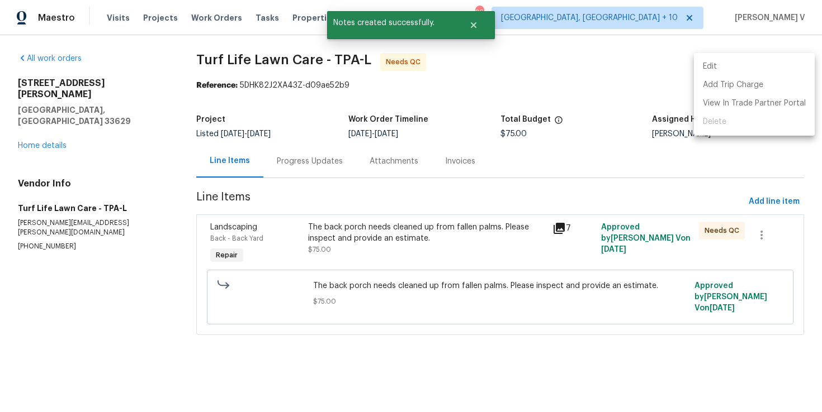
click at [787, 63] on li "Edit" at bounding box center [754, 67] width 121 height 18
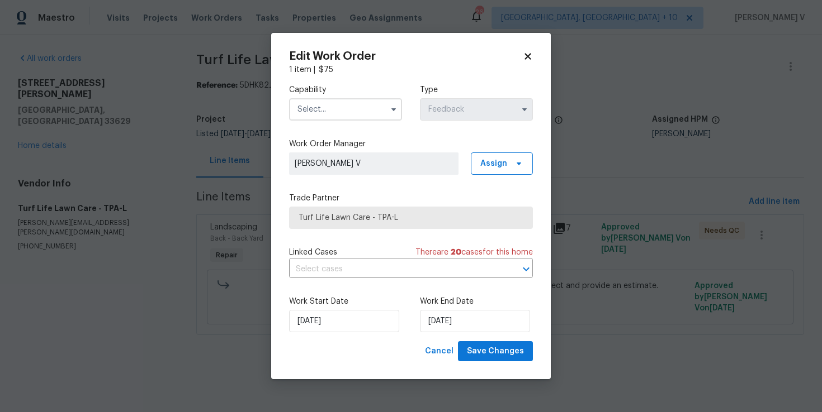
click at [324, 115] on input "text" at bounding box center [345, 109] width 113 height 22
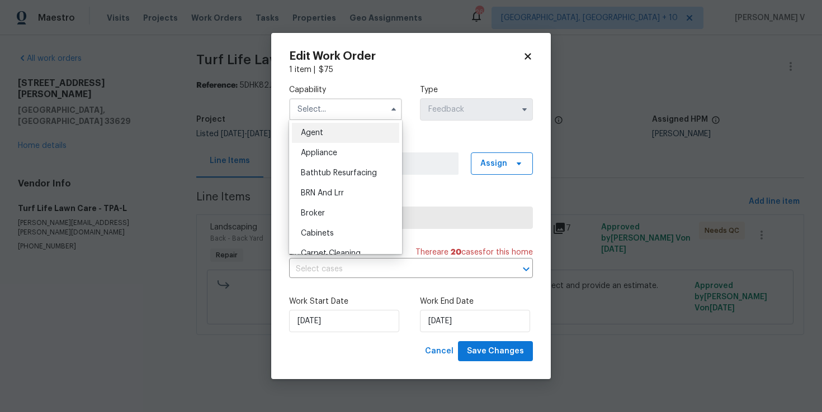
click at [315, 135] on span "Agent" at bounding box center [312, 133] width 22 height 8
type input "Agent"
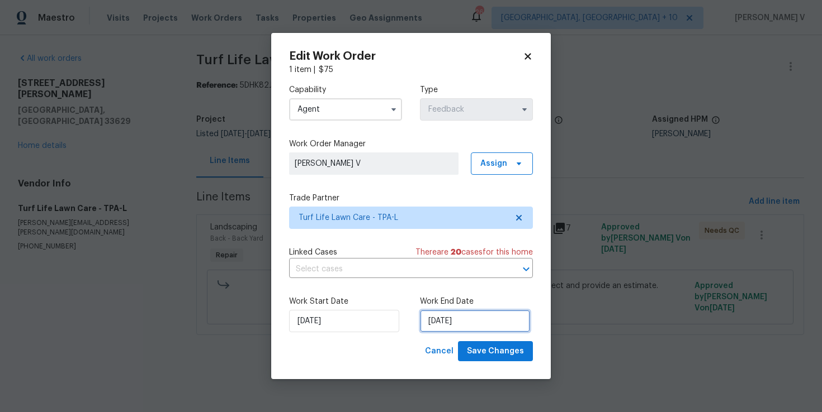
click at [458, 330] on input "08/08/2025" at bounding box center [475, 321] width 110 height 22
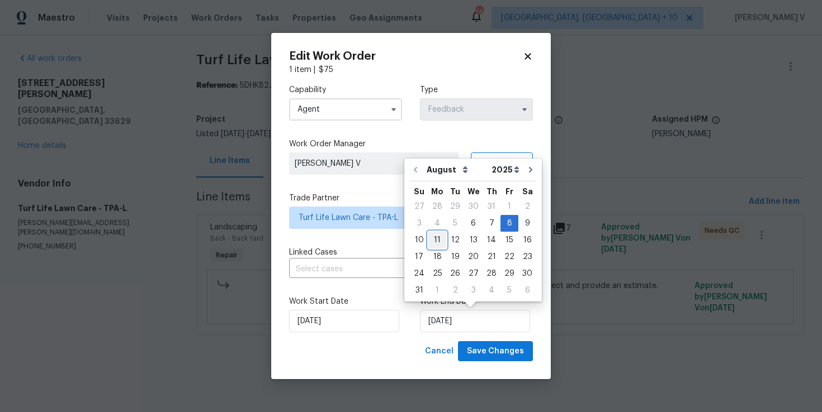
click at [435, 241] on div "11" at bounding box center [437, 241] width 18 height 16
type input "11/08/2025"
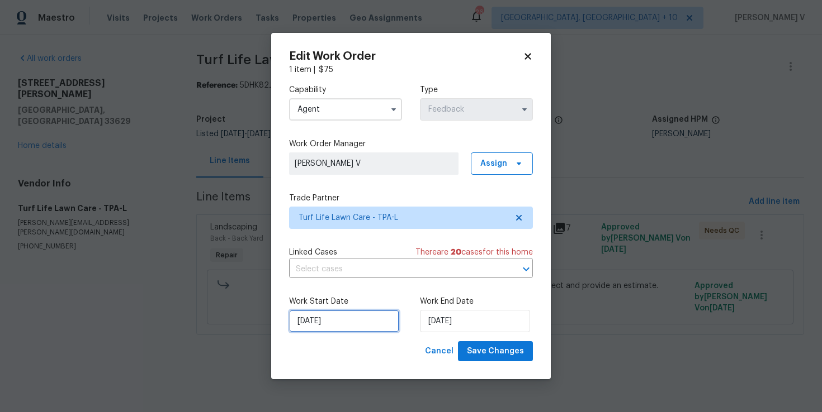
click at [329, 322] on input "06/08/2025" at bounding box center [344, 321] width 110 height 22
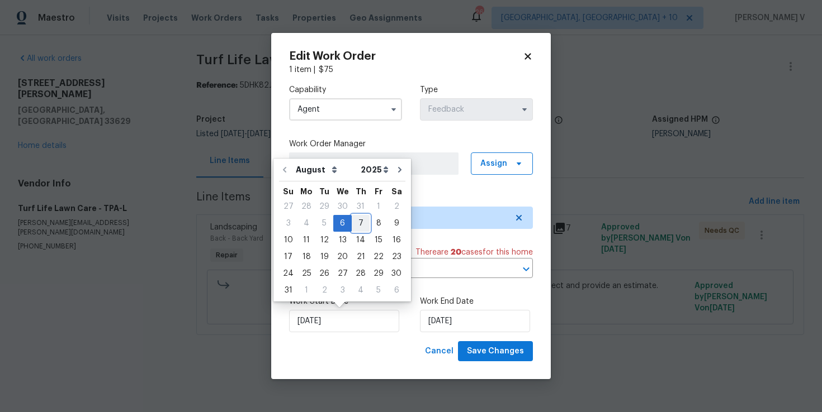
click at [354, 220] on div "7" at bounding box center [361, 224] width 18 height 16
type input "07/08/2025"
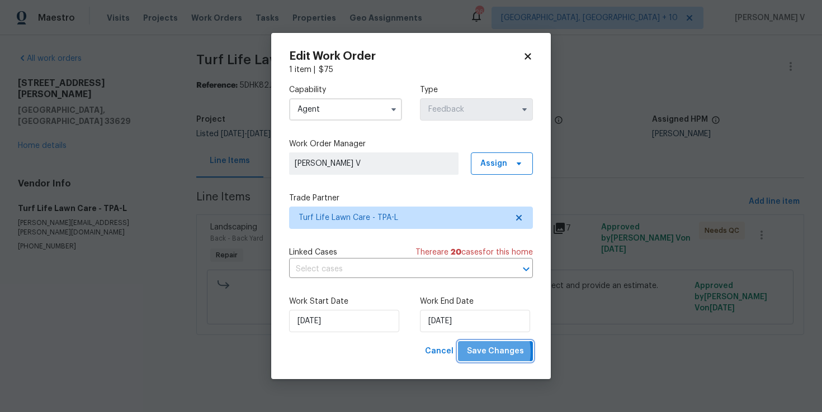
click at [478, 352] on span "Save Changes" at bounding box center [495, 352] width 57 height 14
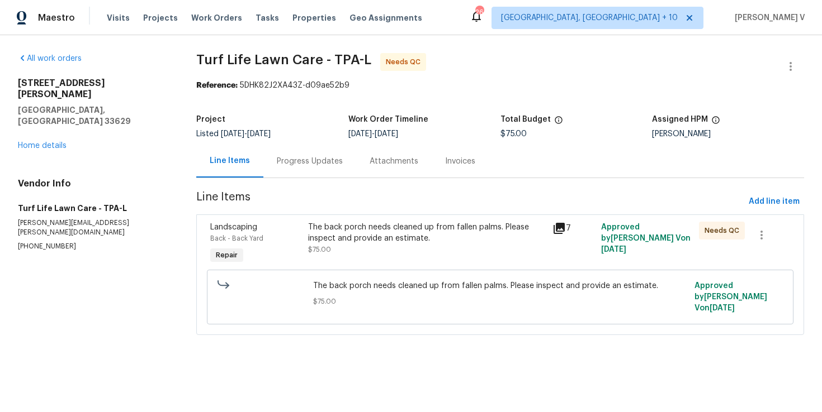
click at [299, 156] on div "Progress Updates" at bounding box center [310, 161] width 66 height 11
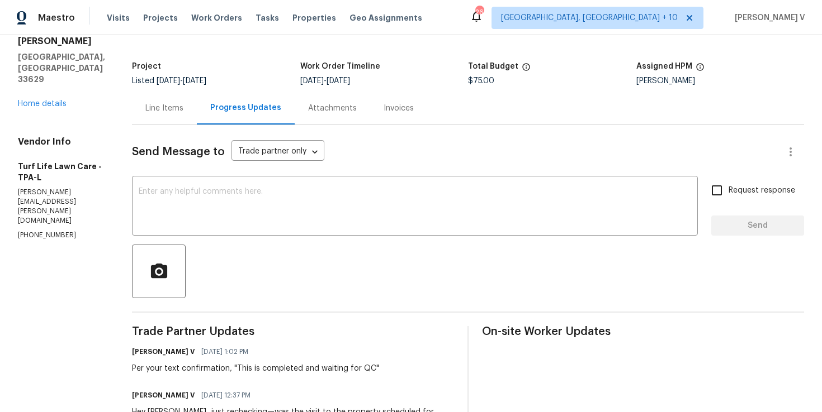
scroll to position [41, 0]
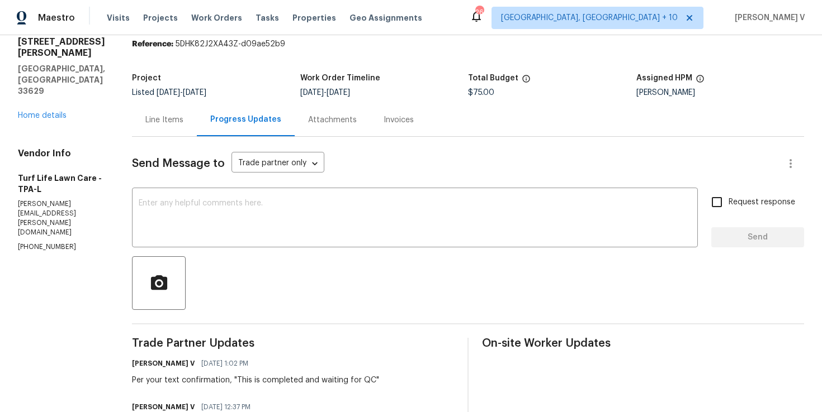
click at [158, 119] on div "Line Items" at bounding box center [164, 120] width 38 height 11
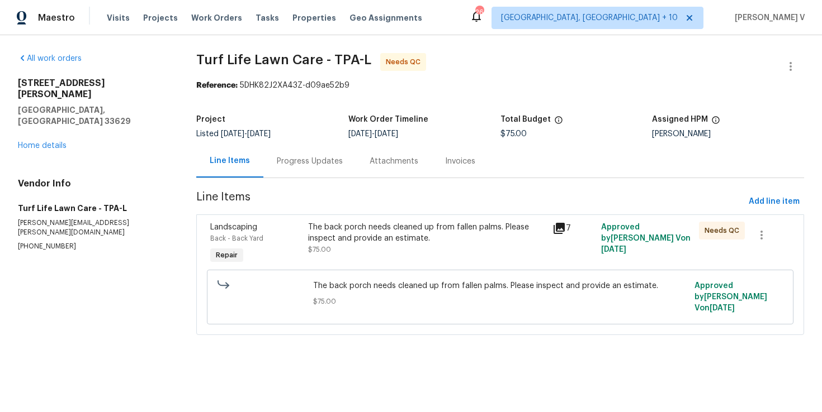
click at [470, 226] on div "The back porch needs cleaned up from fallen palms. Please inspect and provide a…" at bounding box center [427, 233] width 238 height 22
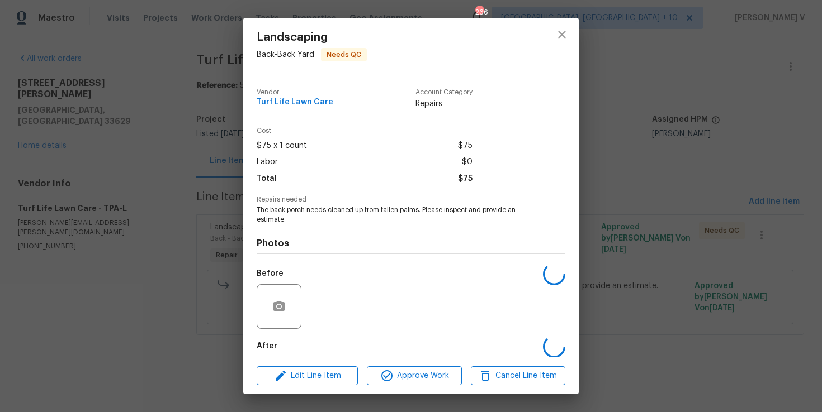
scroll to position [56, 0]
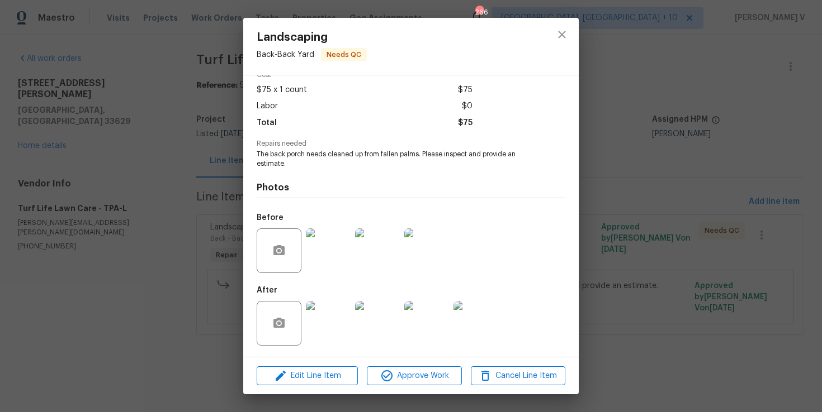
click at [355, 315] on img at bounding box center [377, 323] width 45 height 45
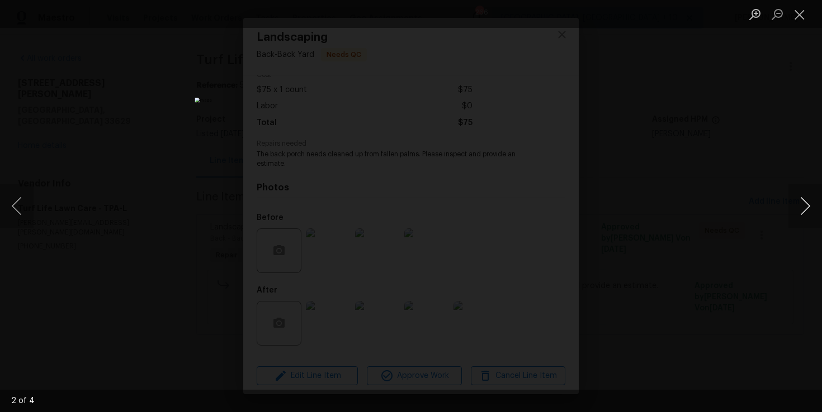
click at [813, 202] on button "Next image" at bounding box center [805, 206] width 34 height 45
click at [791, 97] on div "Lightbox" at bounding box center [411, 206] width 822 height 412
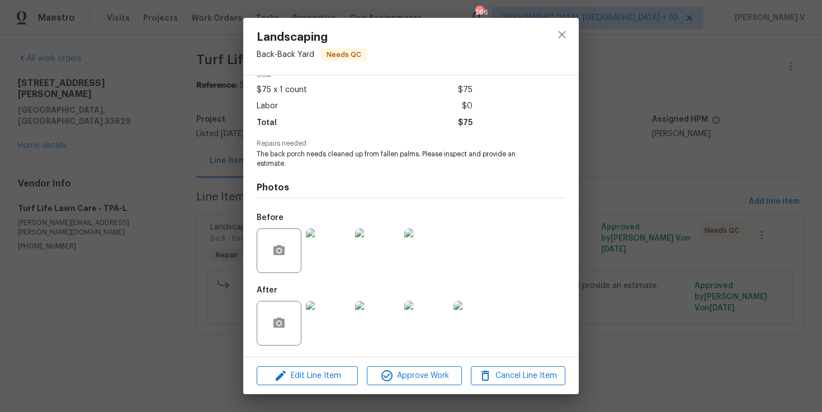
click at [413, 236] on img at bounding box center [426, 251] width 45 height 45
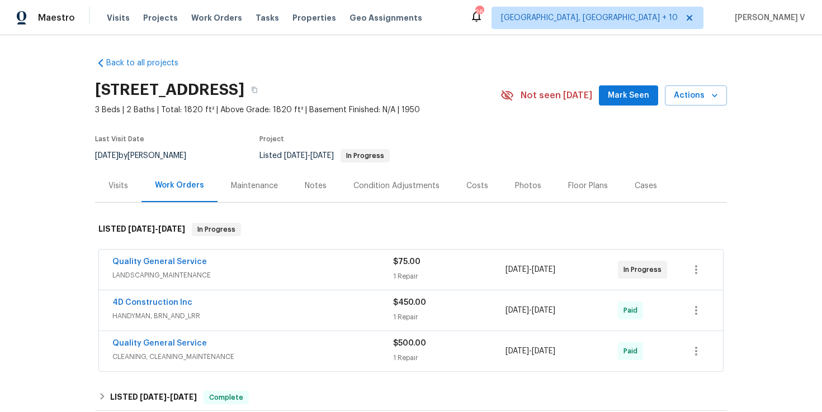
scroll to position [205, 0]
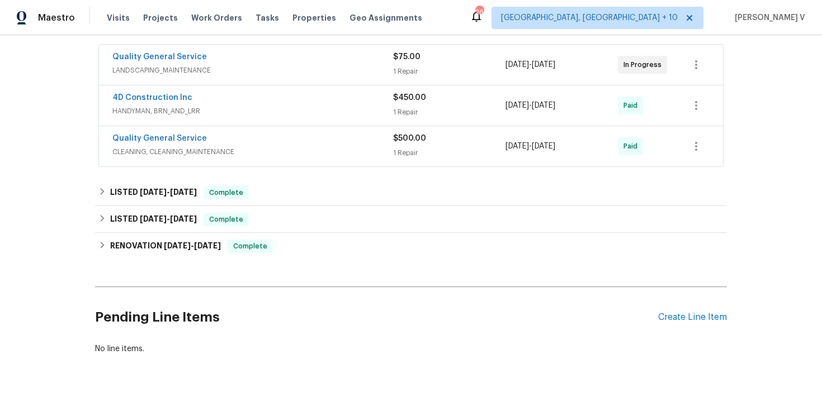
click at [307, 76] on span "LANDSCAPING_MAINTENANCE" at bounding box center [252, 70] width 281 height 11
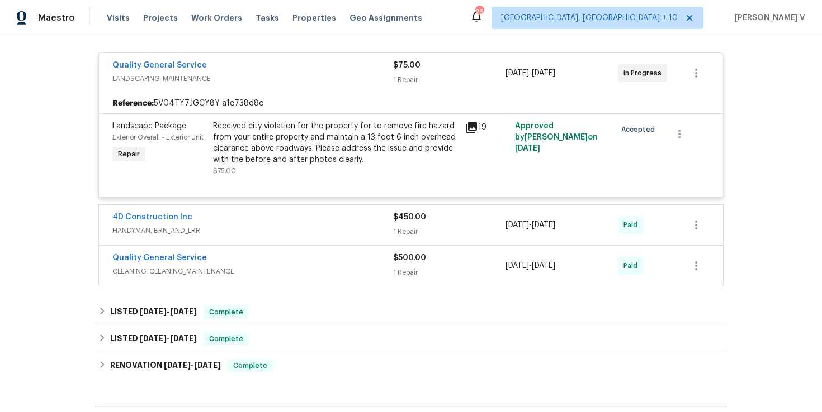
scroll to position [351, 0]
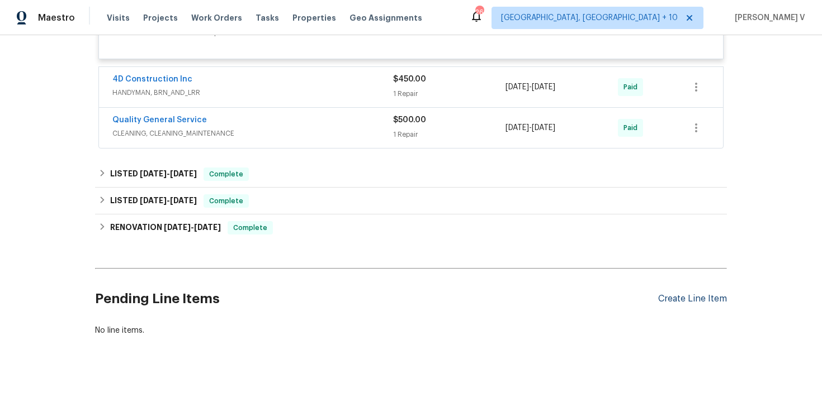
click at [680, 304] on div "Create Line Item" at bounding box center [692, 299] width 69 height 11
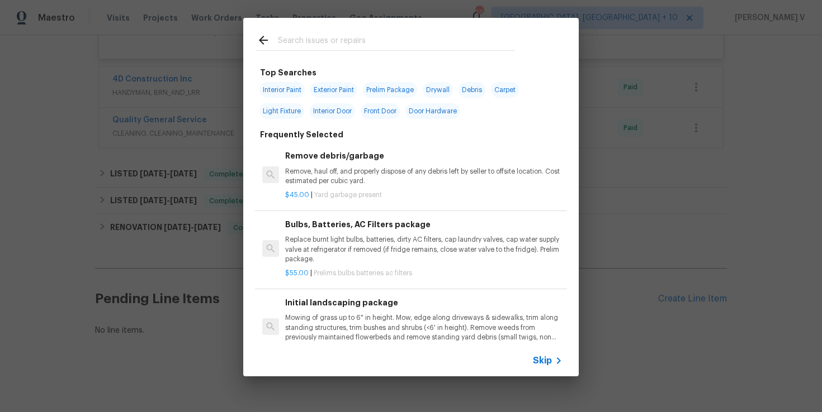
click at [544, 359] on span "Skip" at bounding box center [542, 360] width 19 height 11
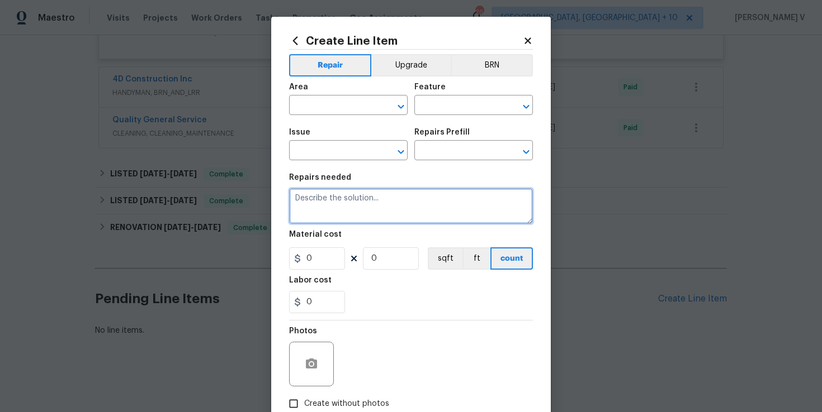
click at [377, 213] on textarea at bounding box center [411, 206] width 244 height 36
paste textarea "Clean pool and return to show ready condition."
click at [300, 198] on textarea "Clean pool and return to show ready condition." at bounding box center [411, 206] width 244 height 36
click at [295, 198] on textarea "Clean pool and return to show ready condition." at bounding box center [411, 206] width 244 height 36
paste textarea "Green pool"
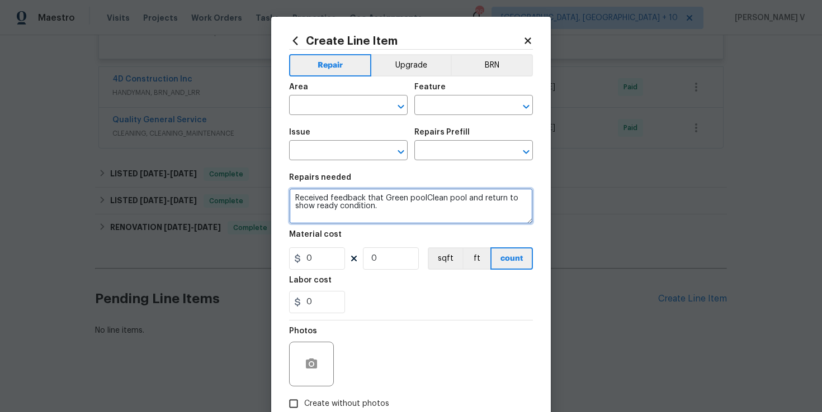
click at [490, 208] on textarea "Received feedback that Green poolClean pool and return to show ready condition." at bounding box center [411, 206] width 244 height 36
type textarea "Received feedback that Green poolClean pool and return to show ready condition."
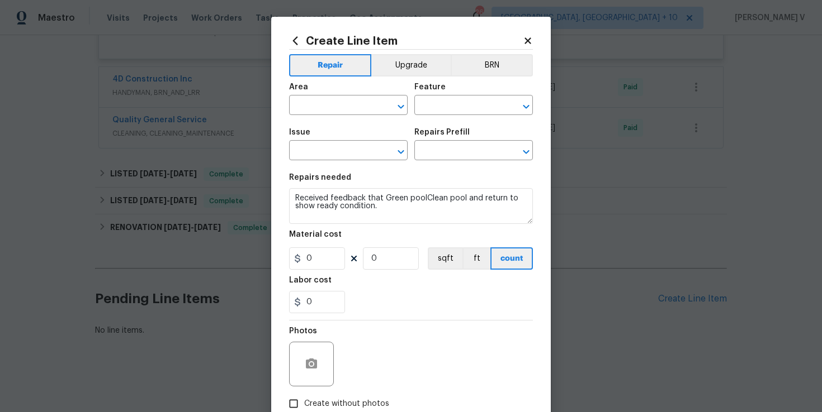
click at [310, 116] on span "Area ​" at bounding box center [348, 99] width 118 height 45
click at [316, 111] on input "text" at bounding box center [332, 106] width 87 height 17
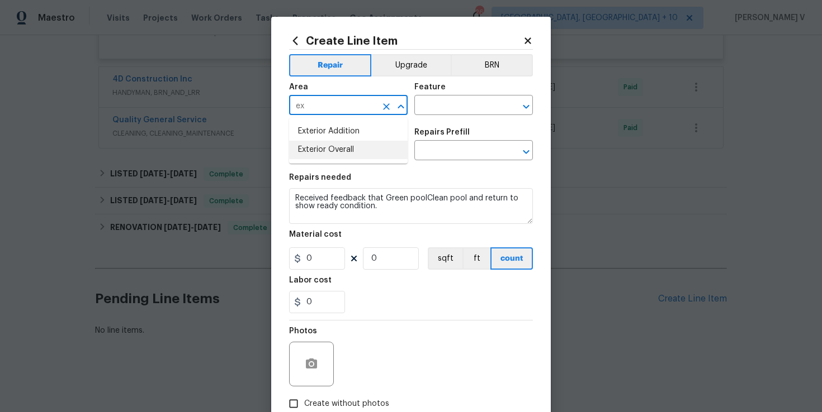
click at [330, 154] on li "Exterior Overall" at bounding box center [348, 150] width 118 height 18
type input "Exterior Overall"
click at [475, 98] on input "text" at bounding box center [457, 106] width 87 height 17
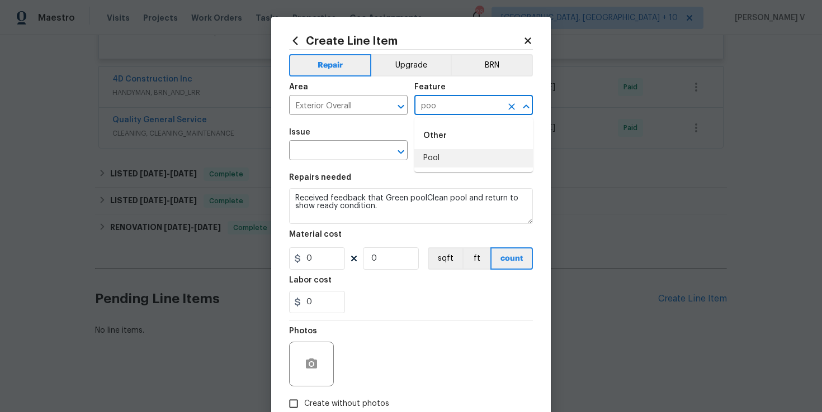
click at [462, 161] on li "Pool" at bounding box center [473, 158] width 118 height 18
type input "Pool"
click at [349, 150] on input "text" at bounding box center [332, 151] width 87 height 17
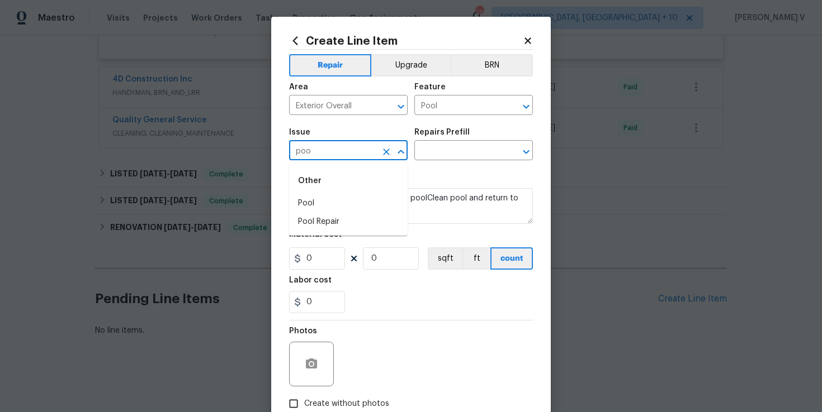
click at [353, 192] on div "Other" at bounding box center [348, 181] width 118 height 27
click at [343, 205] on li "Pool" at bounding box center [348, 203] width 118 height 18
type input "Pool"
click at [470, 159] on input "text" at bounding box center [457, 151] width 87 height 17
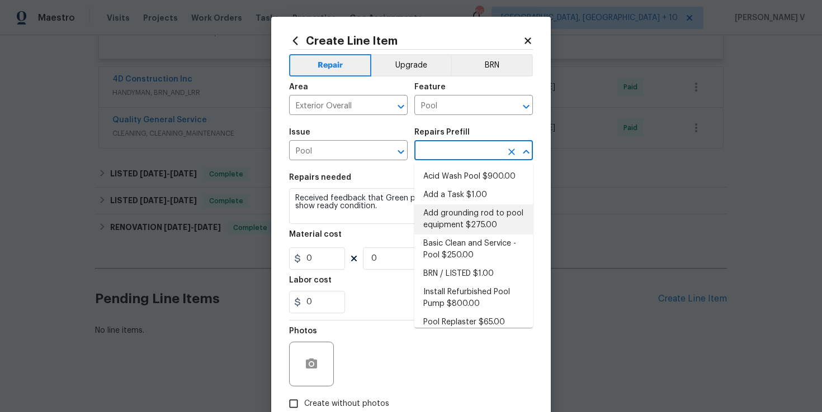
scroll to position [15, 0]
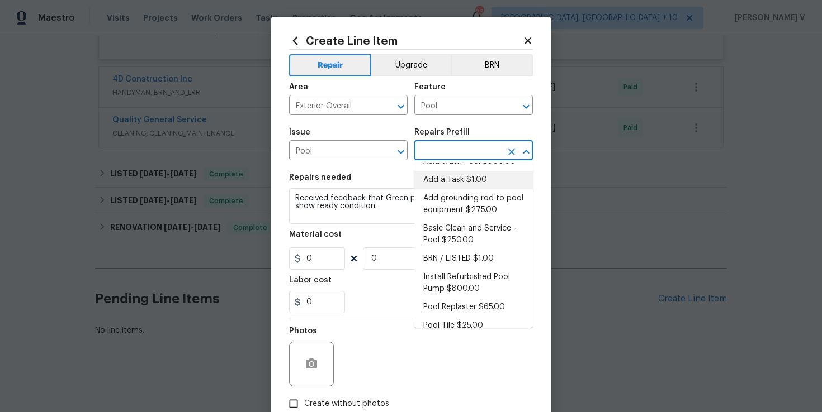
click at [455, 179] on li "Add a Task $1.00" at bounding box center [473, 180] width 118 height 18
type input "Add a Task $1.00"
type textarea "HPM to detail"
type input "1"
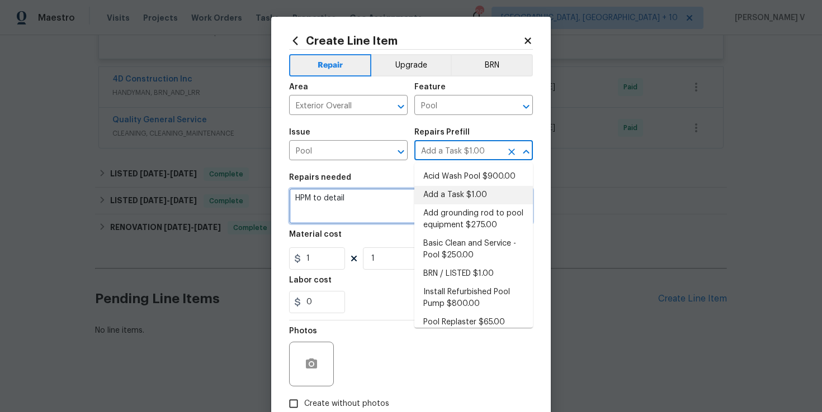
click at [345, 211] on textarea "HPM to detail" at bounding box center [411, 206] width 244 height 36
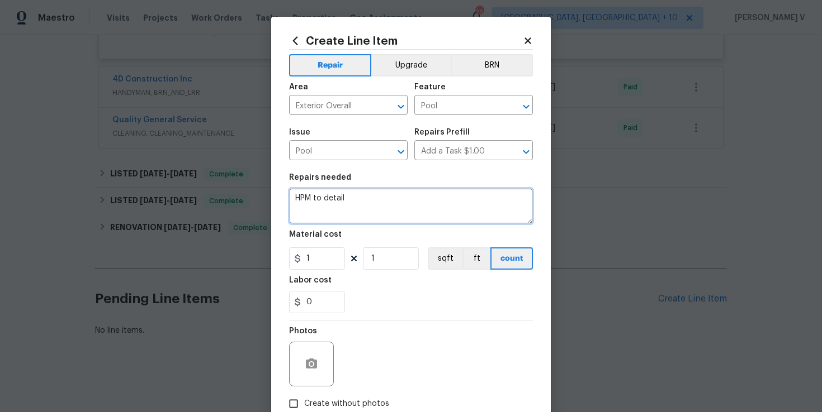
click at [345, 211] on textarea "HPM to detail" at bounding box center [411, 206] width 244 height 36
paste textarea "Received feedback: Green pool. Please clean the pool and restore it to show-rea…"
click at [345, 211] on textarea "HPM to Received feedback: Green pool. Please clean the pool and restore it to s…" at bounding box center [411, 206] width 244 height 36
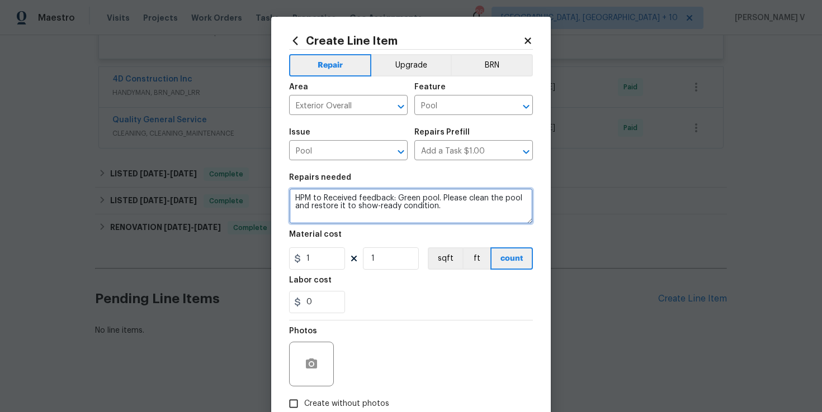
click at [345, 211] on textarea "HPM to Received feedback: Green pool. Please clean the pool and restore it to s…" at bounding box center [411, 206] width 244 height 36
paste textarea
type textarea "Received feedback: Green pool. Please clean the pool and restore it to show-rea…"
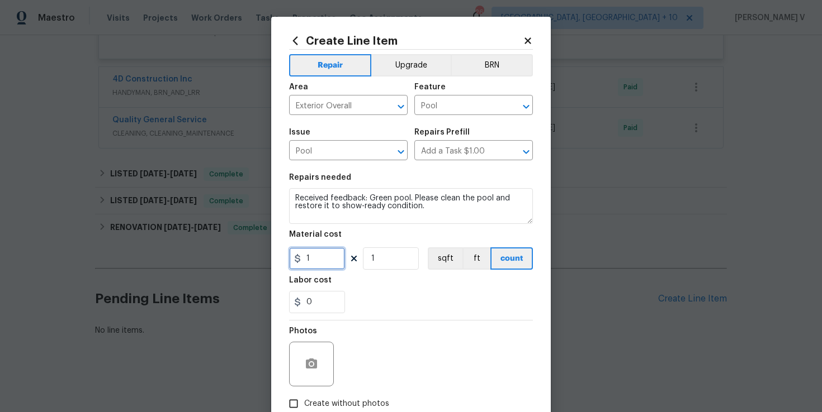
click at [316, 254] on input "1" at bounding box center [317, 259] width 56 height 22
type input "75"
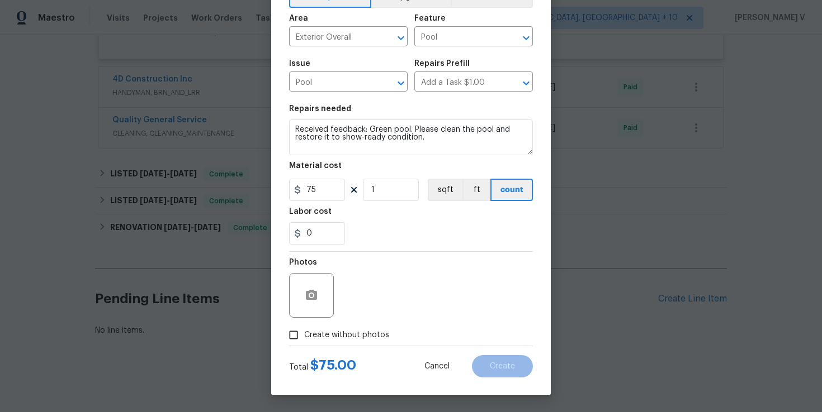
click at [325, 337] on span "Create without photos" at bounding box center [346, 336] width 85 height 12
click at [304, 337] on input "Create without photos" at bounding box center [293, 335] width 21 height 21
checkbox input "true"
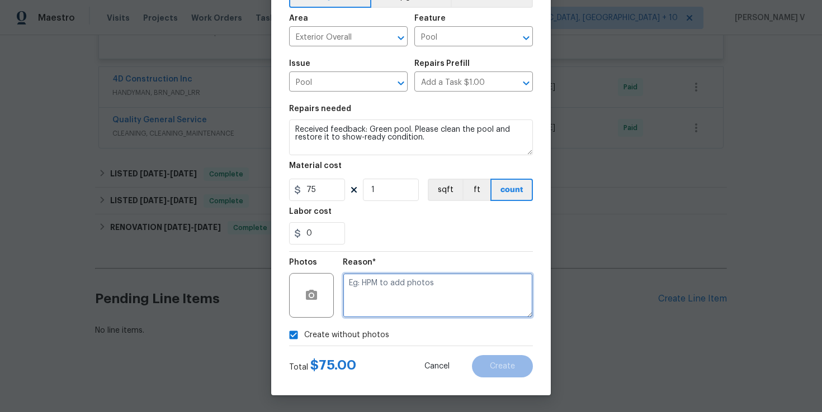
click at [425, 293] on textarea at bounding box center [438, 295] width 190 height 45
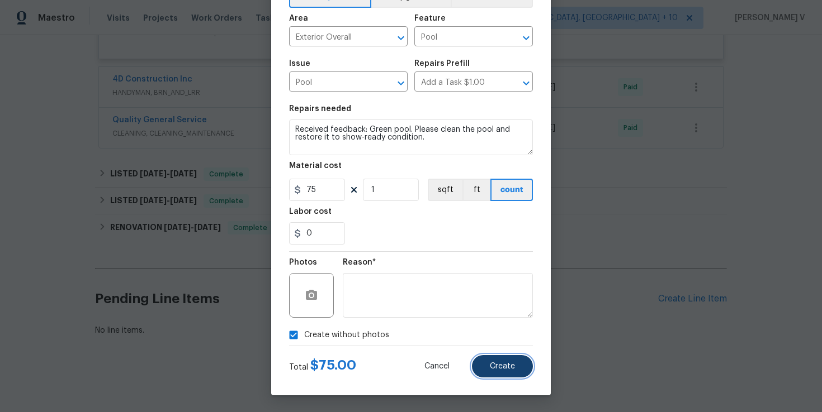
click at [507, 360] on button "Create" at bounding box center [502, 366] width 61 height 22
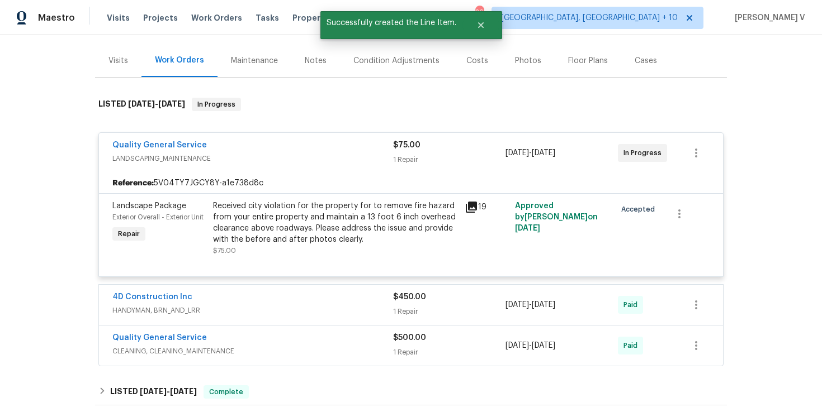
scroll to position [0, 0]
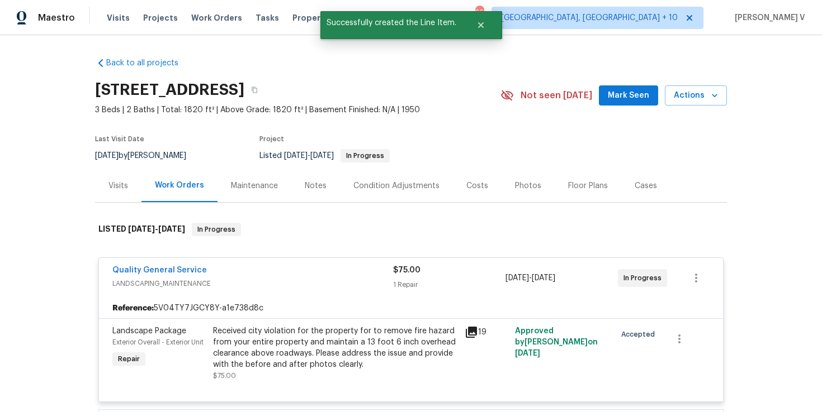
click at [259, 274] on div "Quality General Service" at bounding box center [252, 271] width 281 height 13
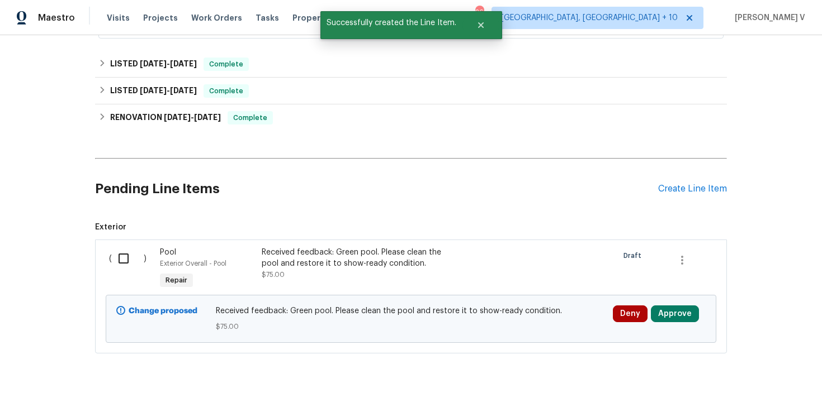
scroll to position [359, 0]
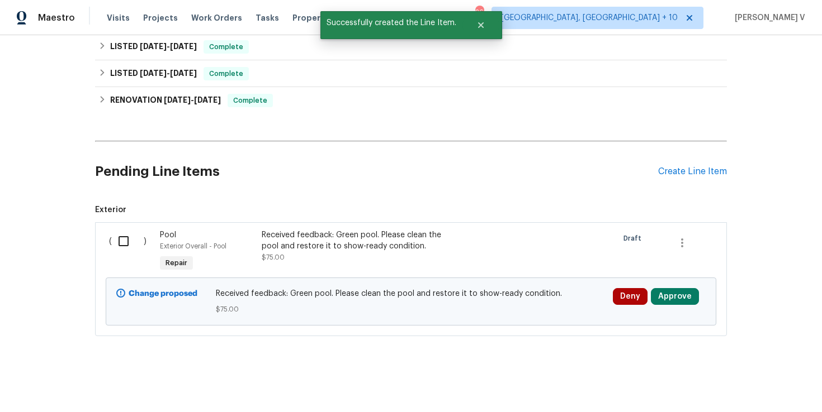
click at [120, 246] on input "checkbox" at bounding box center [128, 241] width 32 height 23
checkbox input "true"
click at [726, 388] on span "Create Work Order" at bounding box center [757, 385] width 74 height 14
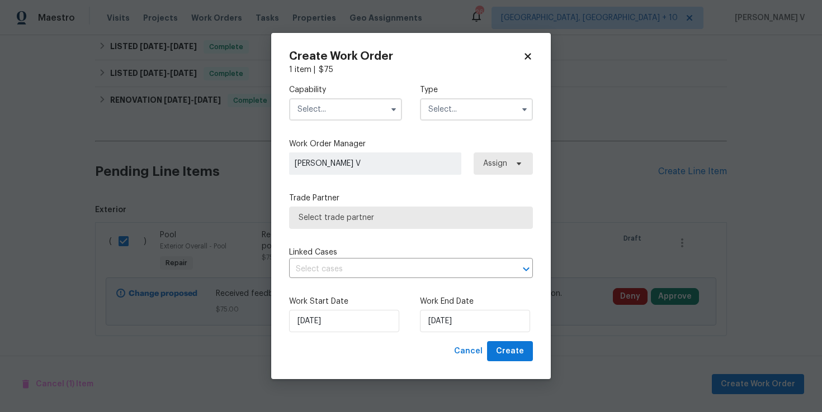
click at [321, 119] on input "text" at bounding box center [345, 109] width 113 height 22
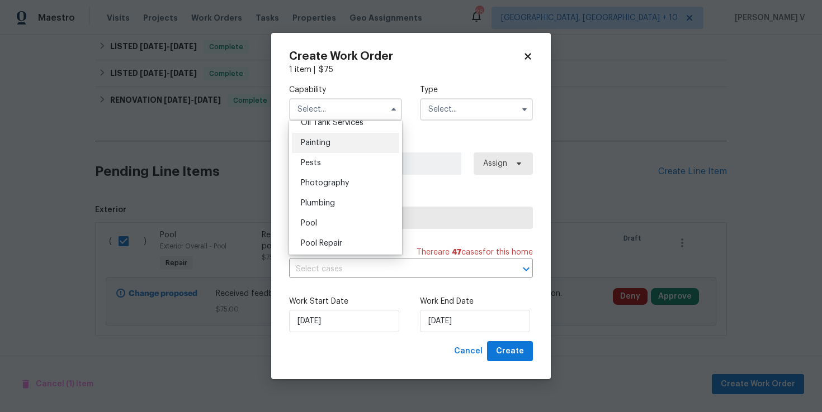
scroll to position [962, 0]
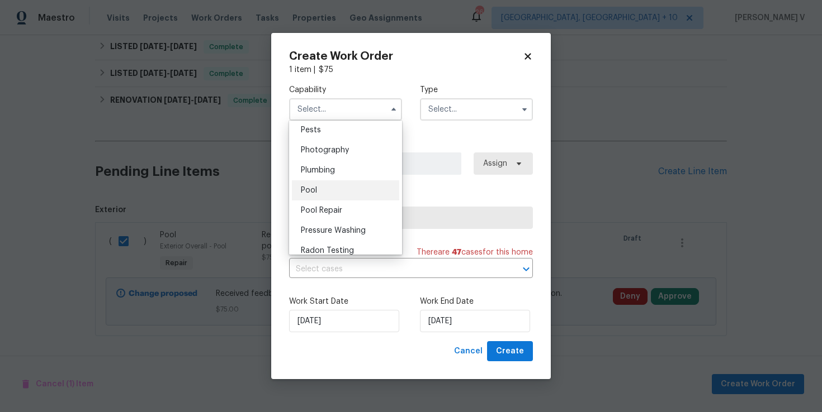
click at [341, 183] on div "Pool" at bounding box center [345, 191] width 107 height 20
type input "Pool"
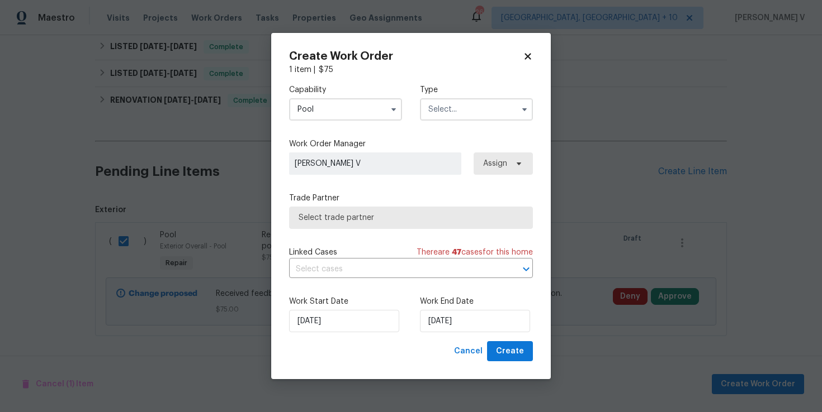
click at [462, 107] on input "text" at bounding box center [476, 109] width 113 height 22
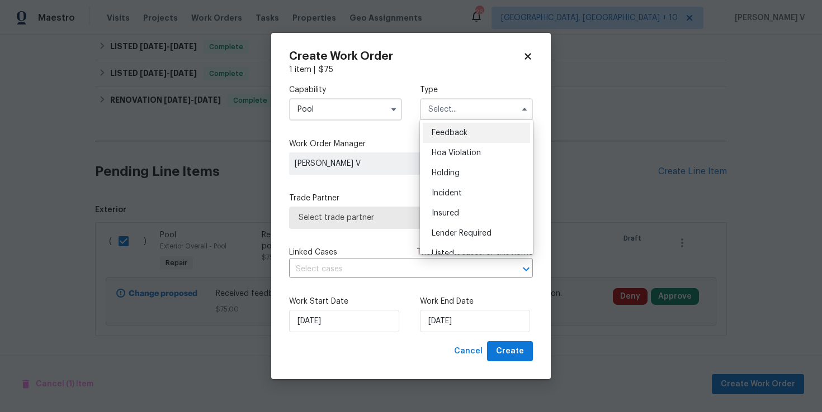
click at [443, 131] on span "Feedback" at bounding box center [449, 133] width 36 height 8
type input "Feedback"
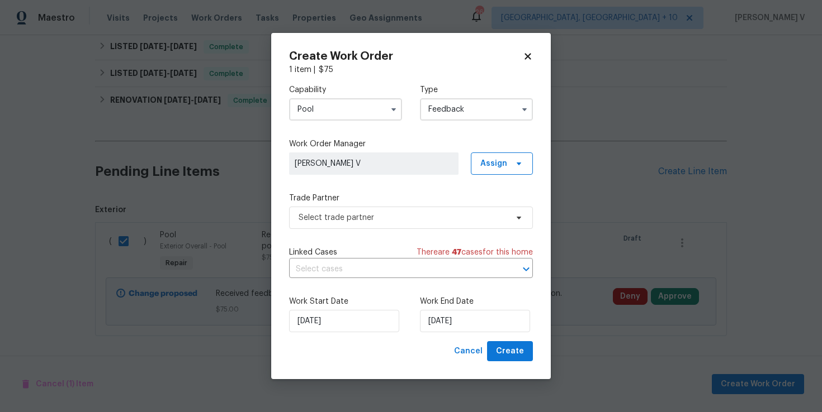
click at [372, 205] on div "Trade Partner Select trade partner" at bounding box center [411, 211] width 244 height 36
click at [360, 220] on span "Select trade partner" at bounding box center [402, 217] width 208 height 11
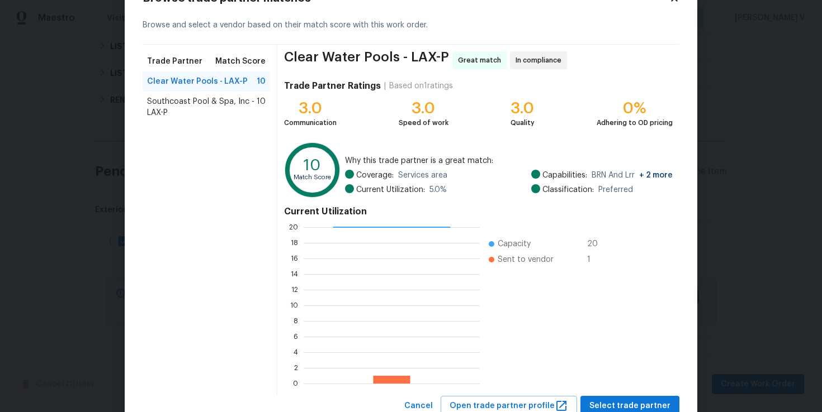
scroll to position [80, 0]
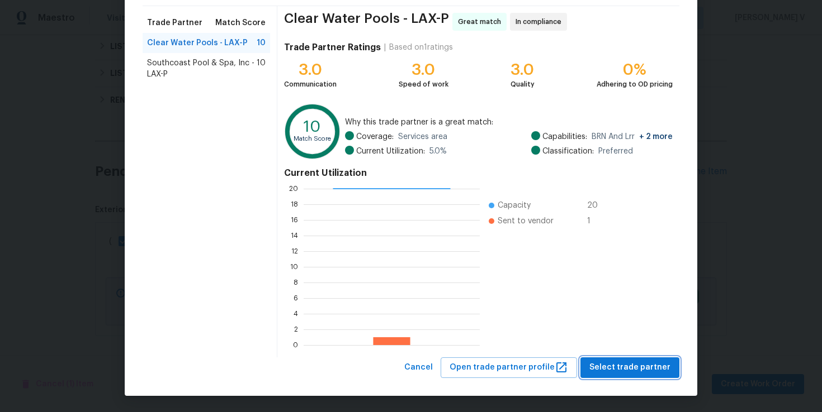
click at [620, 362] on span "Select trade partner" at bounding box center [629, 368] width 81 height 14
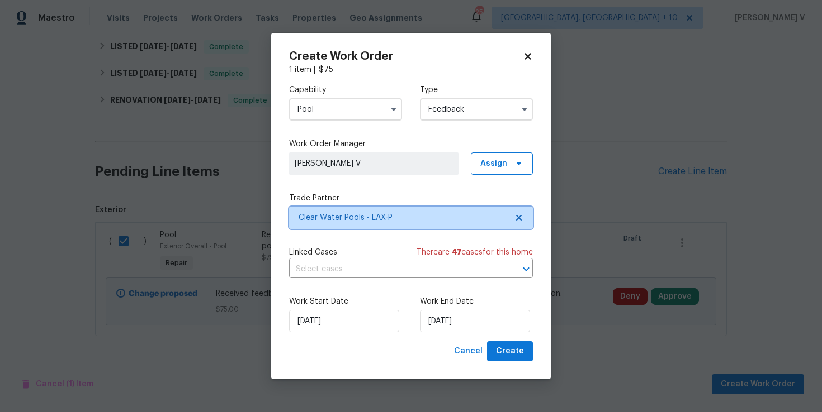
scroll to position [0, 0]
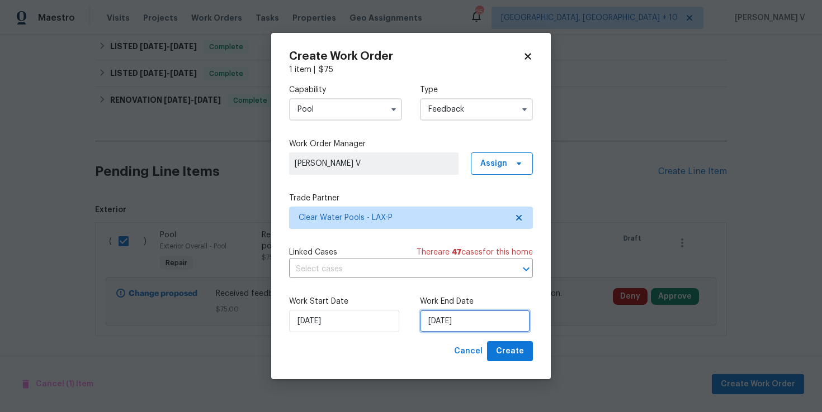
click at [443, 316] on input "[DATE]" at bounding box center [475, 321] width 110 height 22
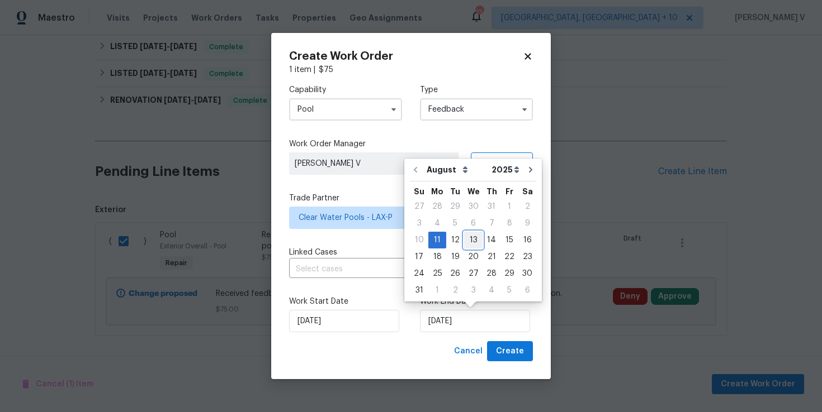
click at [469, 238] on div "13" at bounding box center [473, 241] width 18 height 16
type input "[DATE]"
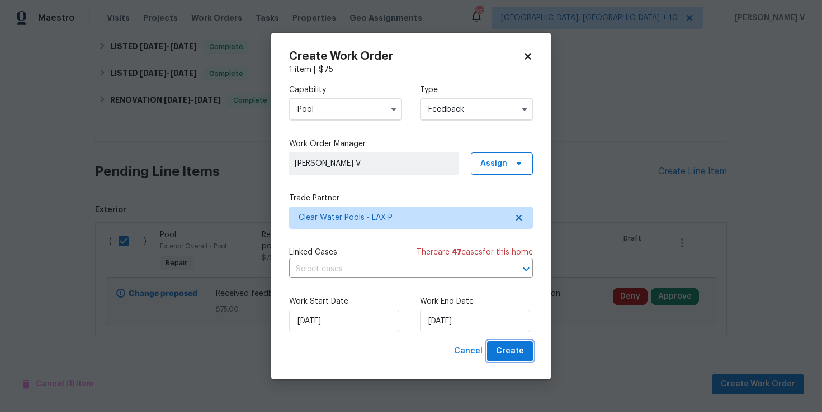
click at [499, 345] on span "Create" at bounding box center [510, 352] width 28 height 14
checkbox input "false"
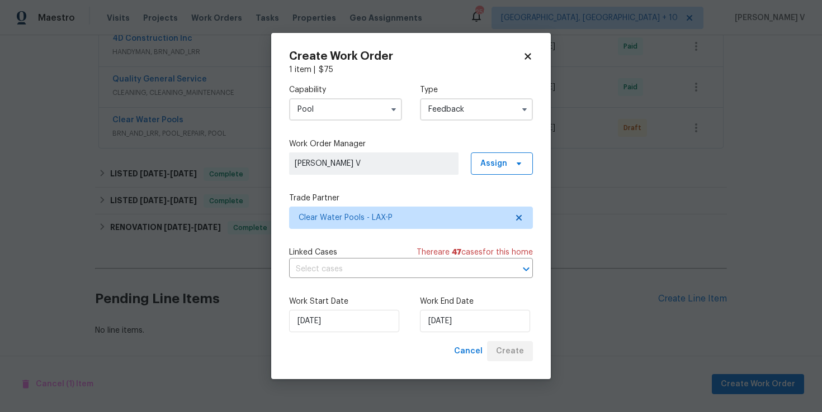
scroll to position [272, 0]
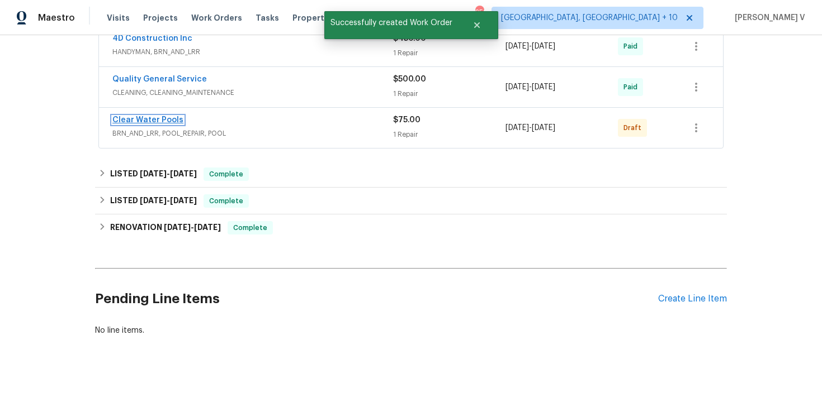
click at [148, 121] on link "Clear Water Pools" at bounding box center [147, 120] width 71 height 8
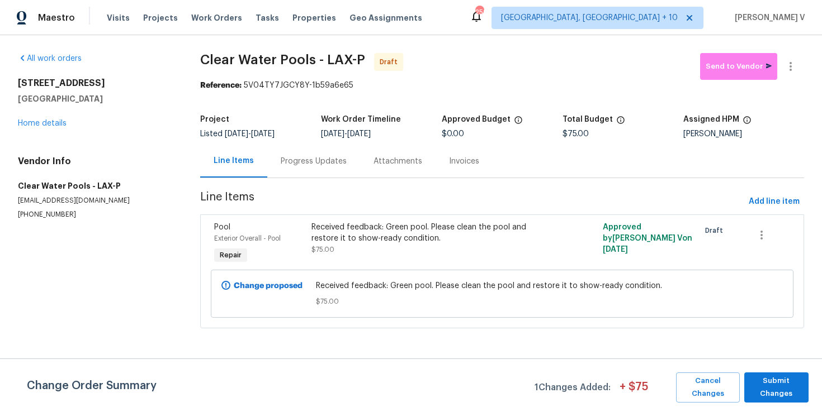
click at [303, 162] on div "Progress Updates" at bounding box center [314, 161] width 66 height 11
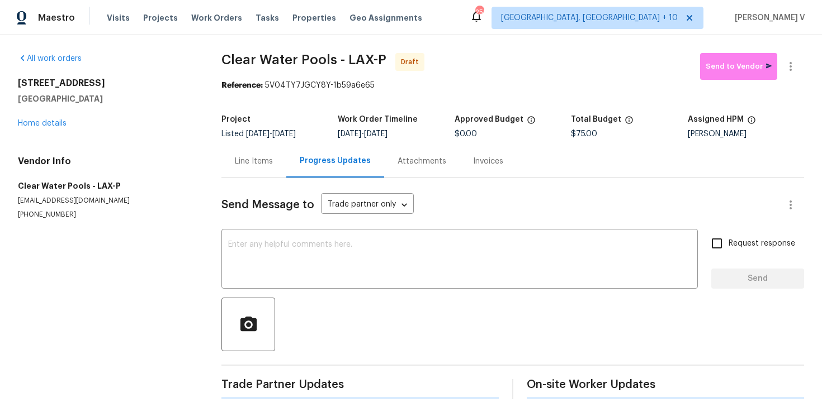
click at [301, 236] on div "x ​" at bounding box center [459, 260] width 476 height 57
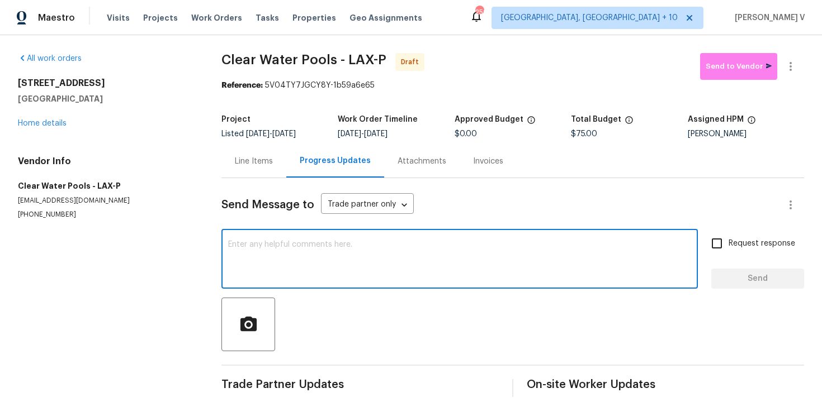
paste textarea "Hi, this is Divya with Opendoor. I’m confirming you received the WO for the pro…"
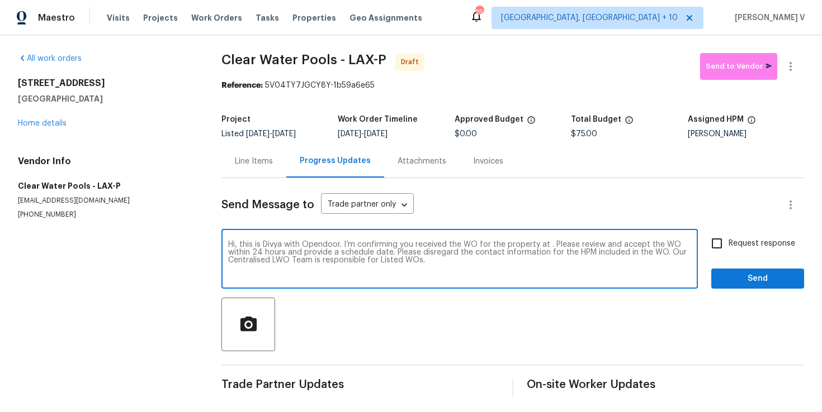
click at [545, 246] on textarea "Hi, this is Divya with Opendoor. I’m confirming you received the WO for the pro…" at bounding box center [459, 260] width 463 height 39
paste textarea "6440 Clear Springs Rd, Simi Valley, CA 93063"
type textarea "Hi, this is Divya with Opendoor. I’m confirming you received the WO for the pro…"
click at [756, 250] on label "Request response" at bounding box center [750, 243] width 90 height 23
click at [728, 250] on input "Request response" at bounding box center [716, 243] width 23 height 23
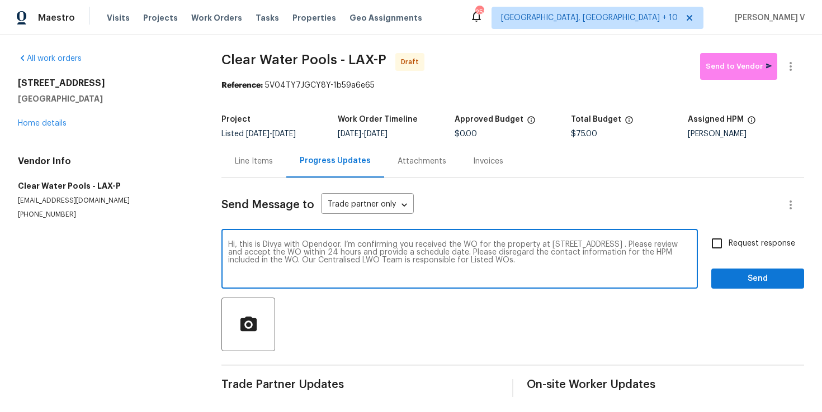
checkbox input "true"
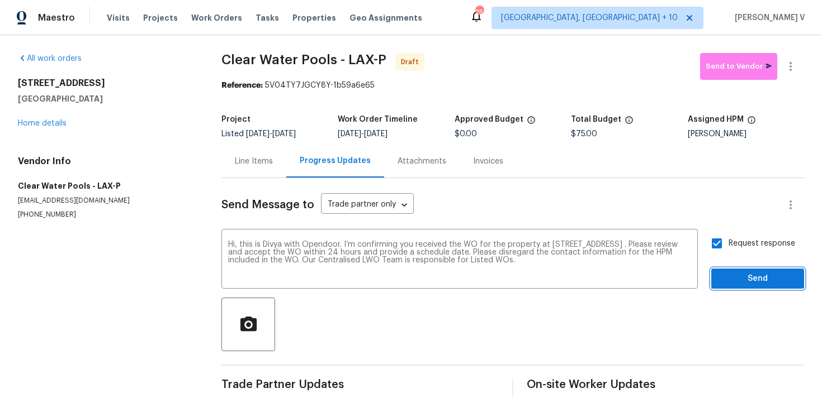
click at [756, 279] on span "Send" at bounding box center [757, 279] width 75 height 14
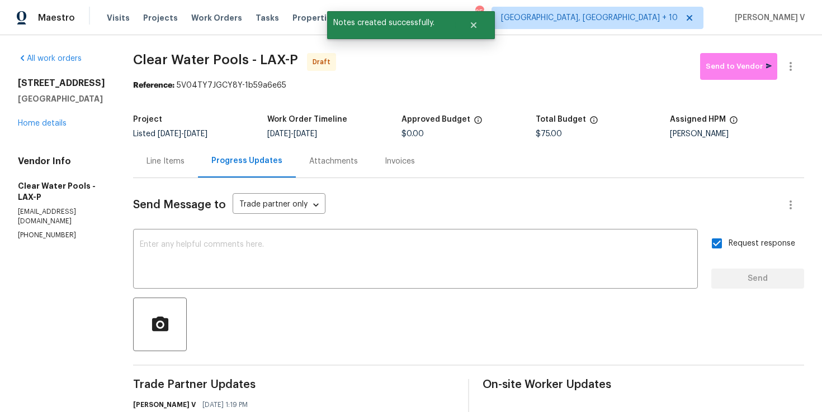
click at [791, 53] on div at bounding box center [790, 66] width 27 height 27
click at [790, 59] on button "button" at bounding box center [790, 66] width 27 height 27
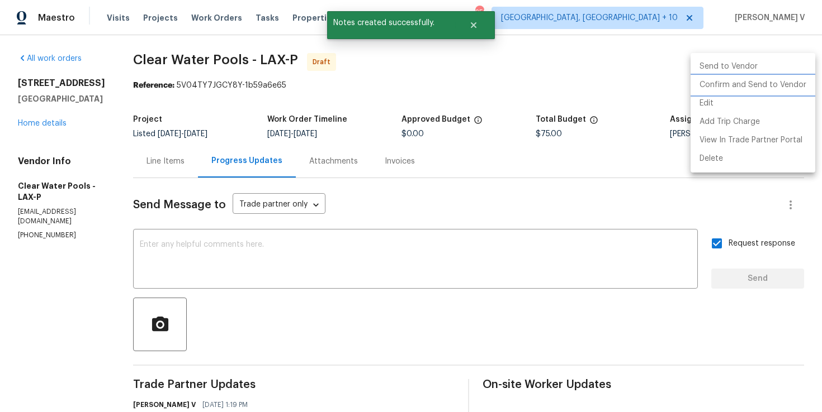
click at [718, 86] on li "Confirm and Send to Vendor" at bounding box center [752, 85] width 125 height 18
click at [241, 108] on div at bounding box center [411, 206] width 822 height 412
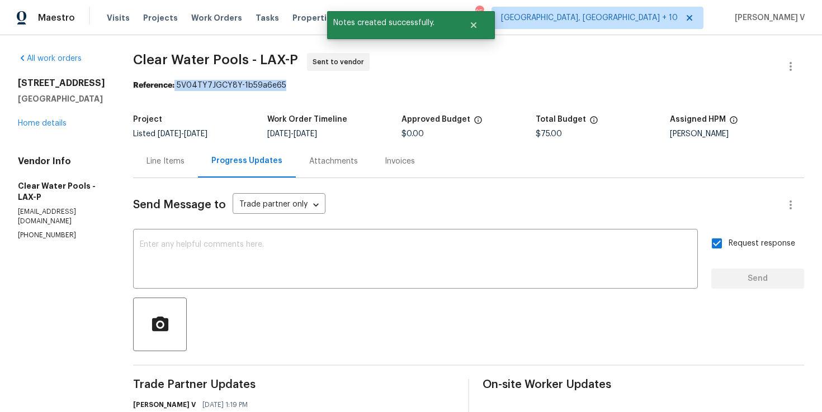
drag, startPoint x: 172, startPoint y: 86, endPoint x: 369, endPoint y: 87, distance: 197.3
click at [369, 87] on div "Reference: 5V04TY7JGCY8Y-1b59a6e65" at bounding box center [468, 85] width 671 height 11
copy div "5V04TY7JGCY8Y-1b59a6e65"
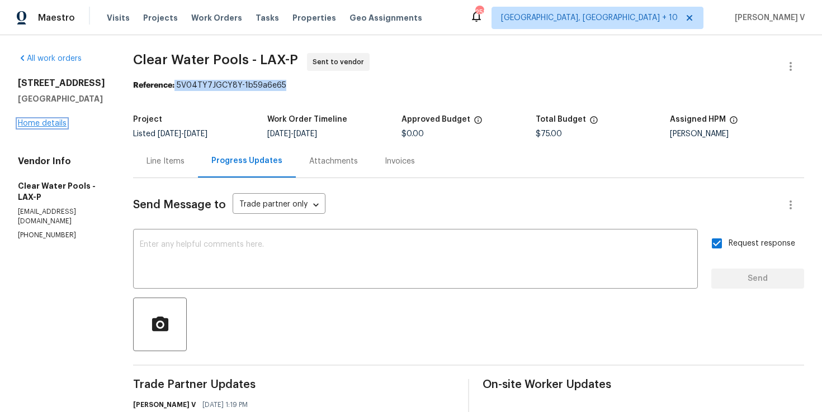
click at [48, 127] on link "Home details" at bounding box center [42, 124] width 49 height 8
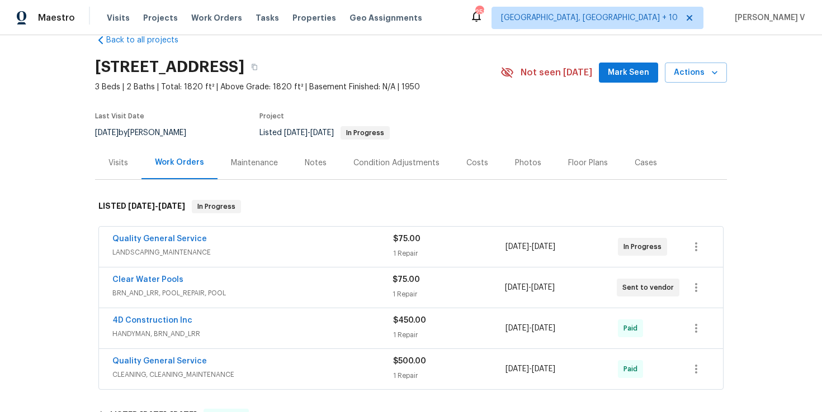
scroll to position [69, 0]
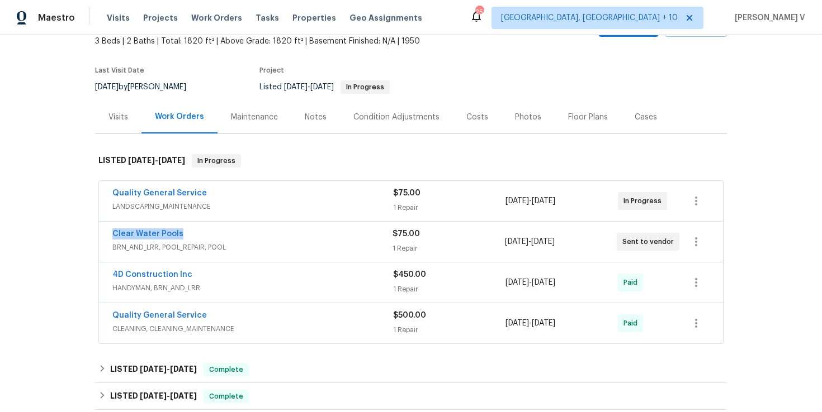
drag, startPoint x: 106, startPoint y: 242, endPoint x: 203, endPoint y: 242, distance: 97.8
click at [203, 242] on div "Clear Water Pools BRN_AND_LRR, POOL_REPAIR, POOL $75.00 1 Repair 8/11/2025 - 8/…" at bounding box center [411, 242] width 624 height 40
copy link "Clear Water Pools"
click at [234, 242] on div "Clear Water Pools" at bounding box center [252, 235] width 280 height 13
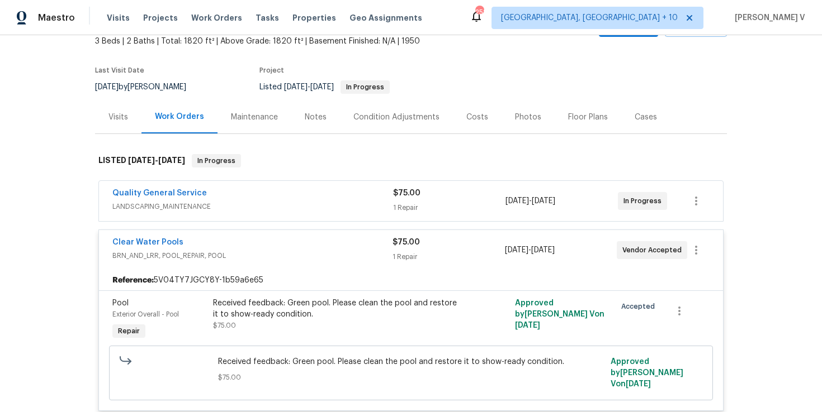
click at [257, 317] on div "Received feedback: Green pool. Please clean the pool and restore it to show-rea…" at bounding box center [335, 309] width 245 height 22
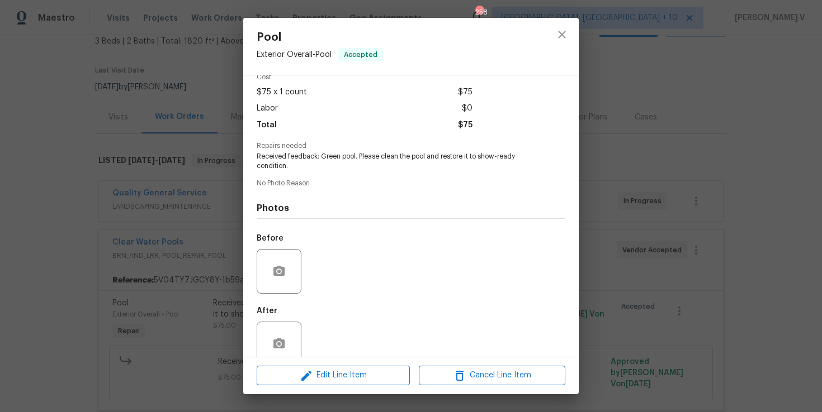
scroll to position [74, 0]
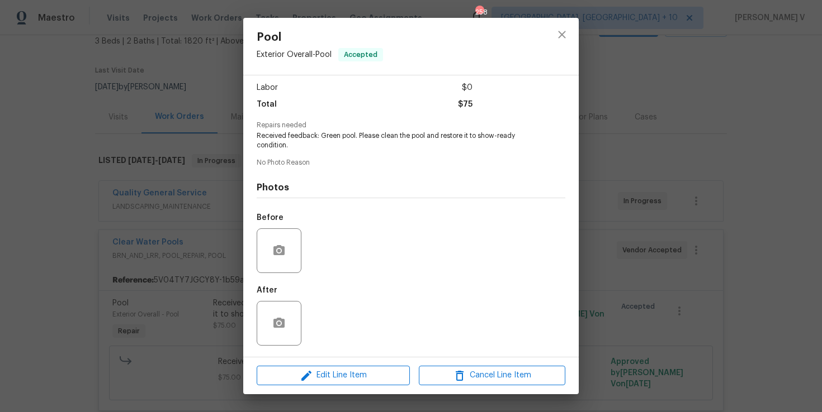
click at [265, 258] on div at bounding box center [279, 251] width 45 height 45
click at [273, 256] on icon "button" at bounding box center [278, 250] width 13 height 13
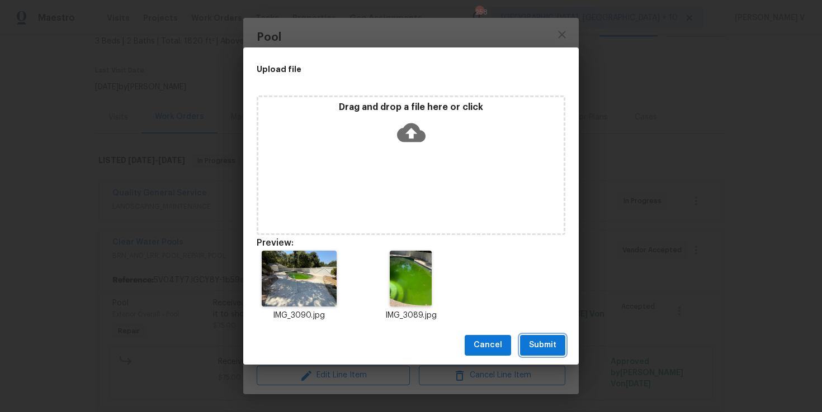
click at [532, 345] on span "Submit" at bounding box center [542, 346] width 27 height 14
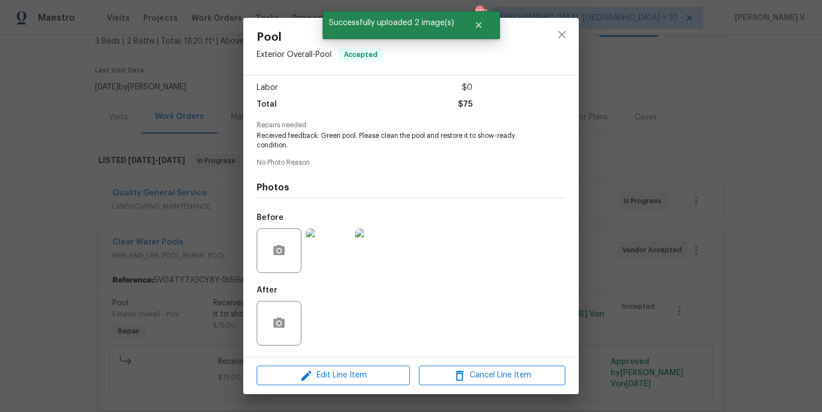
click at [170, 250] on div "Pool Exterior Overall - Pool Accepted Vendor Clear Water Pools Account Category…" at bounding box center [411, 206] width 822 height 412
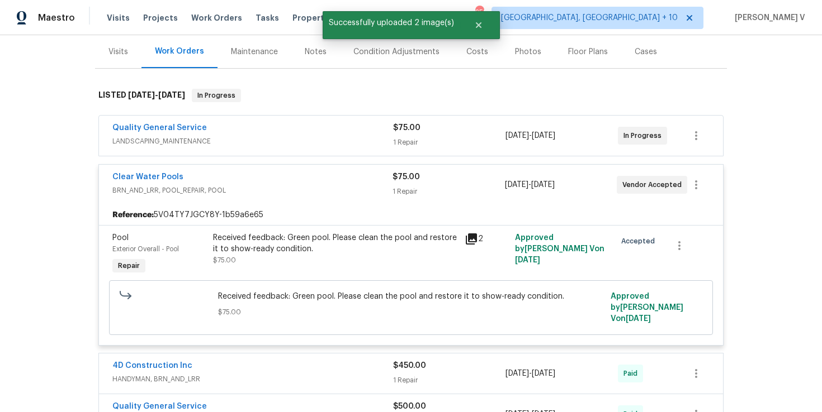
scroll to position [143, 0]
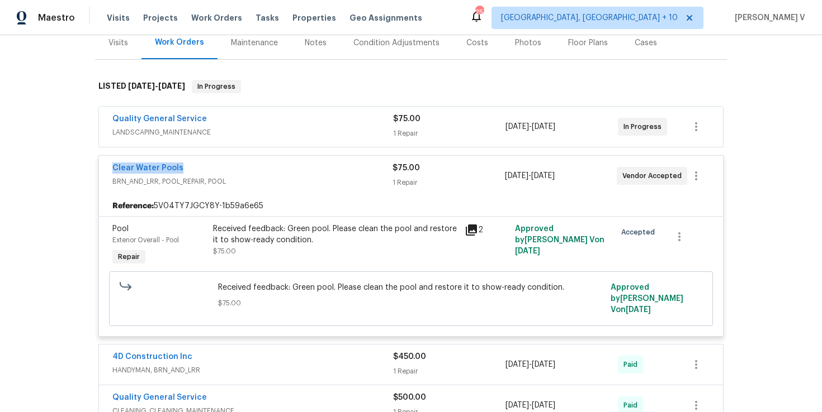
drag, startPoint x: 97, startPoint y: 178, endPoint x: 257, endPoint y: 178, distance: 159.3
click at [257, 178] on div "Quality General Service LANDSCAPING_MAINTENANCE $75.00 1 Repair 7/18/2025 - 7/2…" at bounding box center [411, 267] width 632 height 325
copy link "Clear Water Pools"
click at [136, 172] on link "Clear Water Pools" at bounding box center [147, 168] width 71 height 8
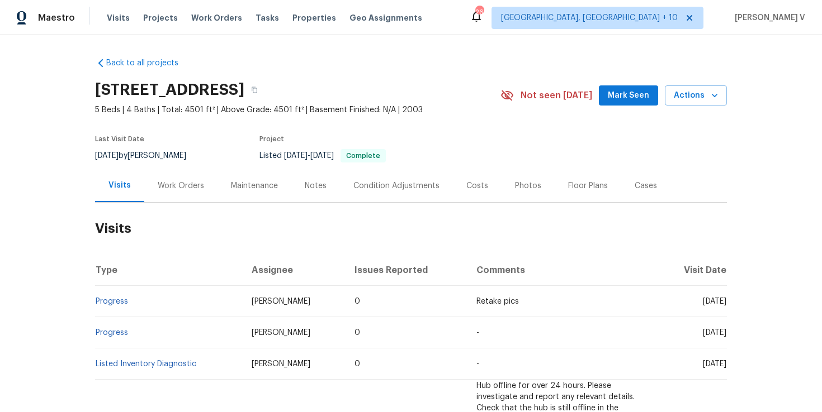
scroll to position [98, 0]
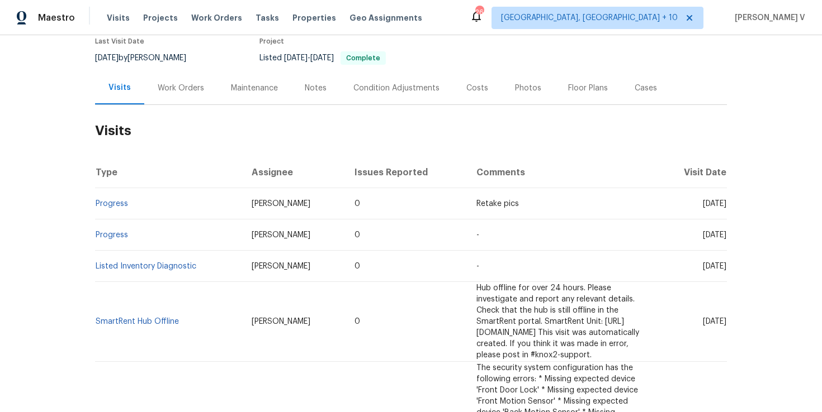
click at [189, 97] on div "Work Orders" at bounding box center [180, 88] width 73 height 33
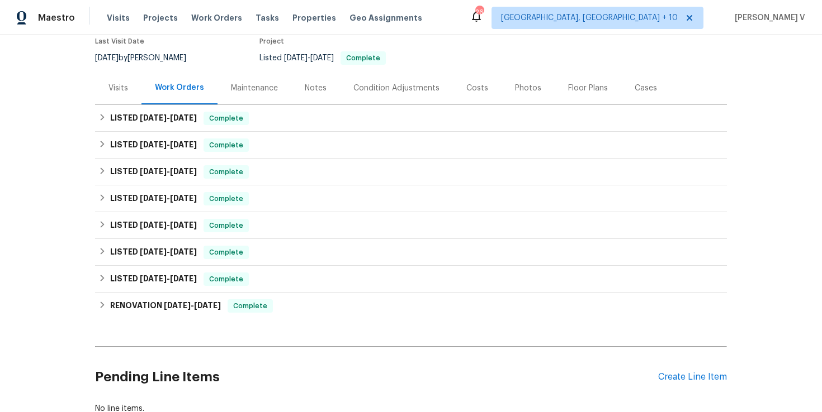
scroll to position [176, 0]
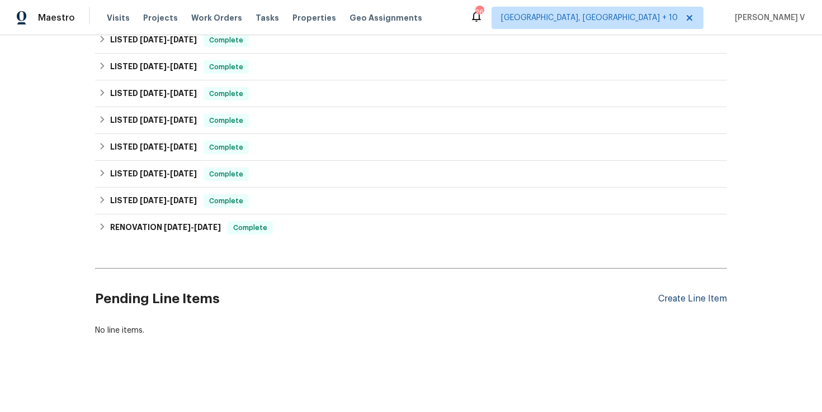
click at [678, 297] on div "Create Line Item" at bounding box center [692, 299] width 69 height 11
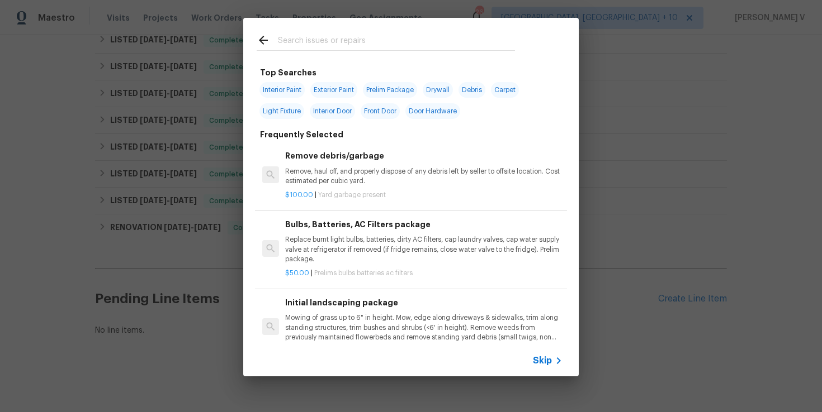
click at [544, 350] on div "Skip" at bounding box center [410, 360] width 335 height 31
click at [533, 359] on span "Skip" at bounding box center [542, 360] width 19 height 11
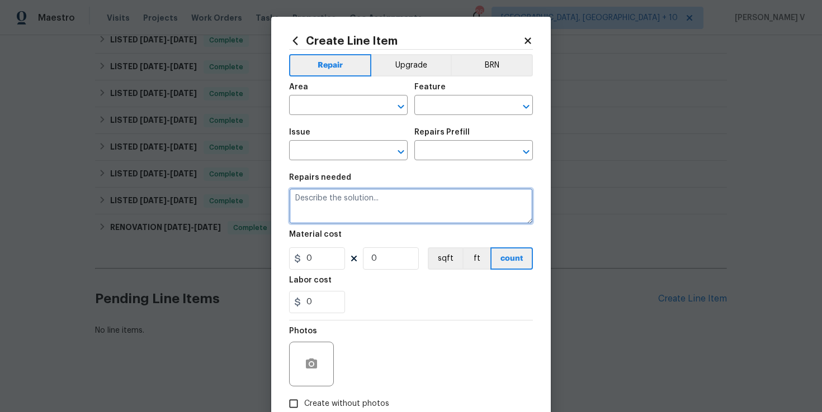
click at [329, 189] on textarea at bounding box center [411, 206] width 244 height 36
paste textarea "Feedback received that the tubs are slow draining inspect tubs for blockages cl…"
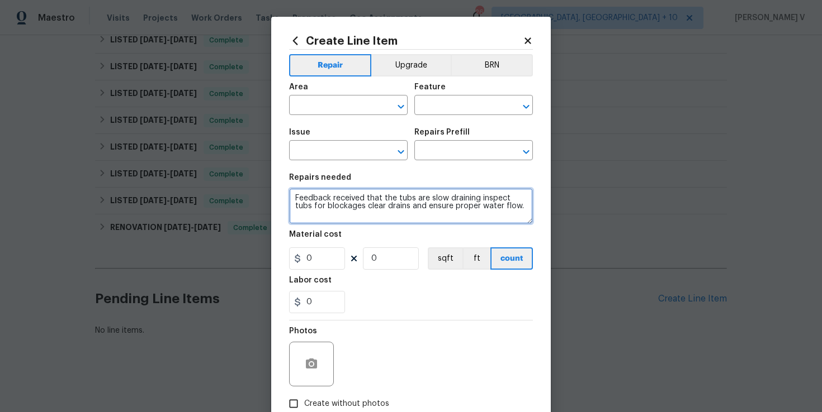
type textarea "Feedback received that the tubs are slow draining inspect tubs for blockages cl…"
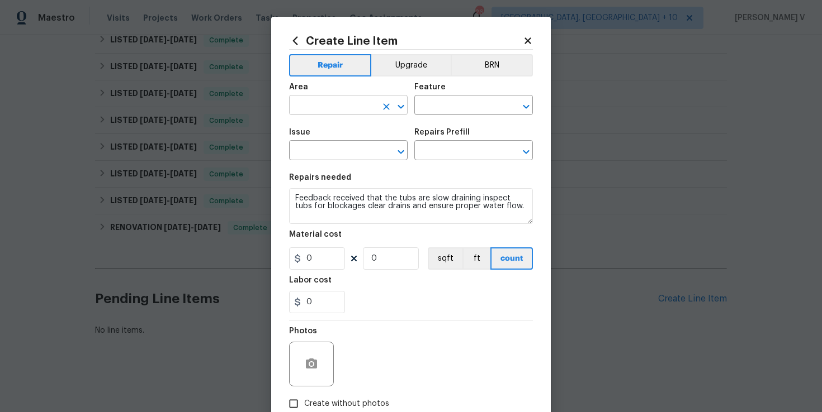
click at [345, 100] on input "text" at bounding box center [332, 106] width 87 height 17
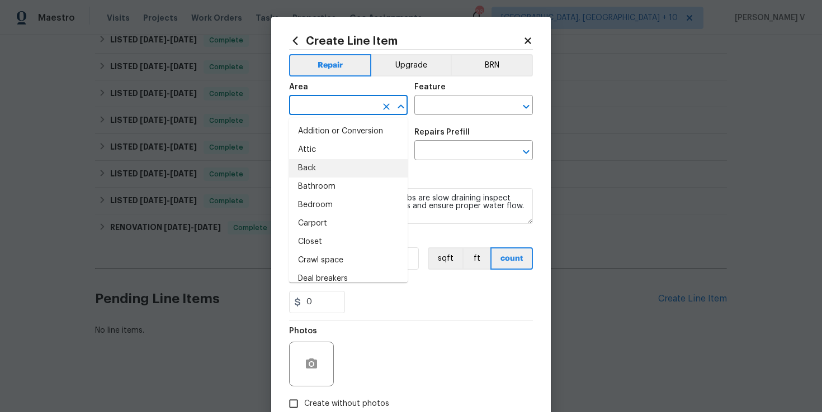
click at [448, 246] on figure "Material cost 0 0 sqft ft count" at bounding box center [411, 250] width 244 height 39
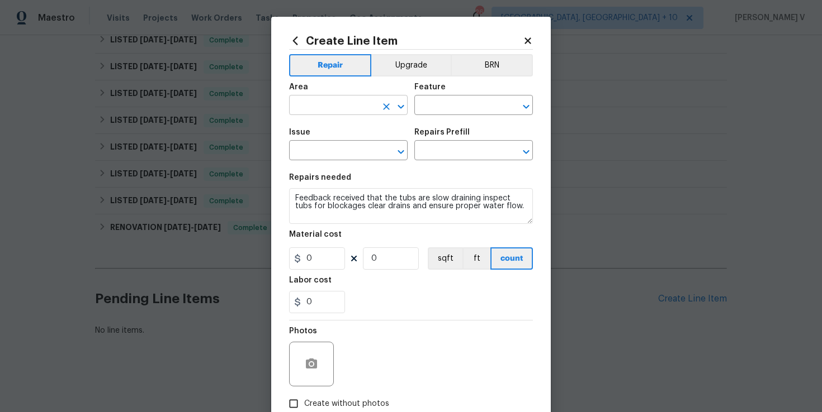
click at [348, 109] on input "text" at bounding box center [332, 106] width 87 height 17
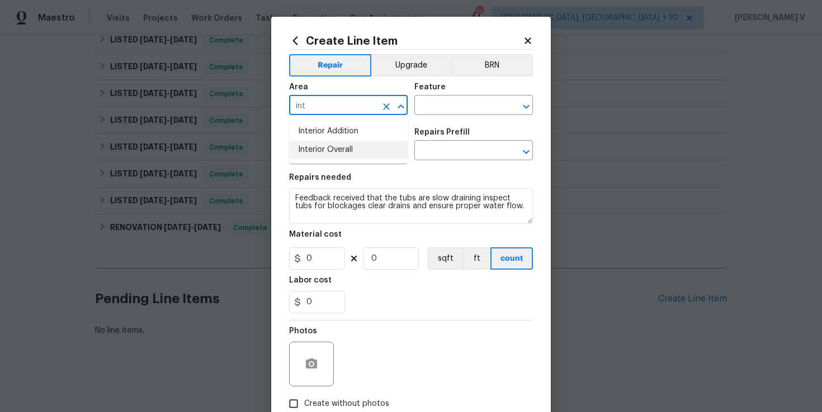
click at [352, 139] on li "Interior Addition" at bounding box center [348, 131] width 118 height 18
type input "Interior Addition"
click at [391, 109] on icon "Clear" at bounding box center [386, 106] width 11 height 11
click at [382, 141] on li "Interior Overall" at bounding box center [348, 150] width 118 height 18
type input "Interior Overall"
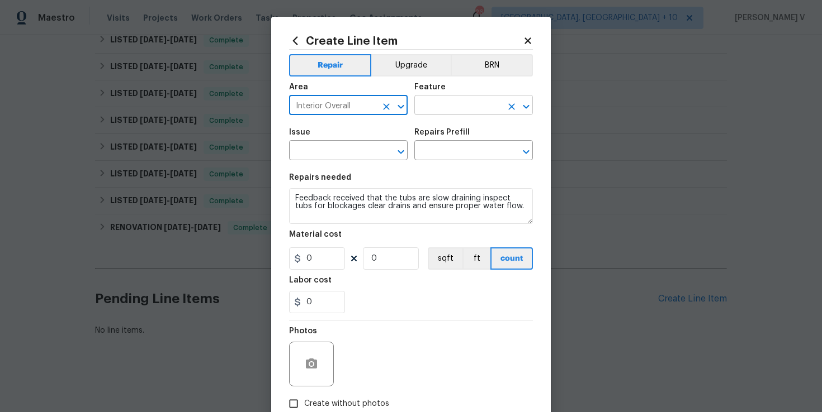
click at [450, 111] on input "text" at bounding box center [457, 106] width 87 height 17
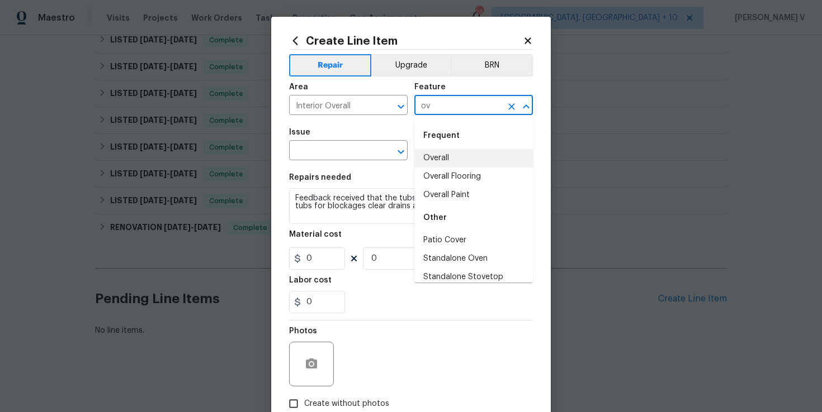
click at [437, 156] on li "Overall" at bounding box center [473, 158] width 118 height 18
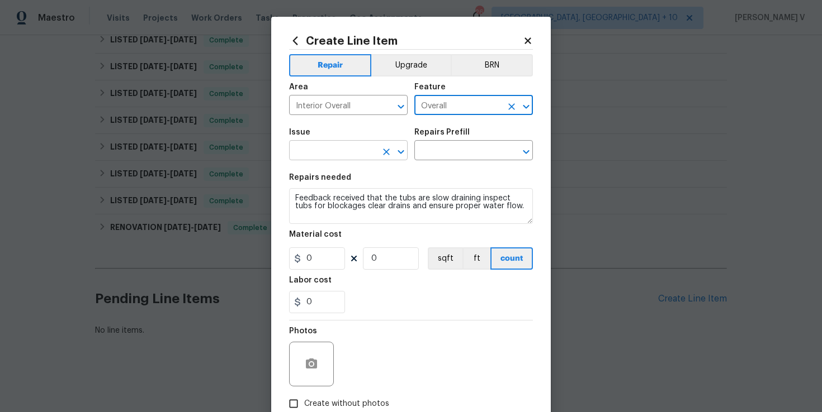
type input "Overall"
click at [331, 154] on input "text" at bounding box center [332, 151] width 87 height 17
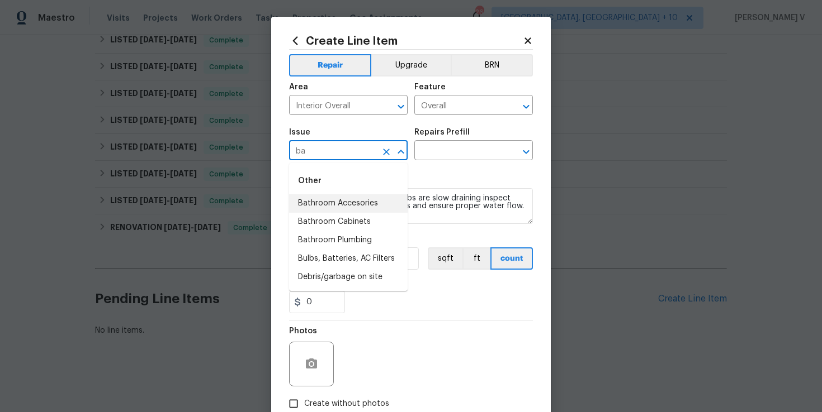
click at [349, 206] on li "Bathroom Accesories" at bounding box center [348, 203] width 118 height 18
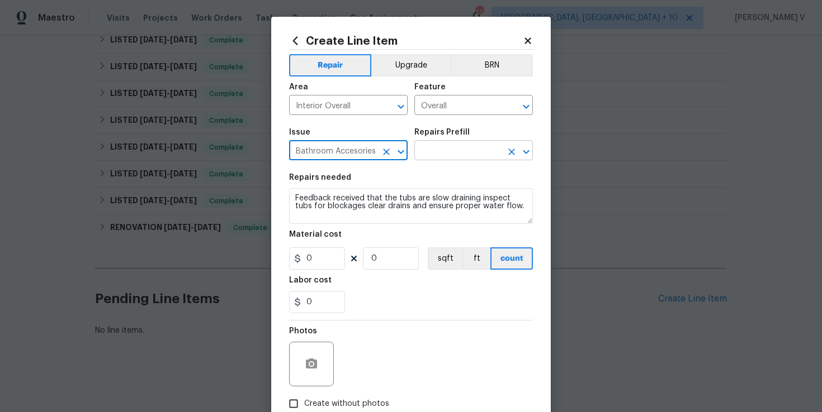
type input "Bathroom Accesories"
click at [464, 150] on input "text" at bounding box center [457, 151] width 87 height 17
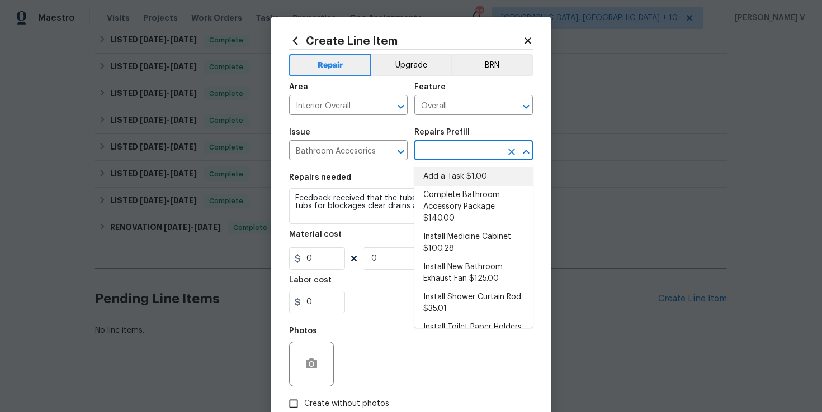
click at [440, 172] on li "Add a Task $1.00" at bounding box center [473, 177] width 118 height 18
type input "Interior Trim"
type input "Add a Task $1.00"
type textarea "HPM to detail"
type input "1"
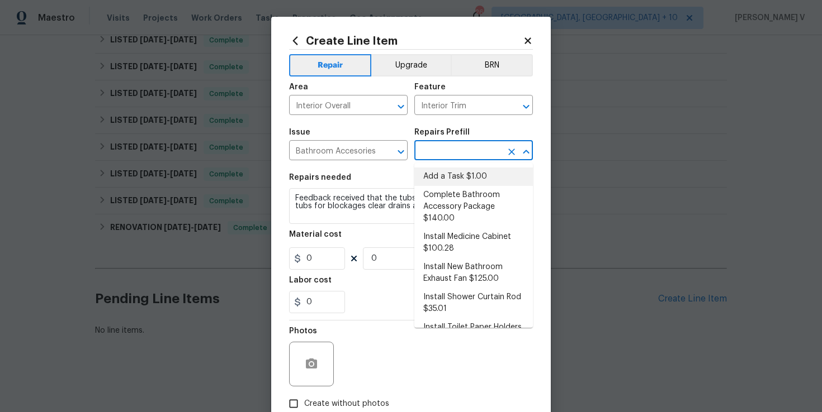
type input "1"
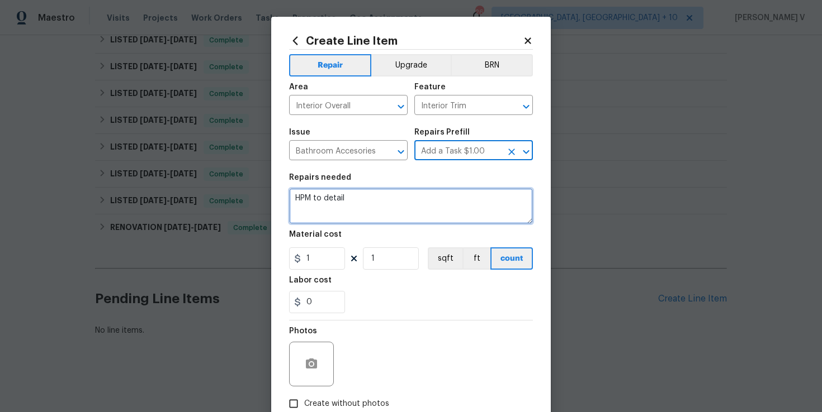
click at [385, 199] on textarea "HPM to detail" at bounding box center [411, 206] width 244 height 36
paste textarea "Feedback received that the tubs are slow draining inspect tubs for blockages cl…"
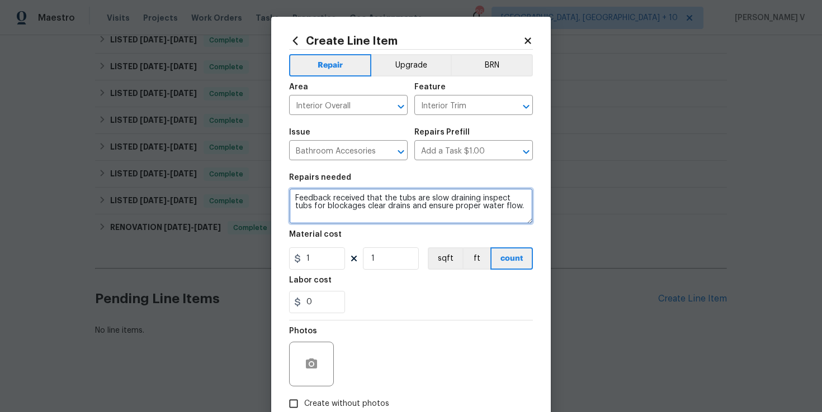
scroll to position [69, 0]
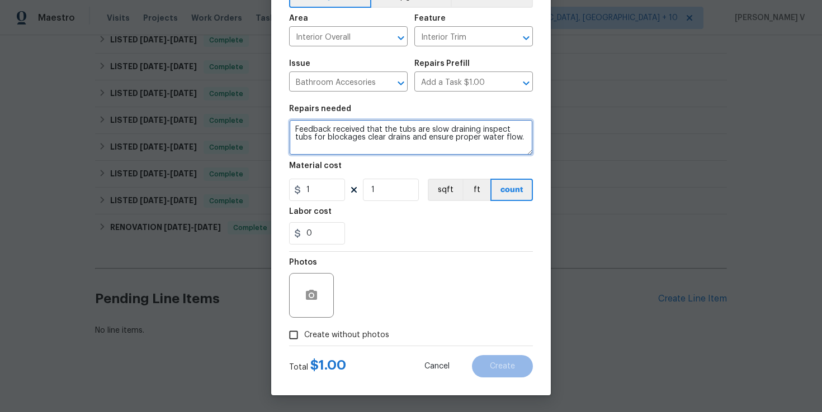
type textarea "Feedback received that the tubs are slow draining inspect tubs for blockages cl…"
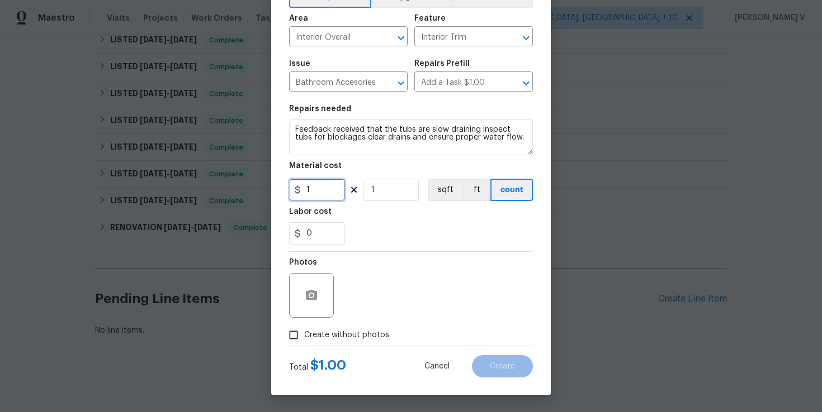
click at [309, 184] on input "1" at bounding box center [317, 190] width 56 height 22
type input "50"
click at [291, 341] on input "Create without photos" at bounding box center [293, 335] width 21 height 21
click at [297, 335] on input "Create without photos" at bounding box center [293, 335] width 21 height 21
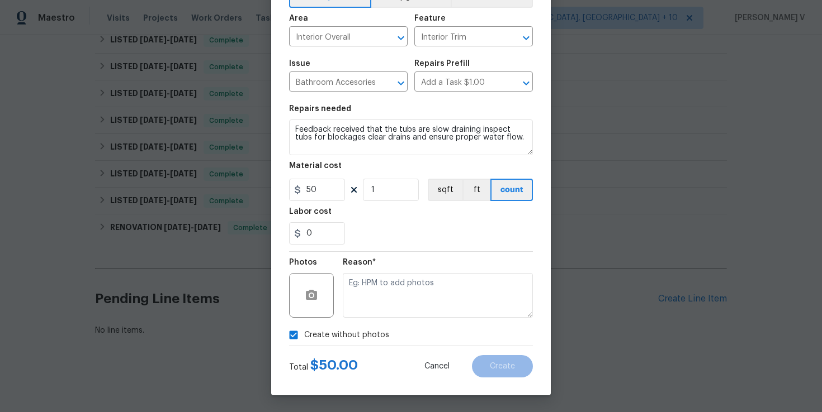
checkbox input "false"
click at [314, 296] on icon "button" at bounding box center [311, 295] width 11 height 10
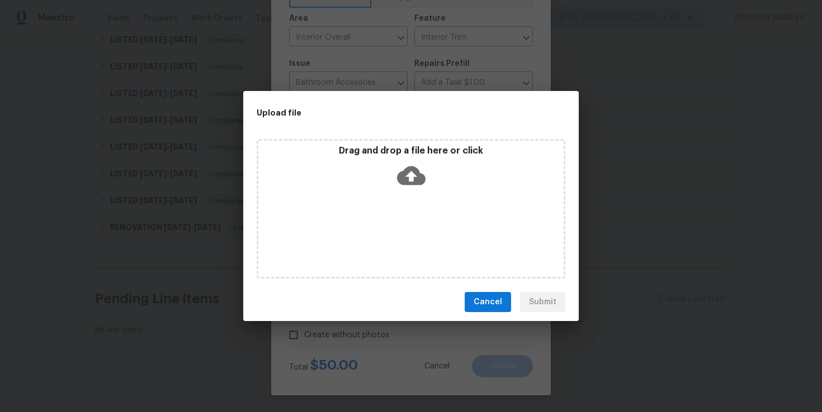
click at [416, 172] on icon at bounding box center [411, 176] width 29 height 19
click at [411, 189] on icon at bounding box center [411, 176] width 29 height 29
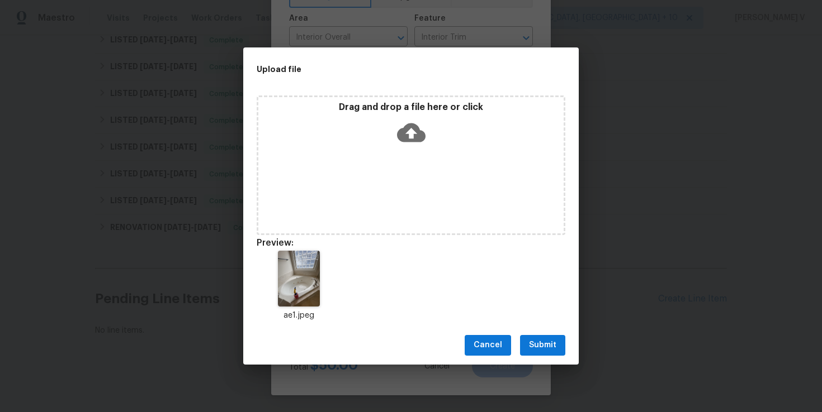
click at [545, 346] on span "Submit" at bounding box center [542, 346] width 27 height 14
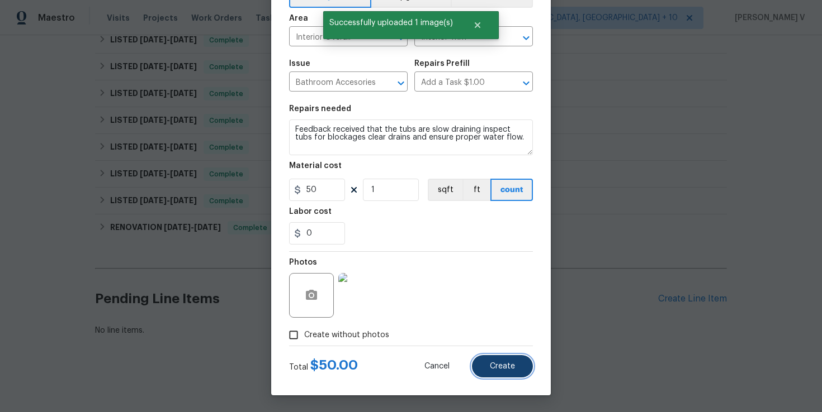
click at [486, 364] on button "Create" at bounding box center [502, 366] width 61 height 22
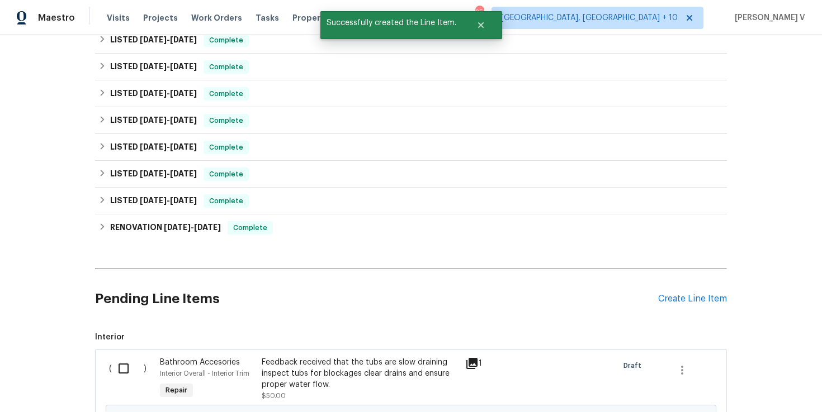
click at [132, 368] on input "checkbox" at bounding box center [128, 368] width 32 height 23
checkbox input "true"
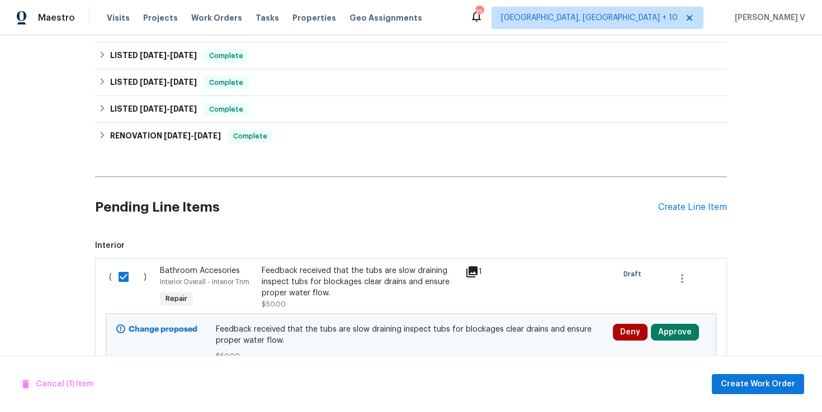
scroll to position [196, 0]
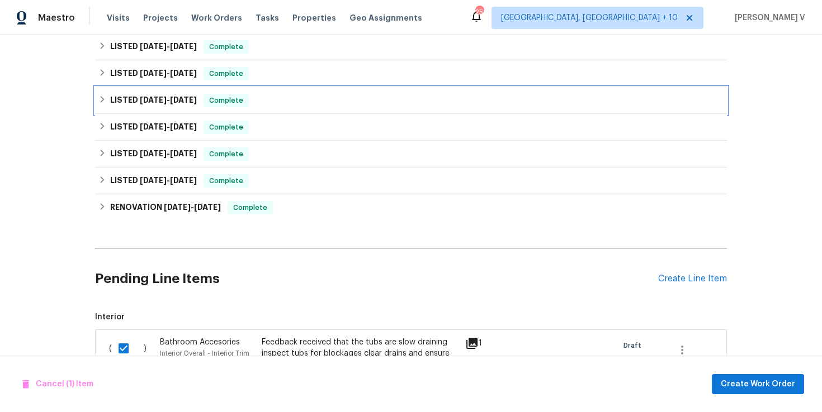
click at [338, 107] on div "LISTED [DATE] - [DATE] Complete" at bounding box center [411, 100] width 632 height 27
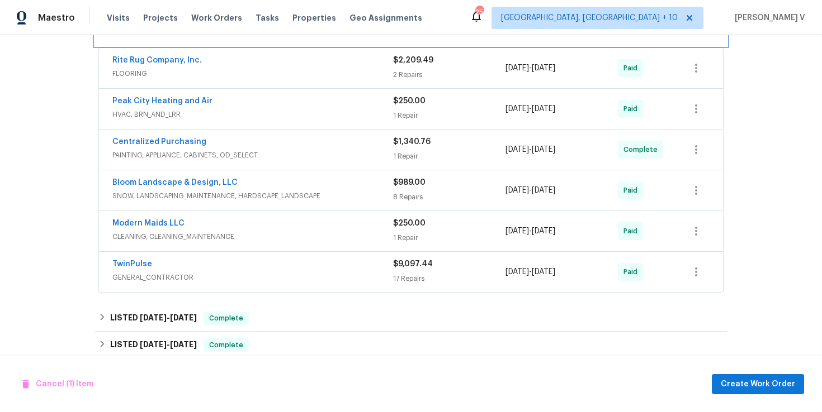
scroll to position [287, 0]
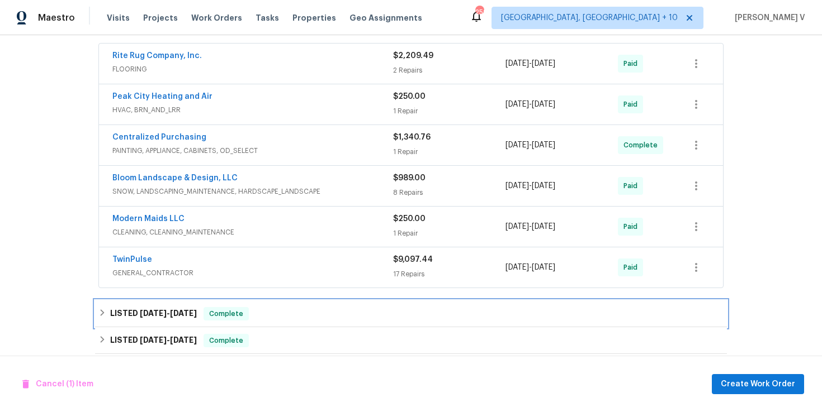
click at [283, 312] on div "LISTED [DATE] - [DATE] Complete" at bounding box center [410, 313] width 625 height 13
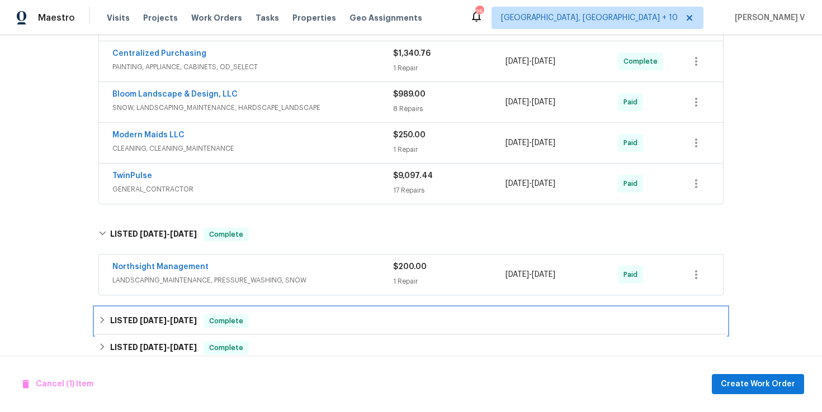
click at [290, 317] on div "LISTED [DATE] - [DATE] Complete" at bounding box center [410, 321] width 625 height 13
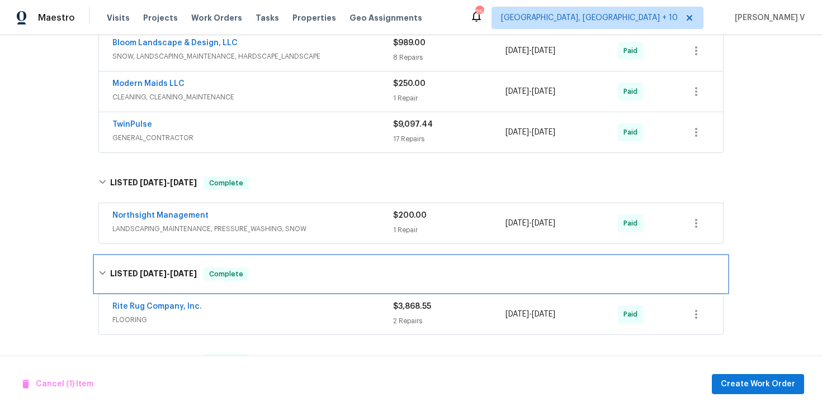
scroll to position [582, 0]
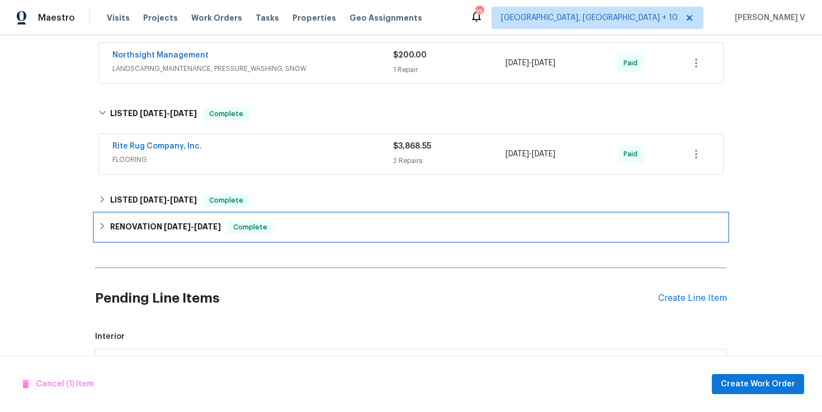
click at [305, 229] on div "RENOVATION [DATE] - [DATE] Complete" at bounding box center [410, 227] width 625 height 13
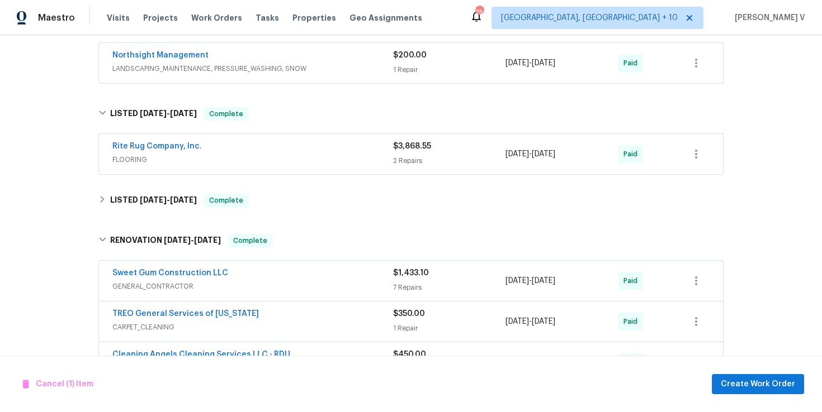
click at [310, 217] on div "Back to all projects [STREET_ADDRESS] 5 Beds | 4 Baths | Total: 4501 ft² | Abov…" at bounding box center [411, 68] width 632 height 1204
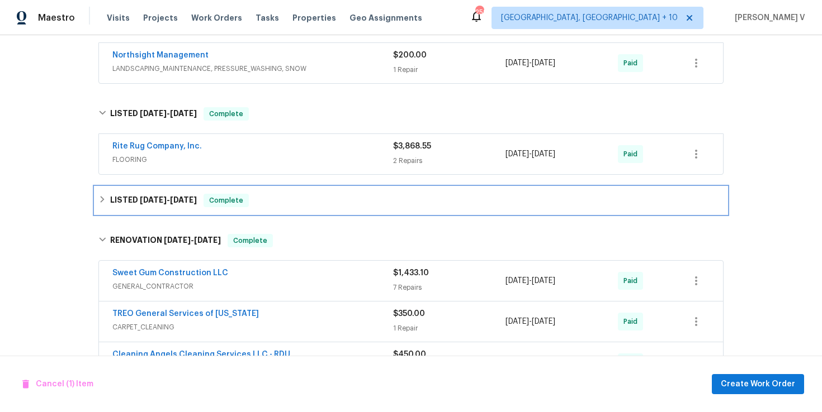
click at [320, 210] on div "LISTED [DATE] - [DATE] Complete" at bounding box center [411, 200] width 632 height 27
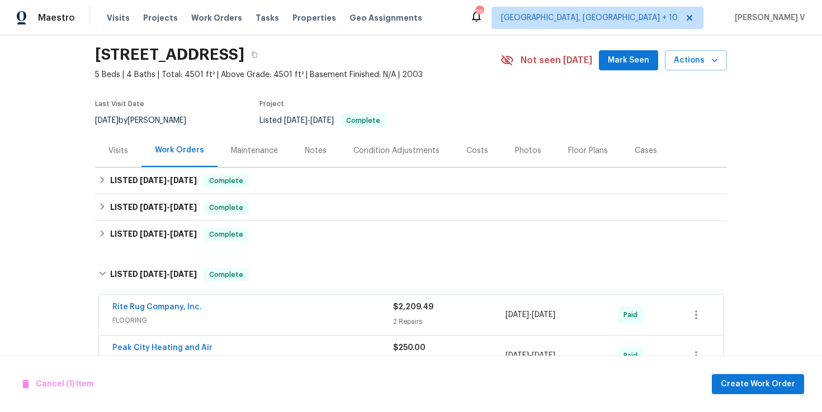
scroll to position [0, 0]
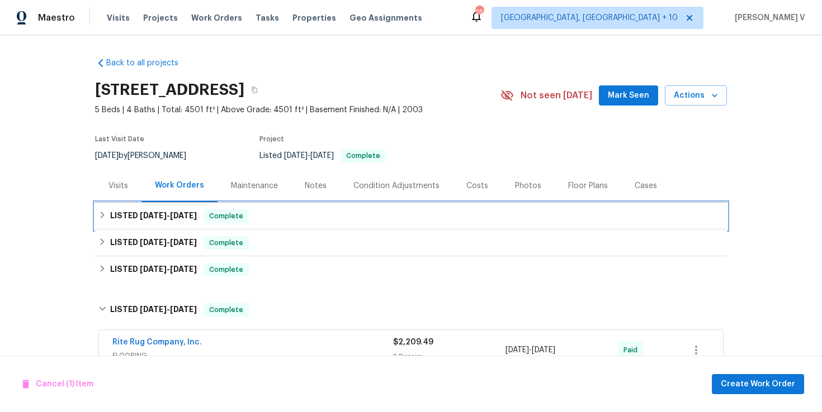
click at [284, 221] on div "LISTED [DATE] - [DATE] Complete" at bounding box center [410, 216] width 625 height 13
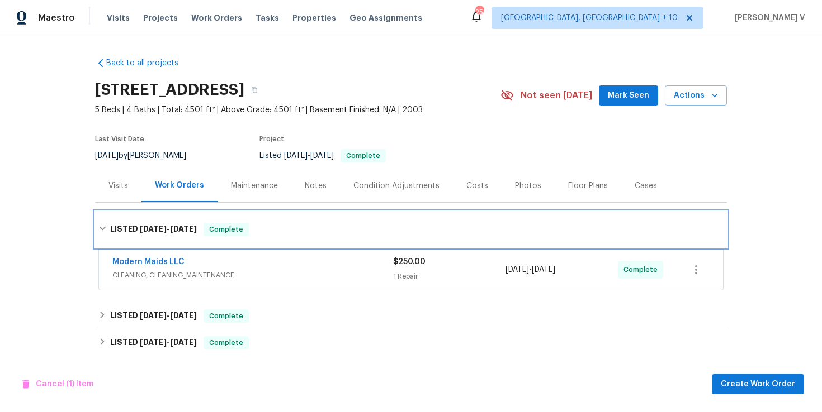
scroll to position [137, 0]
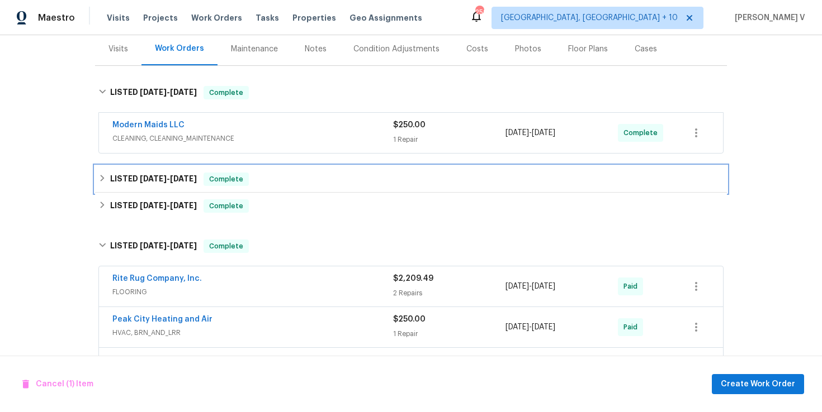
click at [302, 166] on div "LISTED [DATE] - [DATE] Complete" at bounding box center [411, 179] width 632 height 27
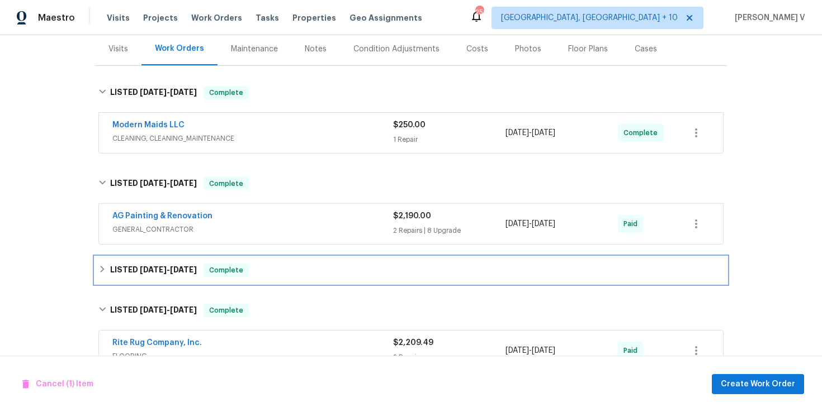
click at [265, 267] on div "LISTED [DATE] - [DATE] Complete" at bounding box center [410, 270] width 625 height 13
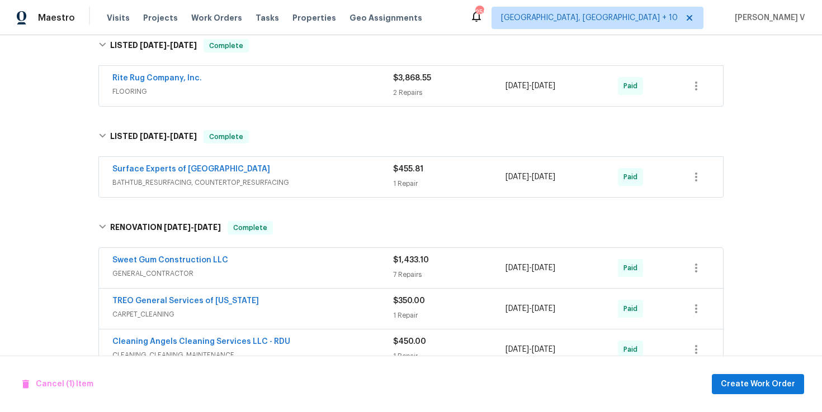
scroll to position [917, 0]
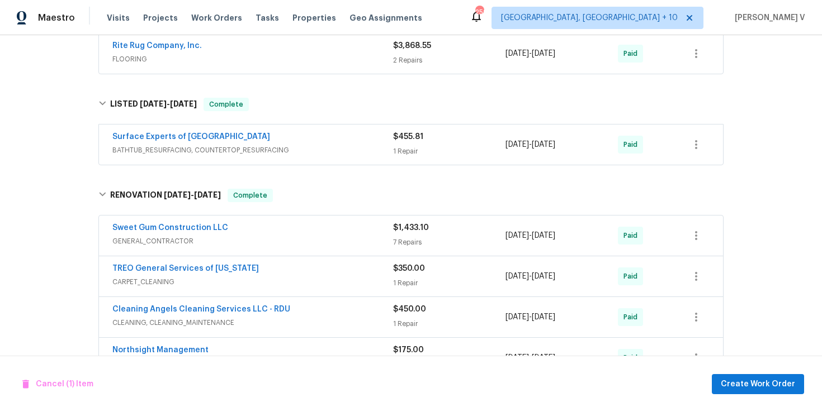
click at [753, 395] on div "Cancel (1) Item Create Work Order" at bounding box center [411, 384] width 822 height 57
click at [756, 392] on button "Create Work Order" at bounding box center [757, 384] width 92 height 21
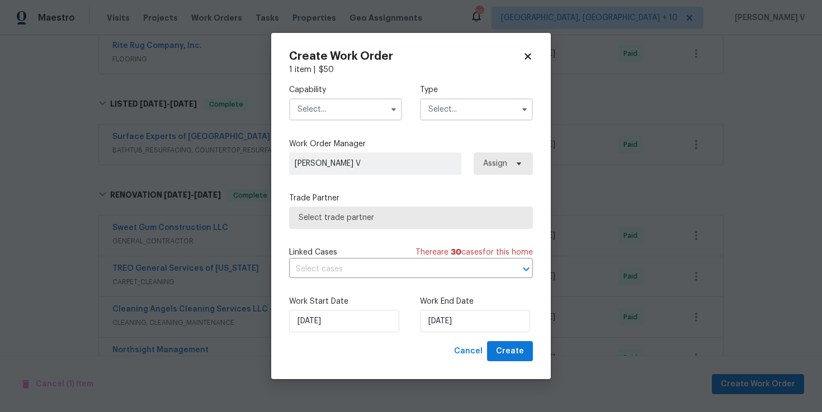
click at [349, 125] on div "Capability Type" at bounding box center [411, 102] width 244 height 54
click at [344, 112] on input "text" at bounding box center [345, 109] width 113 height 22
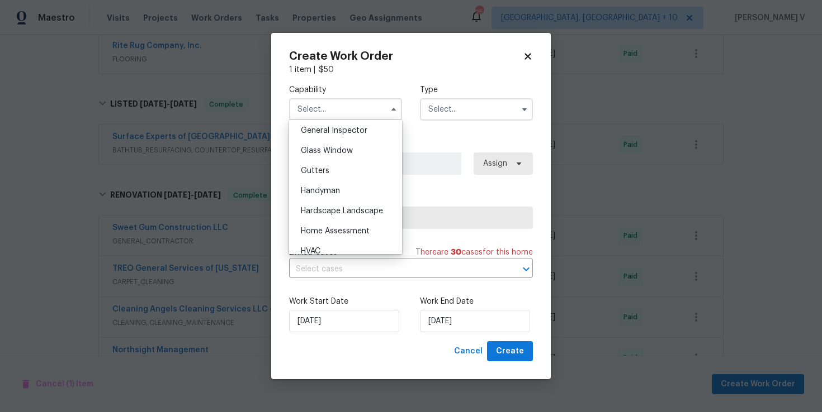
scroll to position [563, 0]
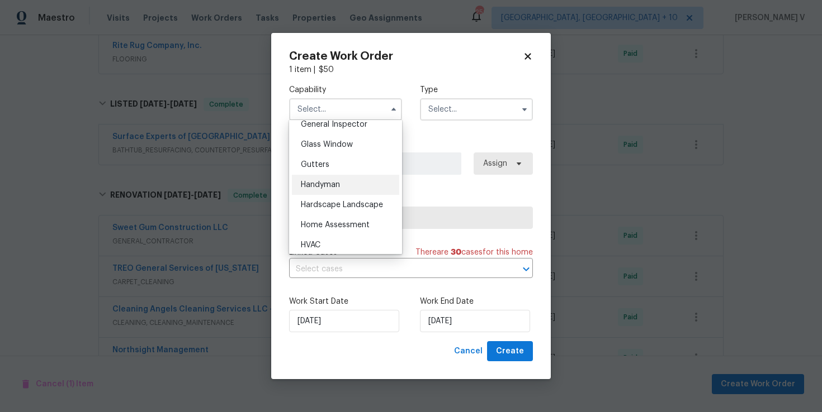
click at [327, 182] on span "Handyman" at bounding box center [320, 185] width 39 height 8
type input "Handyman"
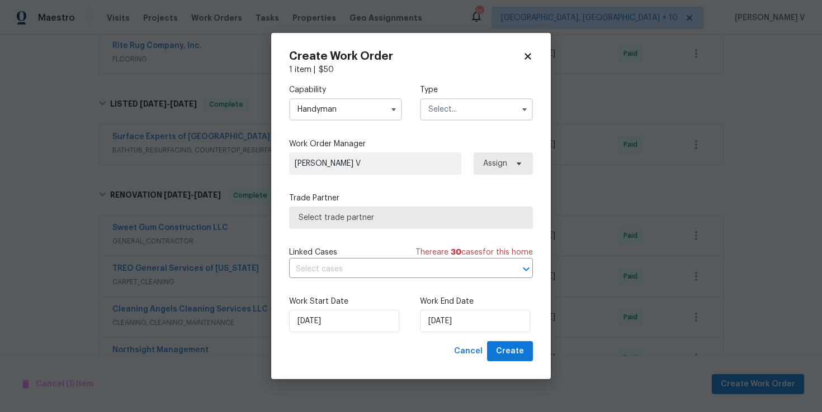
click at [476, 113] on input "text" at bounding box center [476, 109] width 113 height 22
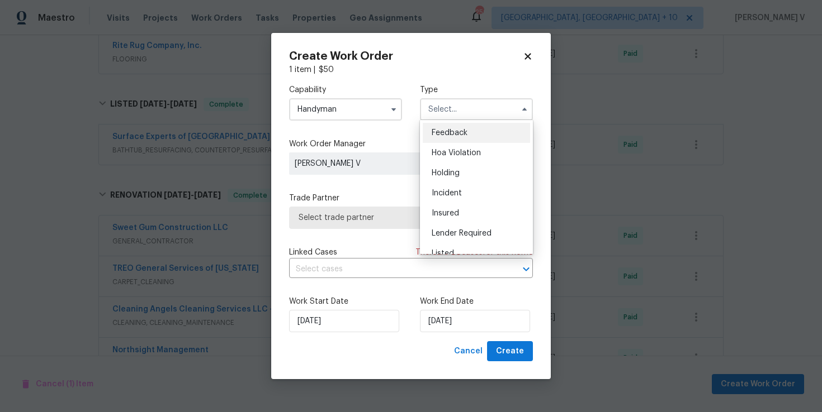
click at [443, 126] on div "Feedback" at bounding box center [476, 133] width 107 height 20
type input "Feedback"
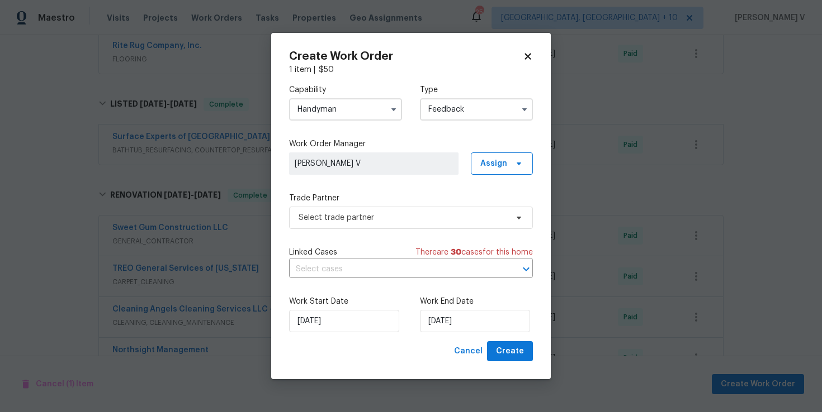
click at [377, 204] on div "Trade Partner Select trade partner" at bounding box center [411, 211] width 244 height 36
click at [357, 224] on span "Select trade partner" at bounding box center [411, 218] width 244 height 22
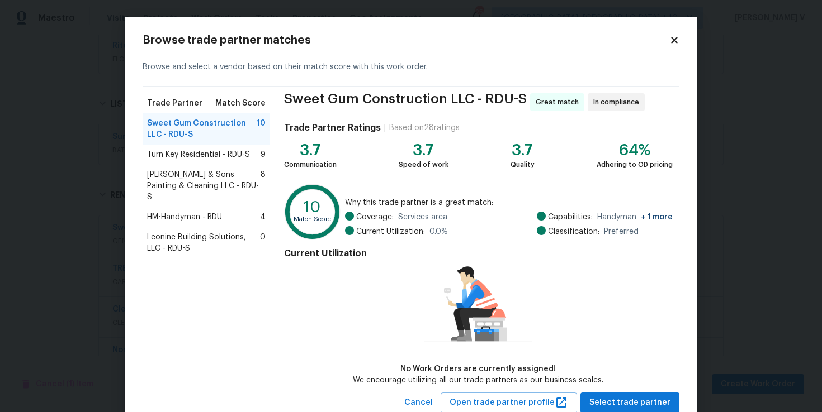
scroll to position [35, 0]
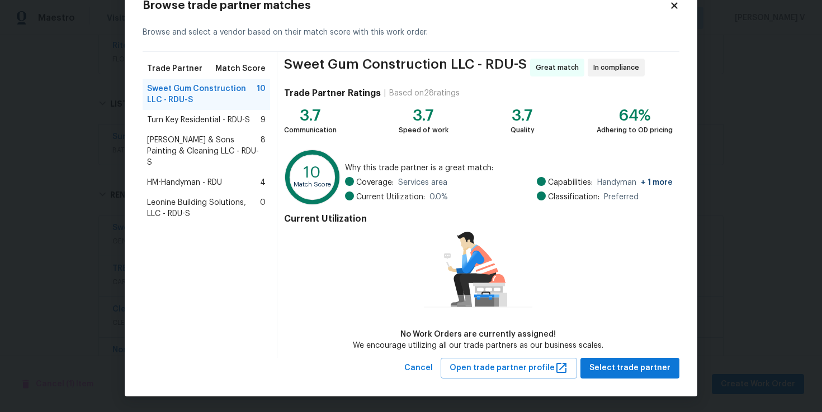
click at [257, 146] on span "[PERSON_NAME] & Sons Painting & Cleaning LLC - RDU-S" at bounding box center [203, 152] width 113 height 34
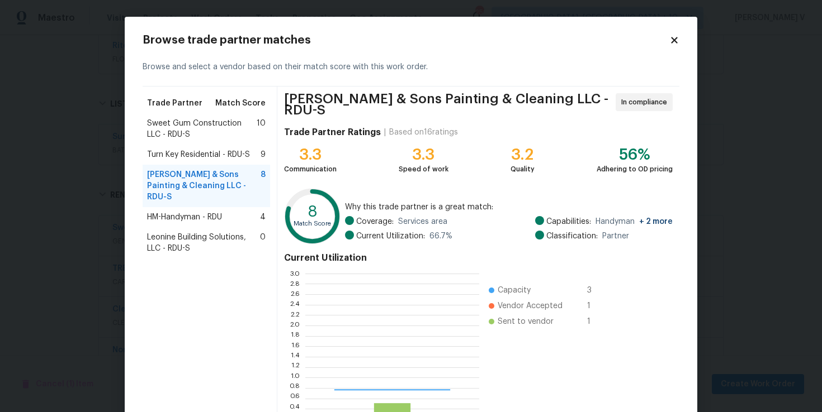
scroll to position [156, 174]
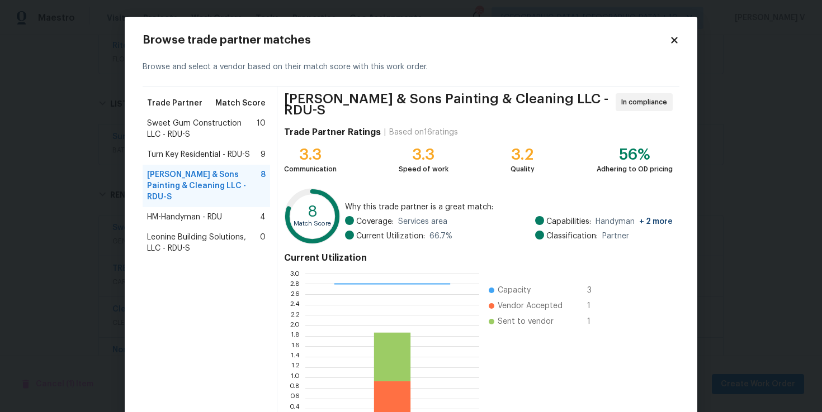
click at [226, 113] on div "Trade Partner Match Score" at bounding box center [206, 103] width 127 height 20
click at [205, 136] on span "Sweet Gum Construction LLC - RDU-S" at bounding box center [202, 129] width 110 height 22
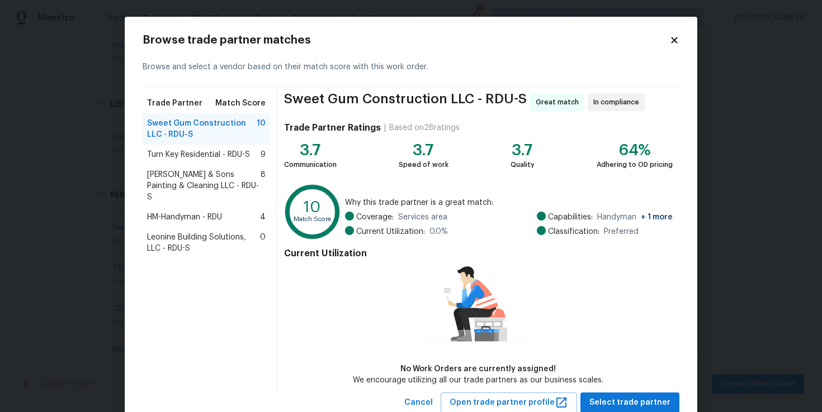
scroll to position [35, 0]
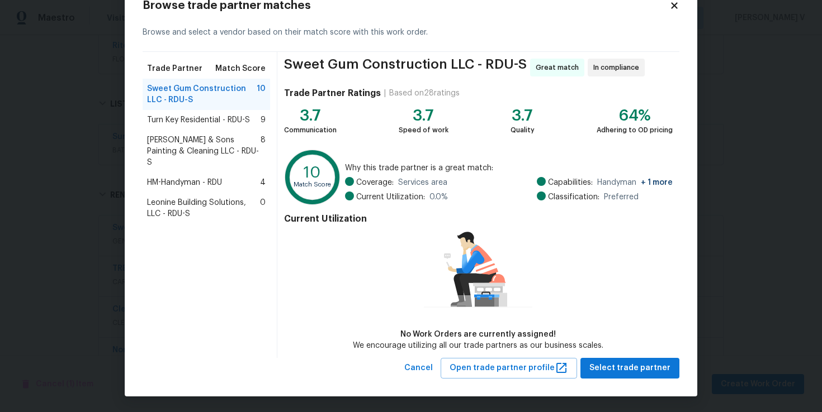
click at [638, 355] on div "Sweet Gum Construction LLC - RDU-S Great match In compliance Trade Partner Rati…" at bounding box center [478, 205] width 402 height 306
click at [640, 368] on span "Select trade partner" at bounding box center [629, 369] width 81 height 14
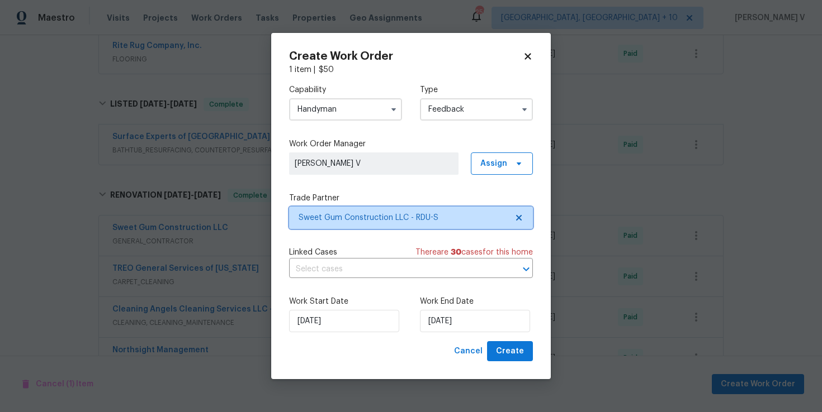
scroll to position [0, 0]
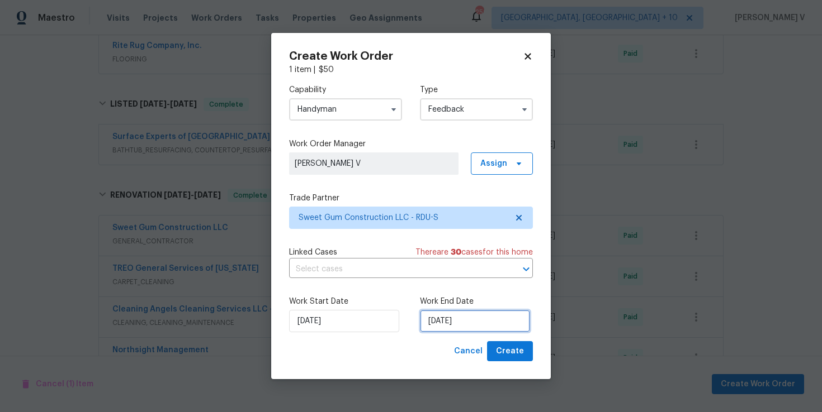
click at [442, 316] on input "[DATE]" at bounding box center [475, 321] width 110 height 22
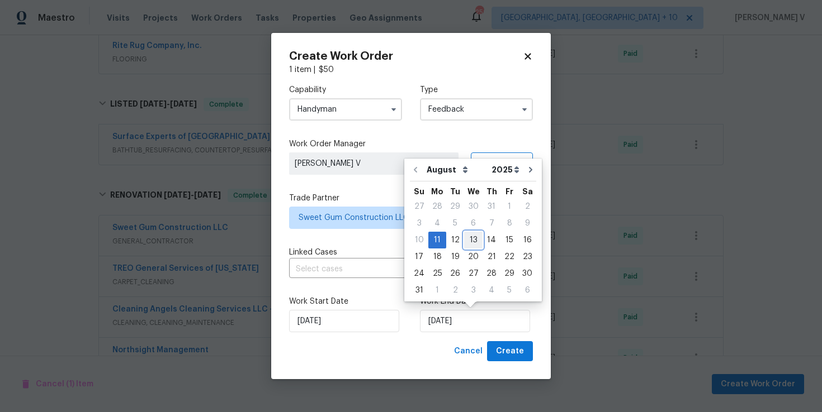
click at [471, 239] on div "13" at bounding box center [473, 241] width 18 height 16
type input "[DATE]"
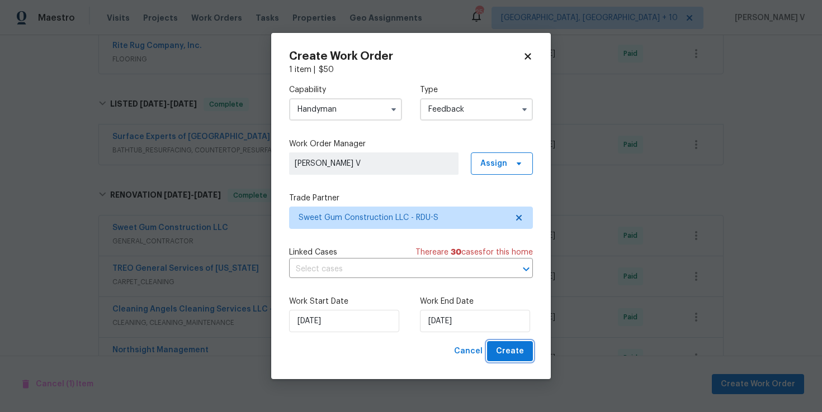
click at [509, 360] on button "Create" at bounding box center [510, 351] width 46 height 21
checkbox input "false"
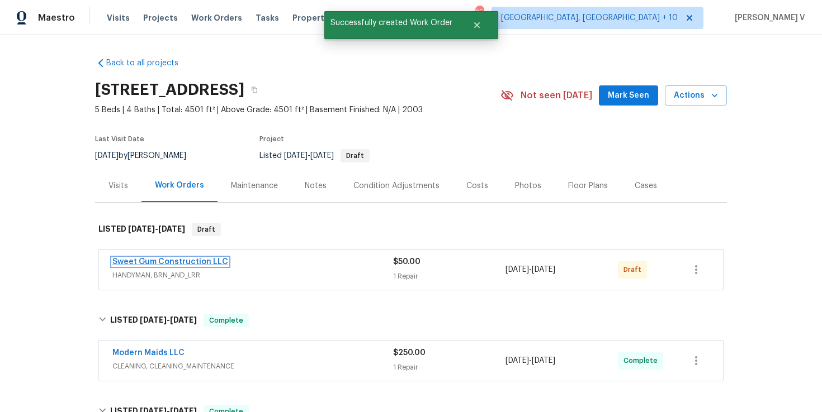
click at [202, 263] on link "Sweet Gum Construction LLC" at bounding box center [170, 262] width 116 height 8
